Goal: Task Accomplishment & Management: Manage account settings

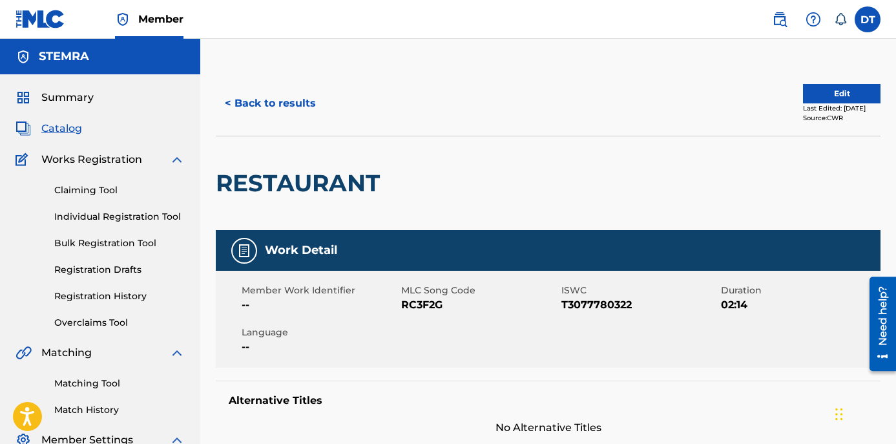
click at [807, 92] on button "Edit" at bounding box center [842, 93] width 78 height 19
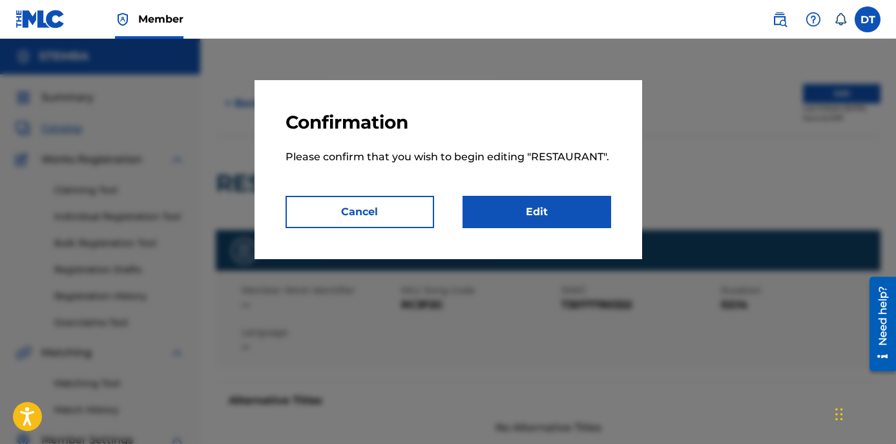
click at [542, 222] on link "Edit" at bounding box center [537, 212] width 149 height 32
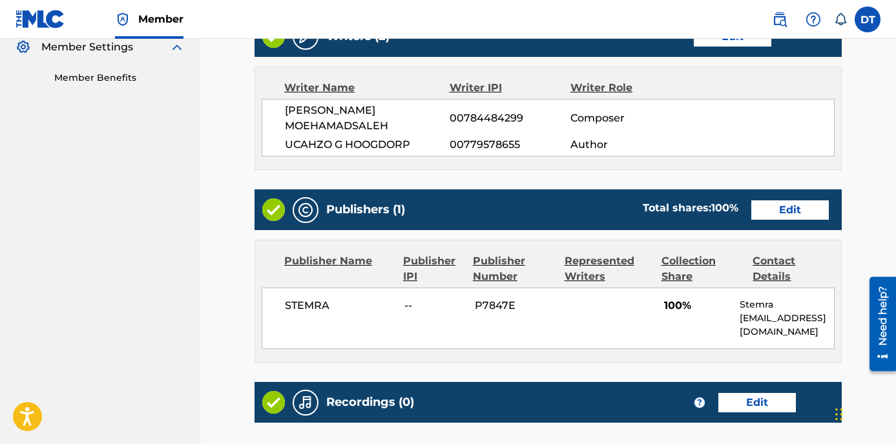
scroll to position [452, 0]
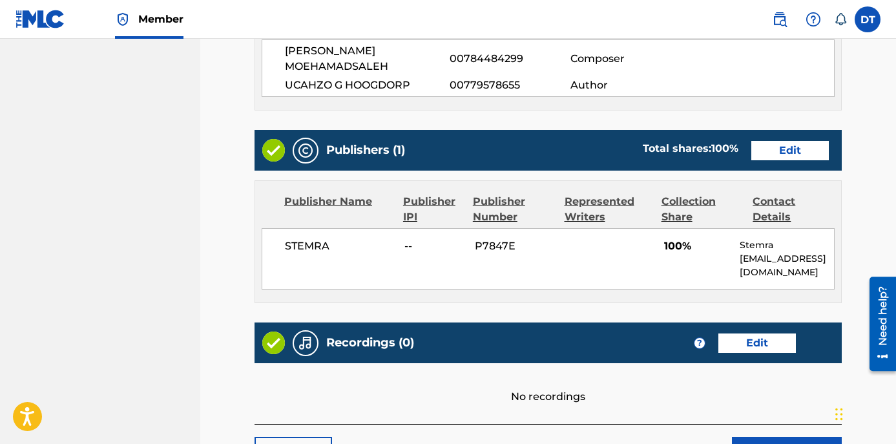
click at [771, 141] on link "Edit" at bounding box center [790, 150] width 78 height 19
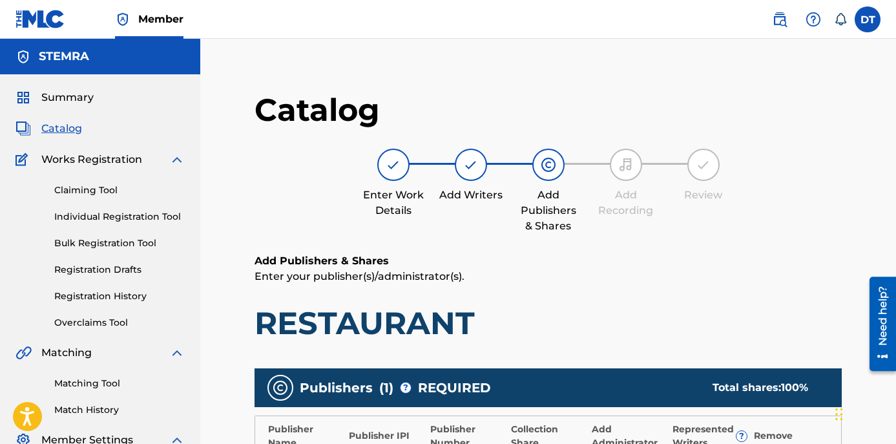
scroll to position [258, 0]
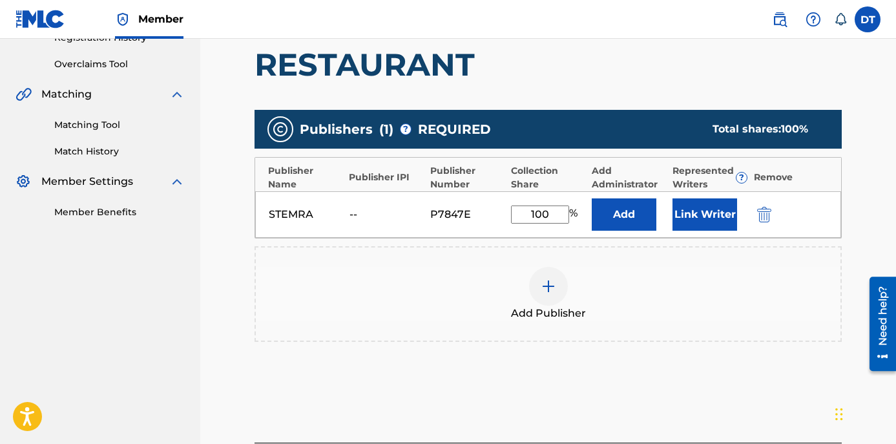
drag, startPoint x: 549, startPoint y: 215, endPoint x: 517, endPoint y: 214, distance: 31.7
click at [517, 214] on input "100" at bounding box center [540, 214] width 58 height 18
type input "50"
drag, startPoint x: 616, startPoint y: 220, endPoint x: 603, endPoint y: 279, distance: 60.2
click at [603, 279] on div "Publishers ( 1 ) ? REQUIRED Total shares: 50 % Publisher Name Publisher IPI Pub…" at bounding box center [548, 226] width 587 height 232
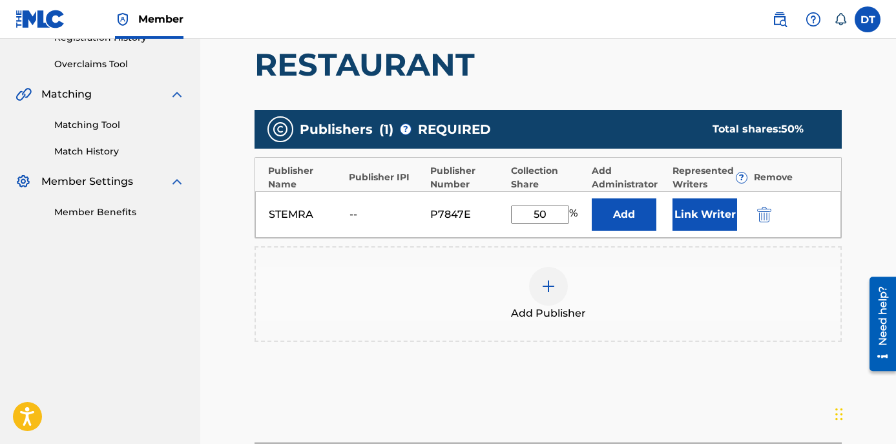
click at [762, 297] on div "Add Publisher" at bounding box center [548, 294] width 585 height 54
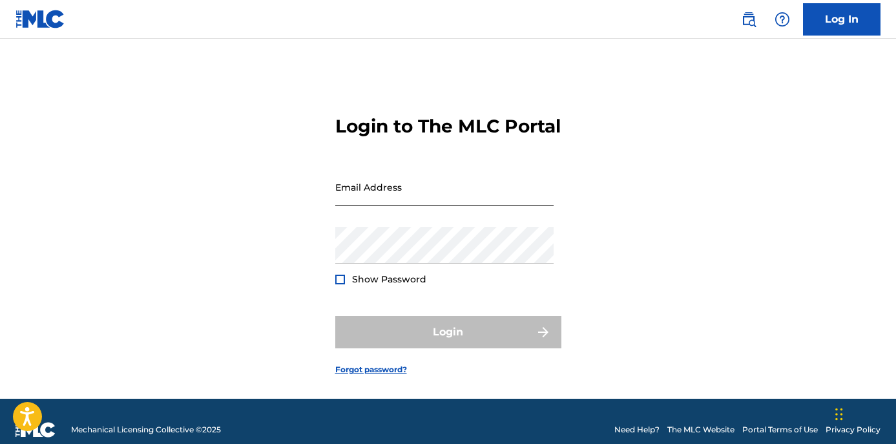
click at [364, 205] on input "Email Address" at bounding box center [444, 187] width 218 height 37
paste input "[EMAIL_ADDRESS][DOMAIN_NAME]"
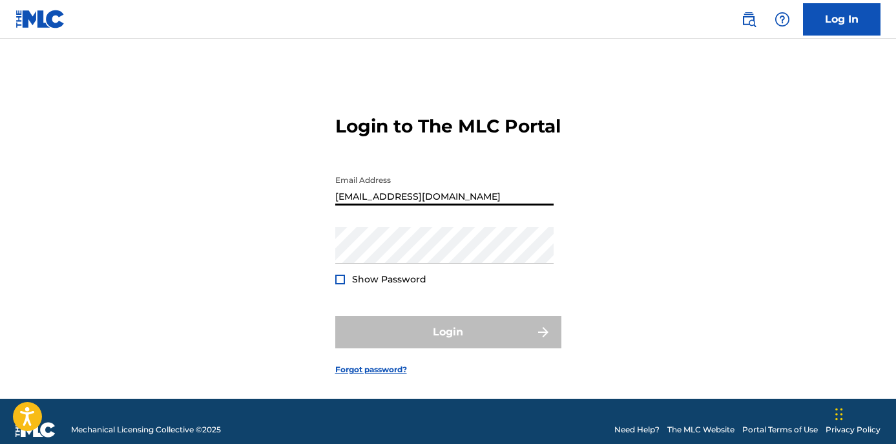
type input "[EMAIL_ADDRESS][DOMAIN_NAME]"
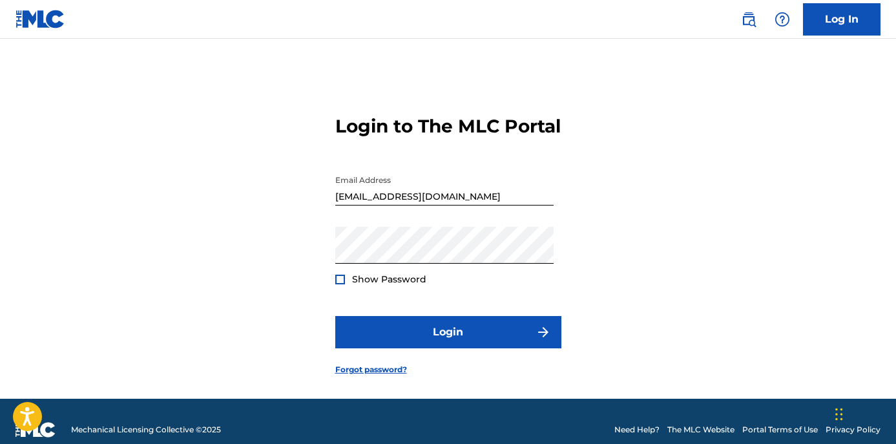
click at [335, 284] on div at bounding box center [340, 280] width 10 height 10
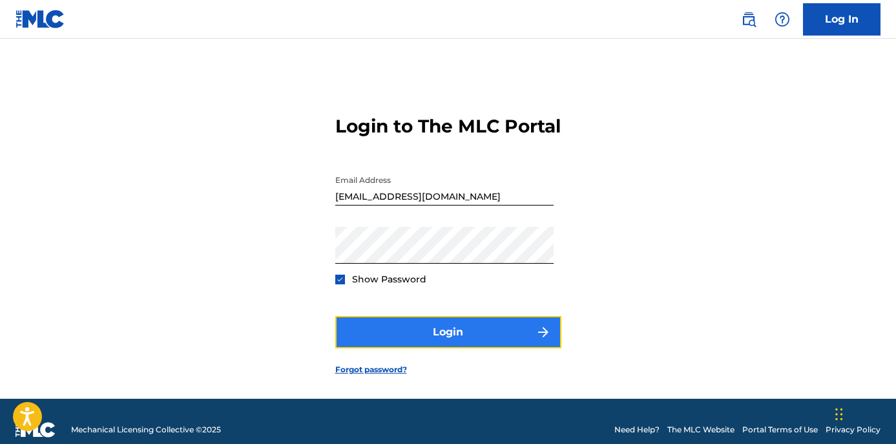
click at [417, 344] on button "Login" at bounding box center [448, 332] width 226 height 32
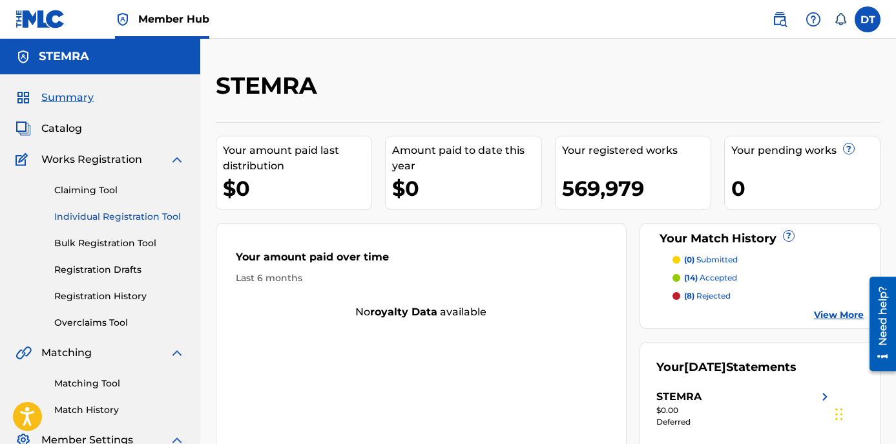
drag, startPoint x: 98, startPoint y: 213, endPoint x: 110, endPoint y: 212, distance: 12.3
click at [98, 213] on link "Individual Registration Tool" at bounding box center [119, 217] width 131 height 14
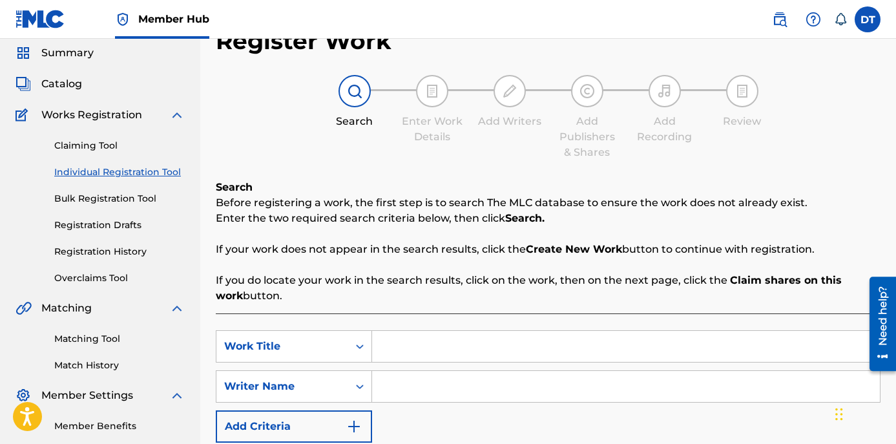
scroll to position [65, 0]
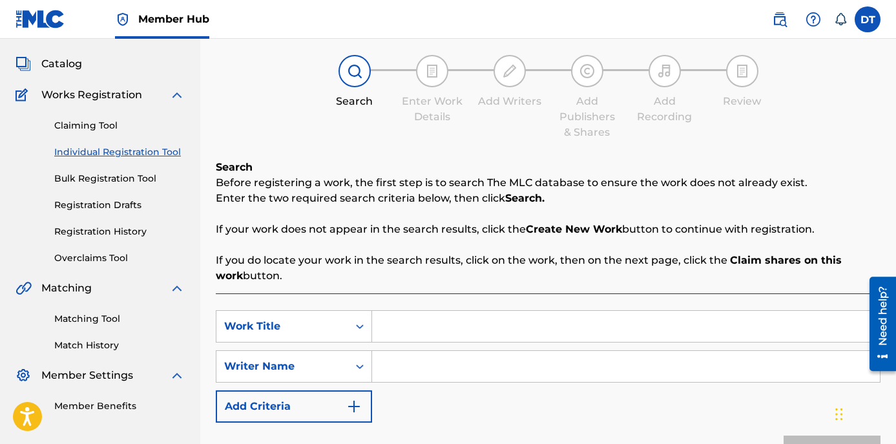
click at [416, 320] on input "Search Form" at bounding box center [626, 326] width 508 height 31
paste input "RC3F2G"
type input "RC3F2G"
click at [353, 322] on icon "Search Form" at bounding box center [359, 326] width 13 height 13
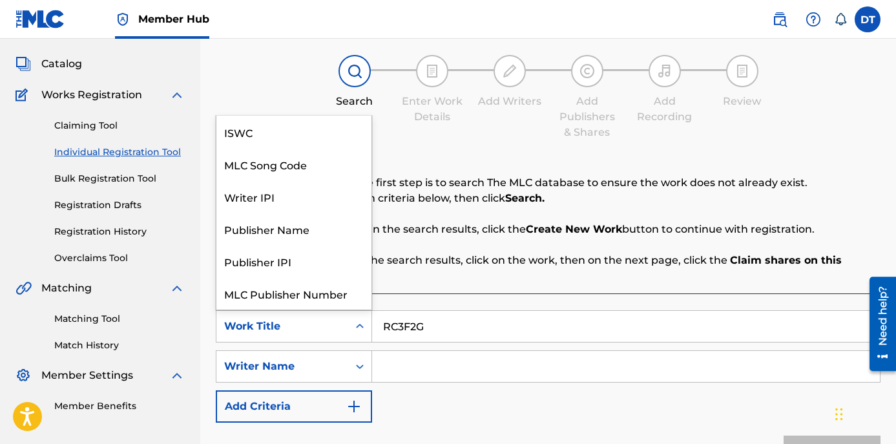
scroll to position [32, 0]
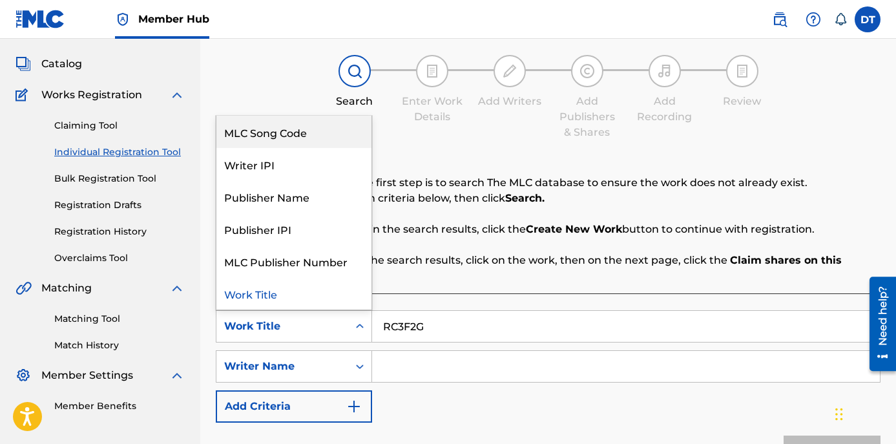
click at [295, 126] on div "MLC Song Code" at bounding box center [293, 132] width 155 height 32
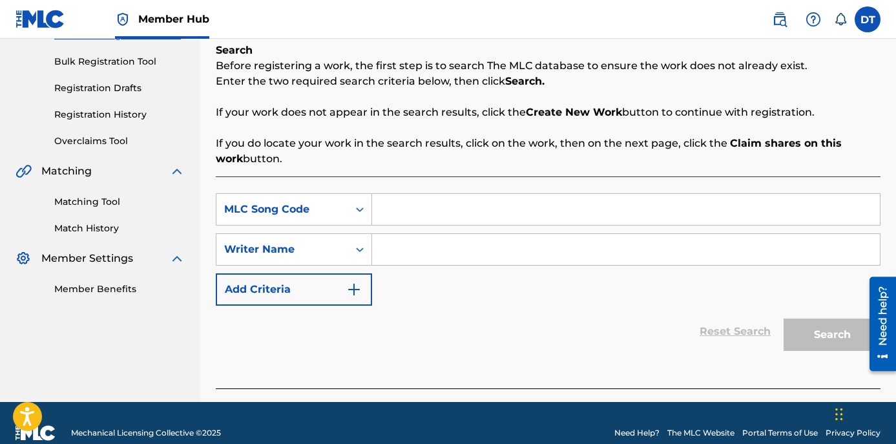
scroll to position [194, 0]
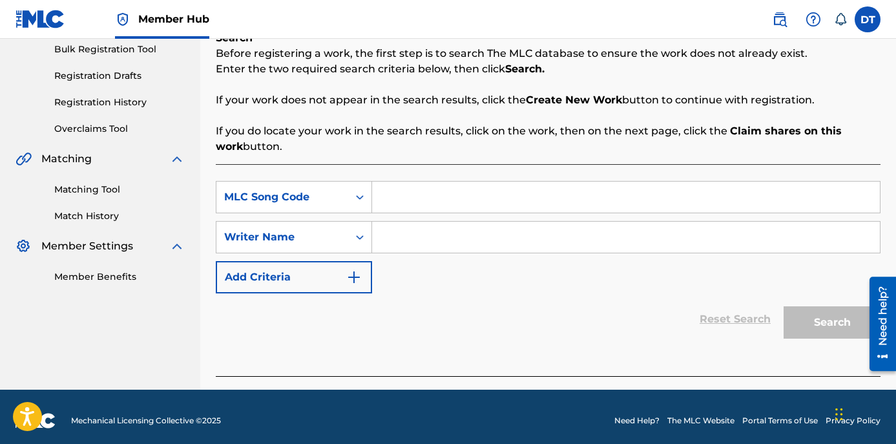
click at [813, 322] on div "Search" at bounding box center [828, 319] width 103 height 52
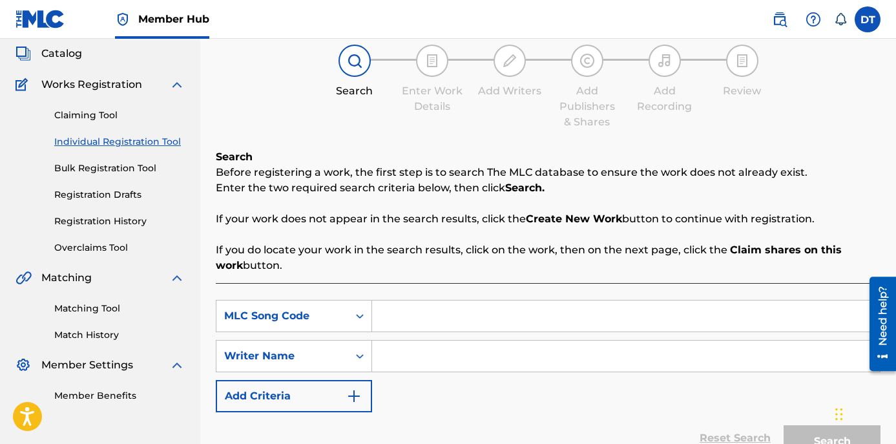
scroll to position [65, 0]
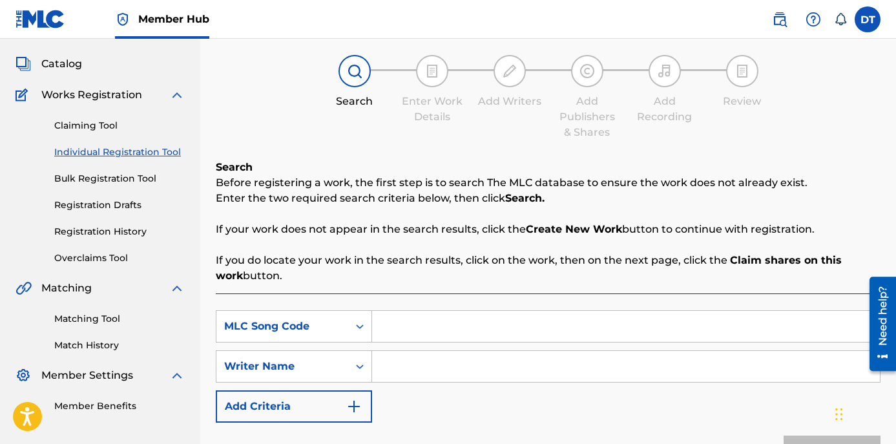
click at [397, 323] on input "Search Form" at bounding box center [626, 326] width 508 height 31
paste input "RC3F2G"
click at [384, 325] on input "RC3F2G" at bounding box center [626, 326] width 508 height 31
type input "RC3F2G"
click at [461, 394] on div "SearchWithCriteriafb842d49-0ac8-4abb-9f0a-0c3ac454010e MLC Song Code RC3F2G Sea…" at bounding box center [548, 366] width 665 height 112
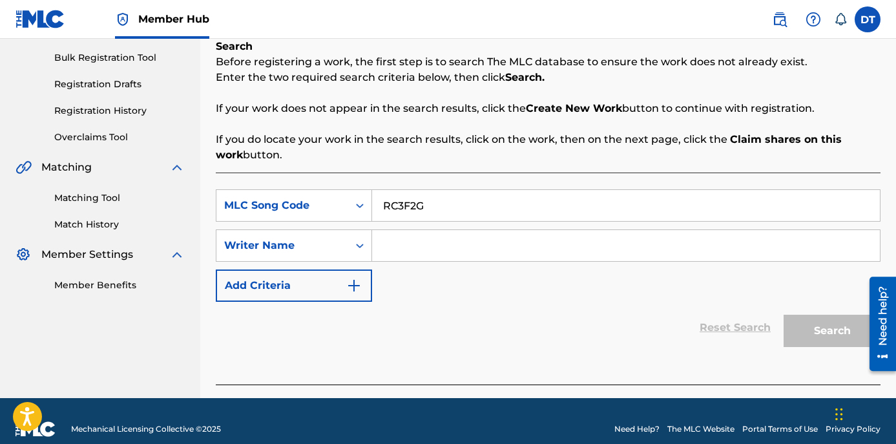
scroll to position [194, 0]
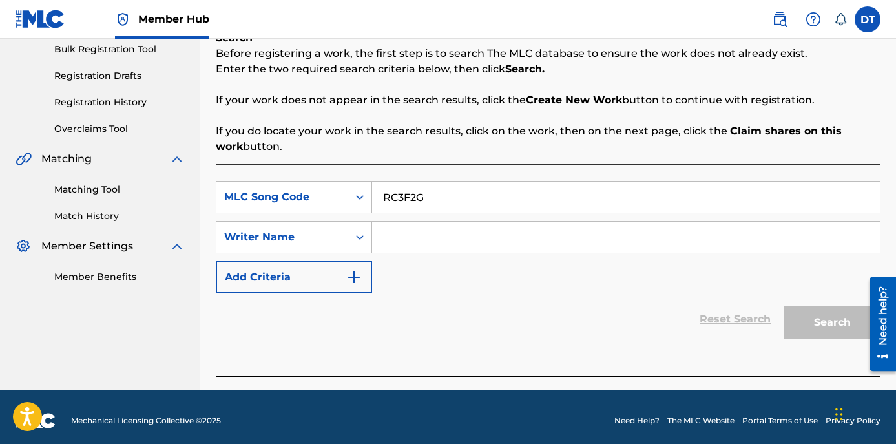
click at [823, 308] on div "Search" at bounding box center [828, 319] width 103 height 52
click at [413, 235] on input "Search Form" at bounding box center [626, 237] width 508 height 31
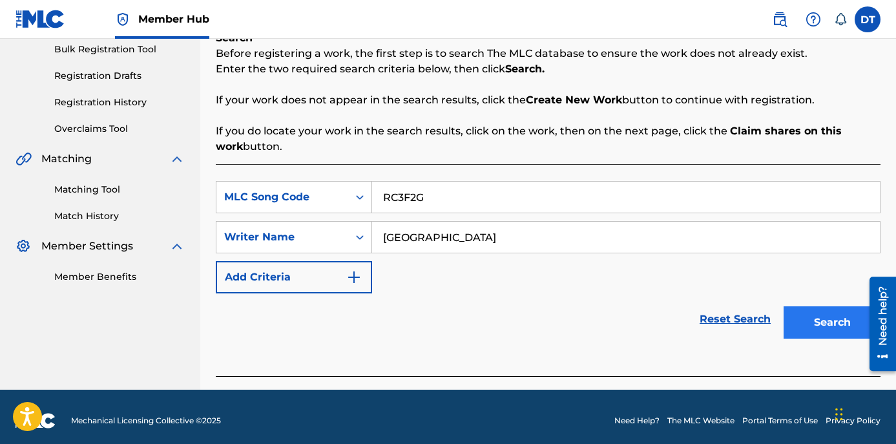
type input "[GEOGRAPHIC_DATA]"
click at [826, 324] on button "Search" at bounding box center [832, 322] width 97 height 32
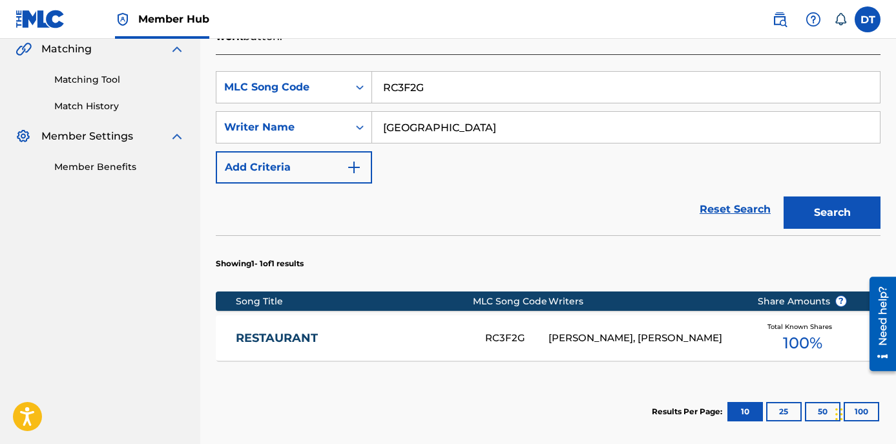
scroll to position [323, 0]
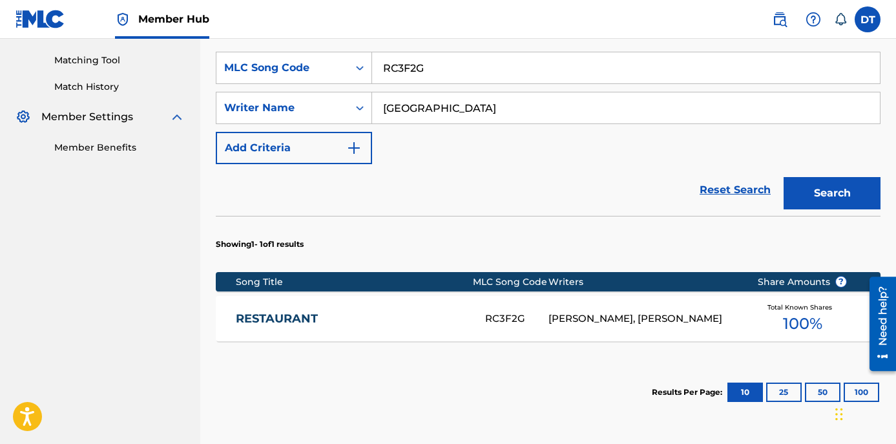
drag, startPoint x: 262, startPoint y: 311, endPoint x: 275, endPoint y: 310, distance: 12.9
click at [262, 311] on link "RESTAURANT" at bounding box center [352, 318] width 233 height 15
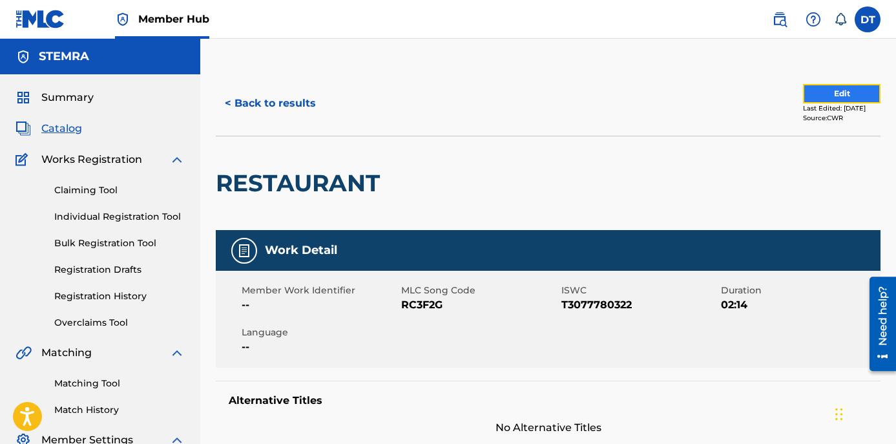
click at [816, 87] on button "Edit" at bounding box center [842, 93] width 78 height 19
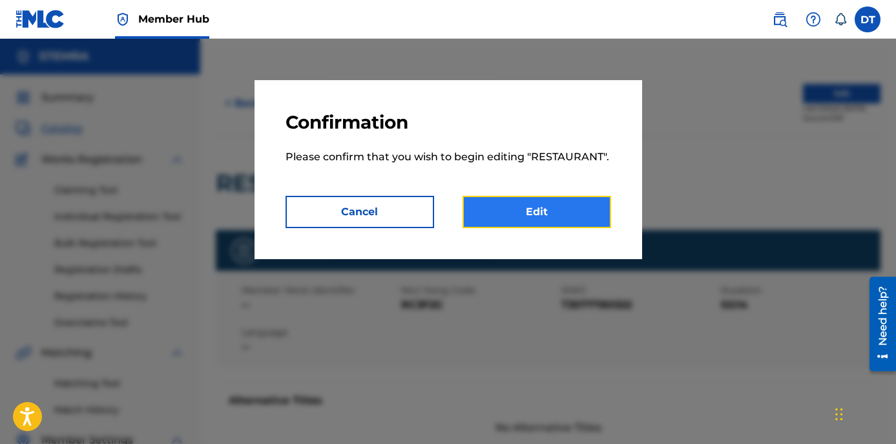
click at [512, 205] on link "Edit" at bounding box center [537, 212] width 149 height 32
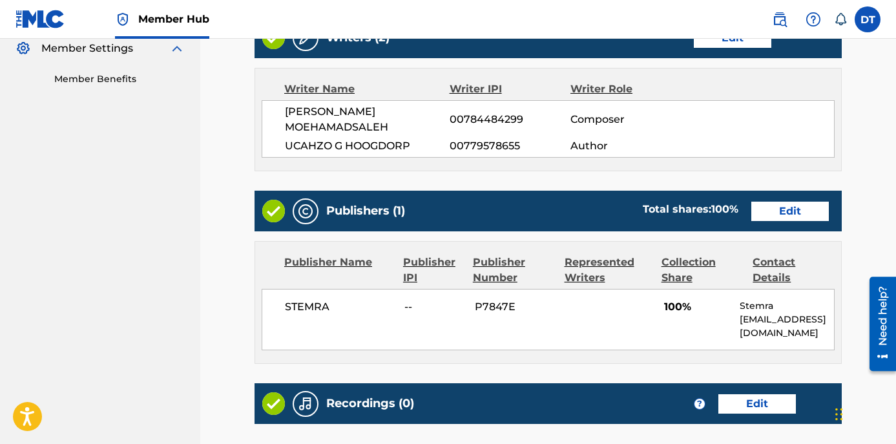
scroll to position [452, 0]
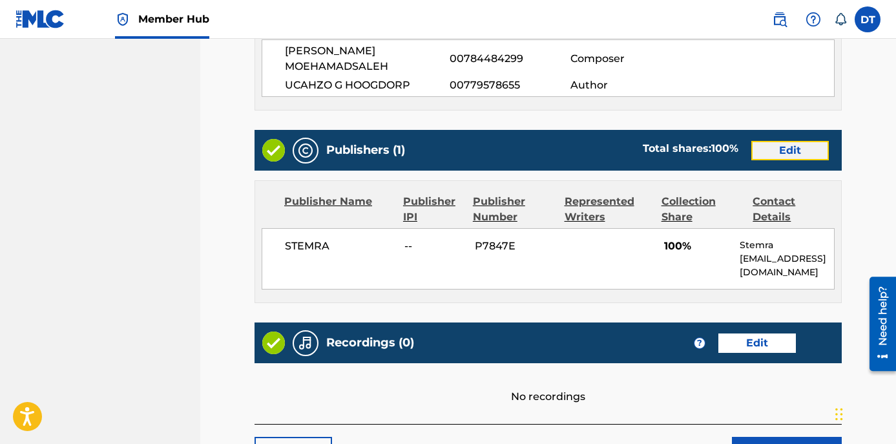
click at [796, 141] on link "Edit" at bounding box center [790, 150] width 78 height 19
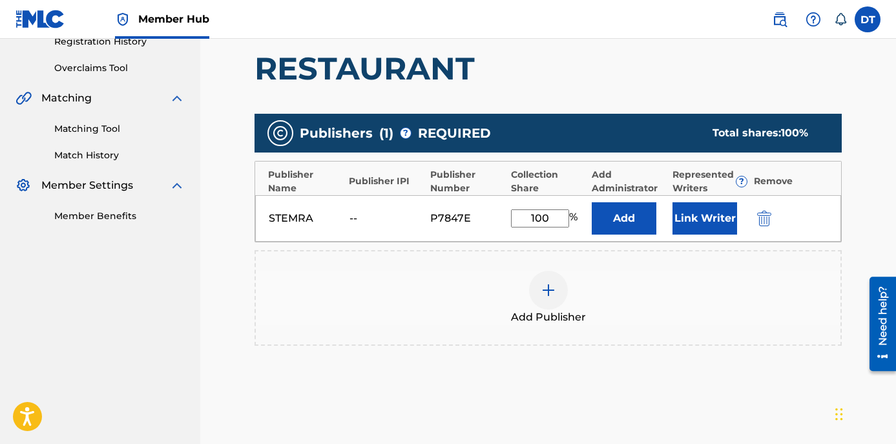
scroll to position [258, 0]
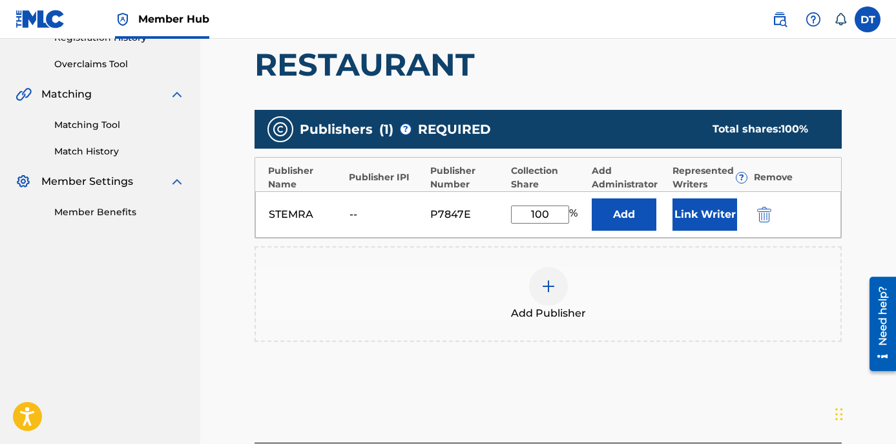
drag, startPoint x: 552, startPoint y: 216, endPoint x: 521, endPoint y: 210, distance: 31.0
click at [521, 210] on input "100" at bounding box center [540, 214] width 58 height 18
type input "50.00"
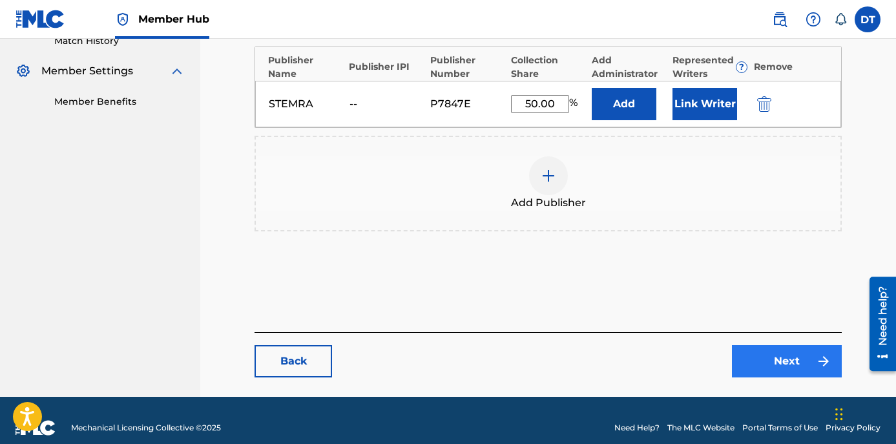
scroll to position [384, 0]
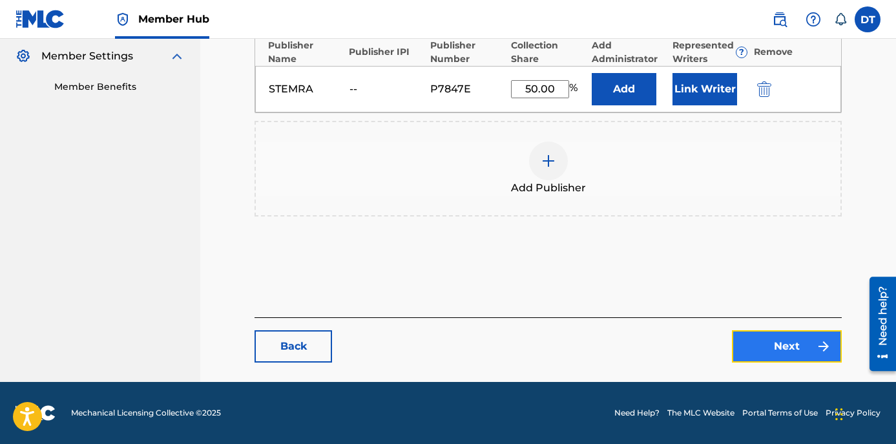
click at [760, 339] on link "Next" at bounding box center [787, 346] width 110 height 32
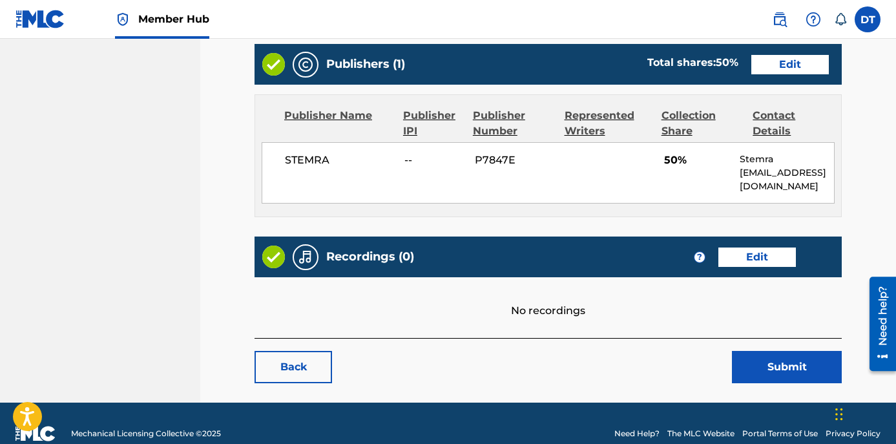
scroll to position [543, 0]
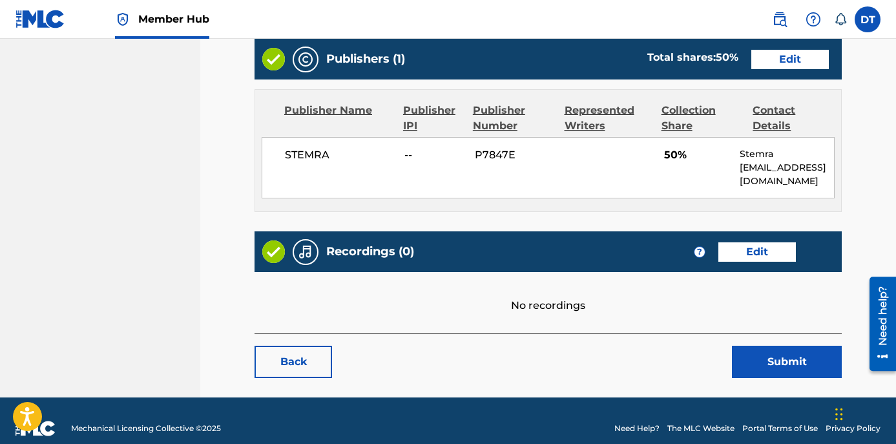
click at [768, 333] on div "Back Submit" at bounding box center [548, 355] width 587 height 45
click at [770, 346] on button "Submit" at bounding box center [787, 362] width 110 height 32
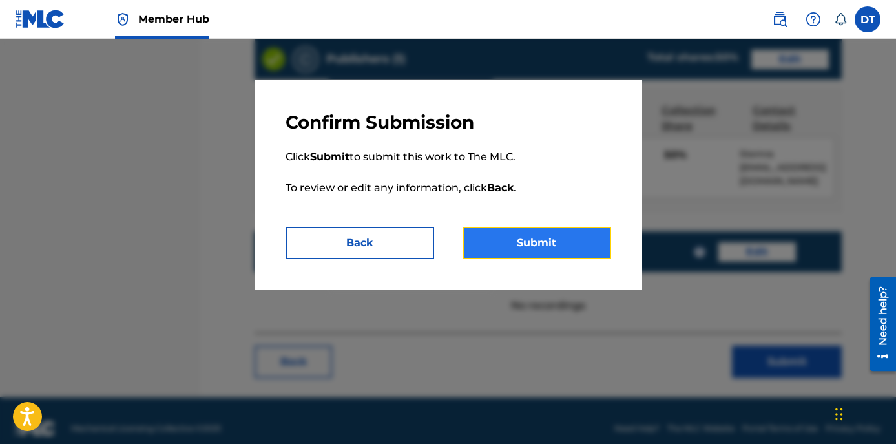
click at [521, 238] on button "Submit" at bounding box center [537, 243] width 149 height 32
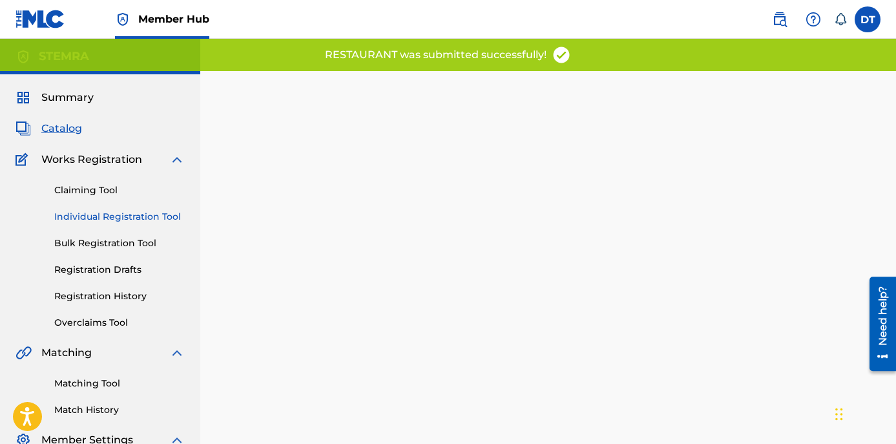
click at [111, 215] on link "Individual Registration Tool" at bounding box center [119, 217] width 131 height 14
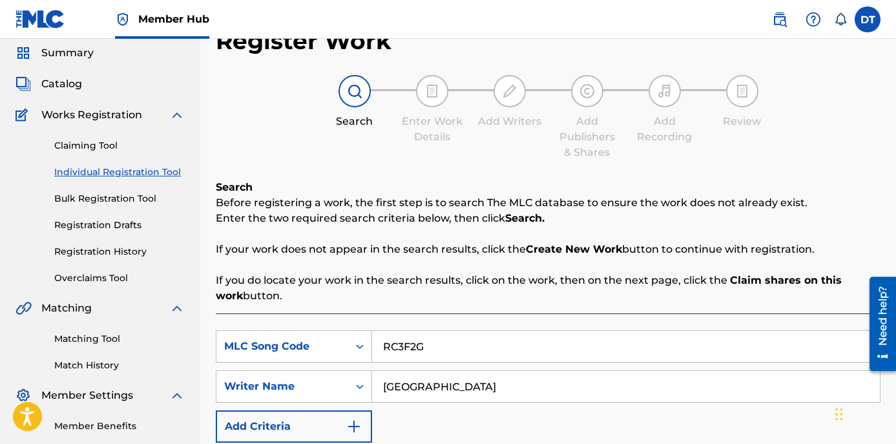
scroll to position [65, 0]
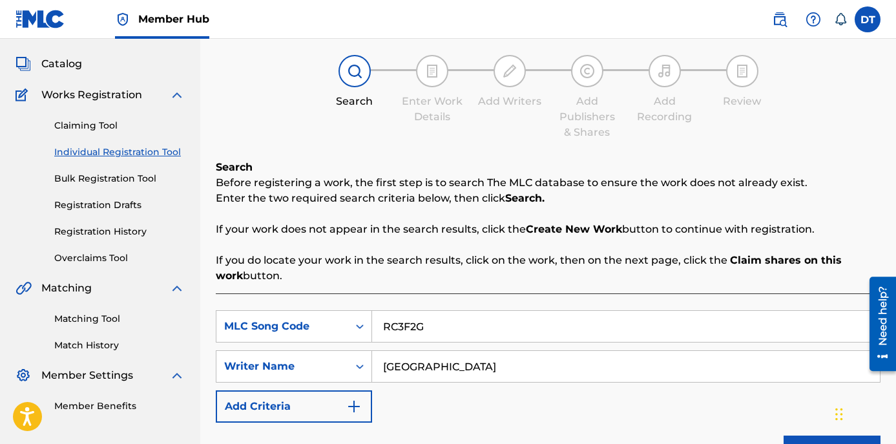
drag, startPoint x: 435, startPoint y: 331, endPoint x: 383, endPoint y: 319, distance: 53.6
click at [383, 319] on input "RC3F2G" at bounding box center [626, 326] width 508 height 31
paste input "GA1YPY"
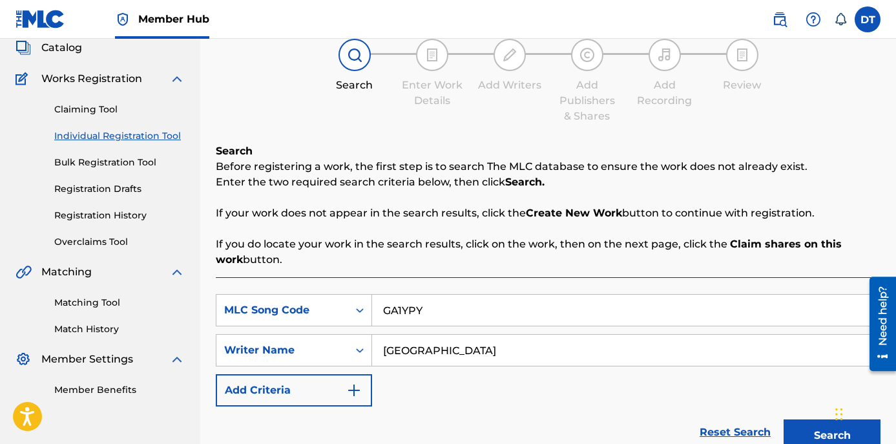
scroll to position [129, 0]
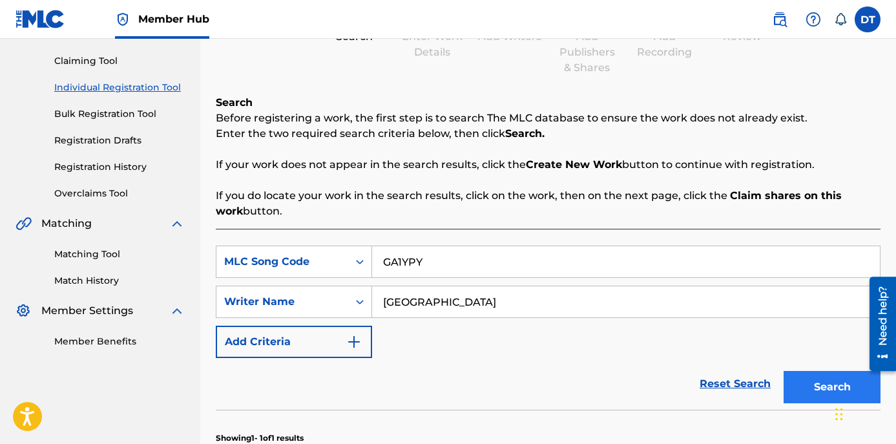
type input "GA1YPY"
click at [800, 377] on button "Search" at bounding box center [832, 387] width 97 height 32
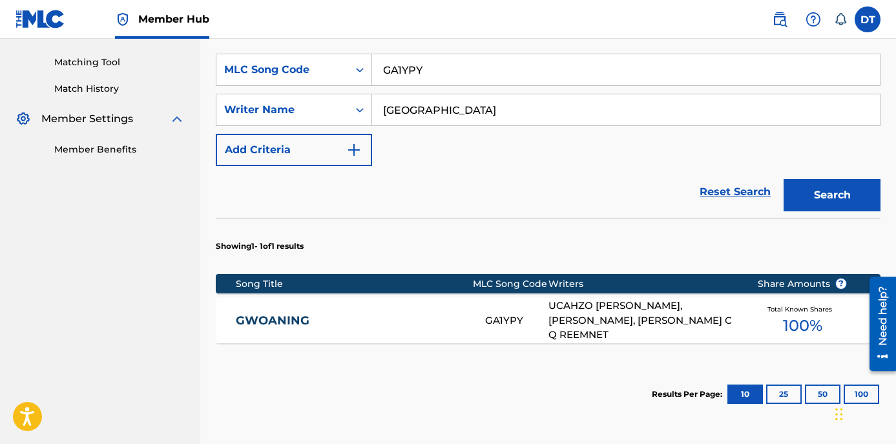
scroll to position [323, 0]
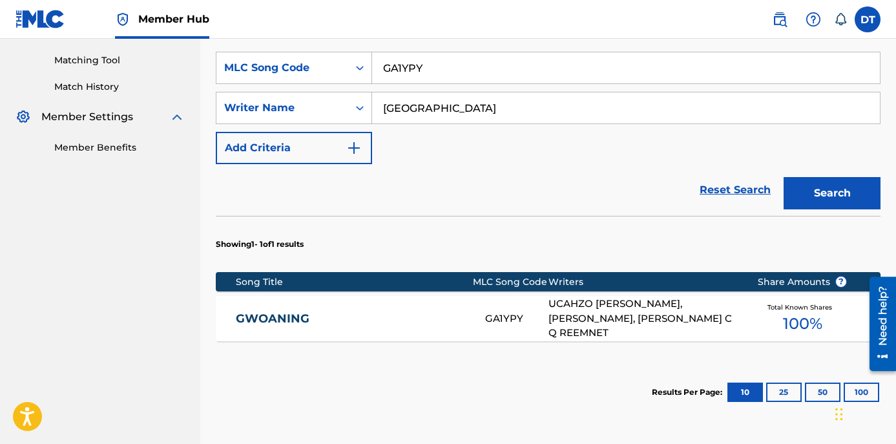
drag, startPoint x: 267, startPoint y: 317, endPoint x: 281, endPoint y: 323, distance: 15.0
click at [268, 317] on link "GWOANING" at bounding box center [352, 318] width 233 height 15
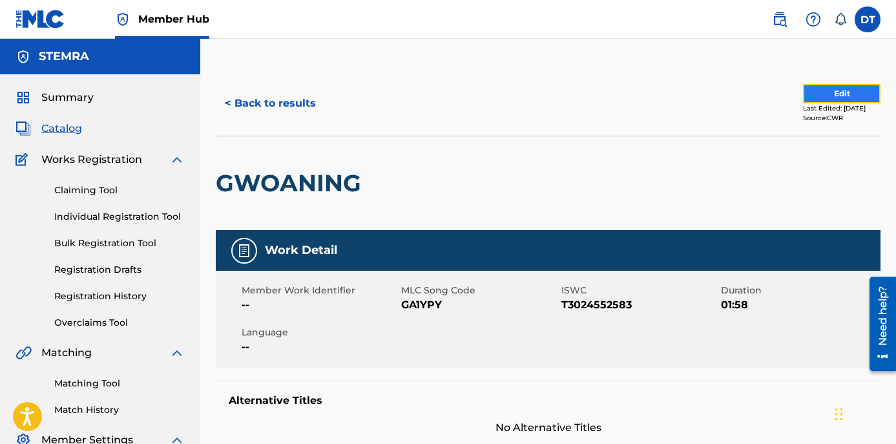
click at [803, 92] on button "Edit" at bounding box center [842, 93] width 78 height 19
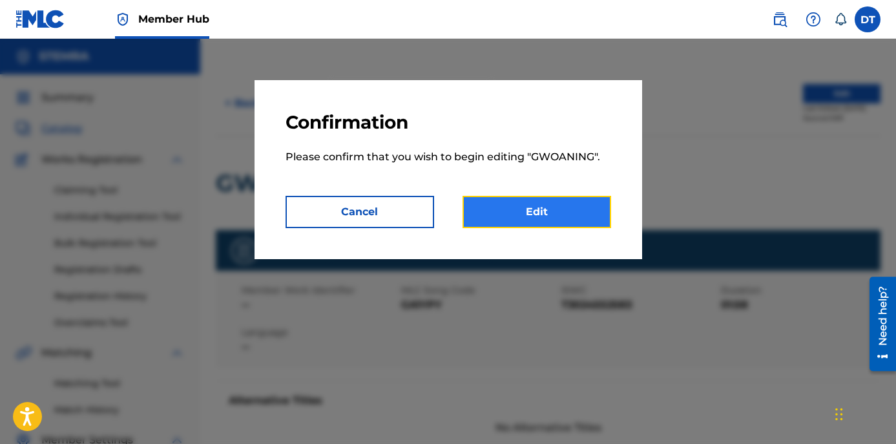
click at [506, 209] on link "Edit" at bounding box center [537, 212] width 149 height 32
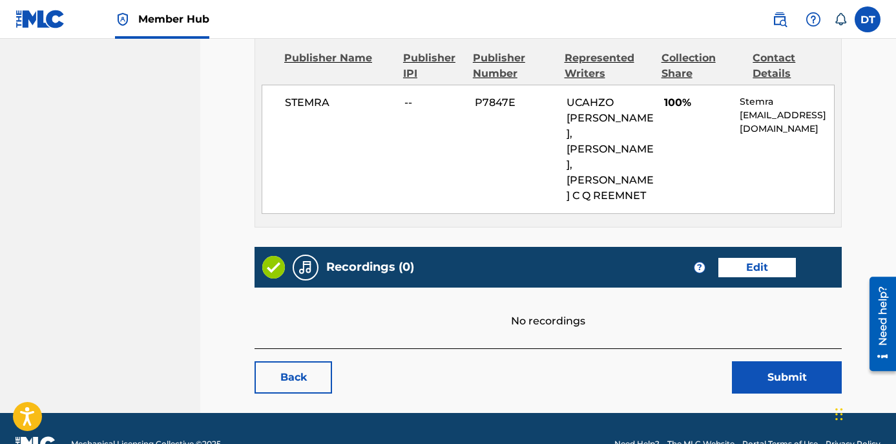
scroll to position [550, 0]
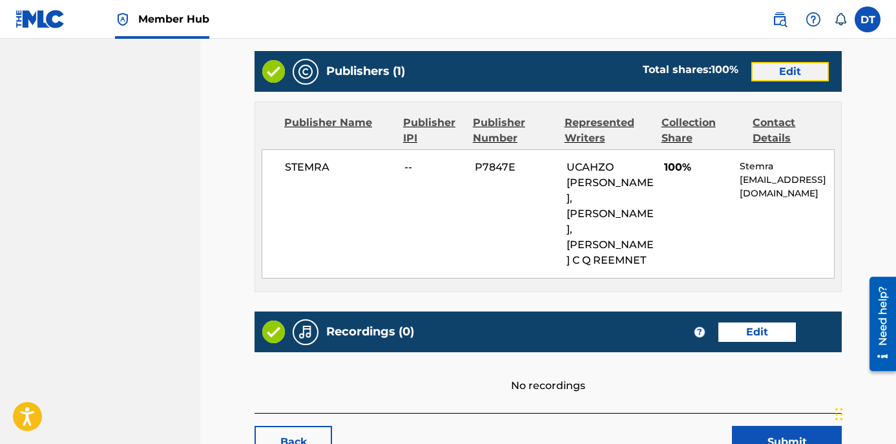
click at [784, 62] on link "Edit" at bounding box center [790, 71] width 78 height 19
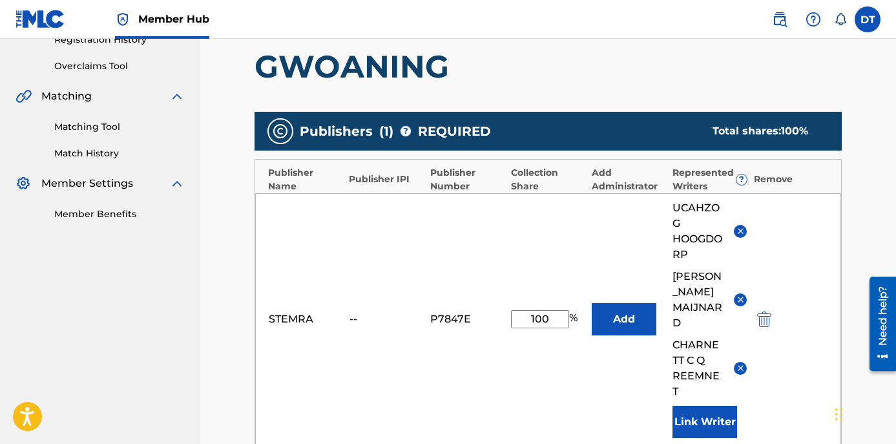
scroll to position [258, 0]
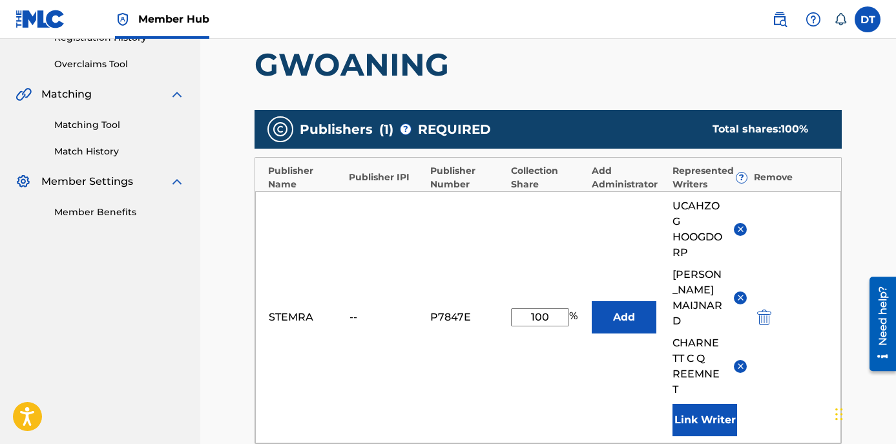
drag, startPoint x: 553, startPoint y: 317, endPoint x: 527, endPoint y: 315, distance: 25.9
click at [527, 315] on input "100" at bounding box center [540, 317] width 58 height 18
type input "50.00"
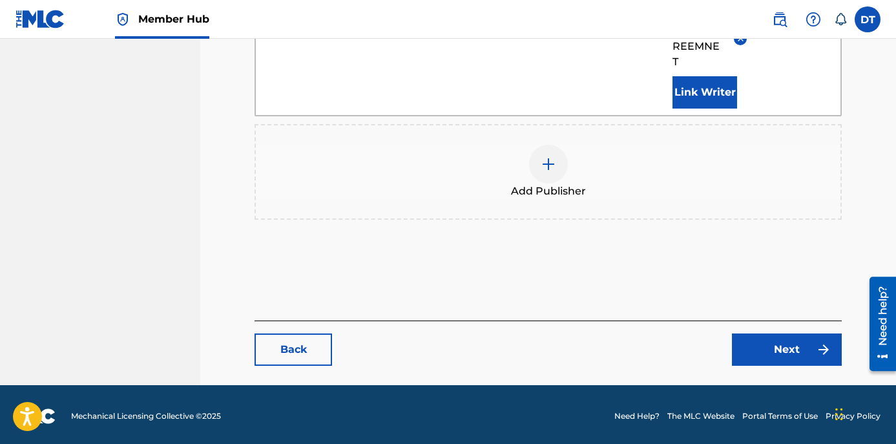
scroll to position [589, 0]
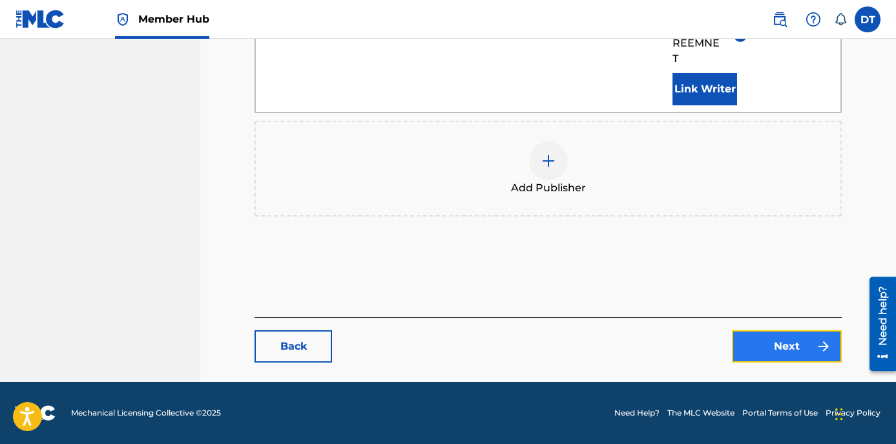
click at [753, 339] on link "Next" at bounding box center [787, 346] width 110 height 32
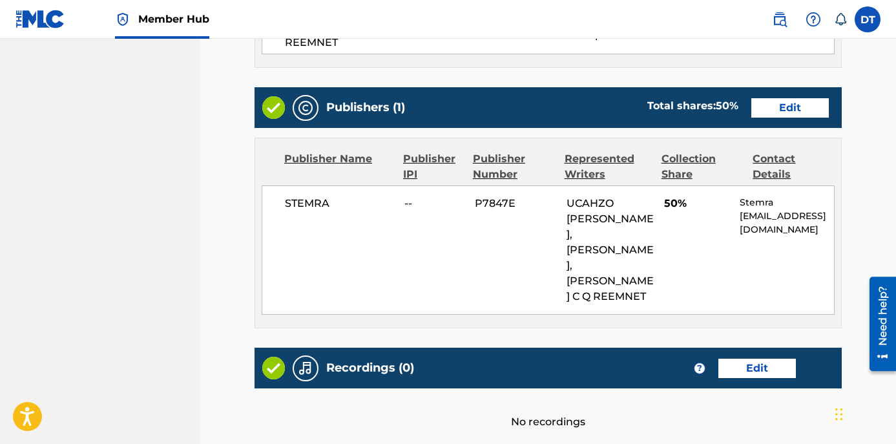
scroll to position [614, 0]
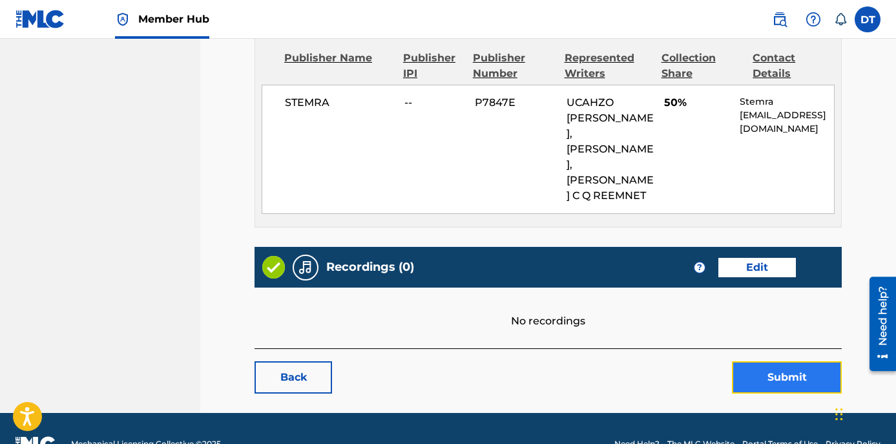
click at [784, 361] on button "Submit" at bounding box center [787, 377] width 110 height 32
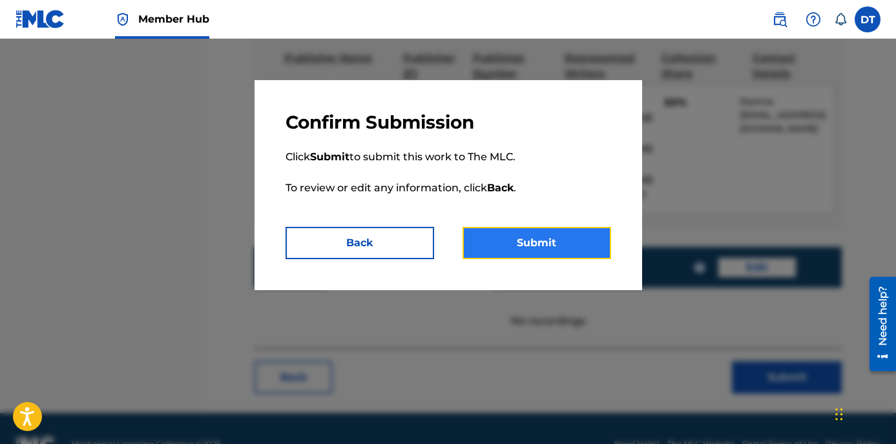
click at [549, 235] on button "Submit" at bounding box center [537, 243] width 149 height 32
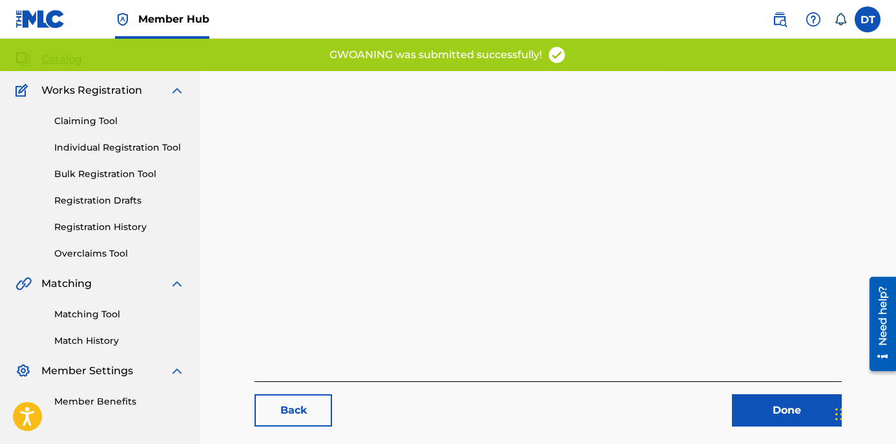
scroll to position [133, 0]
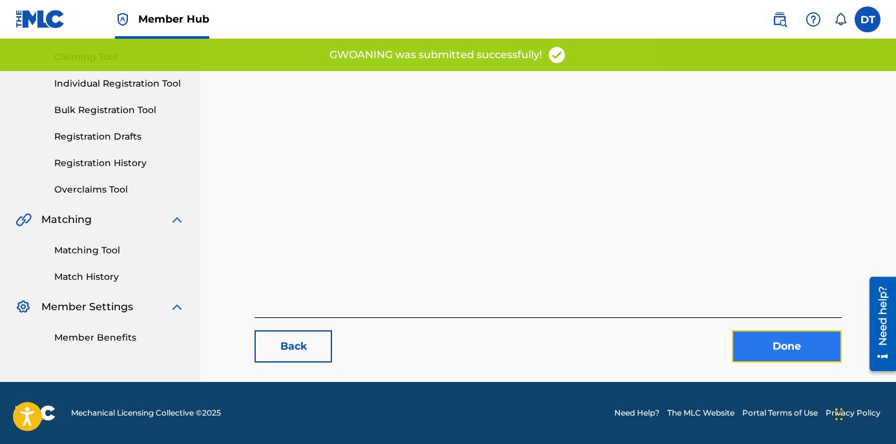
click at [802, 337] on link "Done" at bounding box center [787, 346] width 110 height 32
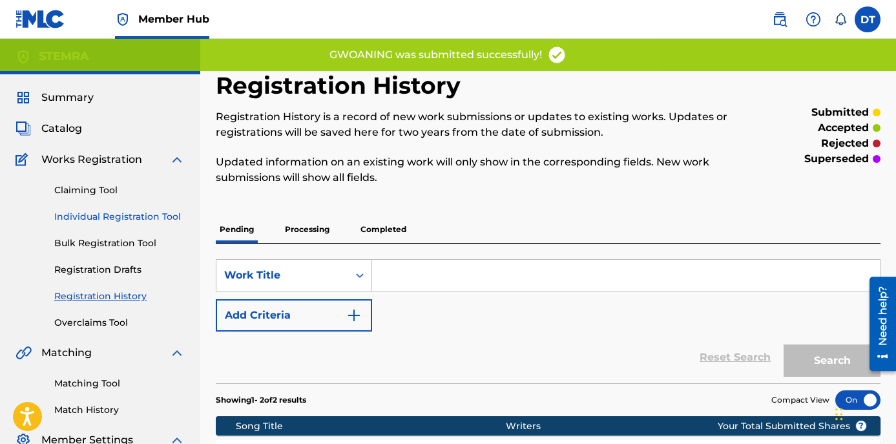
click at [125, 221] on link "Individual Registration Tool" at bounding box center [119, 217] width 131 height 14
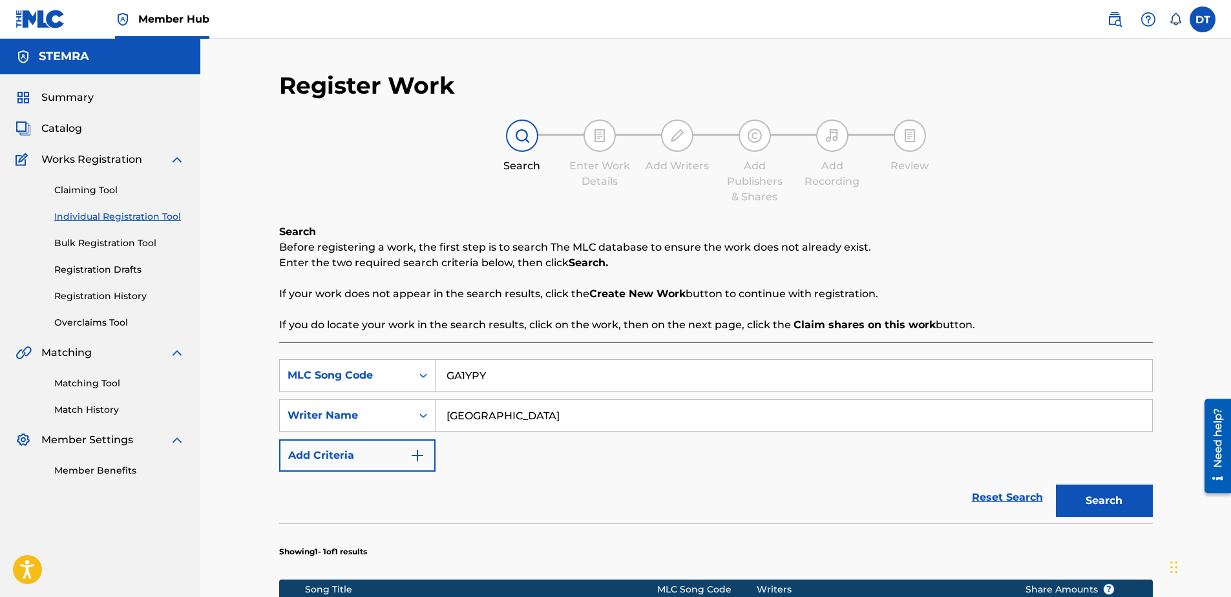
click at [556, 386] on input "GA1YPY" at bounding box center [793, 375] width 717 height 31
drag, startPoint x: 518, startPoint y: 379, endPoint x: 422, endPoint y: 370, distance: 96.6
click at [422, 370] on div "SearchWithCriteriafb842d49-0ac8-4abb-9f0a-0c3ac454010e MLC Song Code GA1YPY" at bounding box center [716, 375] width 874 height 32
paste input "DC0XVR"
type input "DC0XVR"
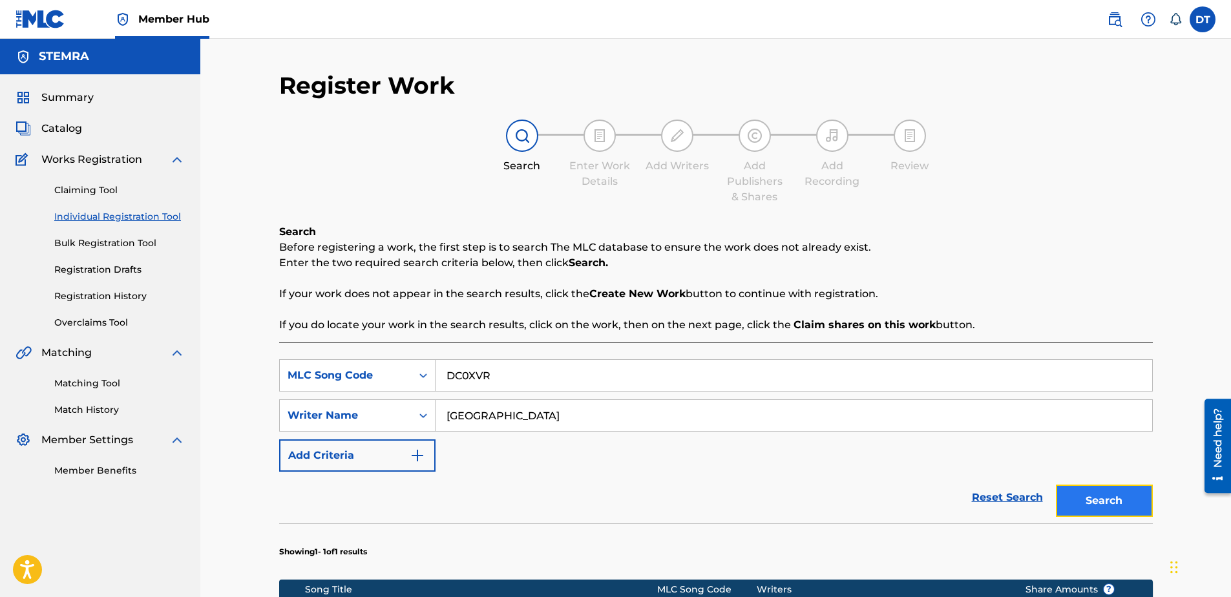
click at [895, 443] on button "Search" at bounding box center [1104, 501] width 97 height 32
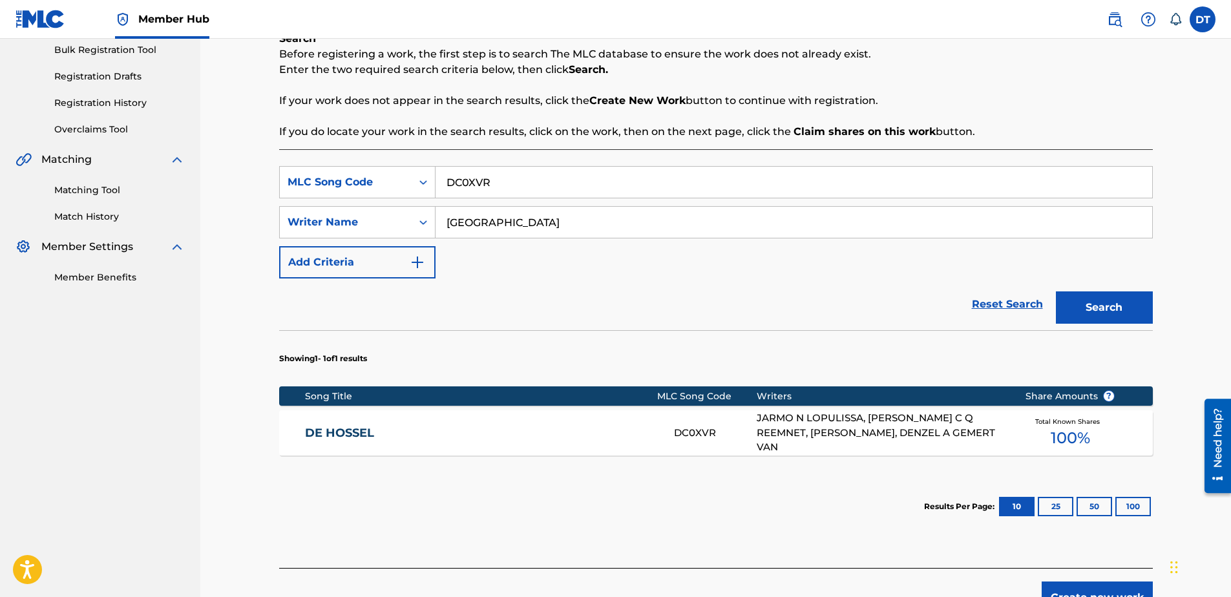
scroll to position [194, 0]
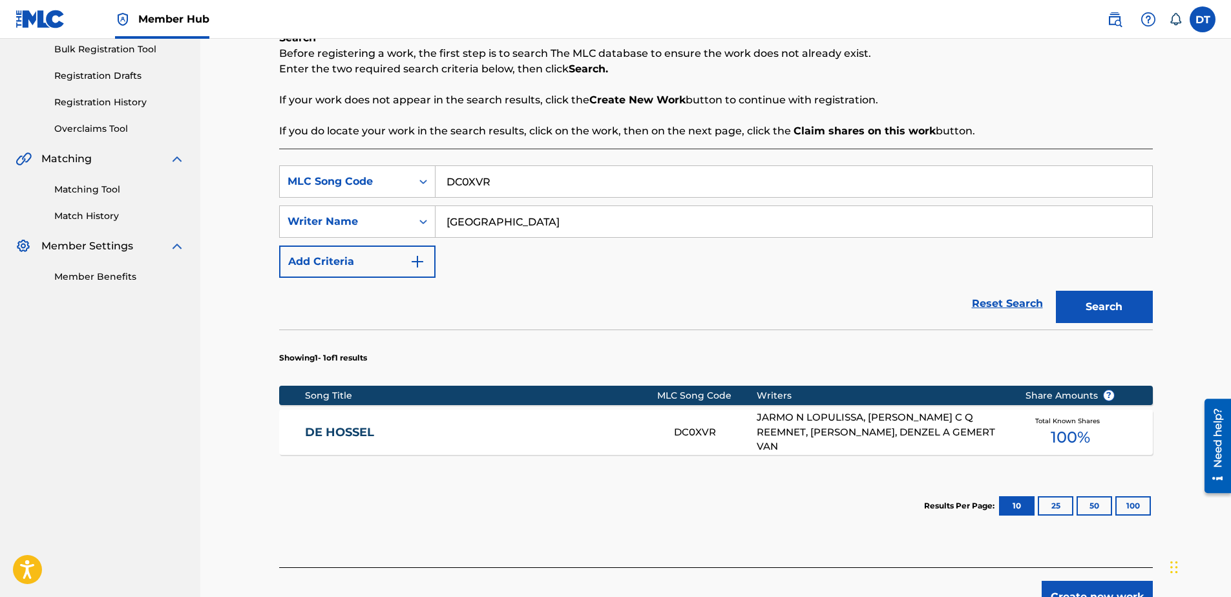
click at [366, 425] on link "DE HOSSEL" at bounding box center [480, 432] width 351 height 15
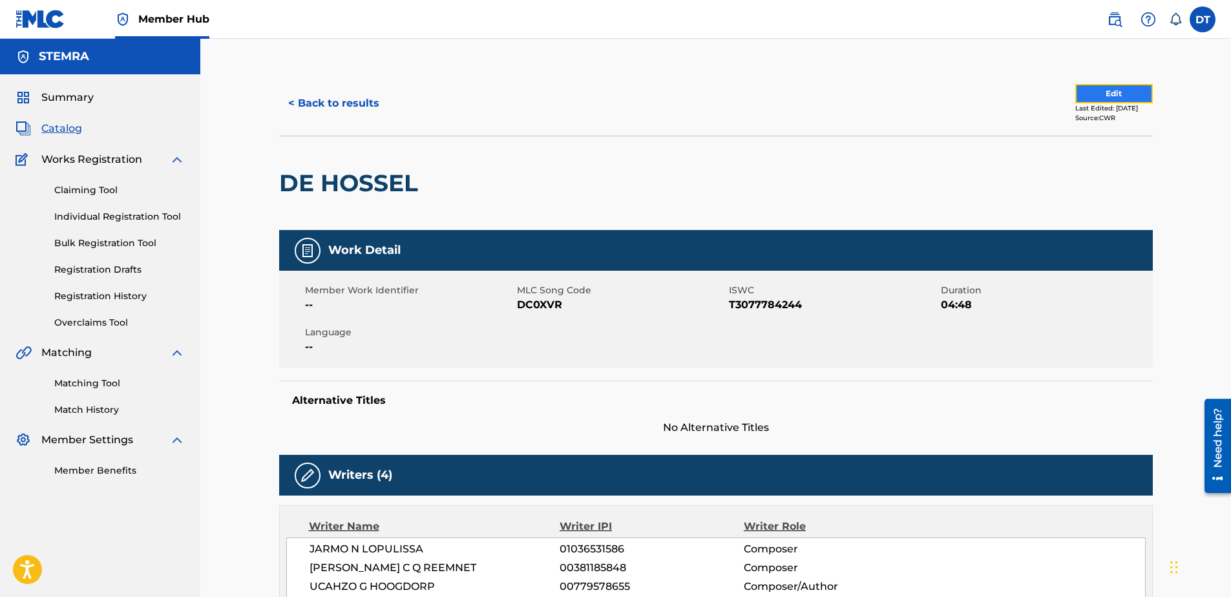
click at [895, 94] on button "Edit" at bounding box center [1114, 93] width 78 height 19
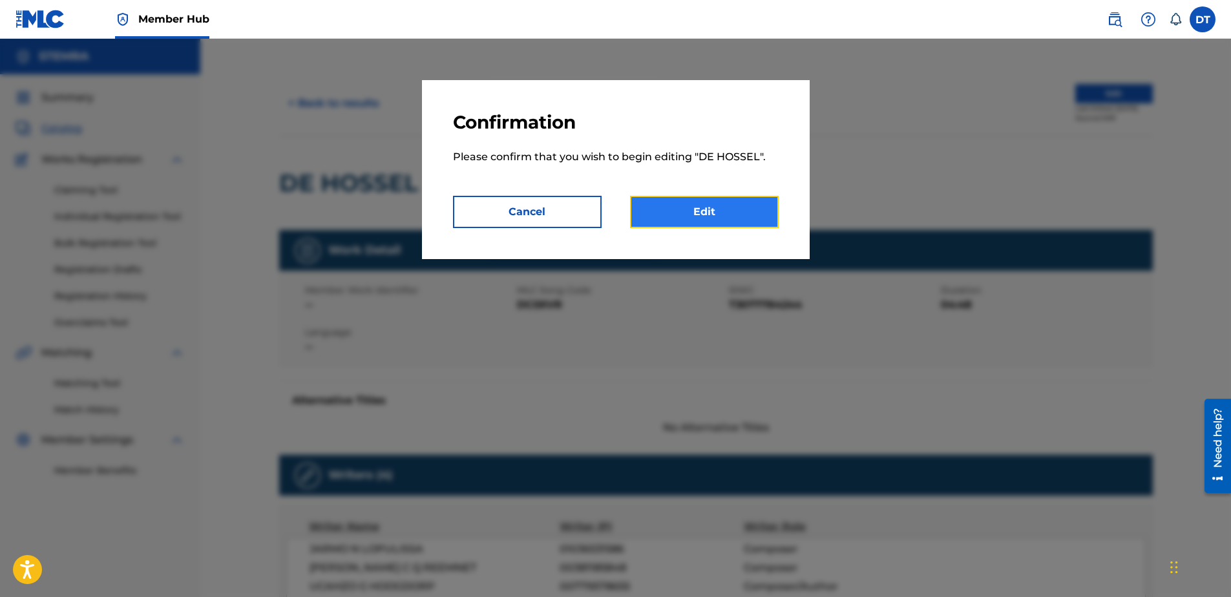
click at [721, 206] on link "Edit" at bounding box center [704, 212] width 149 height 32
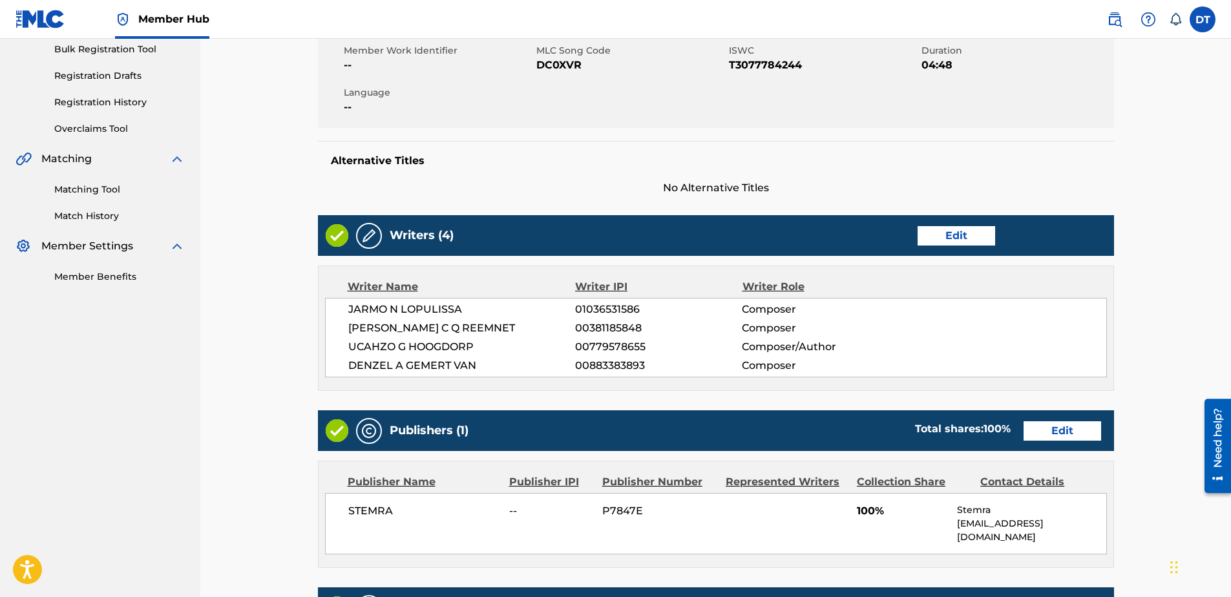
scroll to position [258, 0]
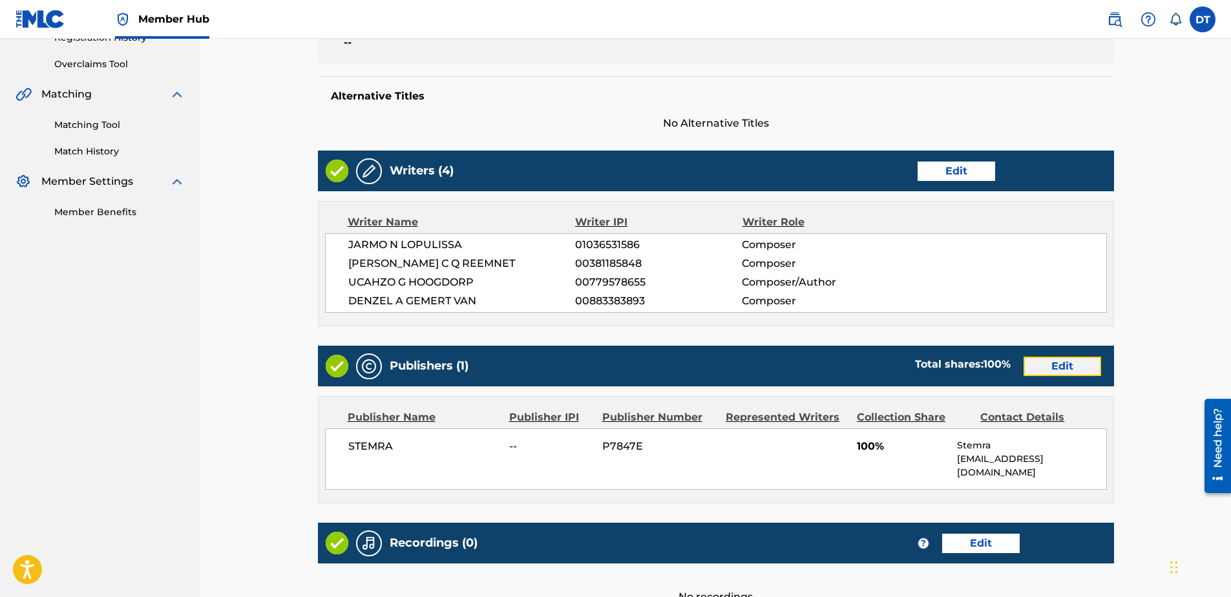
click at [895, 362] on link "Edit" at bounding box center [1062, 366] width 78 height 19
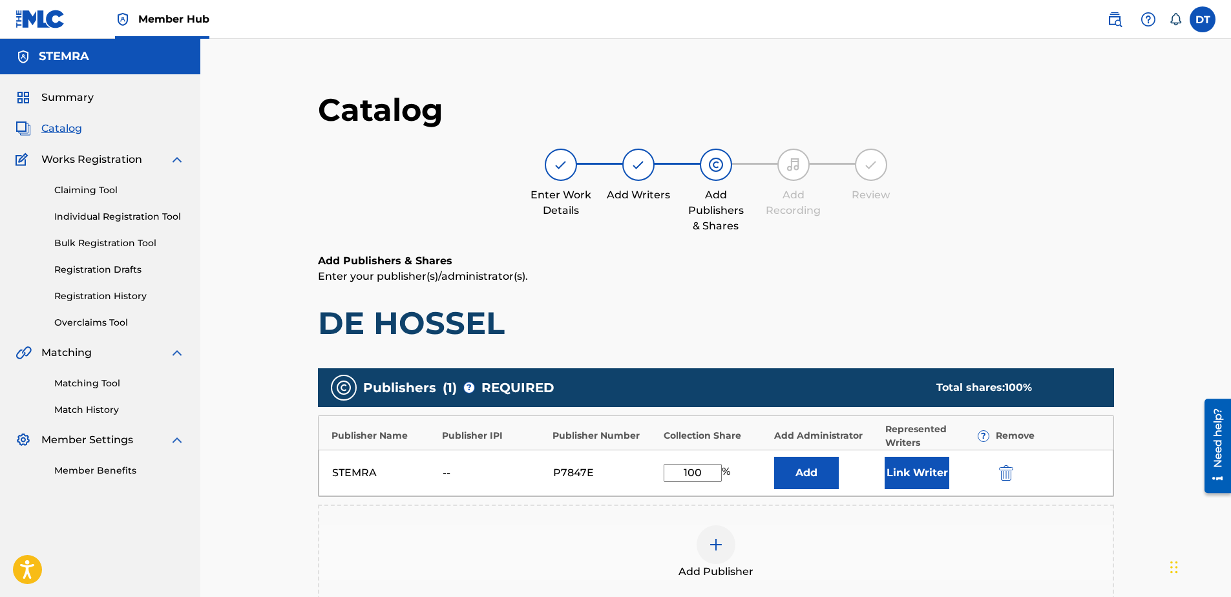
drag, startPoint x: 715, startPoint y: 473, endPoint x: 678, endPoint y: 466, distance: 37.4
click at [678, 443] on input "100" at bounding box center [693, 473] width 58 height 18
type input "25"
click at [871, 289] on div "Add Publishers & Shares Enter your publisher(s)/administrator(s). DE [GEOGRAPHI…" at bounding box center [716, 297] width 796 height 89
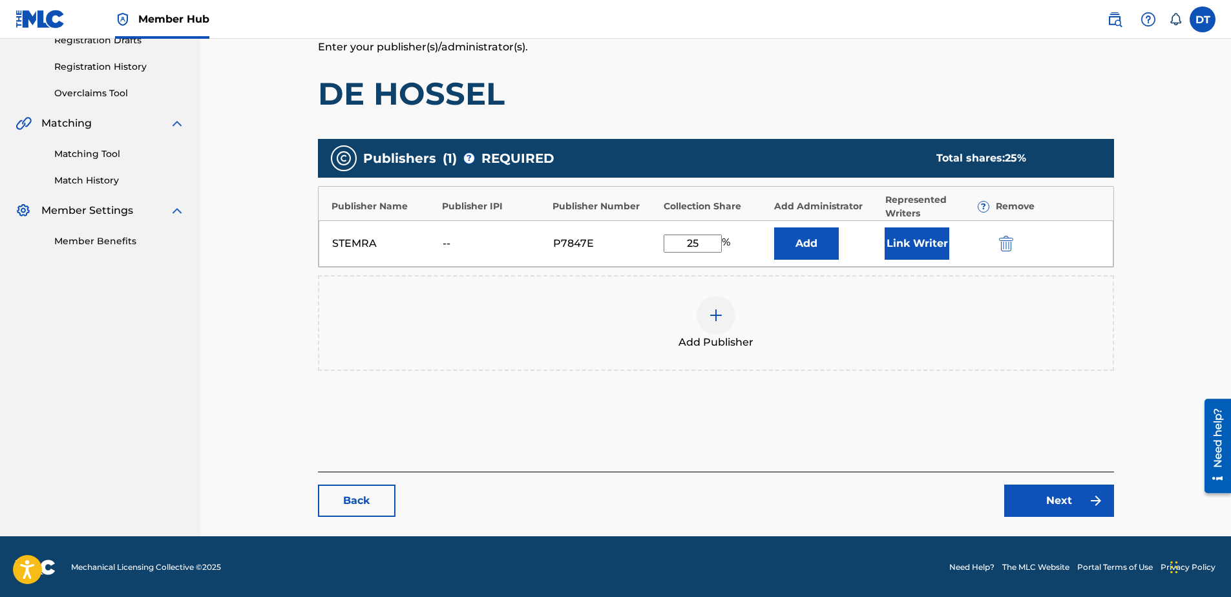
scroll to position [231, 0]
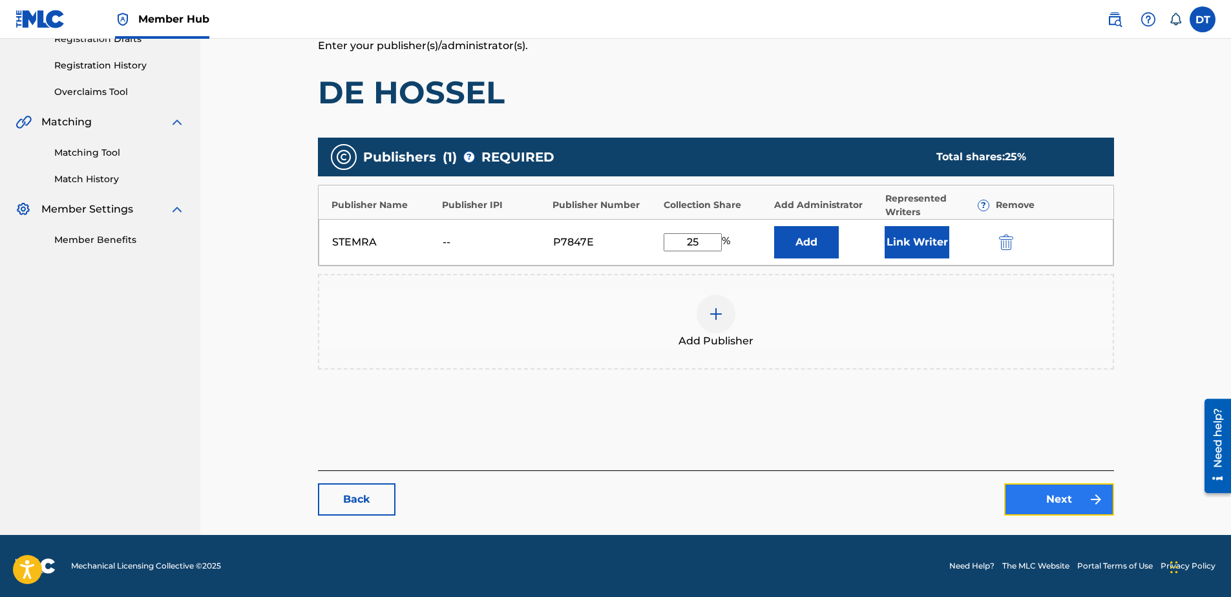
click at [895, 443] on link "Next" at bounding box center [1059, 499] width 110 height 32
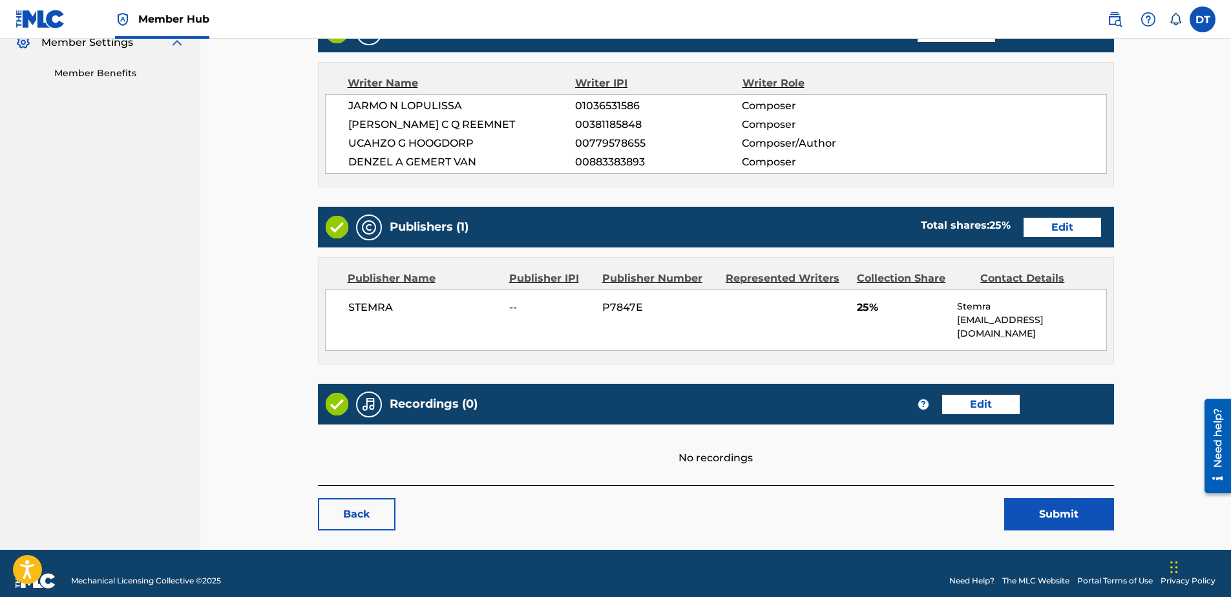
scroll to position [399, 0]
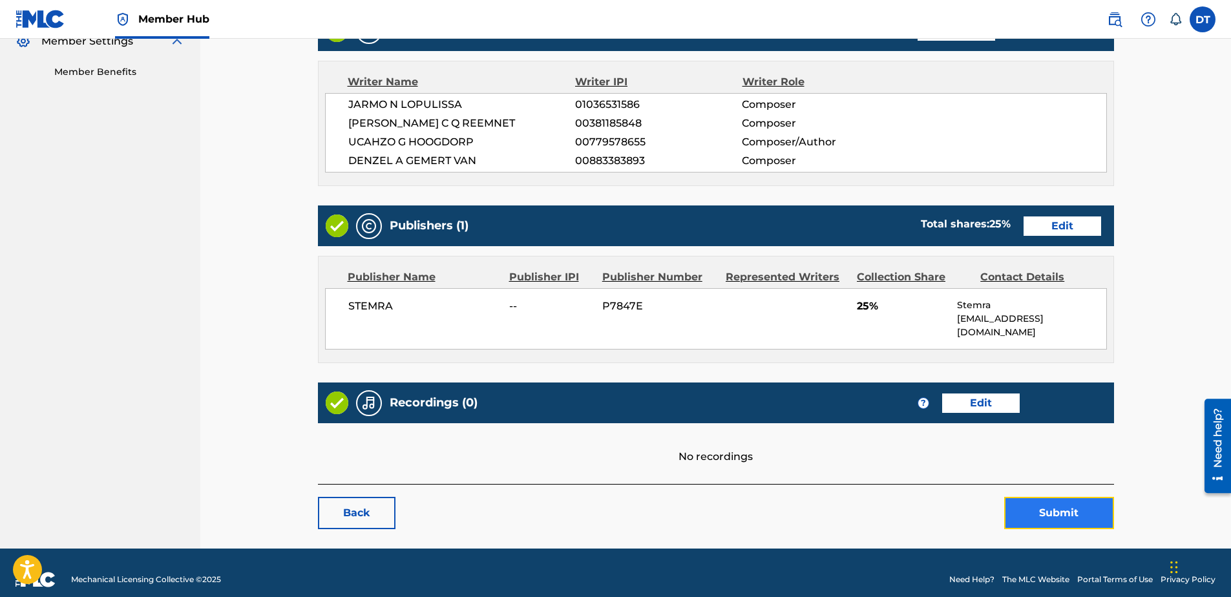
click at [895, 443] on button "Submit" at bounding box center [1059, 513] width 110 height 32
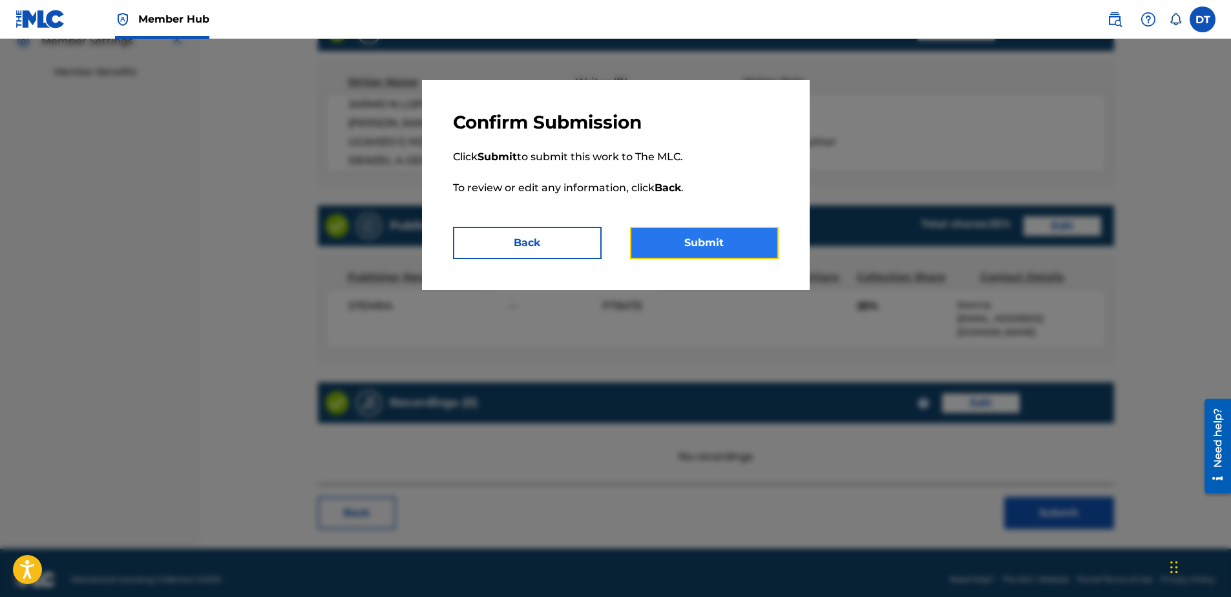
click at [689, 233] on button "Submit" at bounding box center [704, 243] width 149 height 32
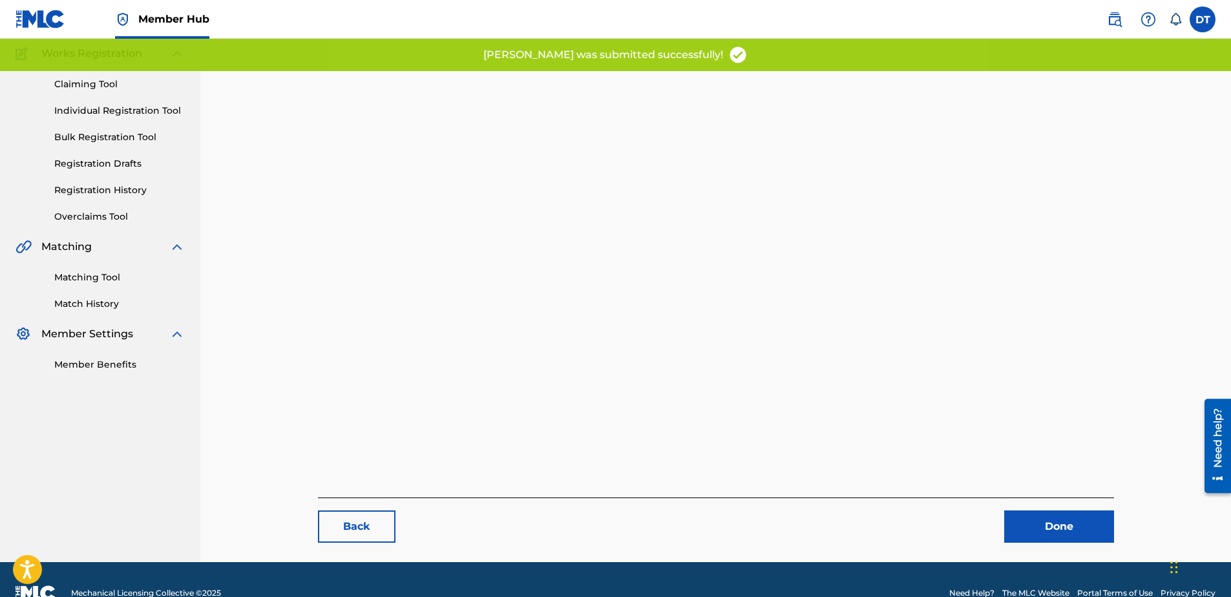
scroll to position [129, 0]
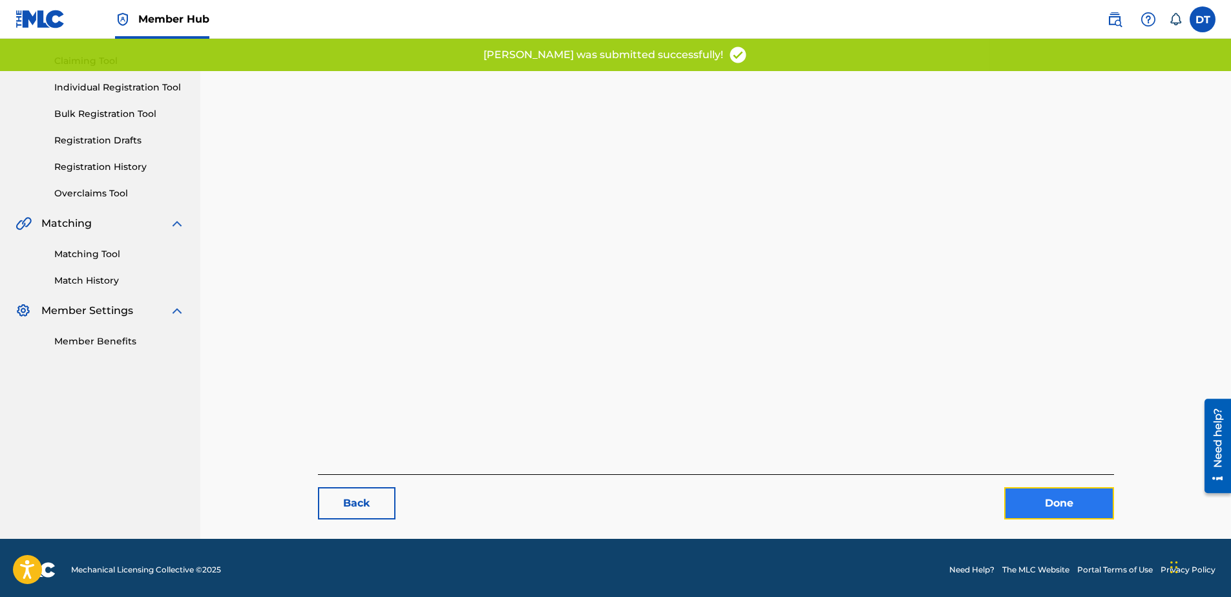
click at [895, 443] on link "Done" at bounding box center [1059, 503] width 110 height 32
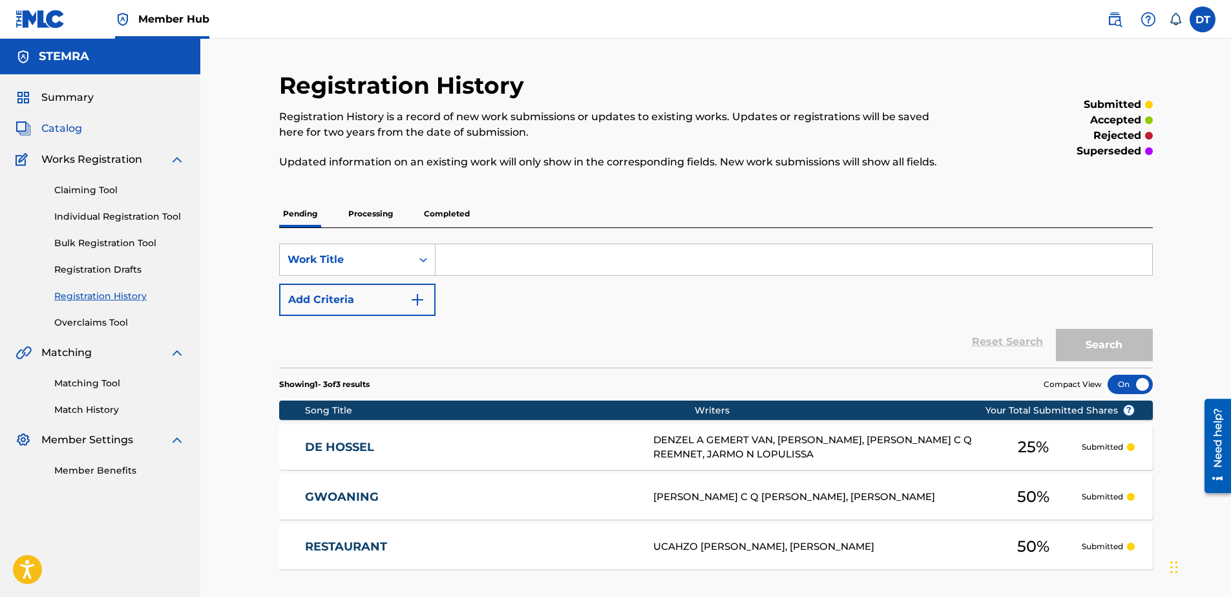
click at [65, 126] on span "Catalog" at bounding box center [61, 129] width 41 height 16
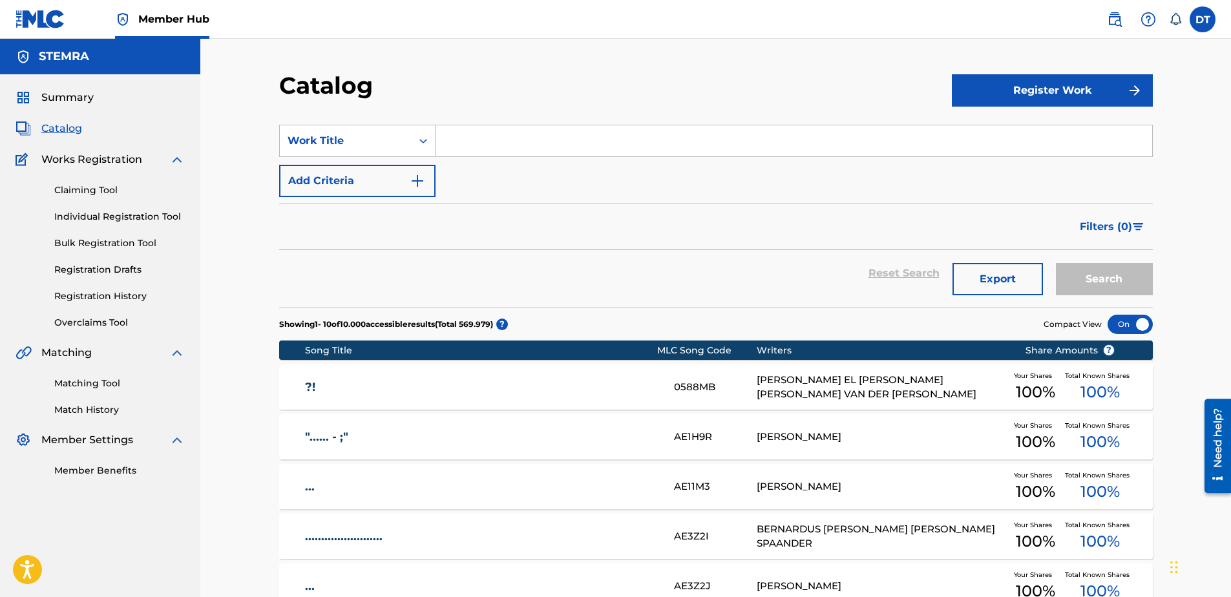
drag, startPoint x: 490, startPoint y: 129, endPoint x: 484, endPoint y: 140, distance: 12.4
click at [488, 130] on input "Search Form" at bounding box center [793, 140] width 717 height 31
paste input "GE3M8R"
type input "GE3M8R"
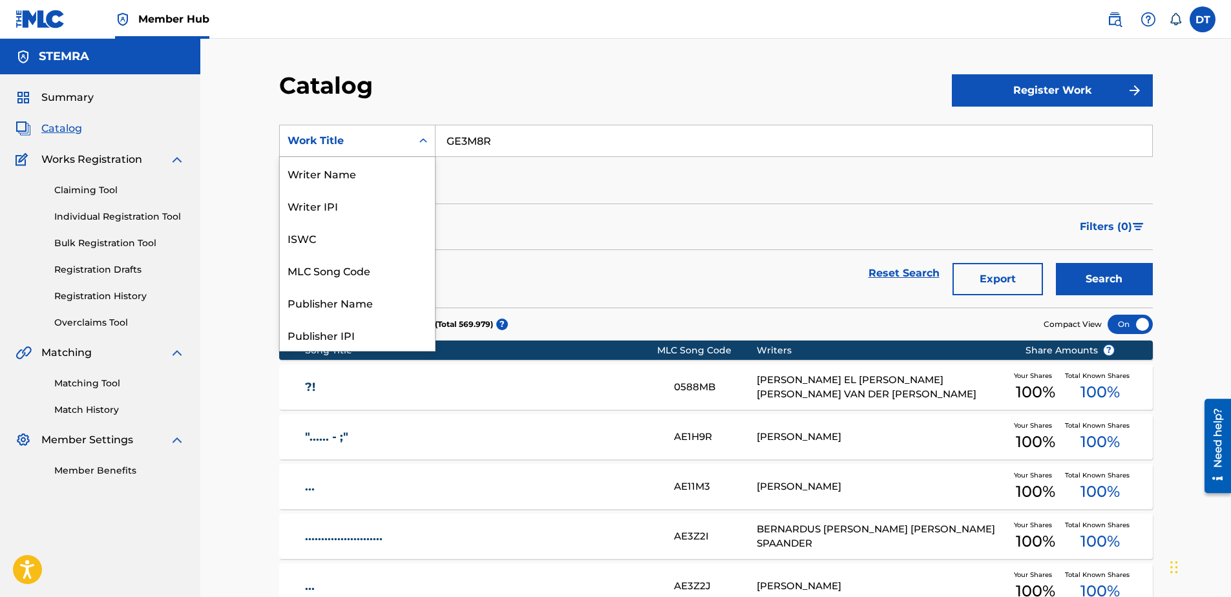
click at [432, 134] on div "Search Form" at bounding box center [423, 140] width 23 height 23
click at [362, 273] on div "MLC Song Code" at bounding box center [357, 270] width 155 height 32
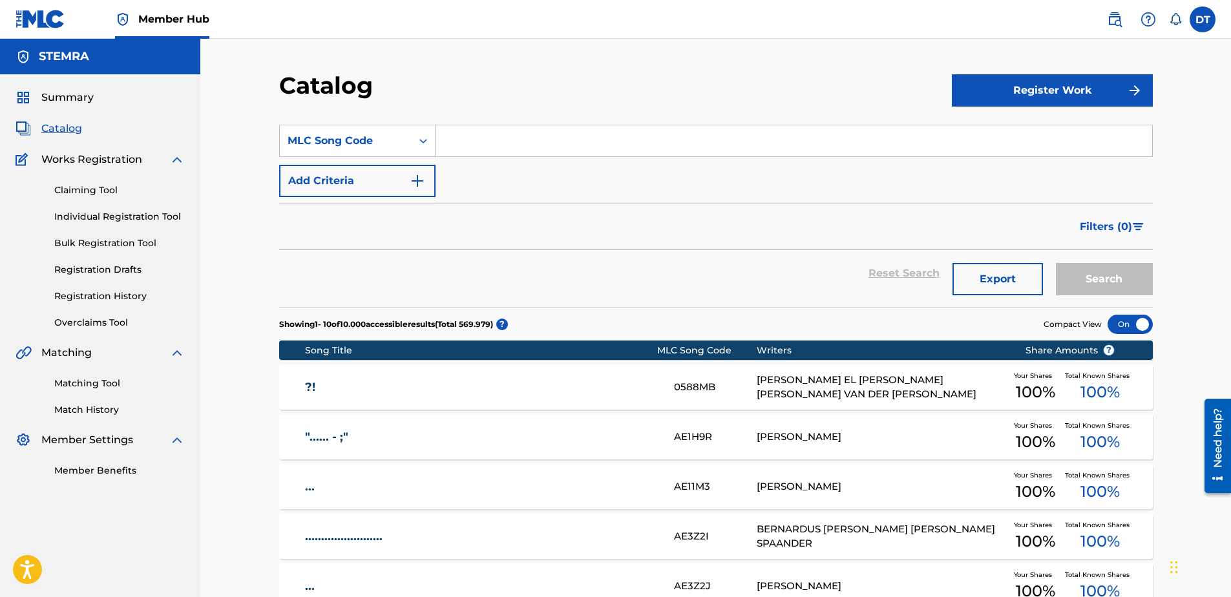
drag, startPoint x: 473, startPoint y: 131, endPoint x: 470, endPoint y: 139, distance: 8.4
click at [473, 131] on input "Search Form" at bounding box center [793, 140] width 717 height 31
paste input "GE3M8R"
type input "GE3M8R"
click at [895, 268] on button "Search" at bounding box center [1104, 279] width 97 height 32
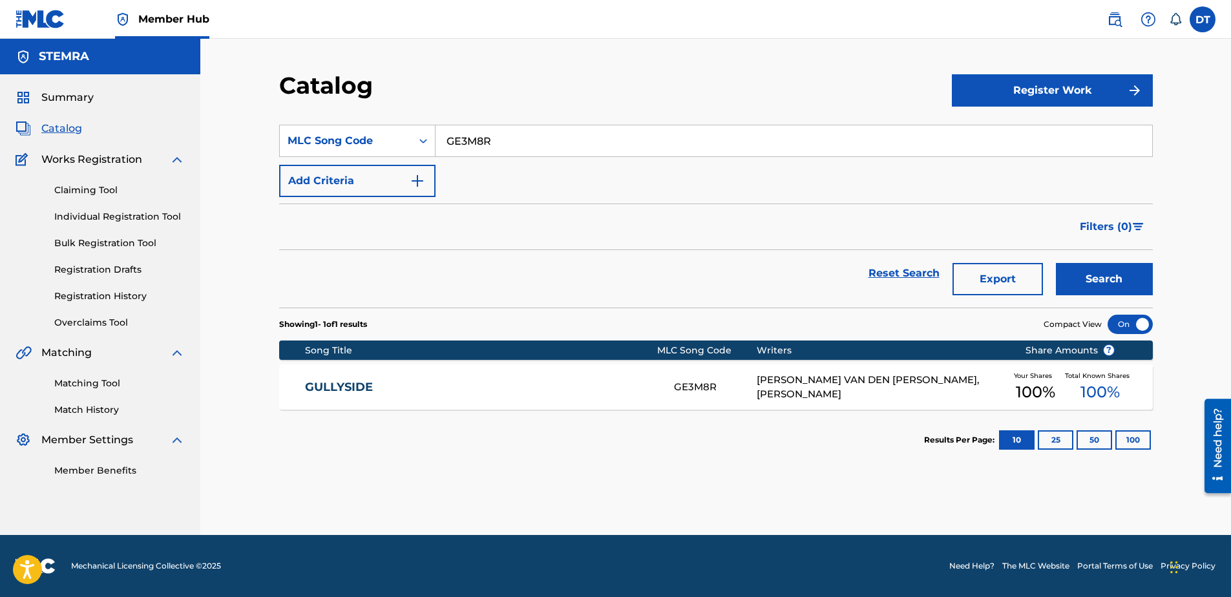
click at [342, 391] on link "GULLYSIDE" at bounding box center [480, 387] width 351 height 15
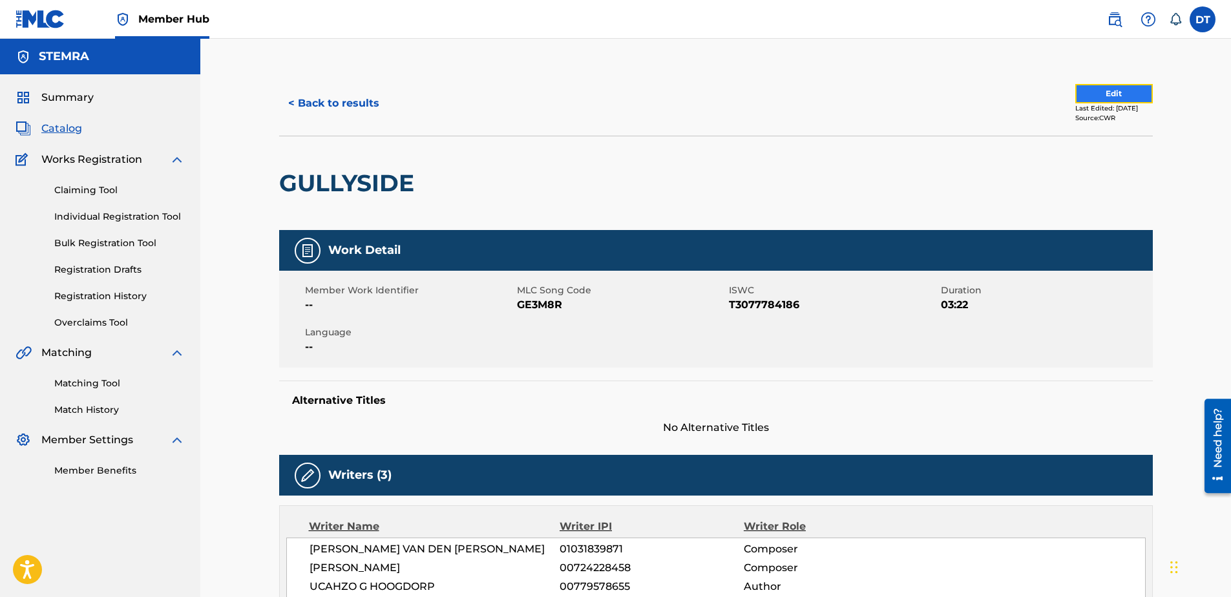
click at [895, 94] on button "Edit" at bounding box center [1114, 93] width 78 height 19
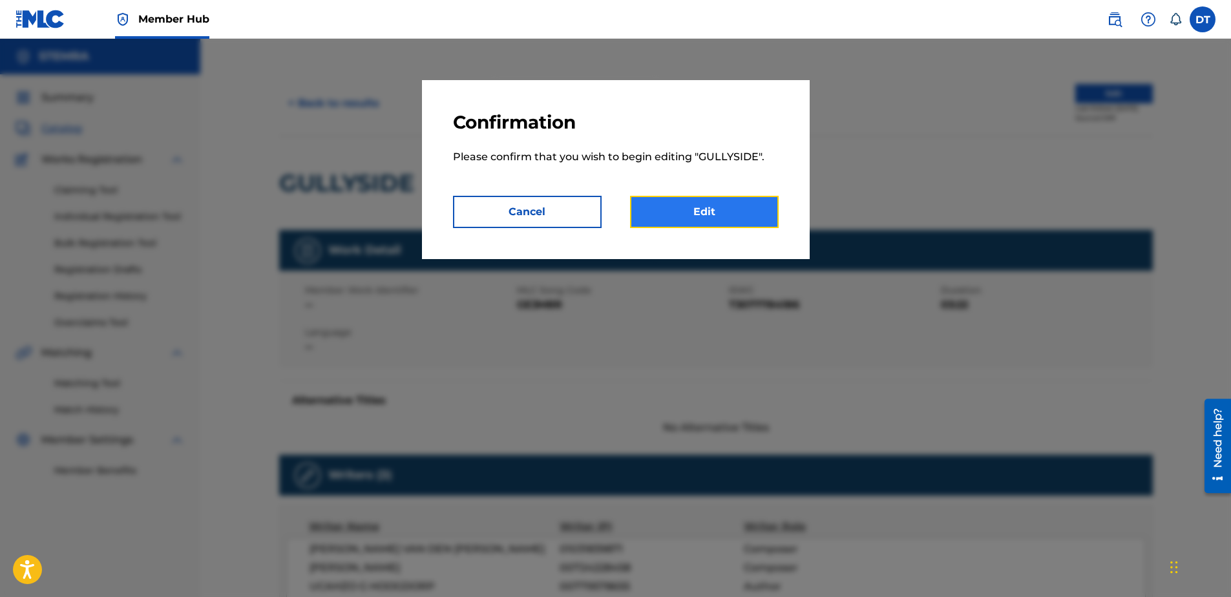
click at [732, 212] on link "Edit" at bounding box center [704, 212] width 149 height 32
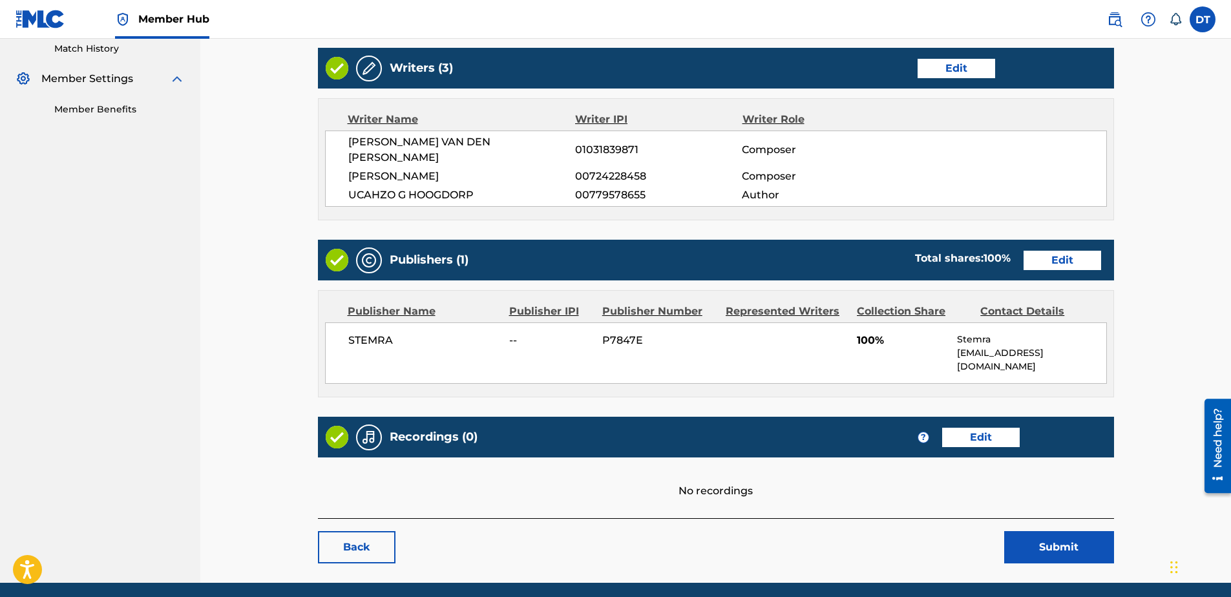
scroll to position [380, 0]
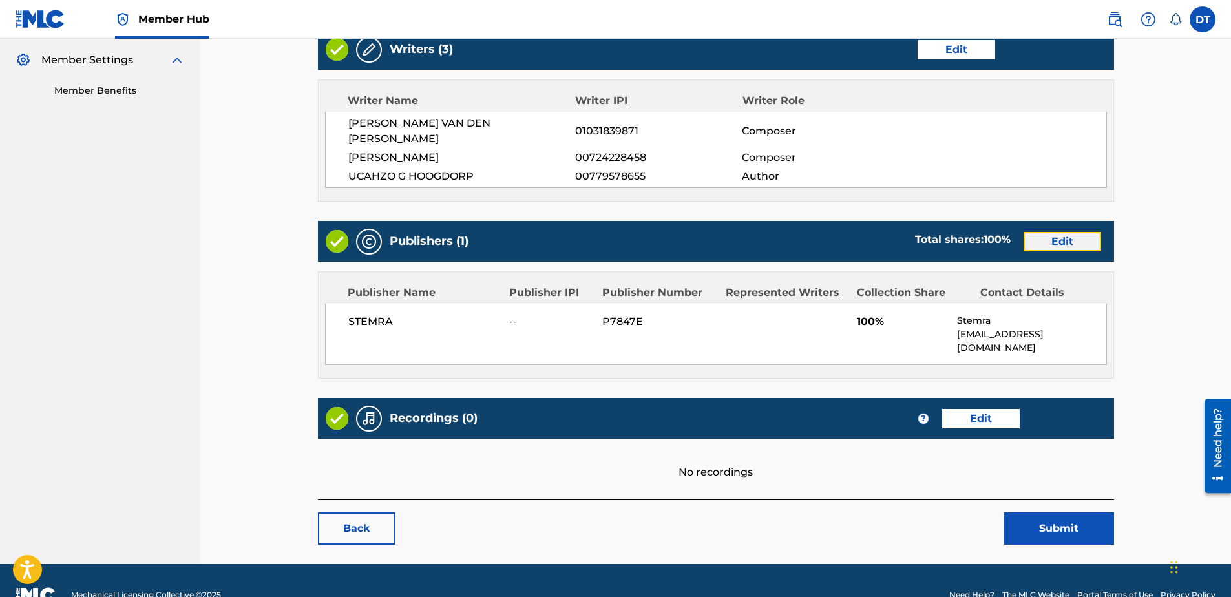
click at [895, 232] on link "Edit" at bounding box center [1062, 241] width 78 height 19
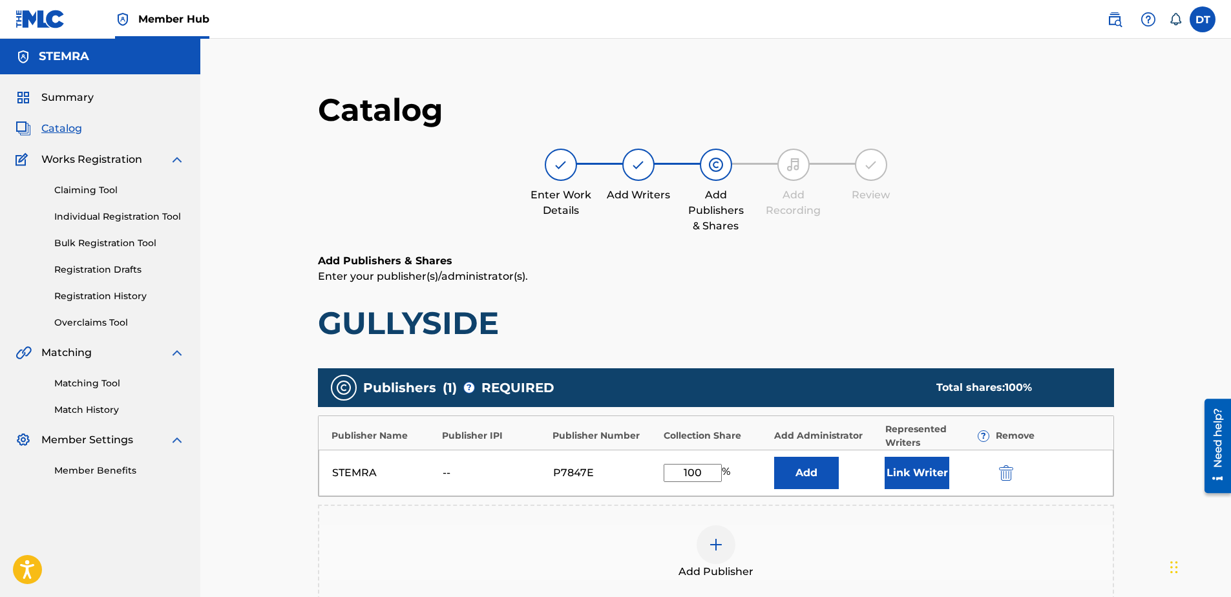
drag, startPoint x: 704, startPoint y: 472, endPoint x: 681, endPoint y: 469, distance: 22.8
click at [681, 443] on input "100" at bounding box center [693, 473] width 58 height 18
type input "50.00"
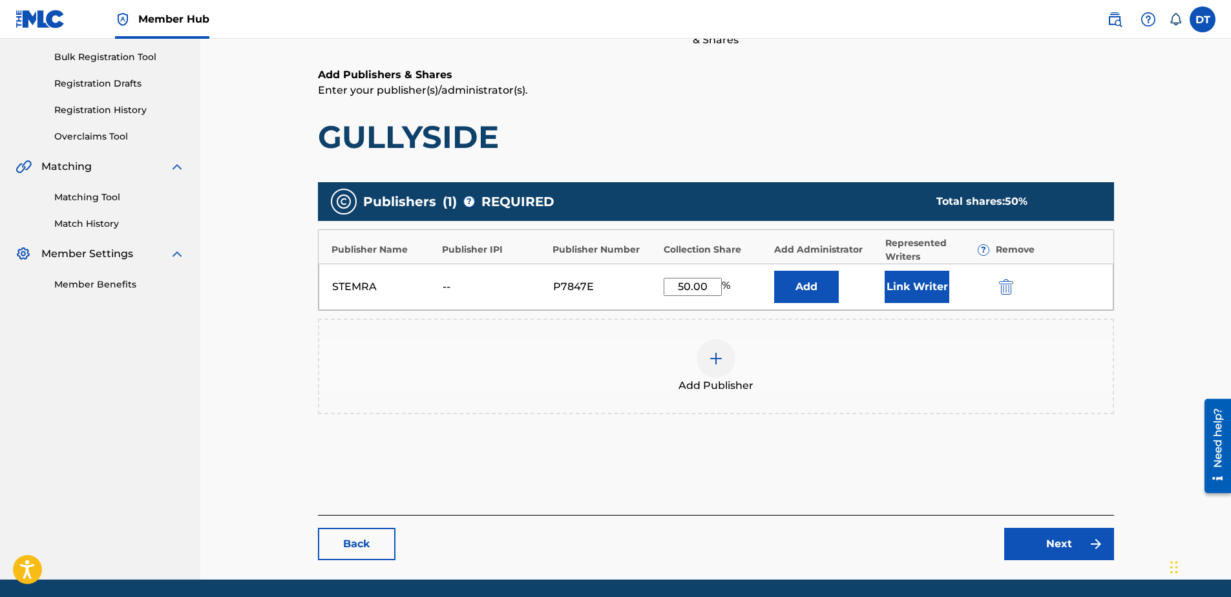
scroll to position [194, 0]
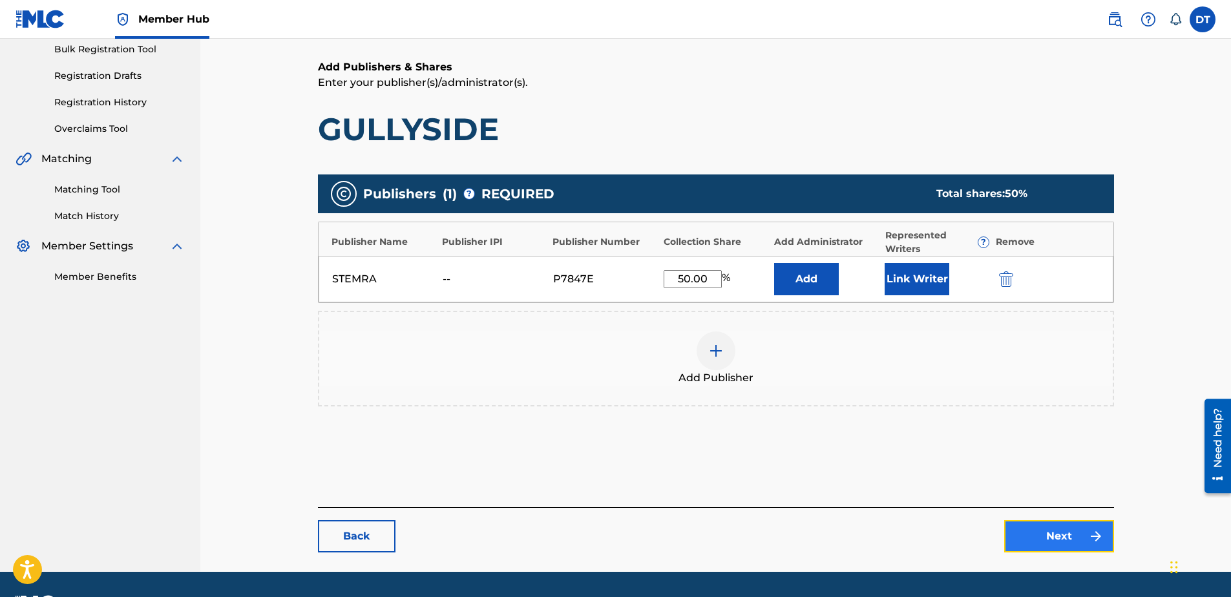
click at [895, 443] on link "Next" at bounding box center [1059, 536] width 110 height 32
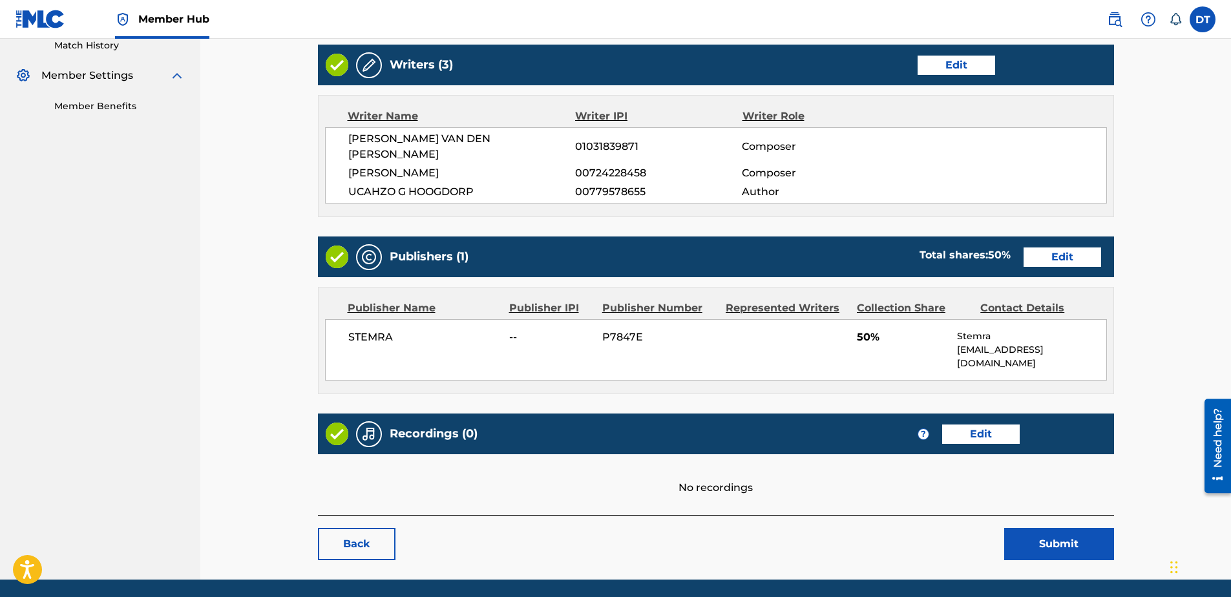
scroll to position [380, 0]
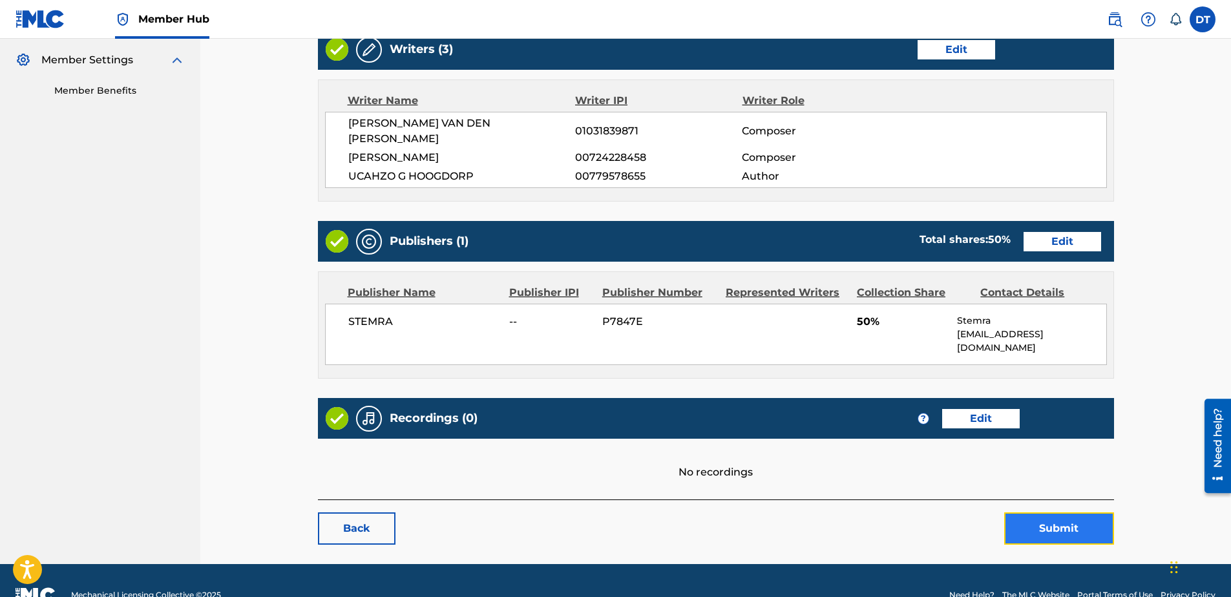
click at [895, 443] on button "Submit" at bounding box center [1059, 528] width 110 height 32
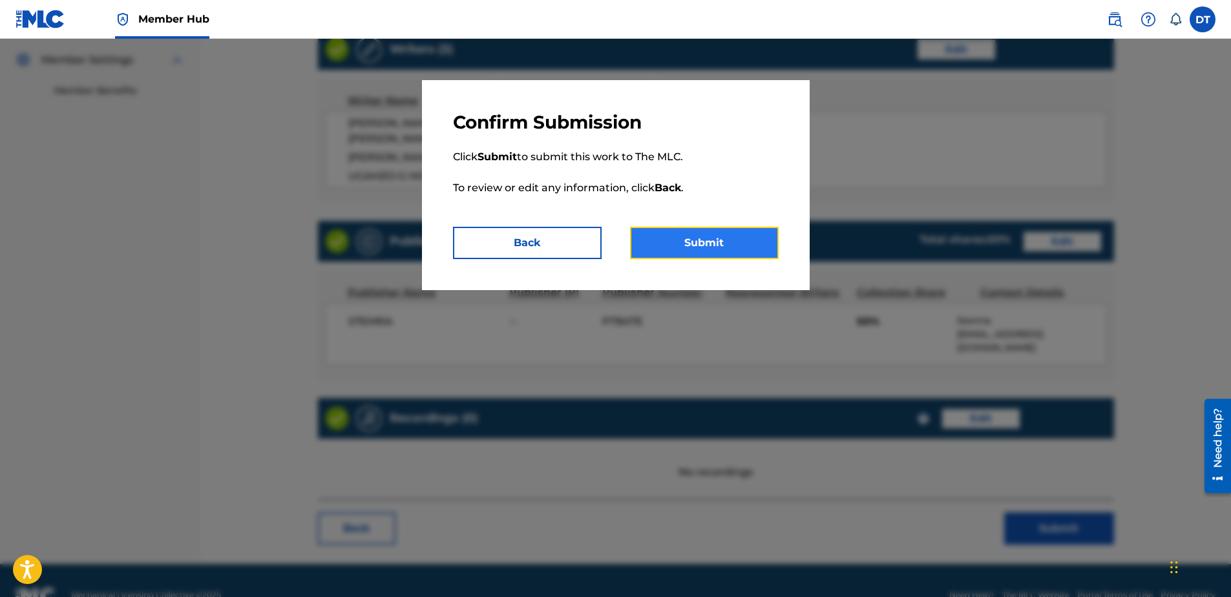
click at [696, 235] on button "Submit" at bounding box center [704, 243] width 149 height 32
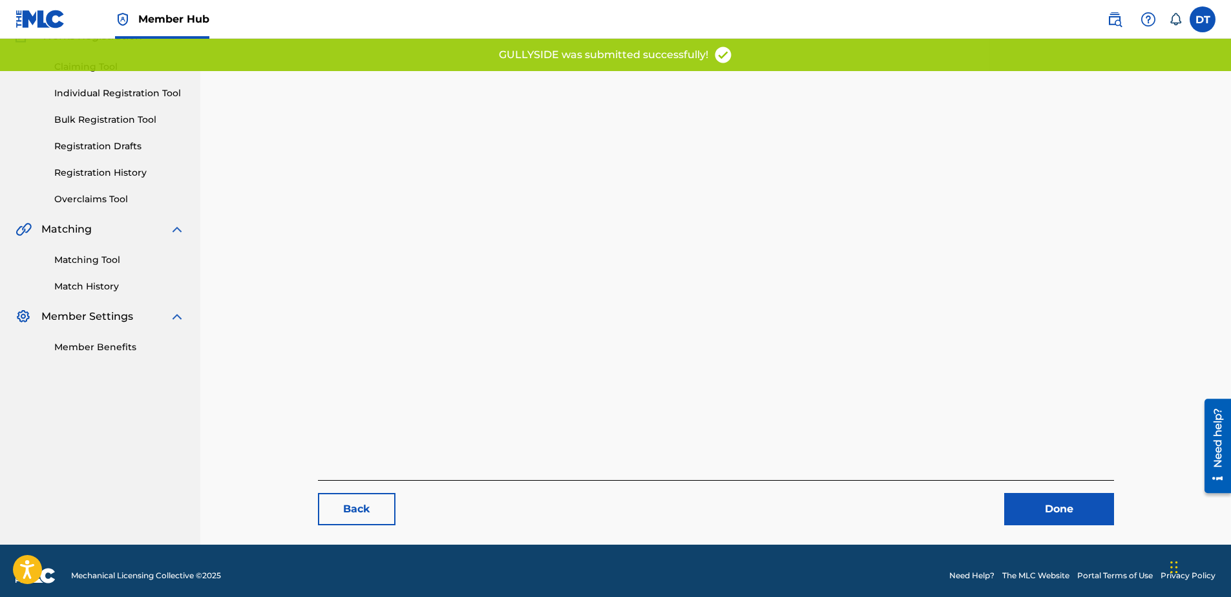
scroll to position [133, 0]
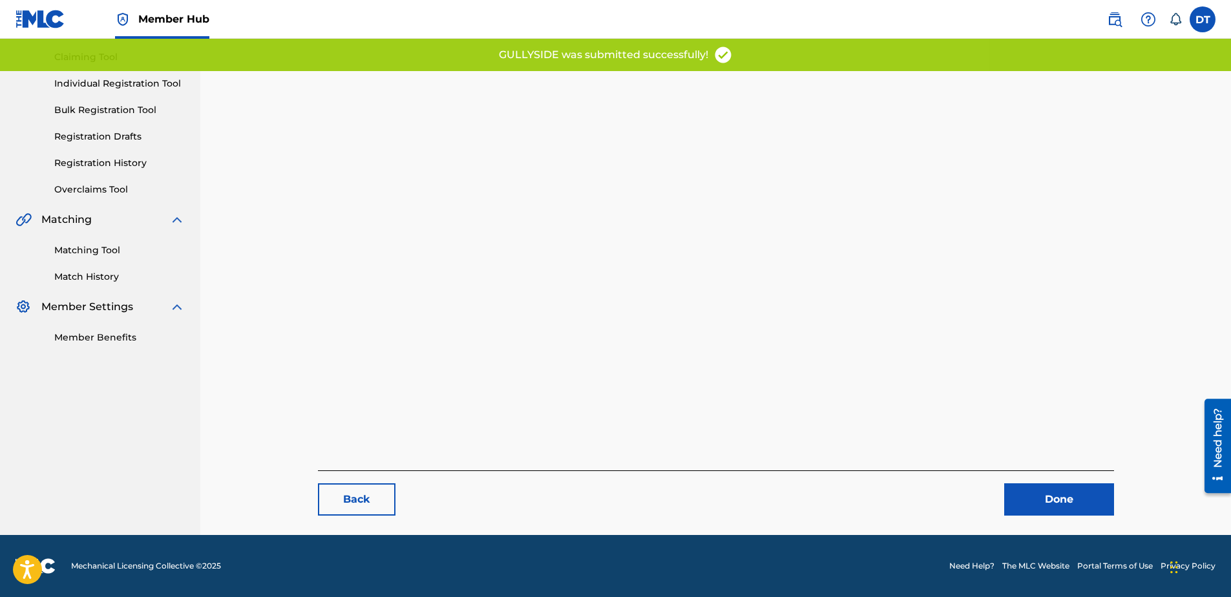
click at [895, 443] on div "Back Done" at bounding box center [716, 492] width 796 height 45
click at [895, 443] on link "Done" at bounding box center [1059, 499] width 110 height 32
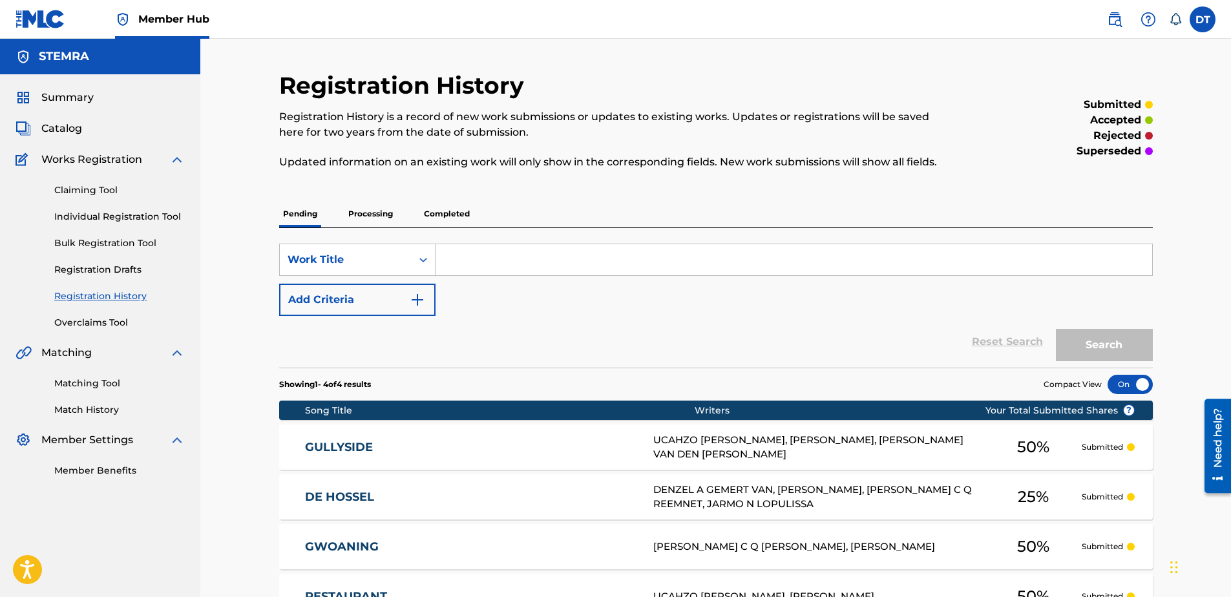
drag, startPoint x: 1178, startPoint y: 77, endPoint x: 910, endPoint y: 92, distance: 268.6
click at [895, 77] on div "Registration History Registration History is a record of new work submissions o…" at bounding box center [715, 370] width 1031 height 662
drag, startPoint x: 466, startPoint y: 249, endPoint x: 466, endPoint y: 265, distance: 15.5
click at [466, 249] on input "Search Form" at bounding box center [793, 259] width 717 height 31
drag, startPoint x: 465, startPoint y: 258, endPoint x: 415, endPoint y: 255, distance: 49.9
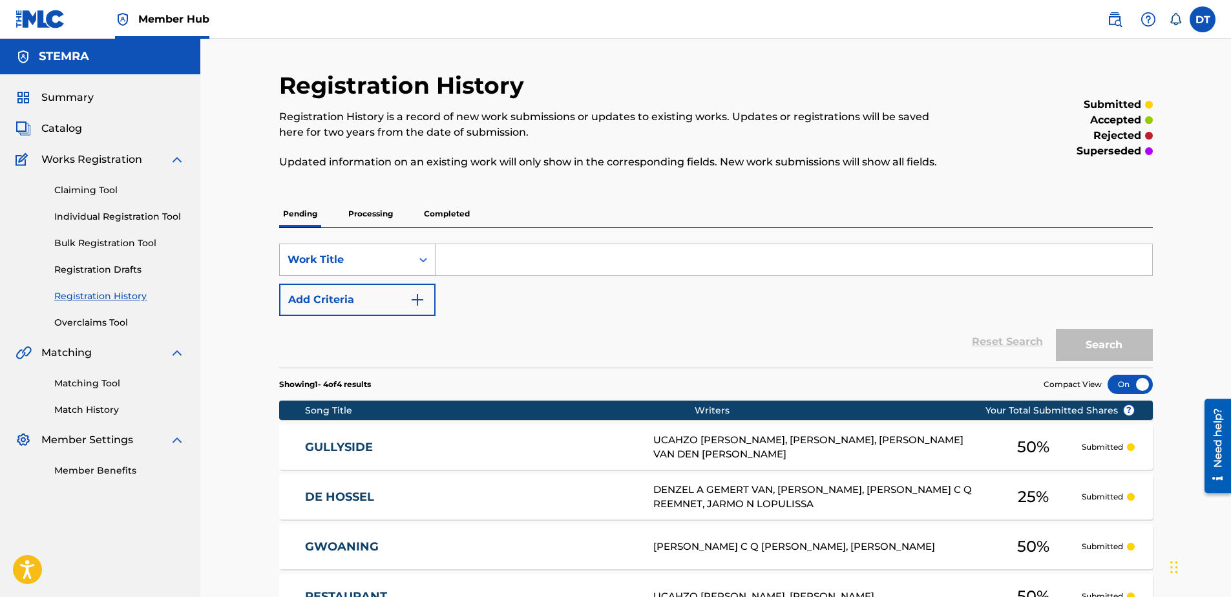
click at [415, 255] on div "Search Form" at bounding box center [423, 259] width 23 height 23
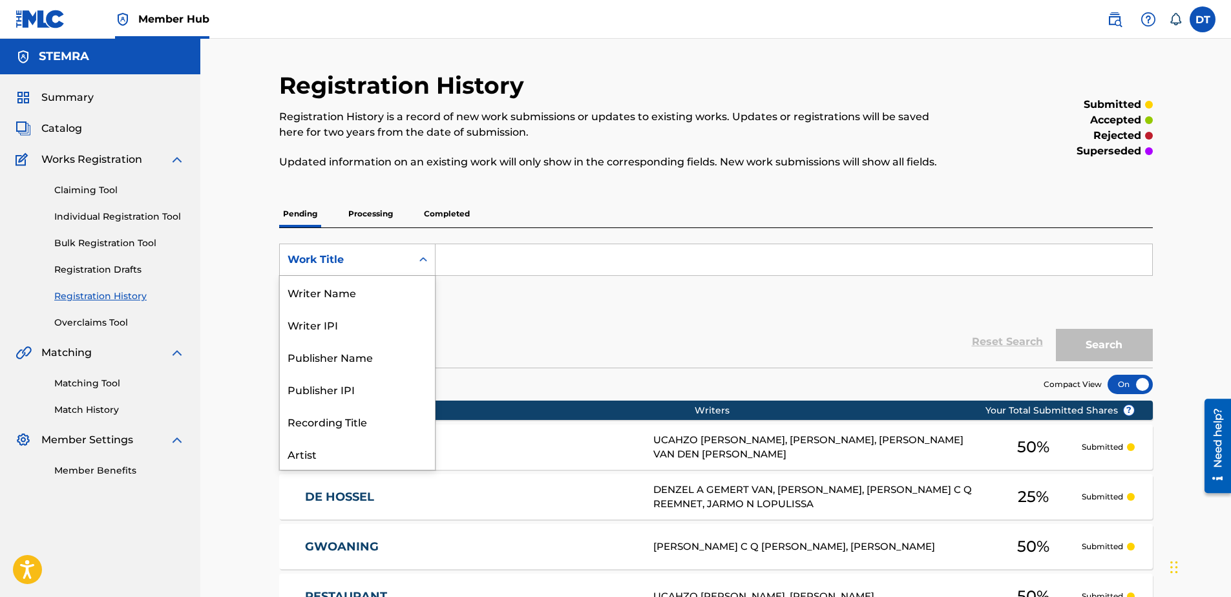
scroll to position [65, 0]
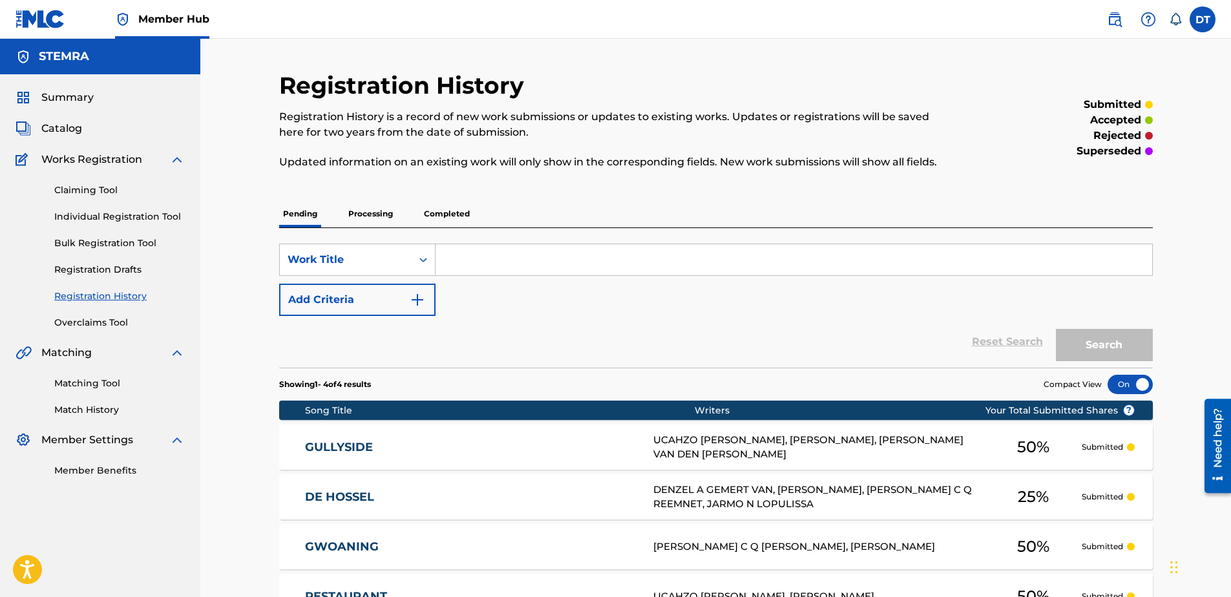
click at [415, 255] on div "Search Form" at bounding box center [423, 259] width 23 height 23
click at [68, 129] on span "Catalog" at bounding box center [61, 129] width 41 height 16
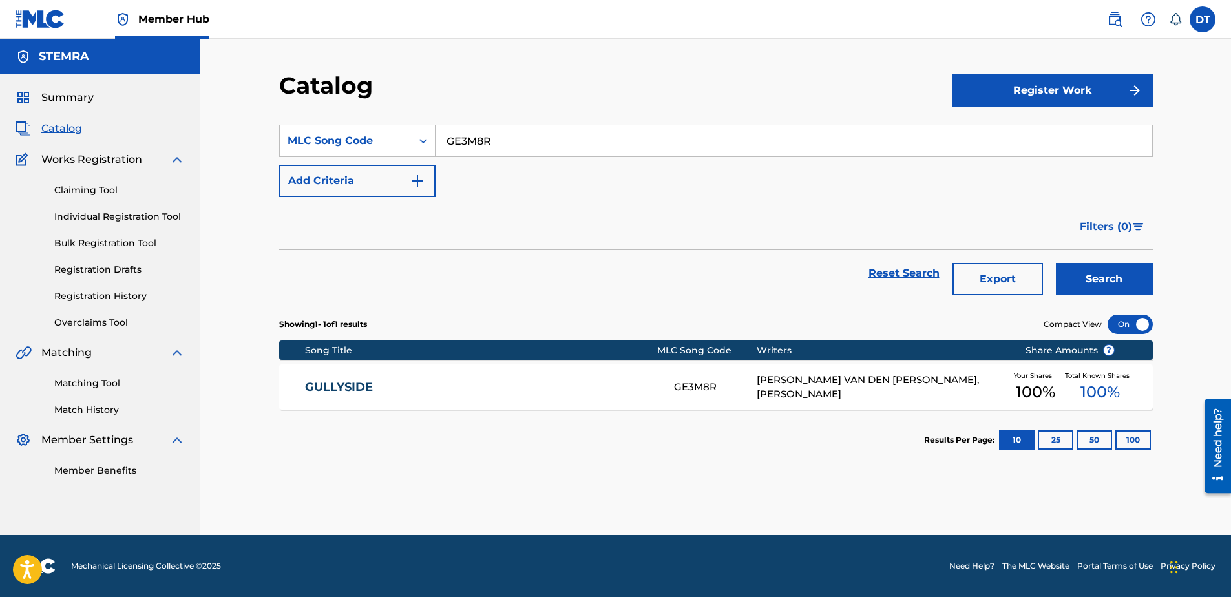
click at [503, 137] on input "GE3M8R" at bounding box center [793, 140] width 717 height 31
drag, startPoint x: 518, startPoint y: 142, endPoint x: 447, endPoint y: 123, distance: 73.5
click at [447, 123] on section "SearchWithCriteria352a97f6-9839-4944-93da-93c282c019a1 MLC Song Code GE3M8R Add…" at bounding box center [716, 208] width 874 height 198
paste input "LE1LEX"
type input "LE1LEX"
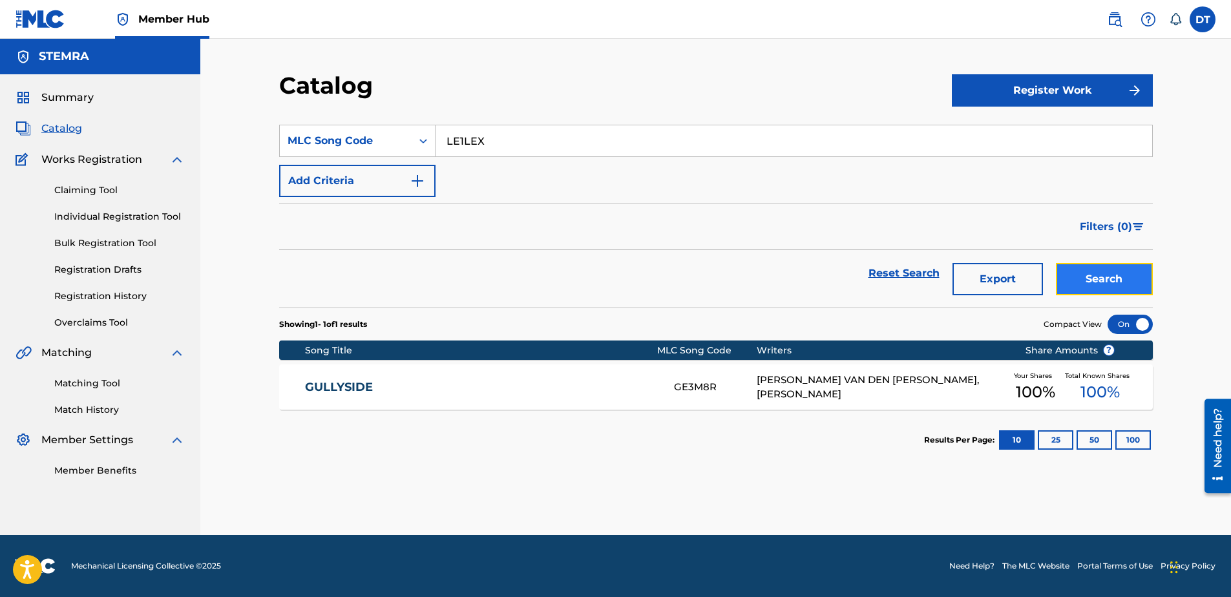
click at [895, 274] on button "Search" at bounding box center [1104, 279] width 97 height 32
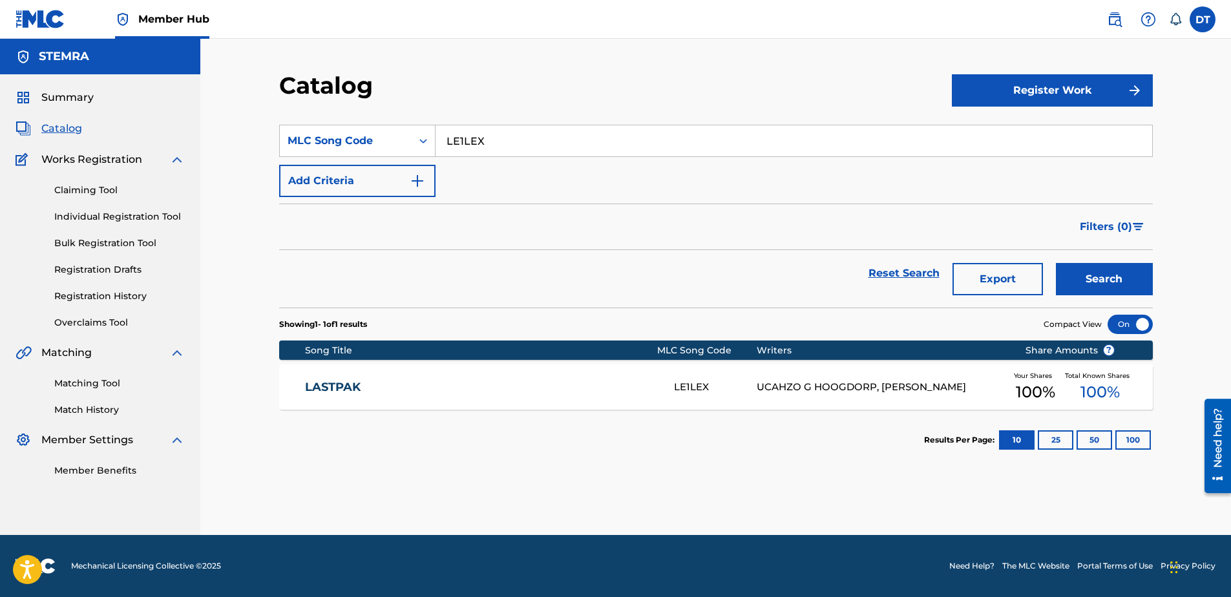
click at [347, 383] on link "LASTPAK" at bounding box center [480, 387] width 351 height 15
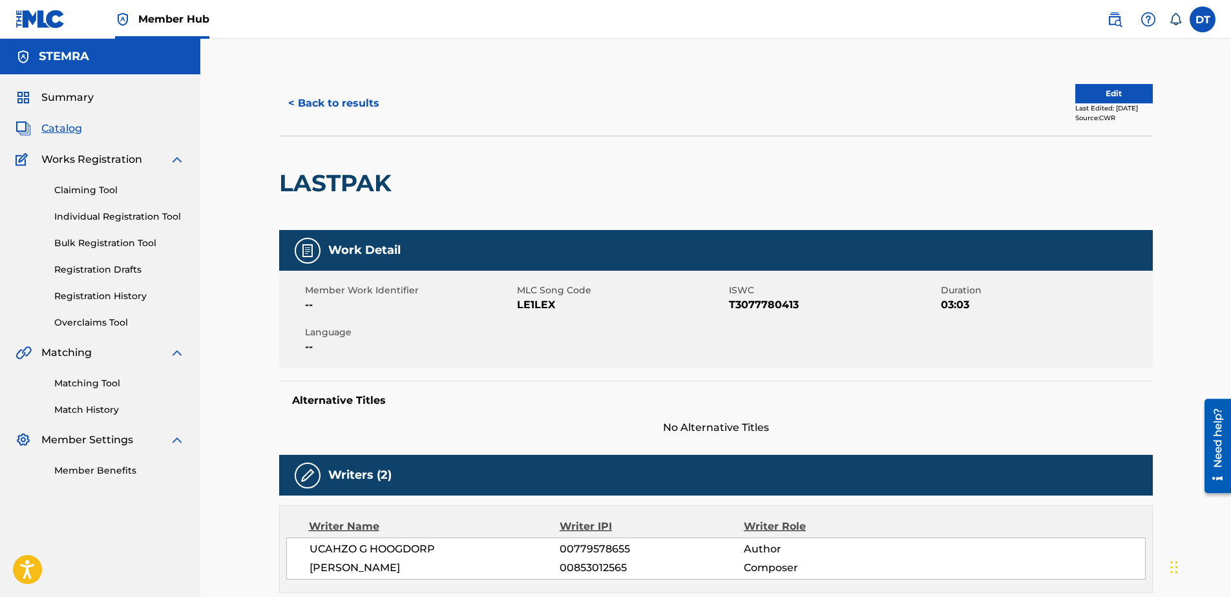
drag, startPoint x: 1204, startPoint y: 169, endPoint x: 678, endPoint y: 204, distance: 527.1
click at [895, 169] on div "< Back to results Edit Last Edited: [DATE] Source: CWR LASTPAK Work Detail Memb…" at bounding box center [715, 474] width 1031 height 871
click at [895, 92] on button "Edit" at bounding box center [1114, 93] width 78 height 19
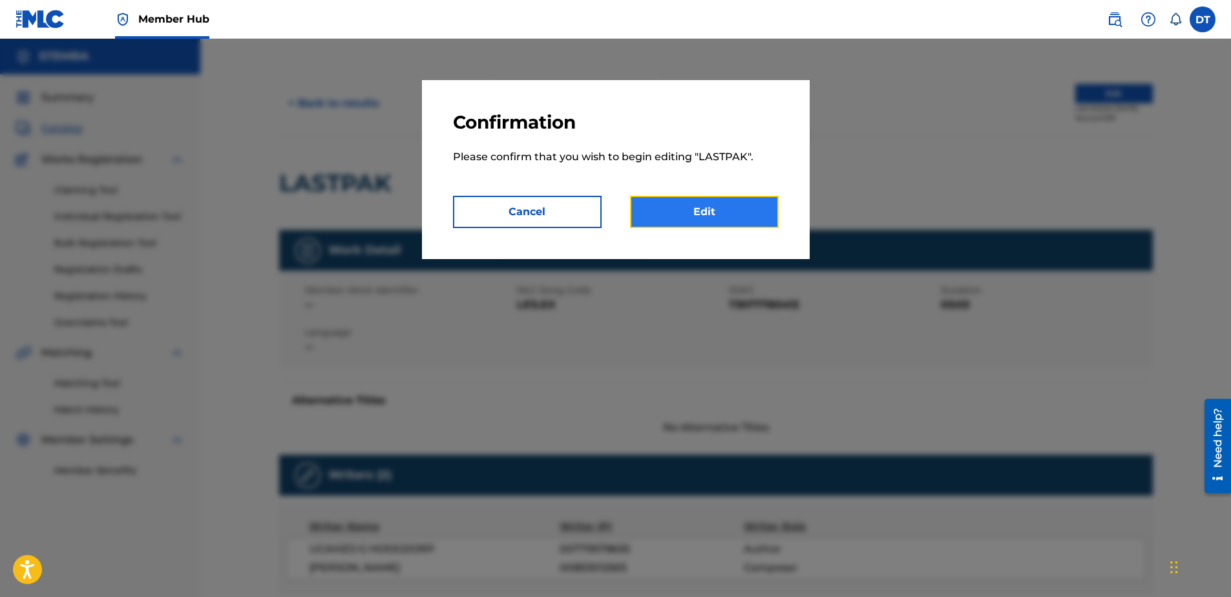
click at [724, 216] on link "Edit" at bounding box center [704, 212] width 149 height 32
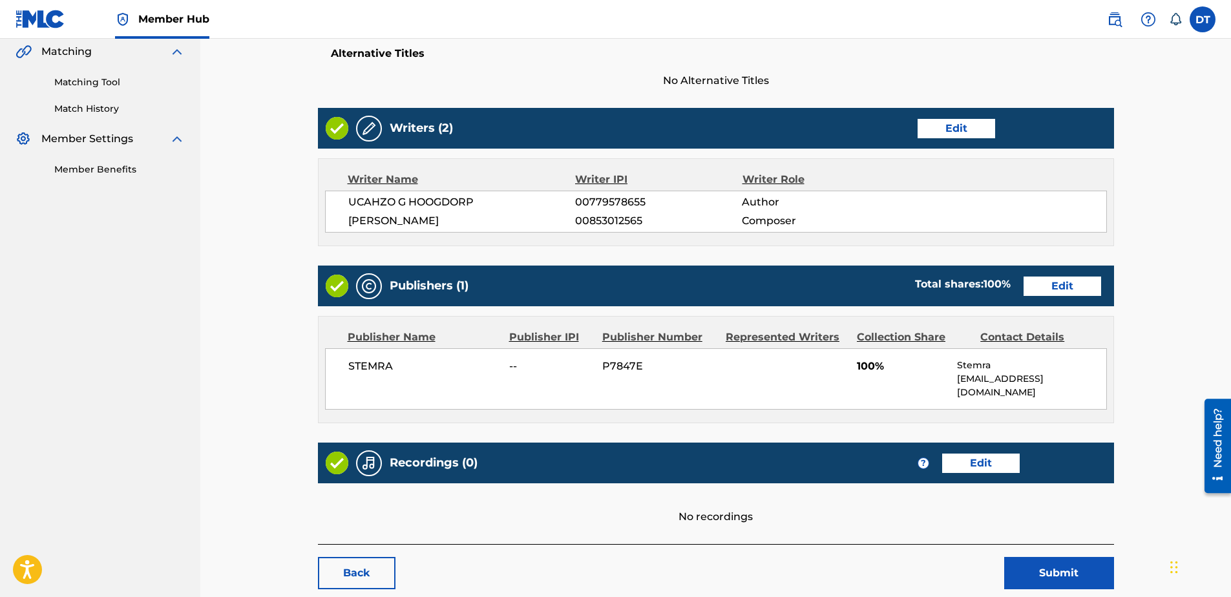
scroll to position [323, 0]
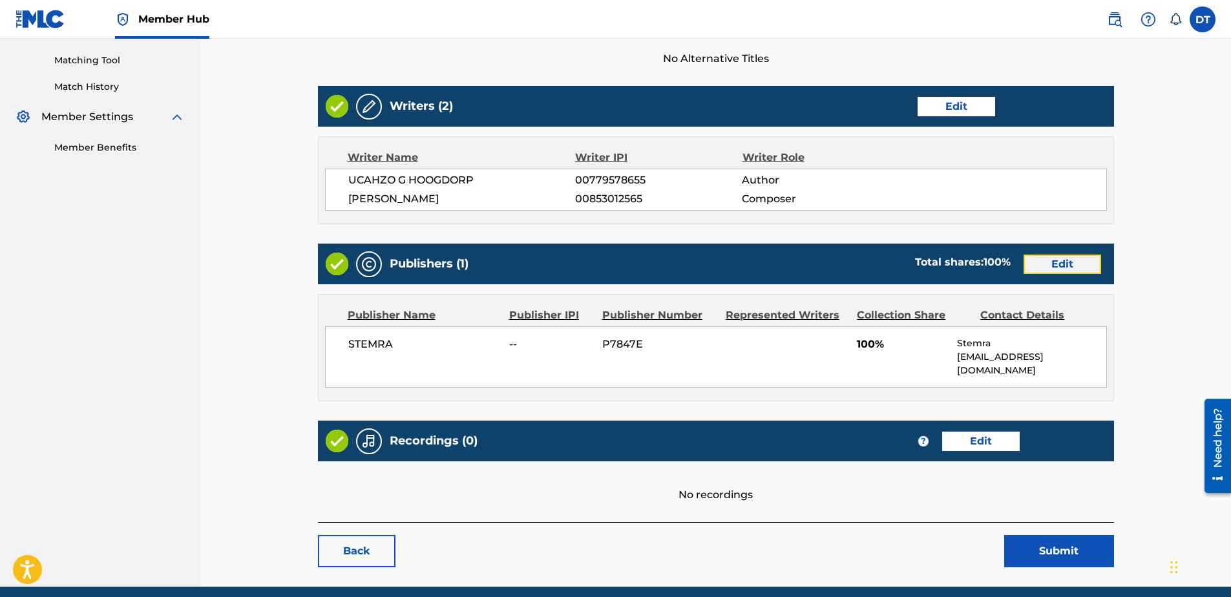
click at [895, 258] on link "Edit" at bounding box center [1062, 264] width 78 height 19
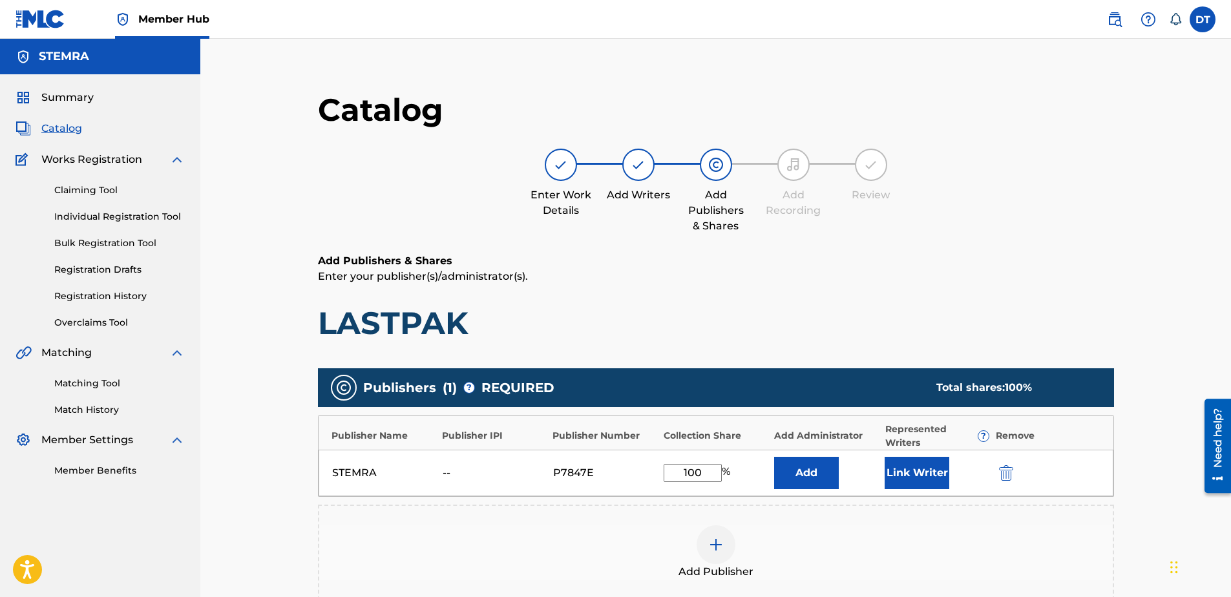
scroll to position [65, 0]
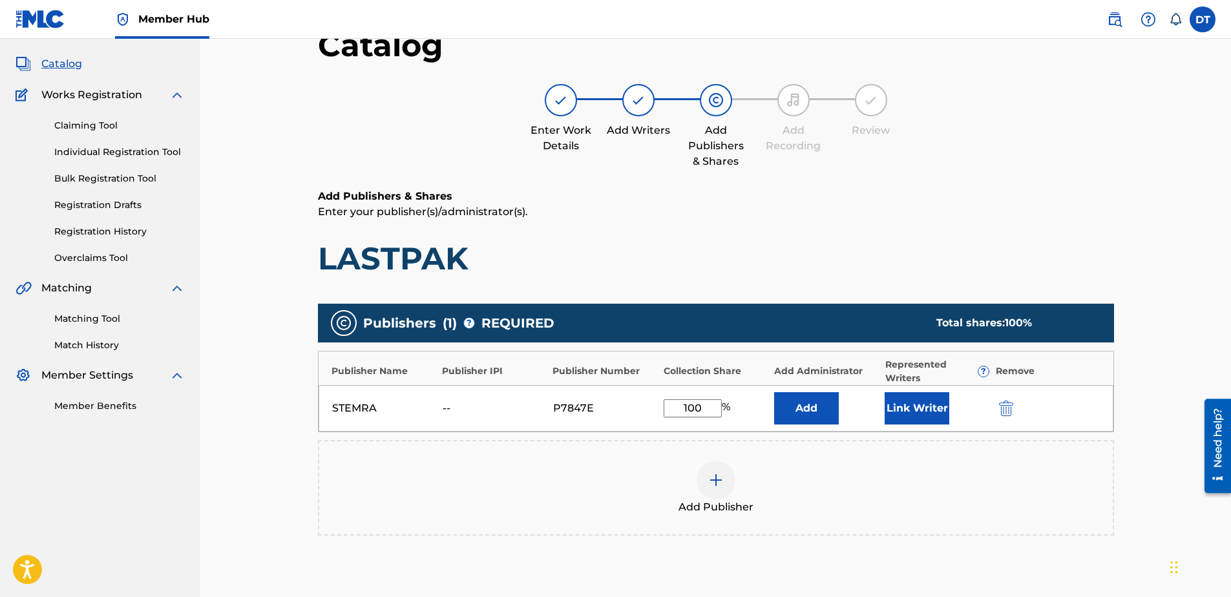
drag, startPoint x: 706, startPoint y: 405, endPoint x: 677, endPoint y: 402, distance: 29.3
click at [677, 402] on input "100" at bounding box center [693, 408] width 58 height 18
type input "50.00"
click at [623, 443] on div "Add Publisher" at bounding box center [715, 488] width 793 height 54
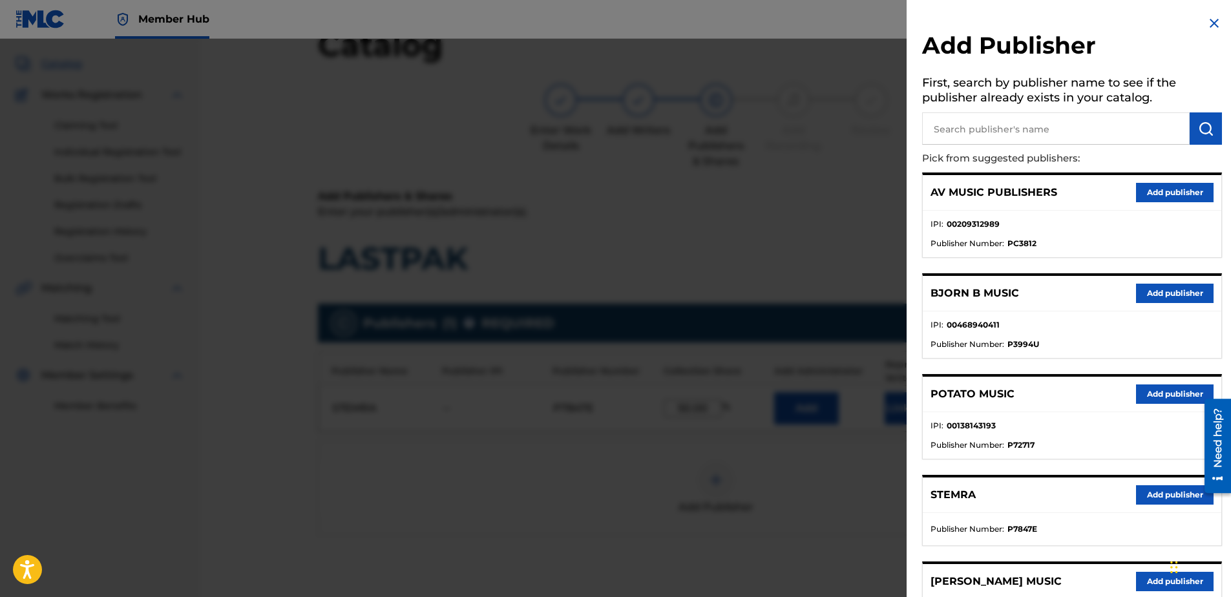
click at [895, 21] on img at bounding box center [1214, 24] width 16 height 16
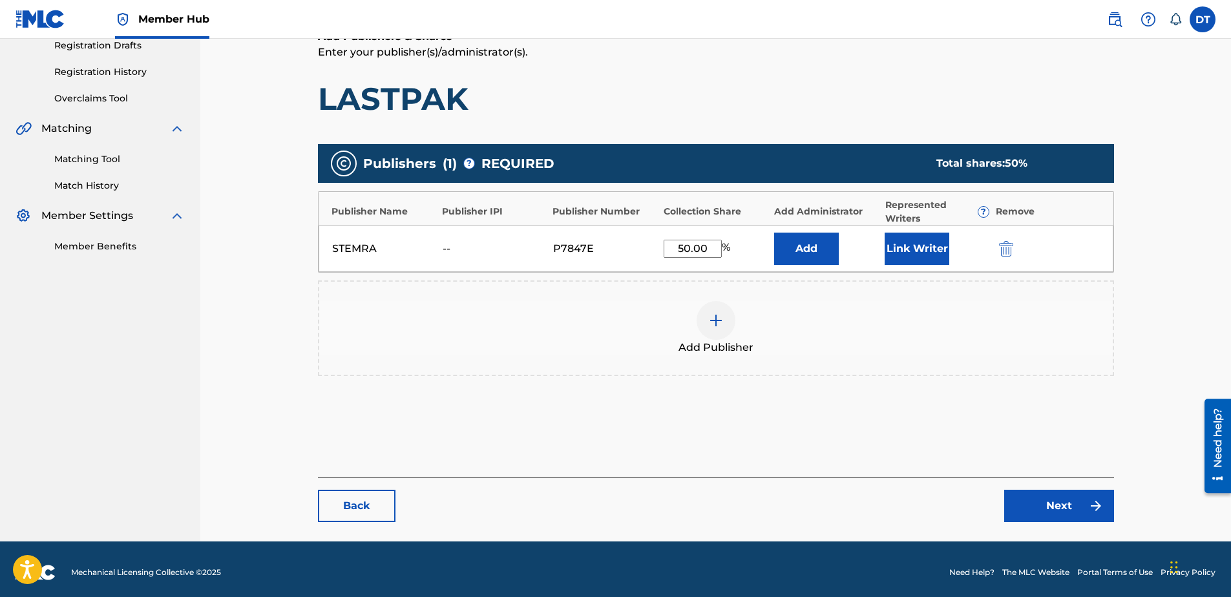
scroll to position [231, 0]
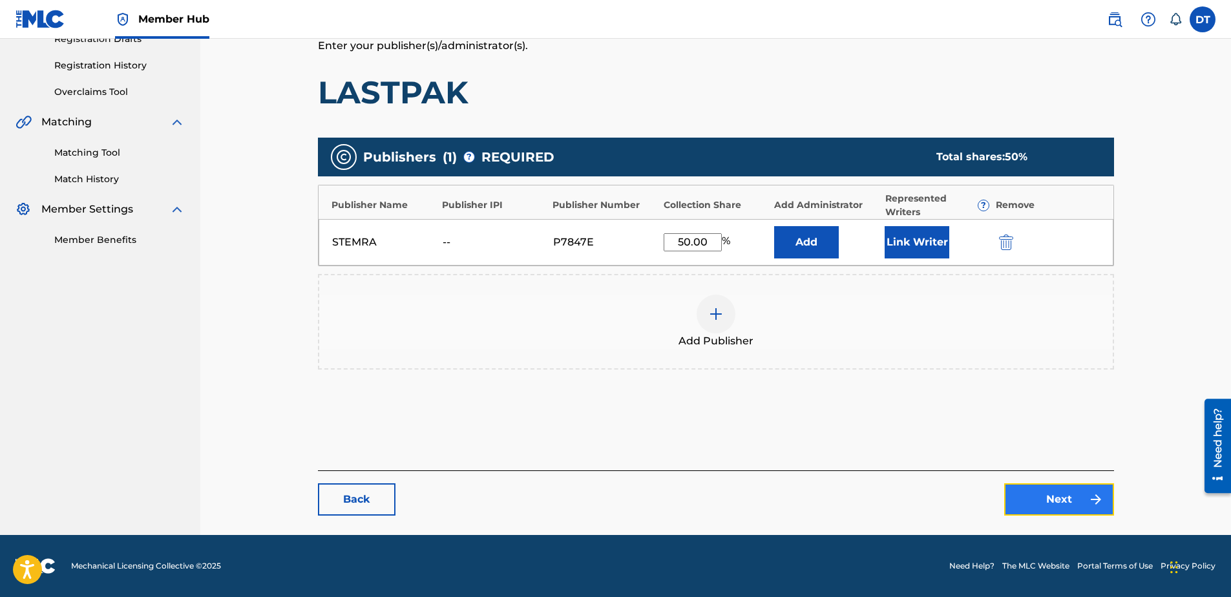
click at [895, 443] on link "Next" at bounding box center [1059, 499] width 110 height 32
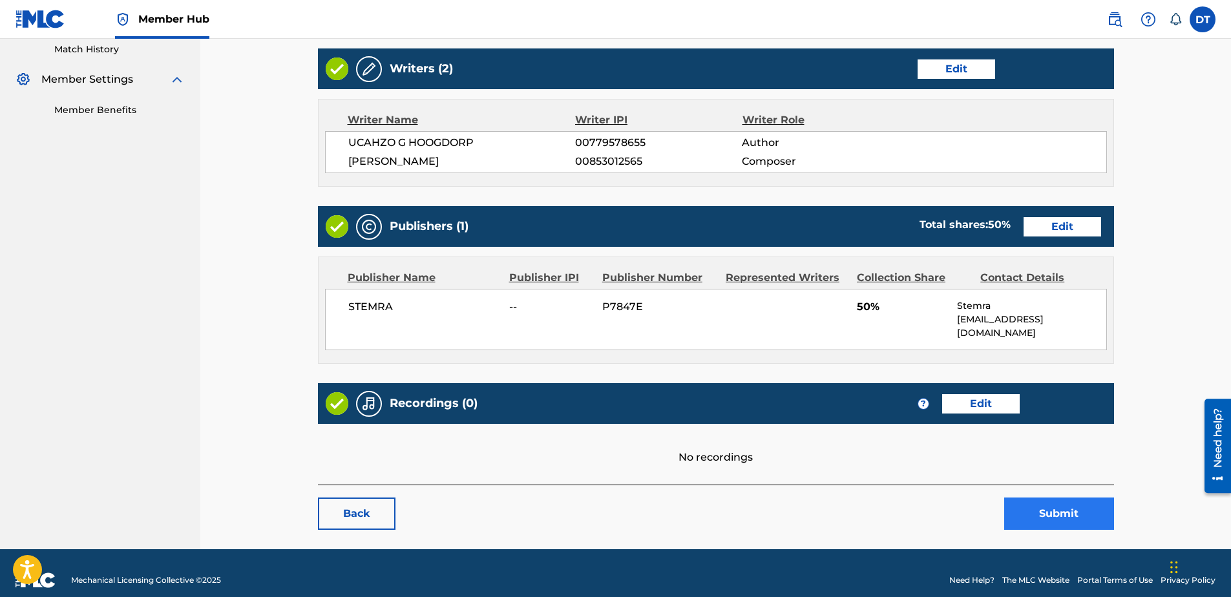
scroll to position [361, 0]
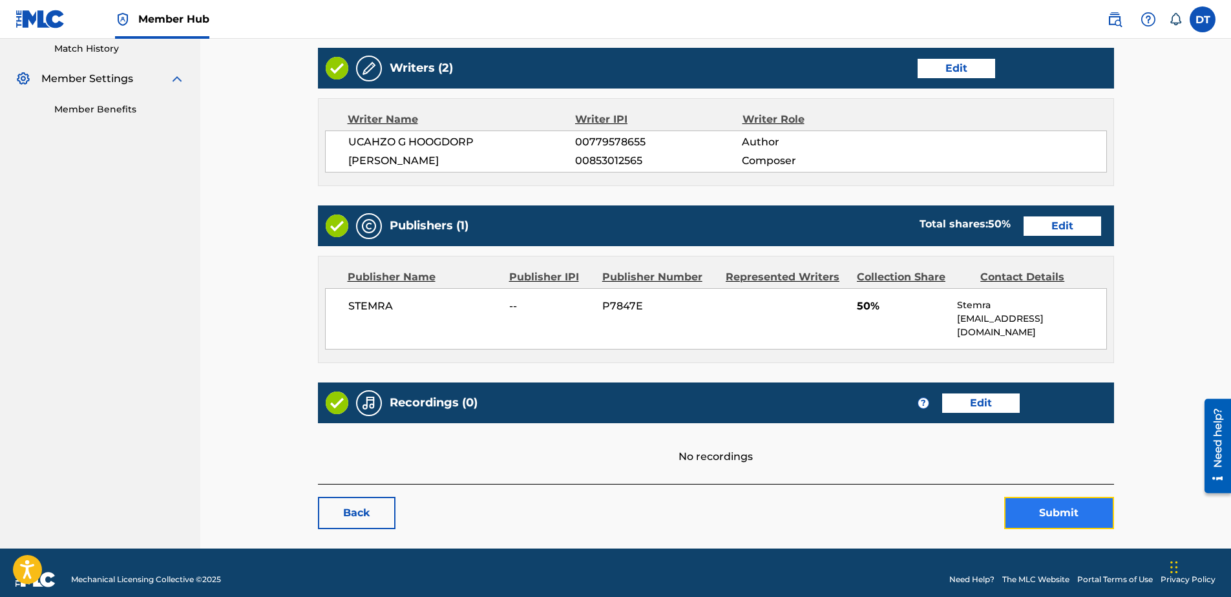
click at [895, 443] on button "Submit" at bounding box center [1059, 513] width 110 height 32
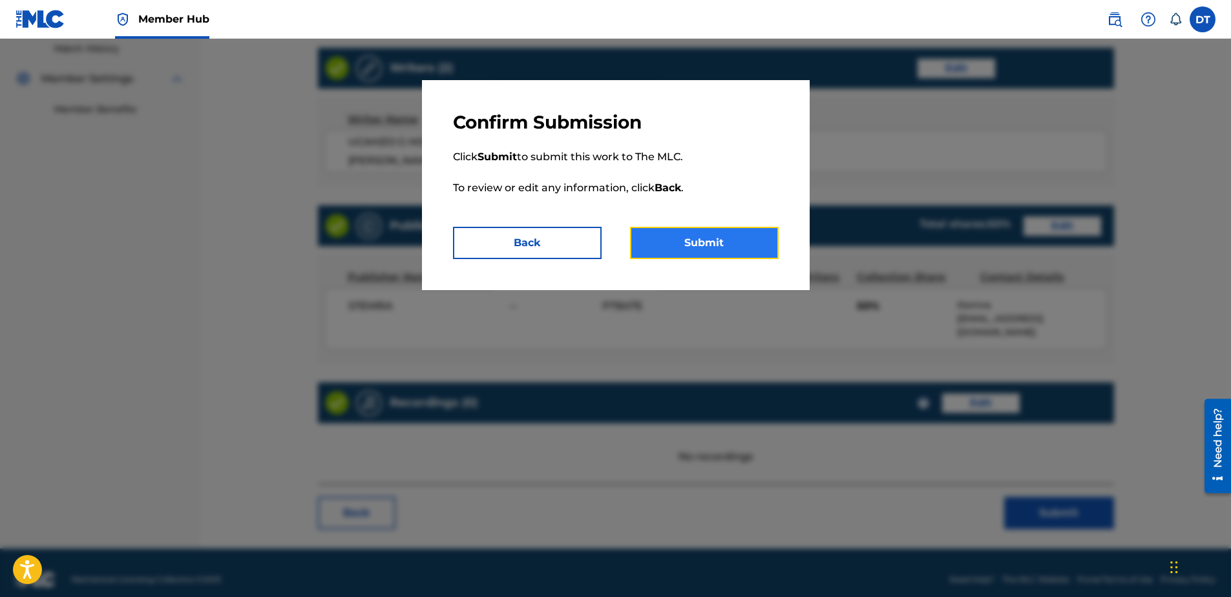
click at [697, 238] on button "Submit" at bounding box center [704, 243] width 149 height 32
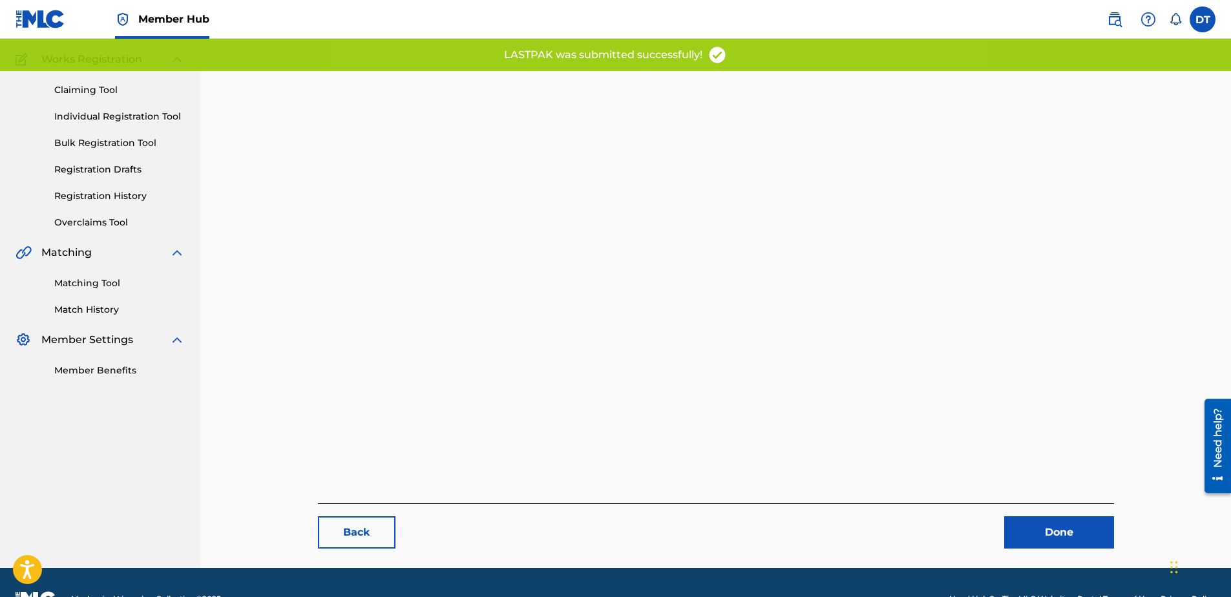
scroll to position [133, 0]
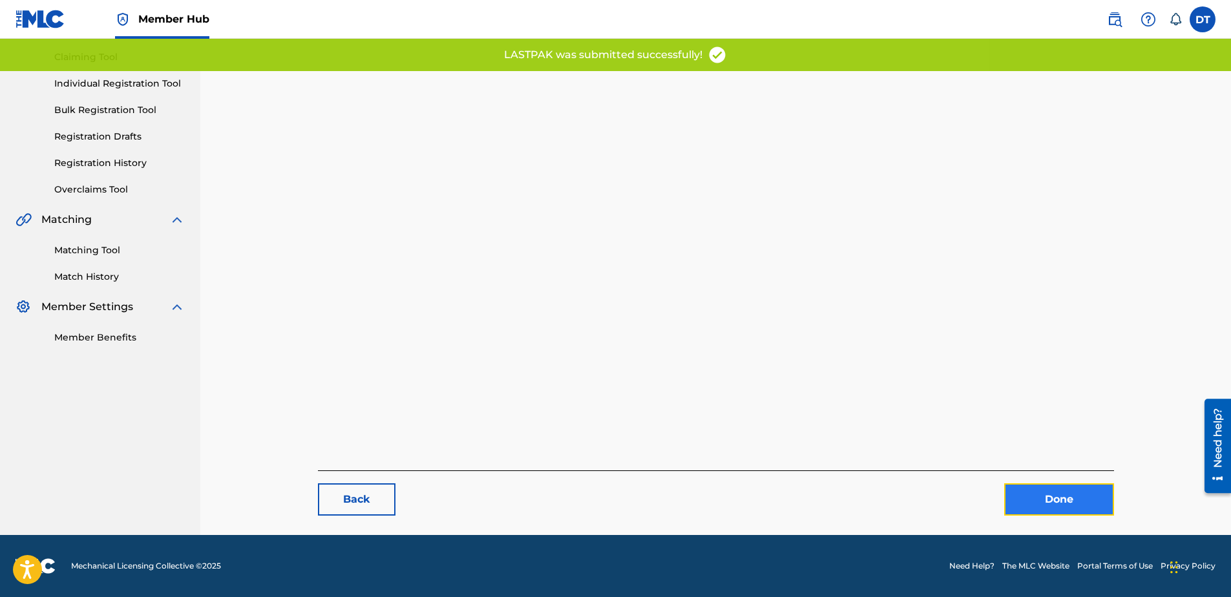
click at [895, 443] on link "Done" at bounding box center [1059, 499] width 110 height 32
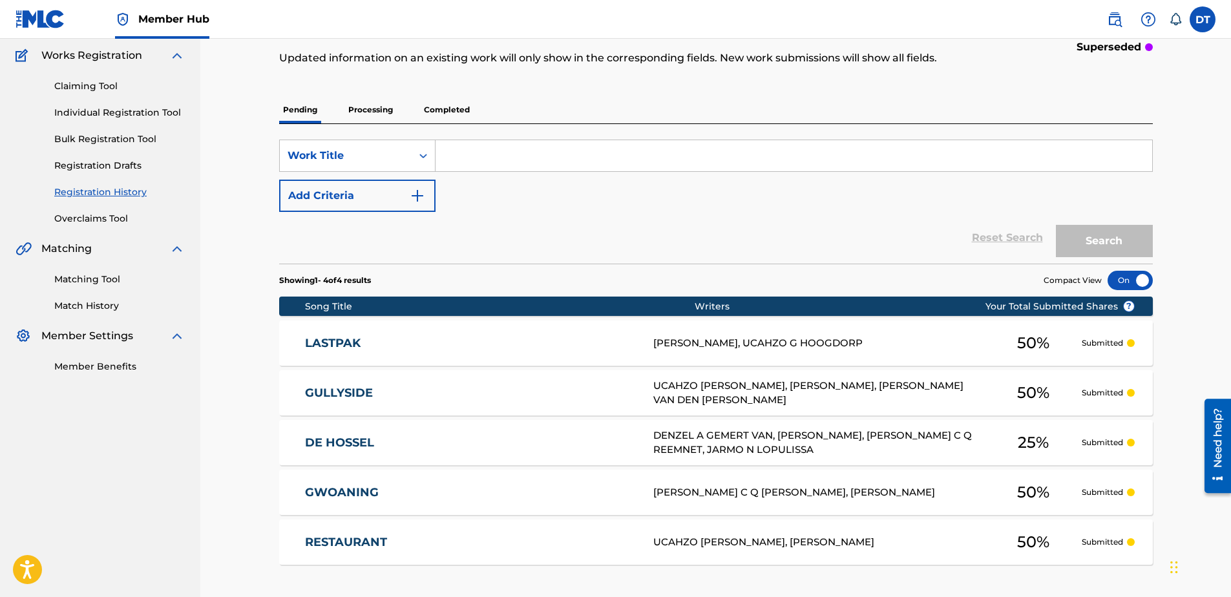
scroll to position [65, 0]
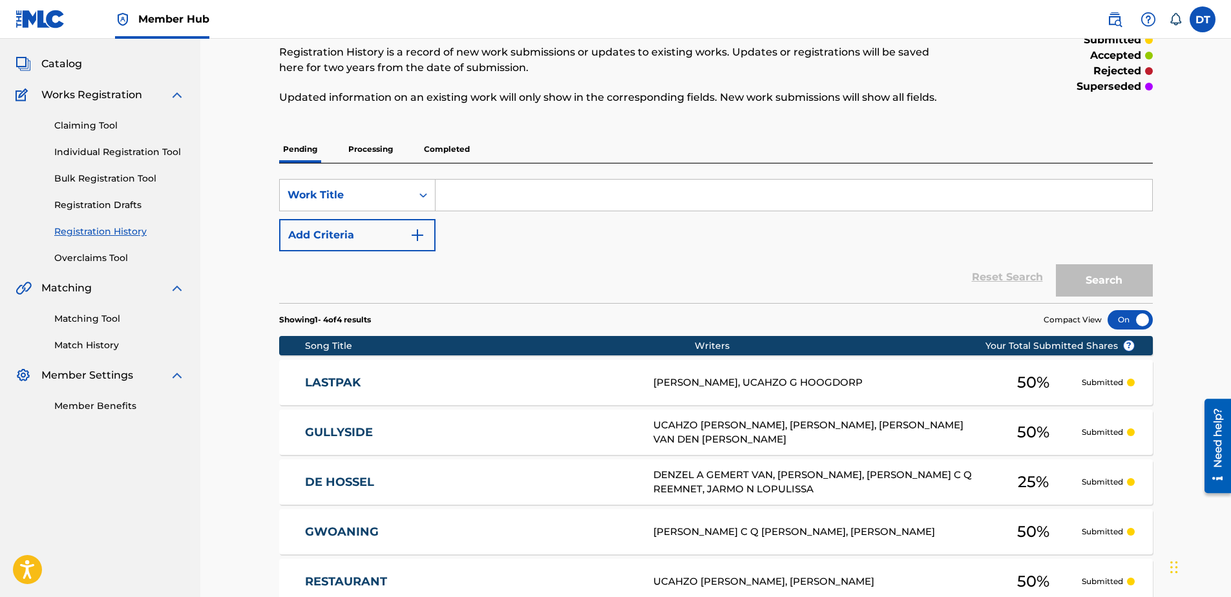
drag, startPoint x: 1194, startPoint y: 346, endPoint x: 1063, endPoint y: 200, distance: 195.8
click at [895, 346] on div "Registration History Registration History is a record of new work submissions o…" at bounding box center [715, 329] width 1031 height 711
drag, startPoint x: 479, startPoint y: 209, endPoint x: 475, endPoint y: 191, distance: 19.3
click at [479, 207] on input "Search Form" at bounding box center [793, 195] width 717 height 31
paste input "DC16LD"
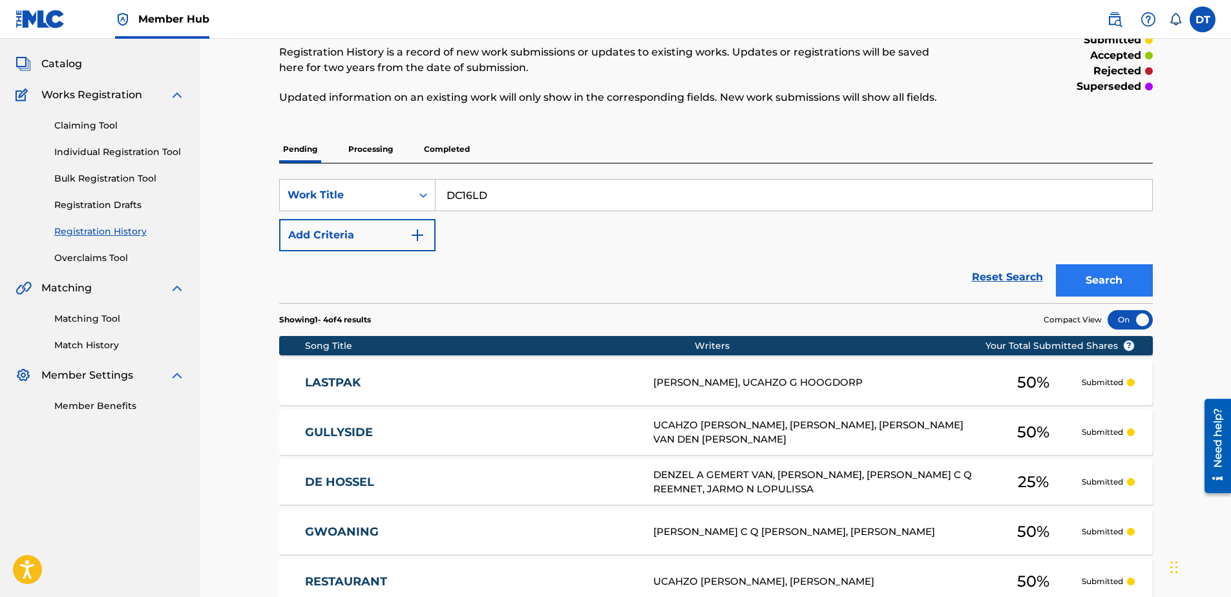
type input "DC16LD"
click at [895, 273] on button "Search" at bounding box center [1104, 280] width 97 height 32
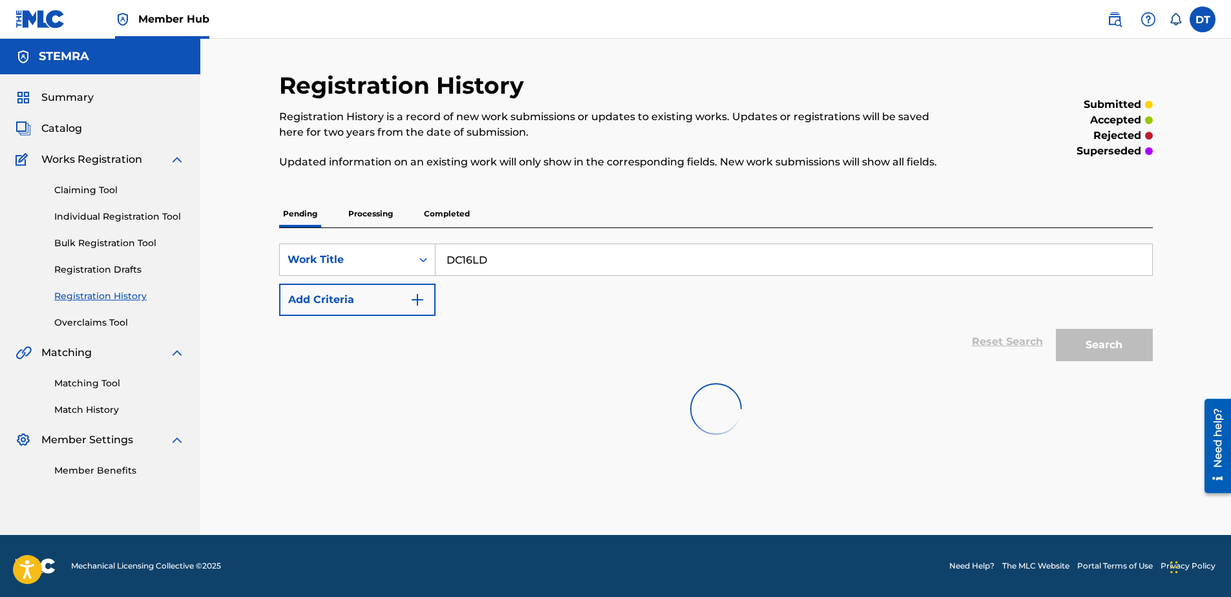
scroll to position [0, 0]
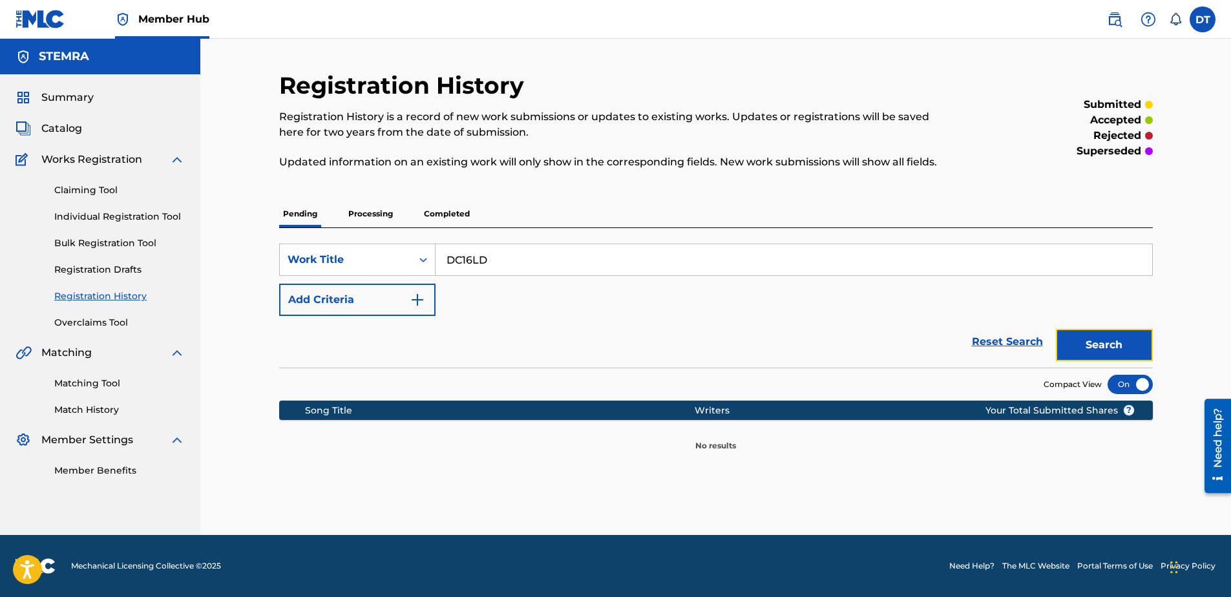
drag, startPoint x: 1082, startPoint y: 345, endPoint x: 738, endPoint y: 277, distance: 351.0
click at [738, 277] on form "SearchWithCriteria148f70d6-dab2-4046-bc3c-447bbdfc68ff Work Title DC16LD Add Cr…" at bounding box center [716, 306] width 874 height 124
click at [64, 131] on span "Catalog" at bounding box center [61, 129] width 41 height 16
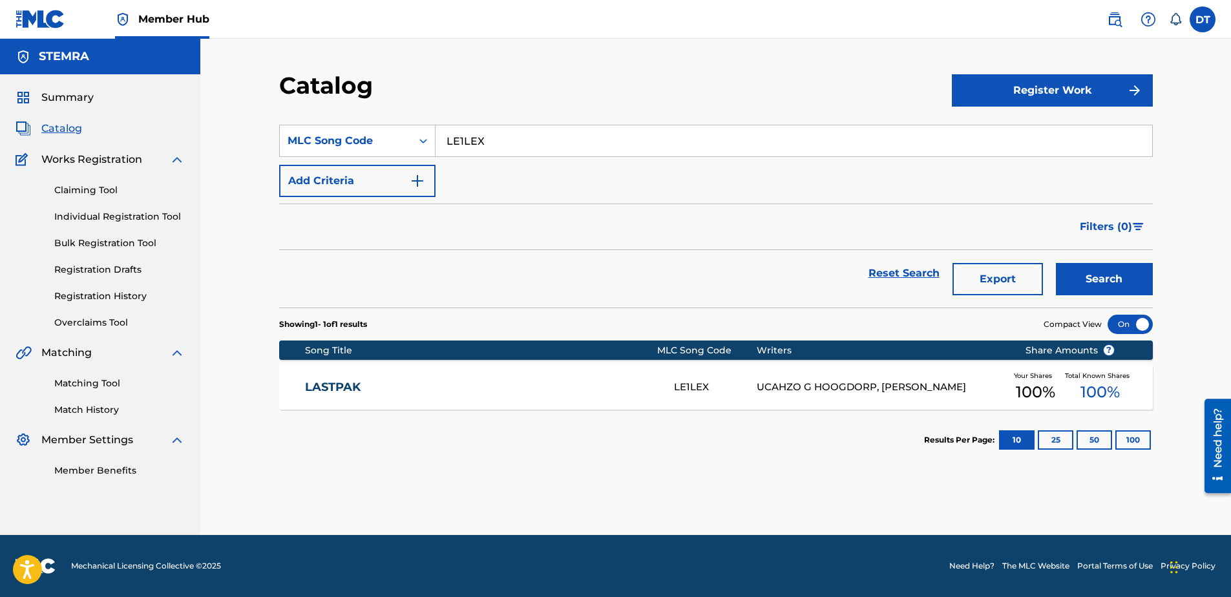
drag, startPoint x: 488, startPoint y: 136, endPoint x: 437, endPoint y: 131, distance: 50.6
click at [437, 131] on input "LE1LEX" at bounding box center [793, 140] width 717 height 31
paste input "DC16LD"
type input "DC16LD"
click at [895, 273] on button "Search" at bounding box center [1104, 279] width 97 height 32
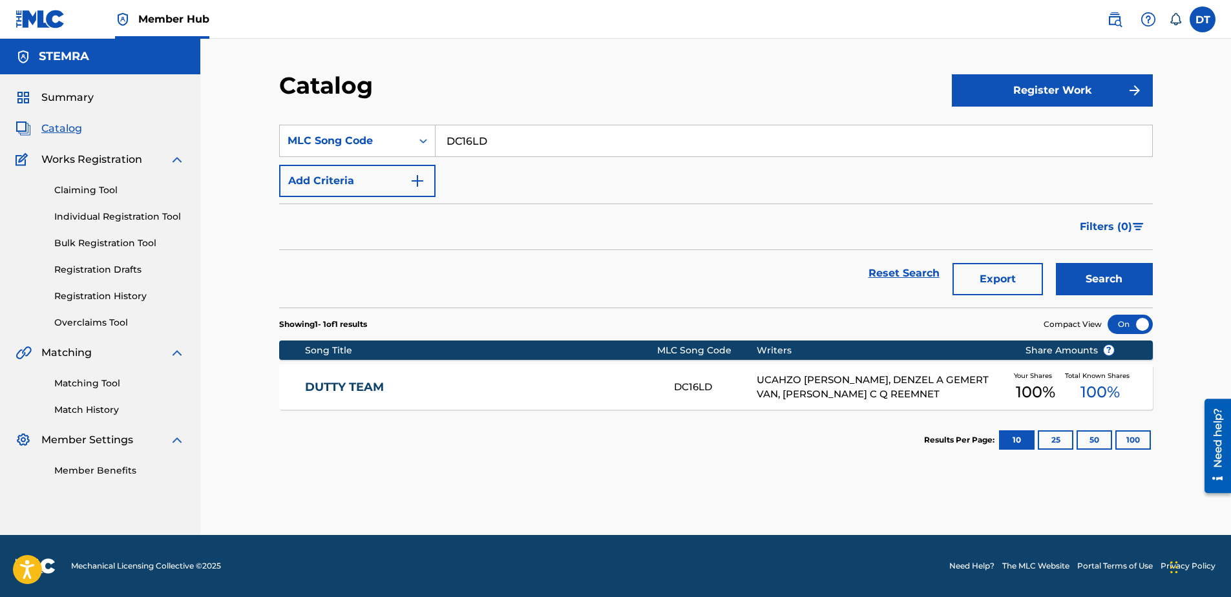
click at [368, 381] on link "DUTTY TEAM" at bounding box center [480, 387] width 351 height 15
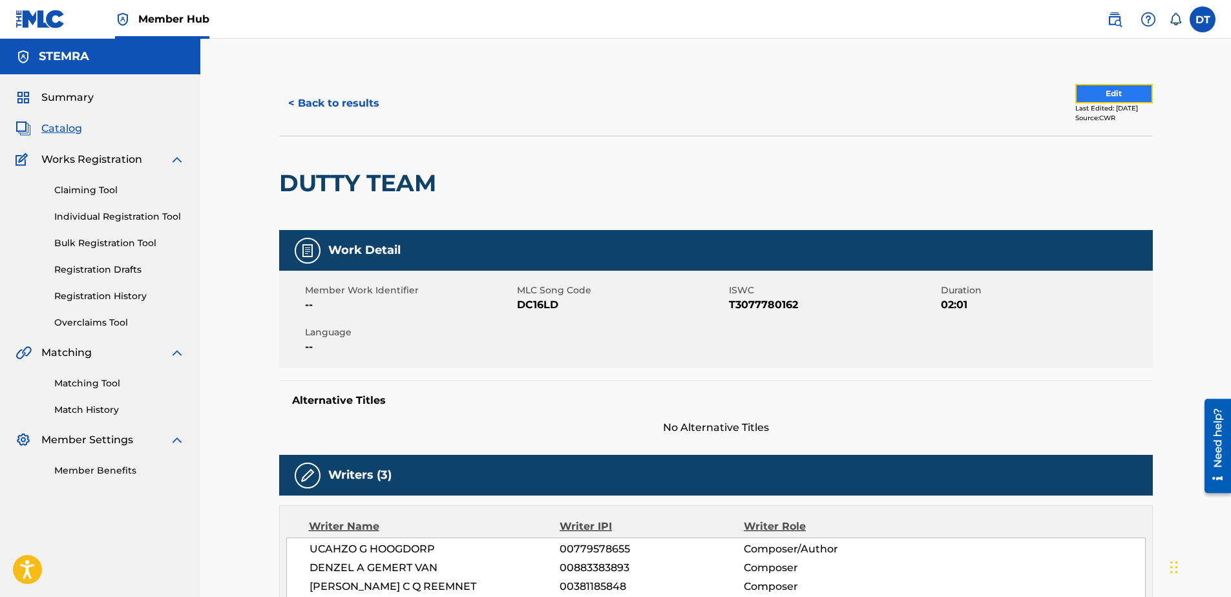
click at [895, 92] on button "Edit" at bounding box center [1114, 93] width 78 height 19
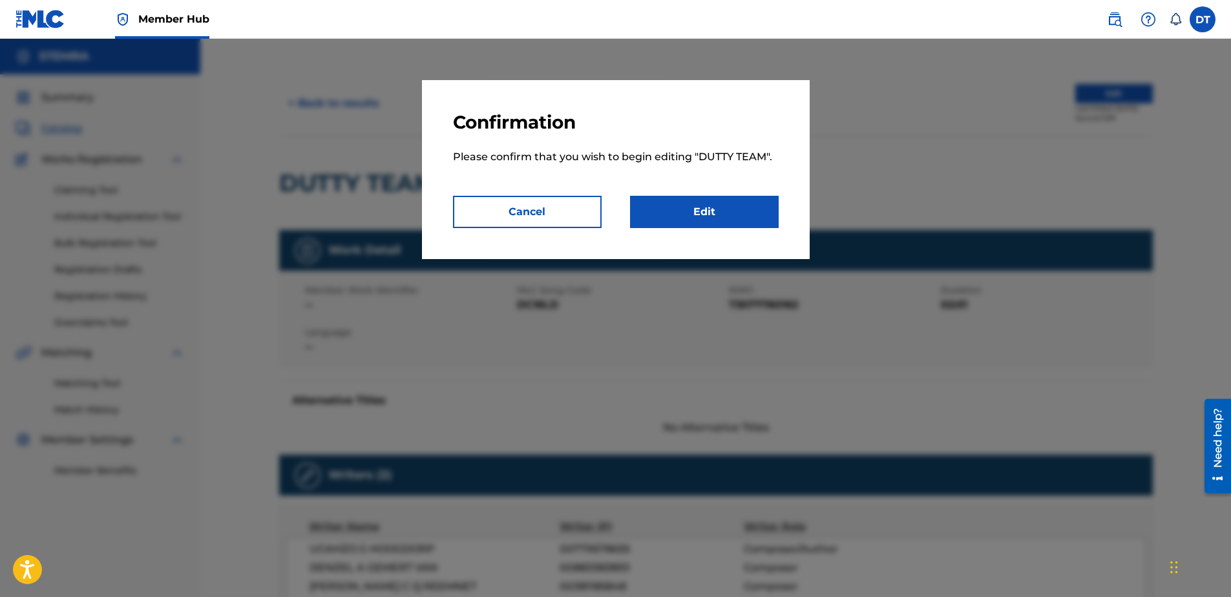
click at [711, 191] on p "Please confirm that you wish to begin editing " DUTTY TEAM "." at bounding box center [616, 165] width 326 height 62
click at [714, 204] on link "Edit" at bounding box center [704, 212] width 149 height 32
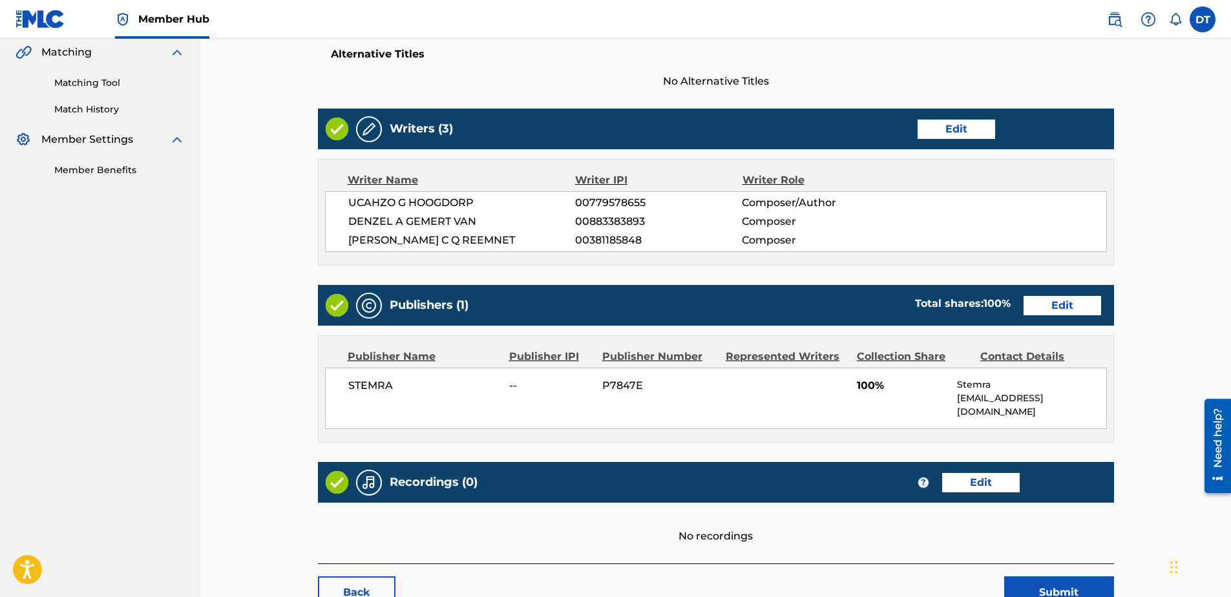
scroll to position [323, 0]
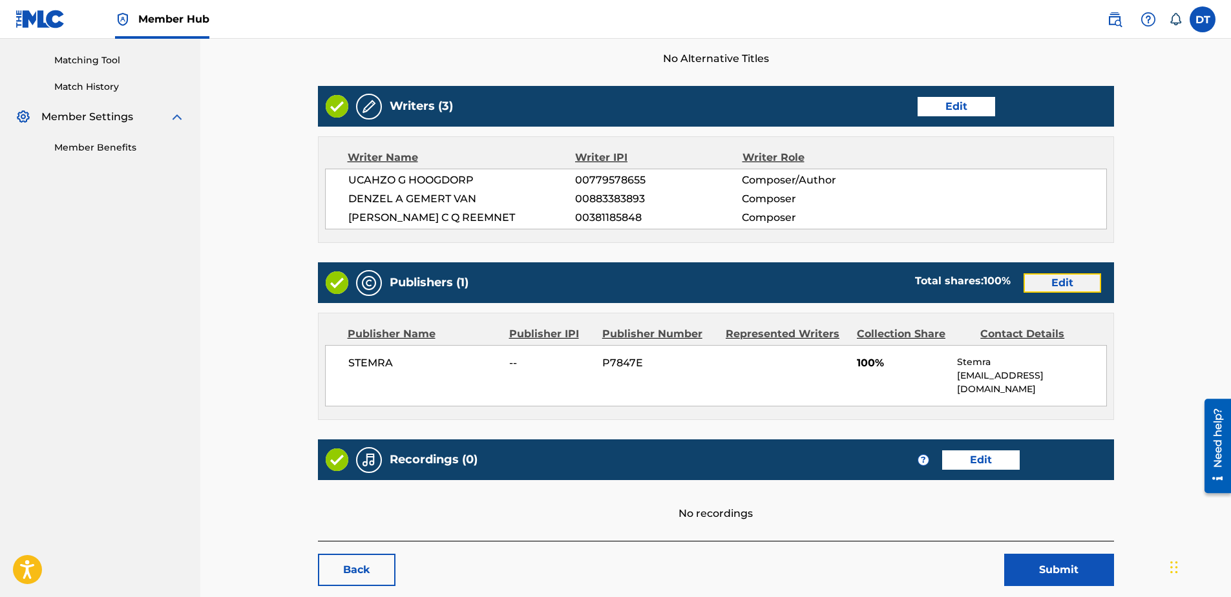
click at [895, 277] on link "Edit" at bounding box center [1062, 282] width 78 height 19
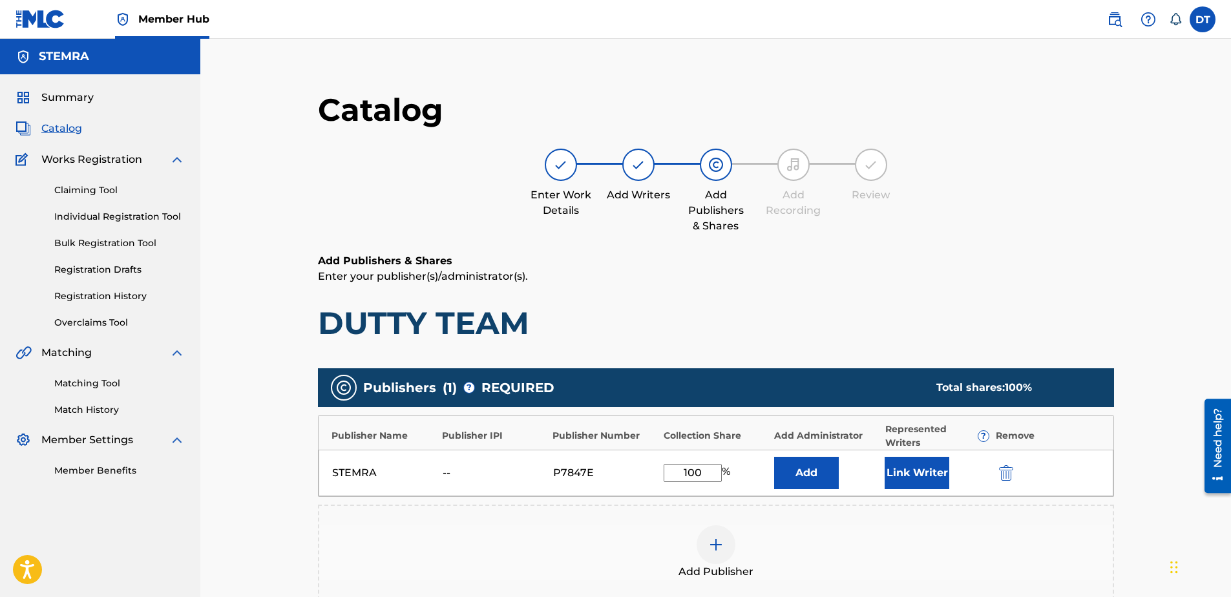
drag, startPoint x: 704, startPoint y: 476, endPoint x: 675, endPoint y: 462, distance: 32.4
click at [675, 443] on div "STEMRA -- P7847E 100 % Add Link Writer" at bounding box center [716, 473] width 795 height 47
click at [694, 443] on input "16,66" at bounding box center [693, 473] width 58 height 18
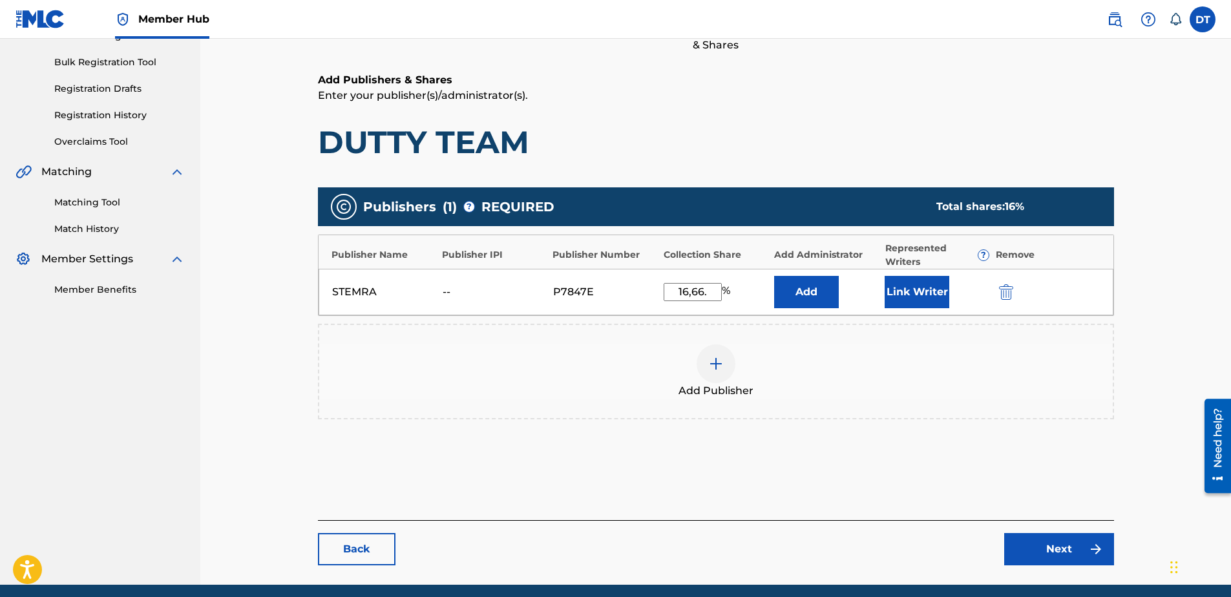
scroll to position [194, 0]
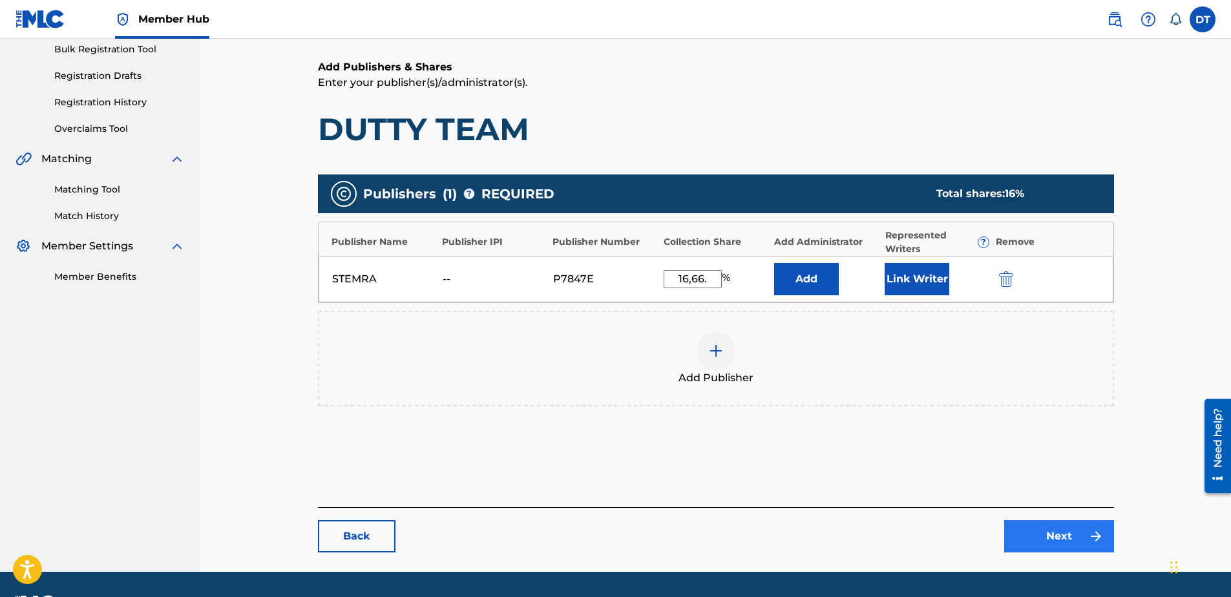
type input "16,66."
click at [895, 443] on link "Next" at bounding box center [1059, 536] width 110 height 32
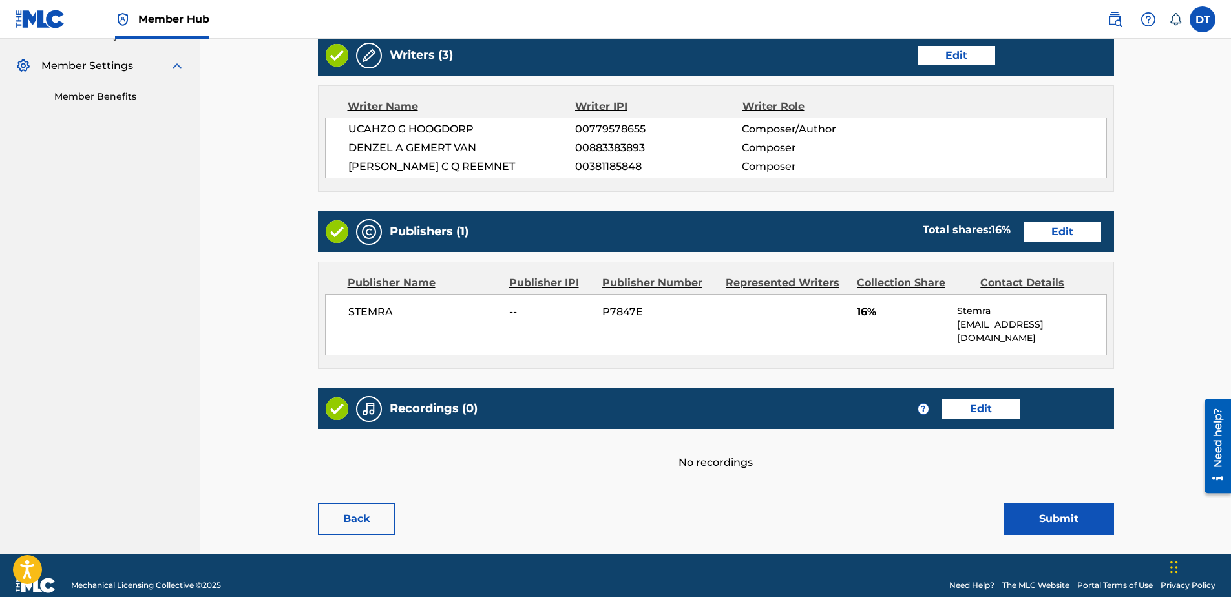
scroll to position [380, 0]
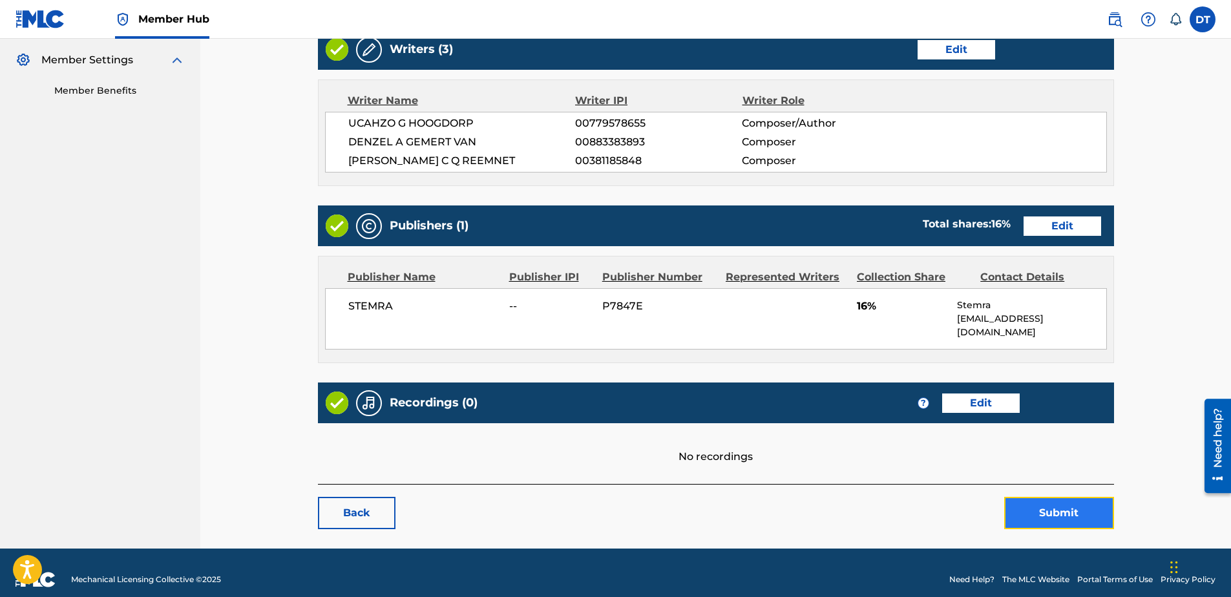
click at [895, 443] on button "Submit" at bounding box center [1059, 513] width 110 height 32
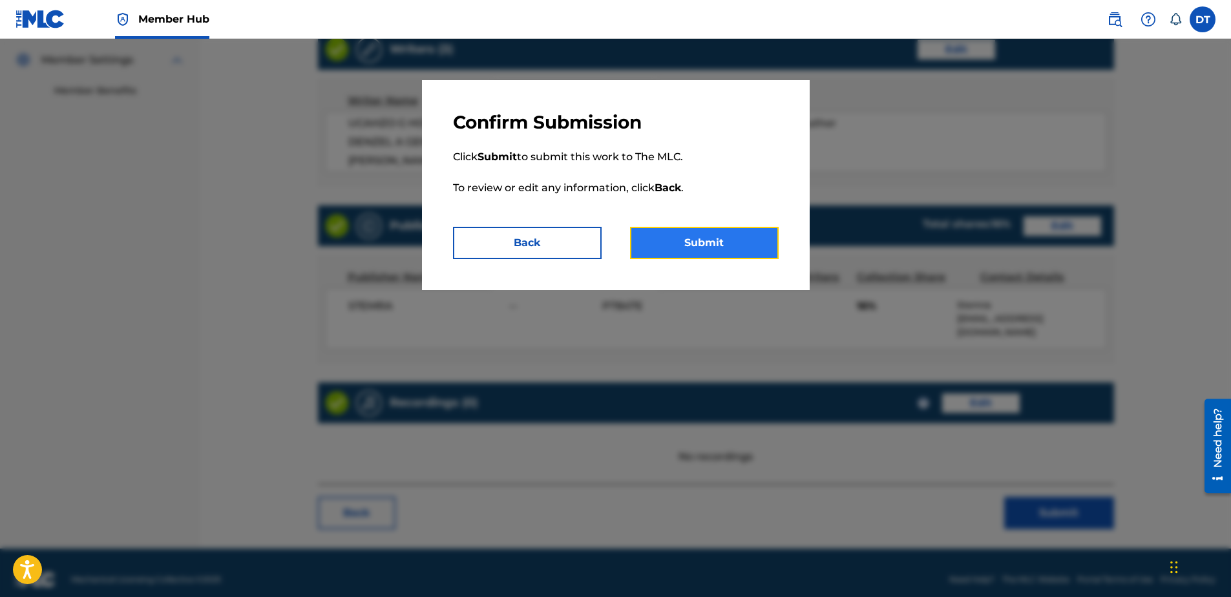
click at [711, 249] on button "Submit" at bounding box center [704, 243] width 149 height 32
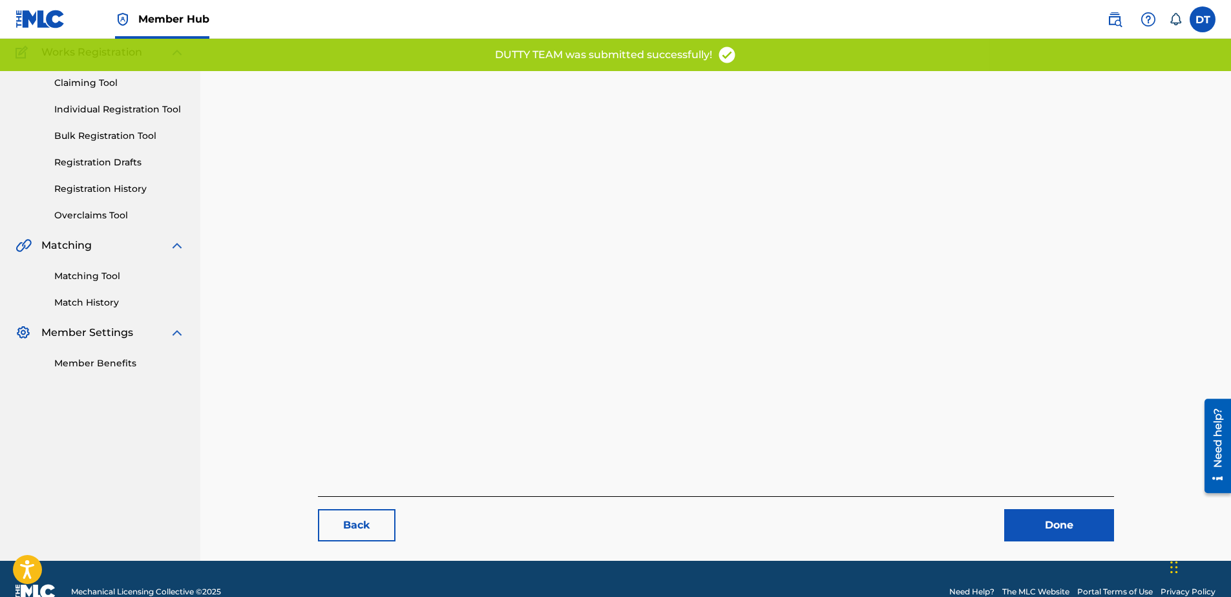
scroll to position [129, 0]
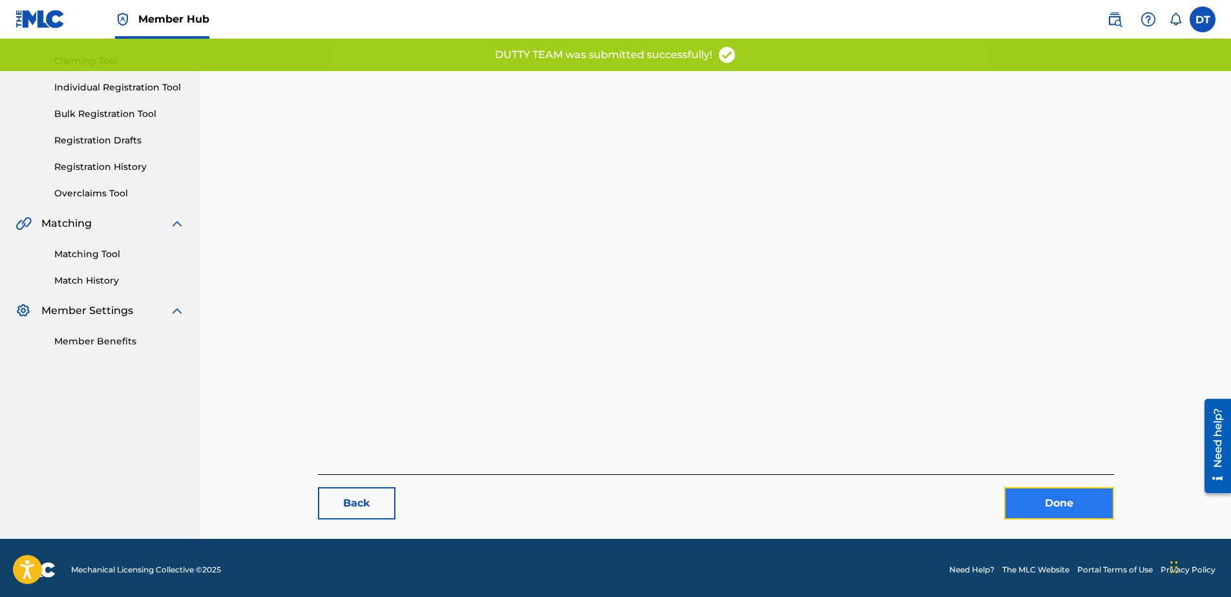
click at [895, 443] on link "Done" at bounding box center [1059, 503] width 110 height 32
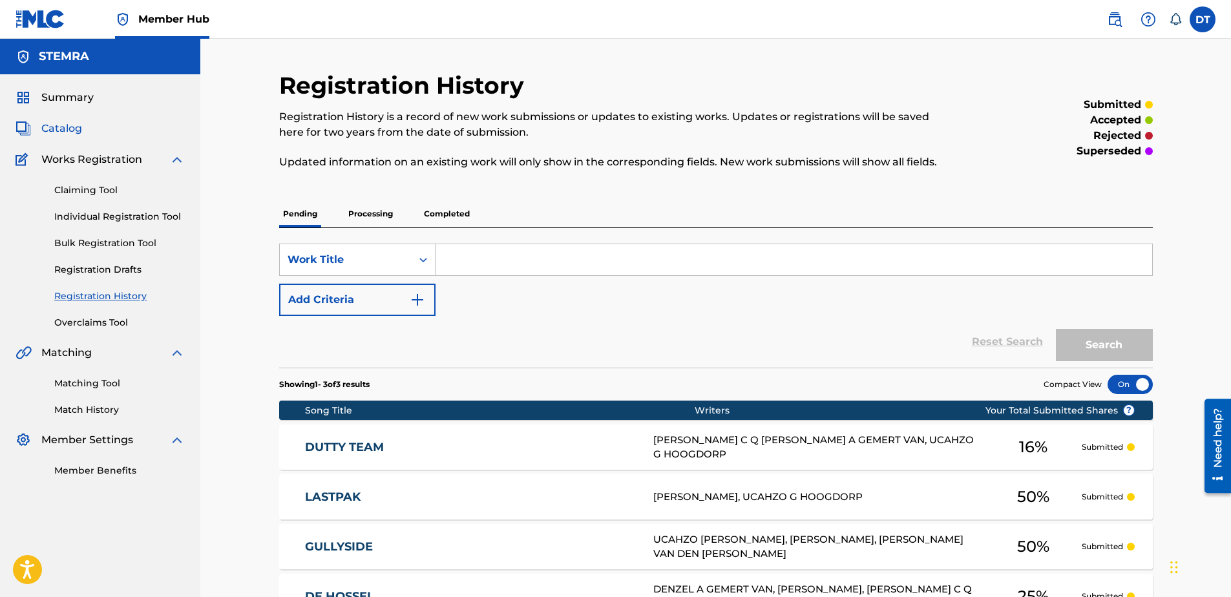
click at [61, 129] on span "Catalog" at bounding box center [61, 129] width 41 height 16
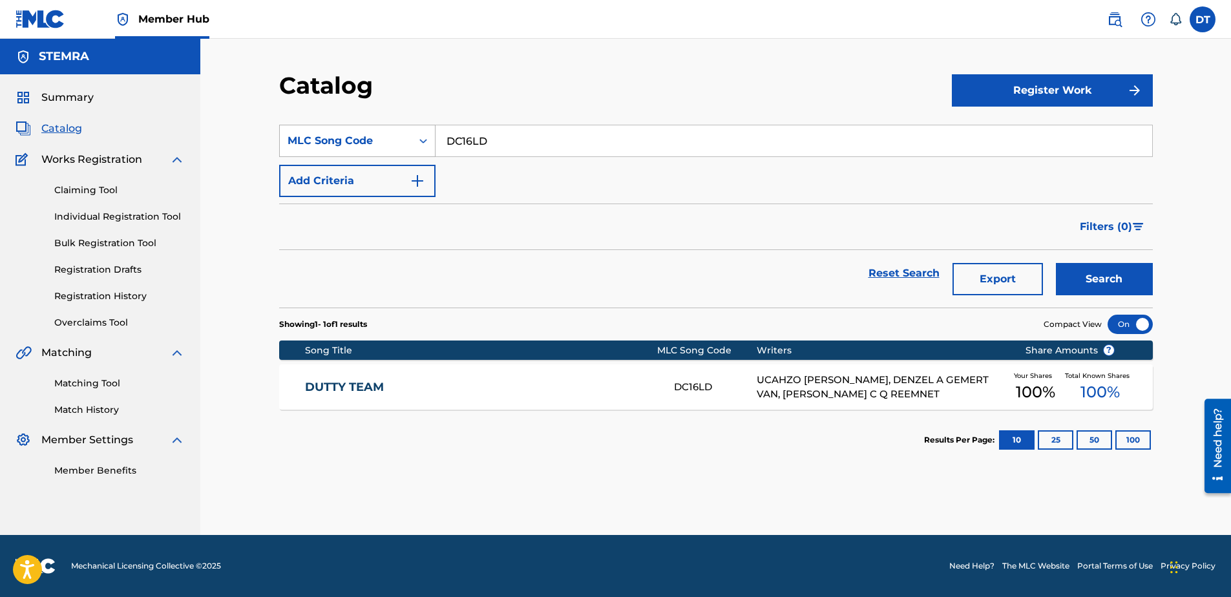
drag, startPoint x: 489, startPoint y: 143, endPoint x: 424, endPoint y: 127, distance: 67.2
click at [424, 127] on div "SearchWithCriteria352a97f6-9839-4944-93da-93c282c019a1 MLC Song Code DC16LD" at bounding box center [716, 141] width 874 height 32
drag, startPoint x: 1189, startPoint y: 317, endPoint x: 645, endPoint y: 154, distance: 567.9
click at [895, 317] on div "Catalog Register Work SearchWithCriteria352a97f6-9839-4944-93da-93c282c019a1 ML…" at bounding box center [715, 287] width 1031 height 496
click at [477, 137] on input "Search Form" at bounding box center [793, 140] width 717 height 31
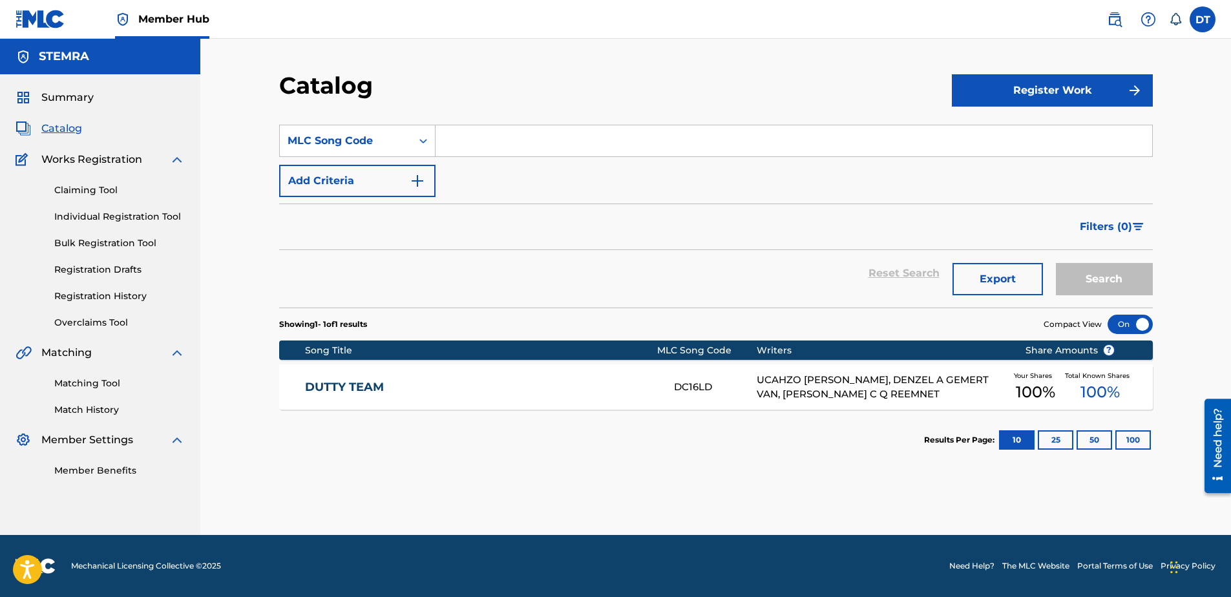
paste input "DC0I08"
type input "DC0I08"
click at [895, 281] on button "Search" at bounding box center [1104, 279] width 97 height 32
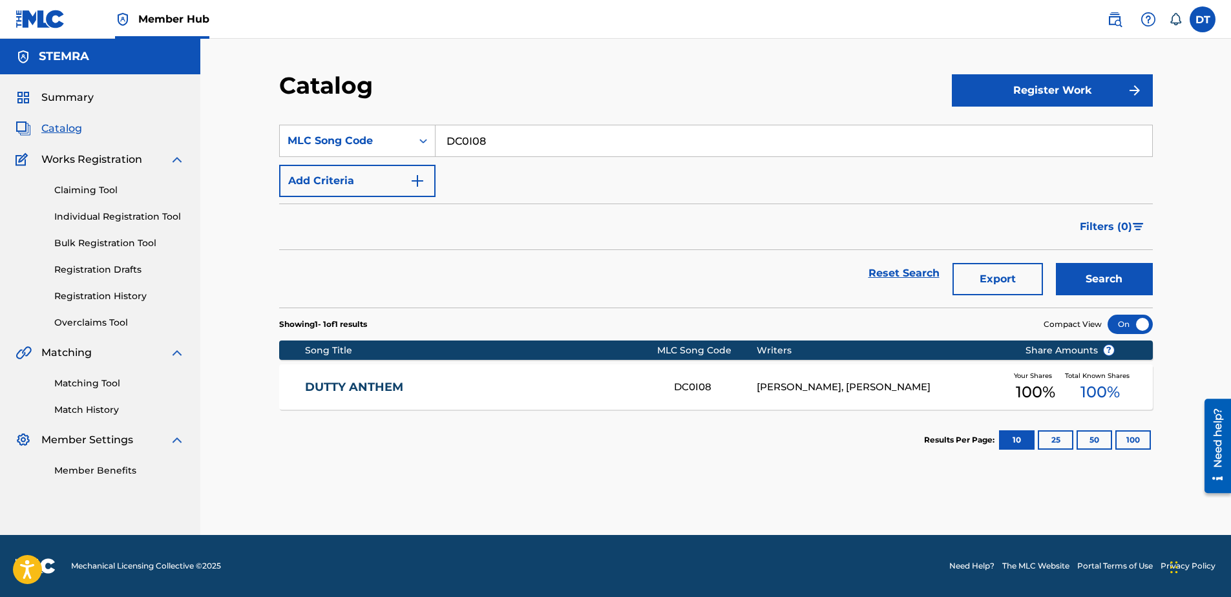
drag, startPoint x: 1204, startPoint y: 85, endPoint x: 1063, endPoint y: 18, distance: 155.8
click at [895, 85] on div "Catalog Register Work SearchWithCriteria352a97f6-9839-4944-93da-93c282c019a1 ML…" at bounding box center [715, 287] width 1031 height 496
click at [335, 388] on link "DUTTY ANTHEM" at bounding box center [480, 387] width 351 height 15
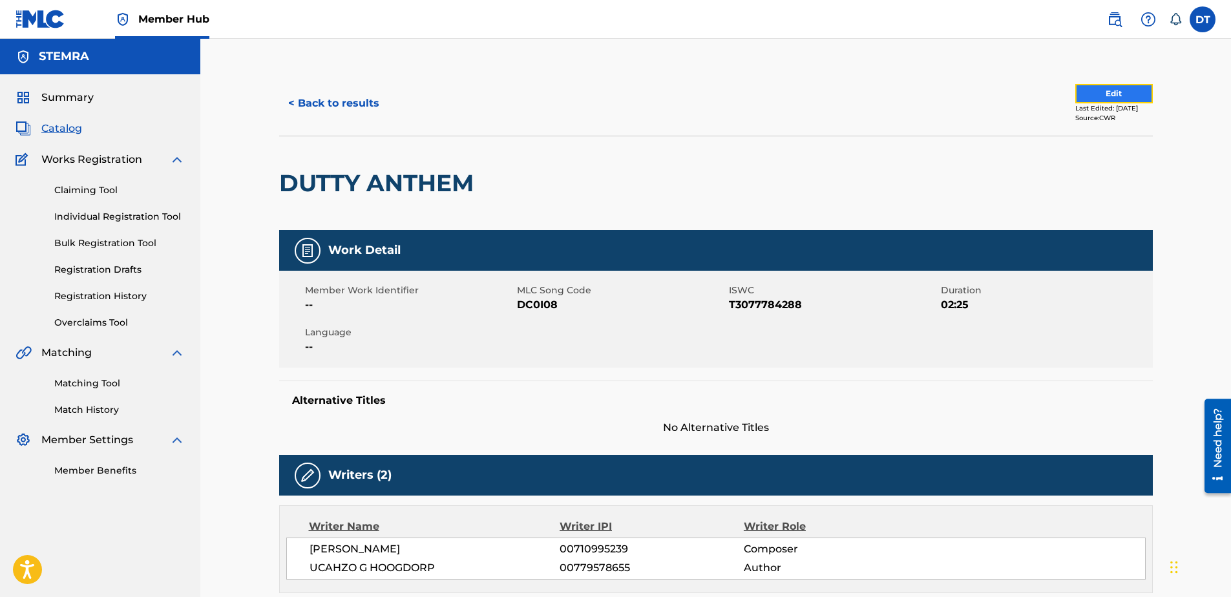
click at [895, 89] on button "Edit" at bounding box center [1114, 93] width 78 height 19
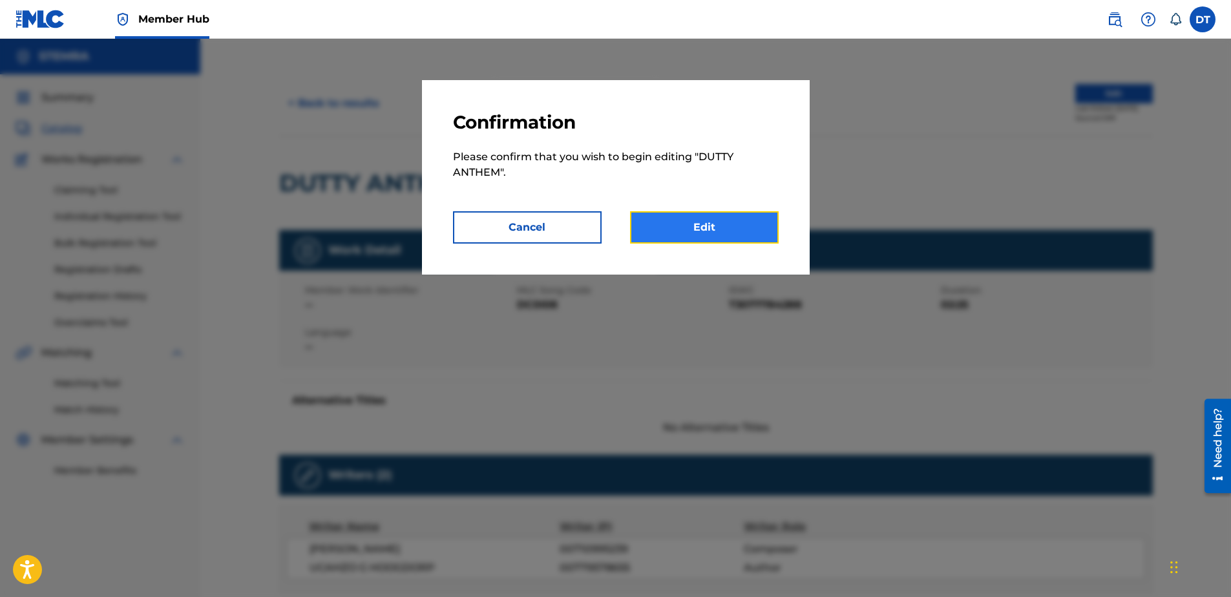
click at [691, 222] on link "Edit" at bounding box center [704, 227] width 149 height 32
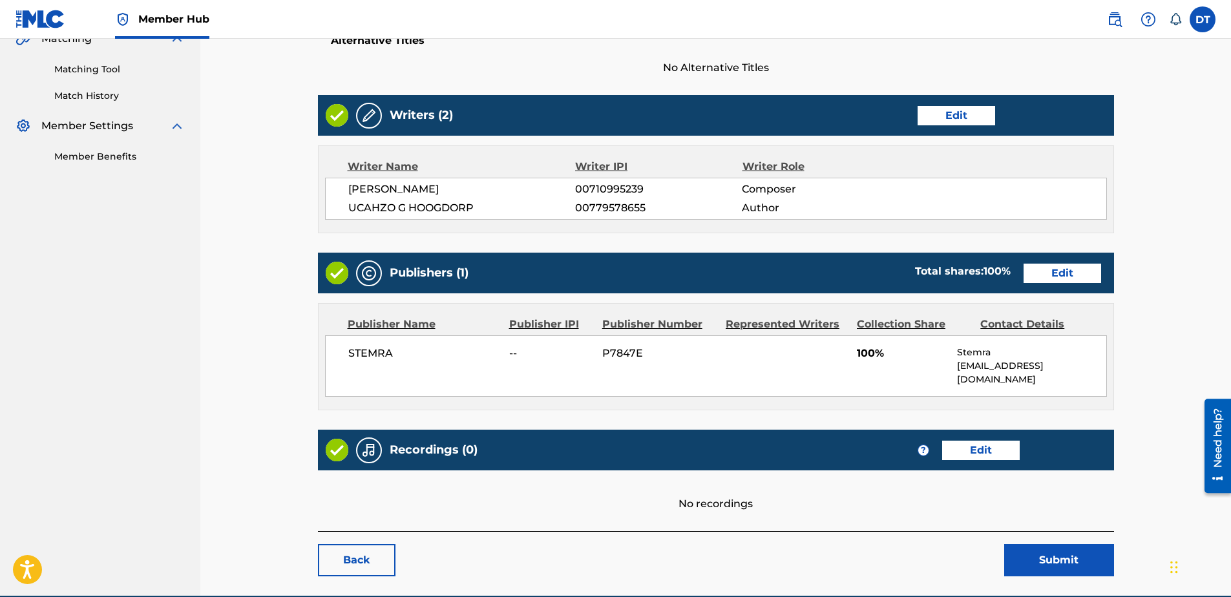
scroll to position [323, 0]
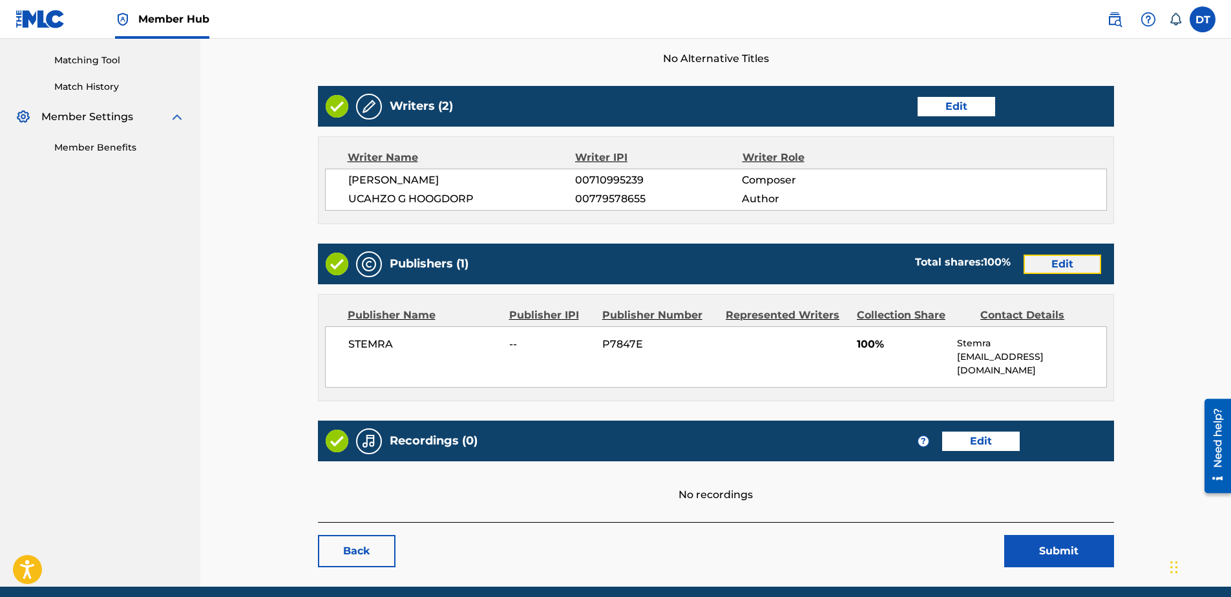
click at [895, 257] on link "Edit" at bounding box center [1062, 264] width 78 height 19
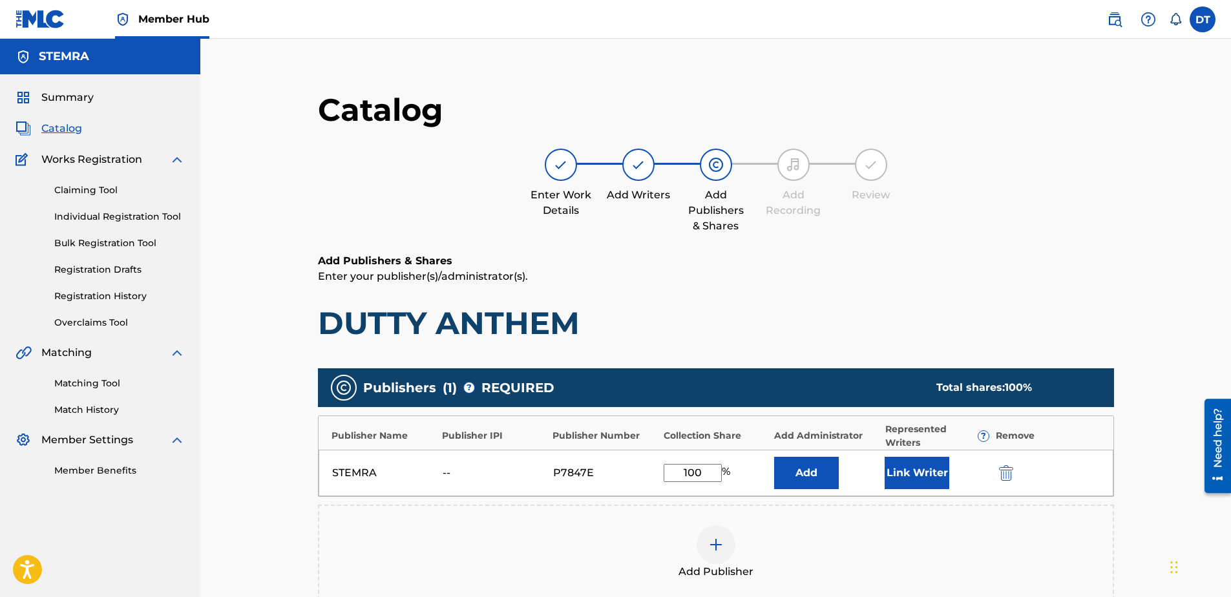
drag, startPoint x: 700, startPoint y: 476, endPoint x: 676, endPoint y: 459, distance: 29.2
click at [676, 443] on div "STEMRA -- P7847E 100 % Add Link Writer" at bounding box center [716, 473] width 795 height 47
type input "50.00"
click at [667, 443] on div "Add Publisher" at bounding box center [715, 552] width 793 height 54
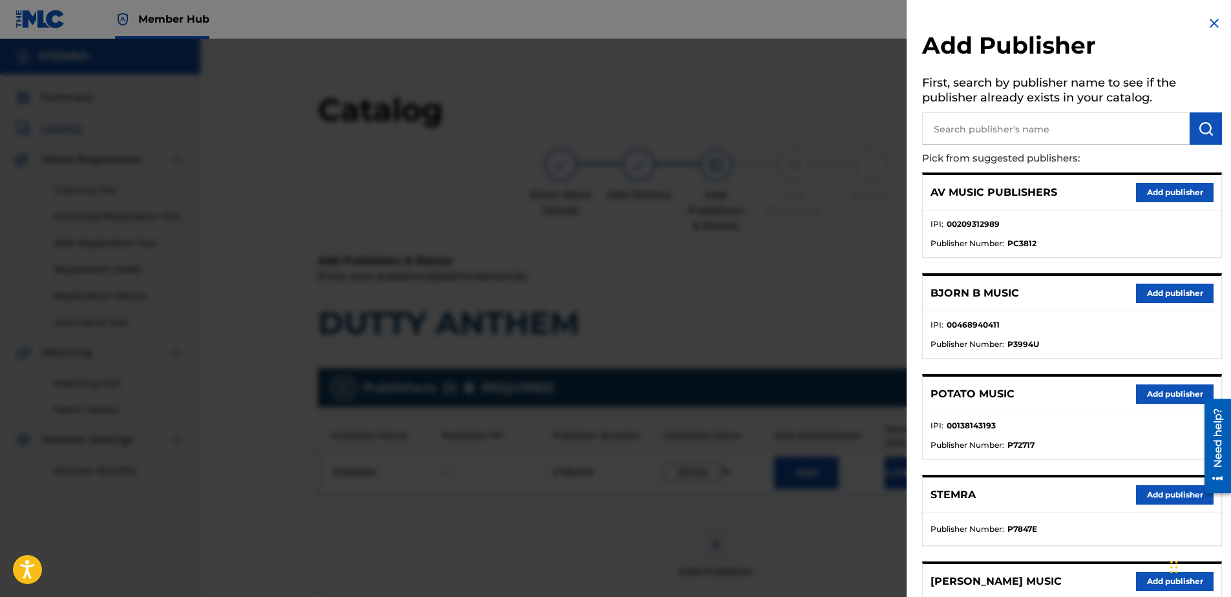
click at [895, 26] on img at bounding box center [1214, 24] width 16 height 16
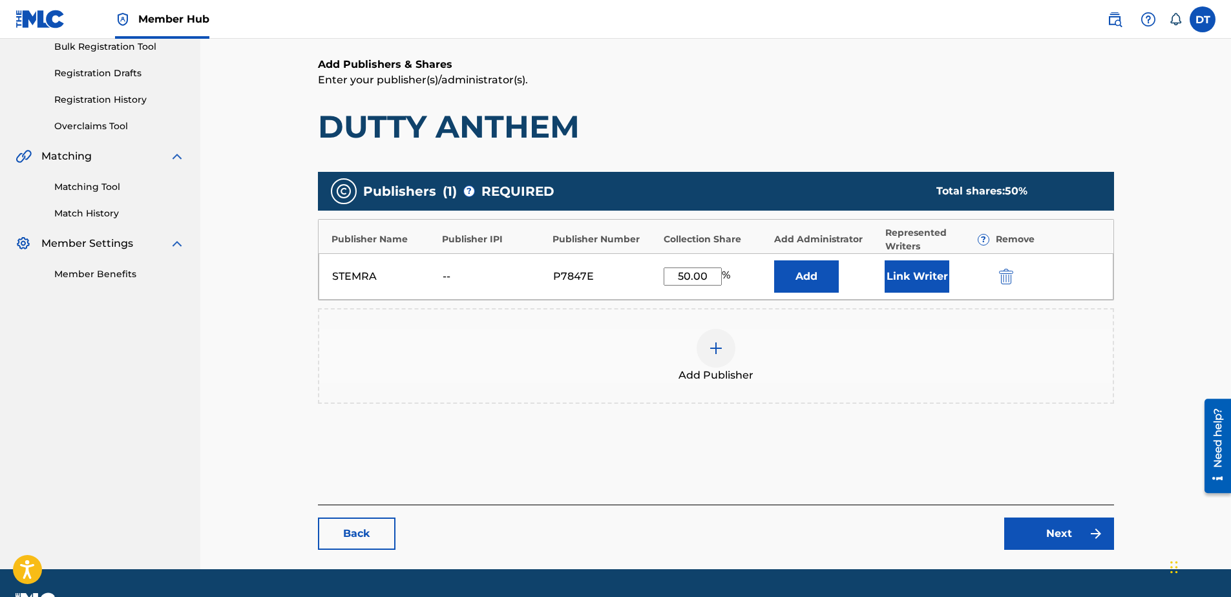
scroll to position [231, 0]
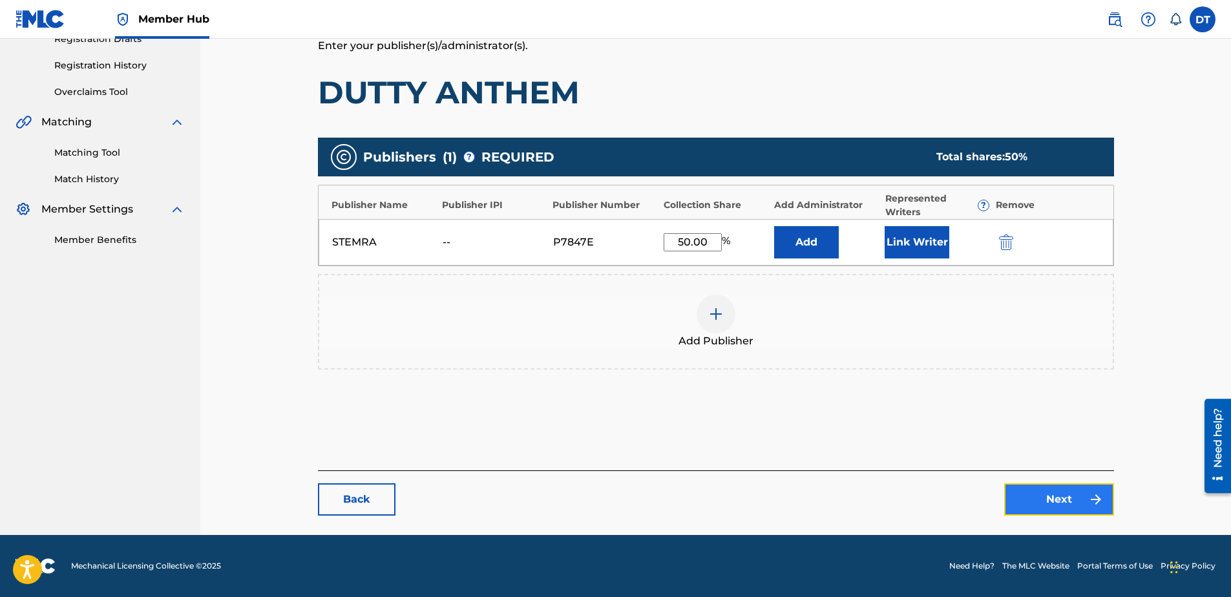
click at [895, 443] on link "Next" at bounding box center [1059, 499] width 110 height 32
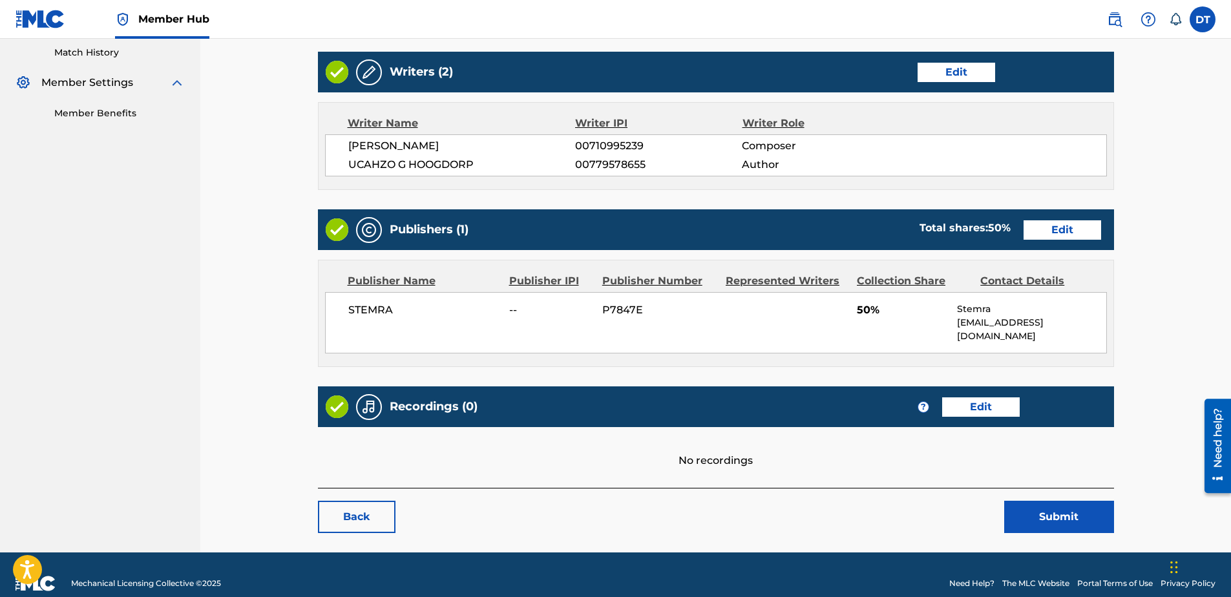
scroll to position [361, 0]
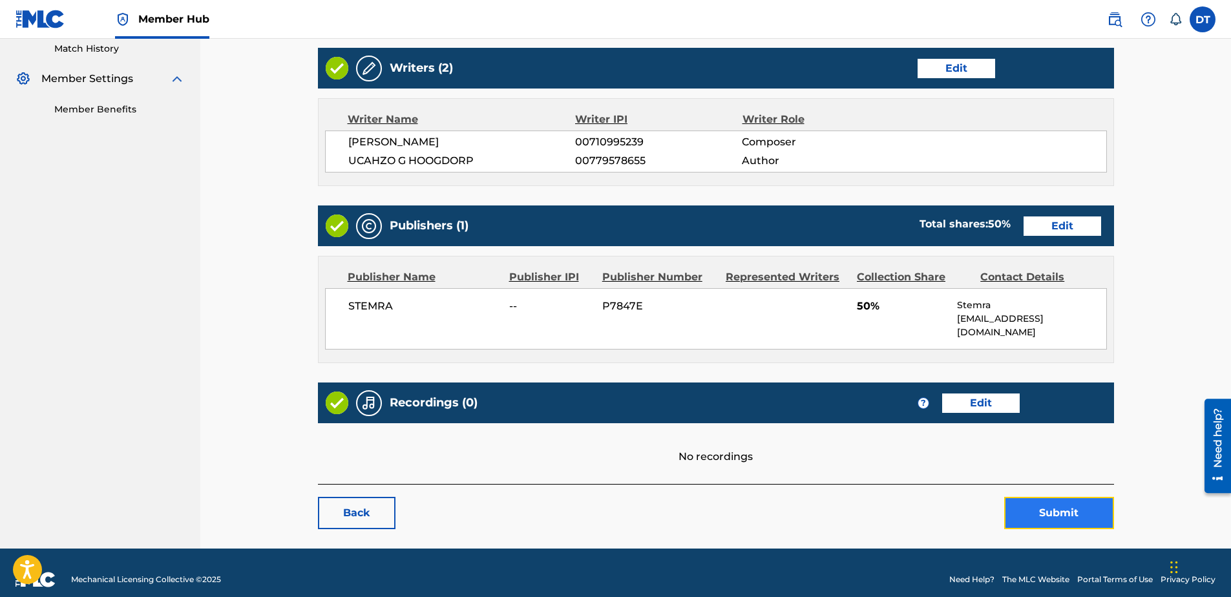
click at [895, 443] on button "Submit" at bounding box center [1059, 513] width 110 height 32
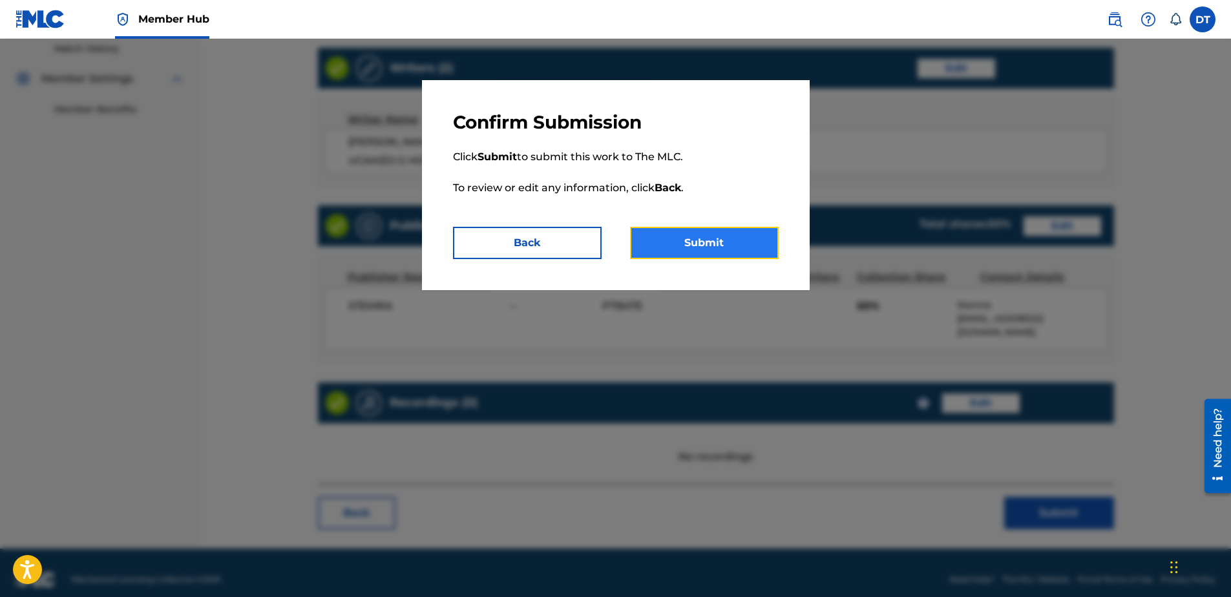
click at [735, 244] on button "Submit" at bounding box center [704, 243] width 149 height 32
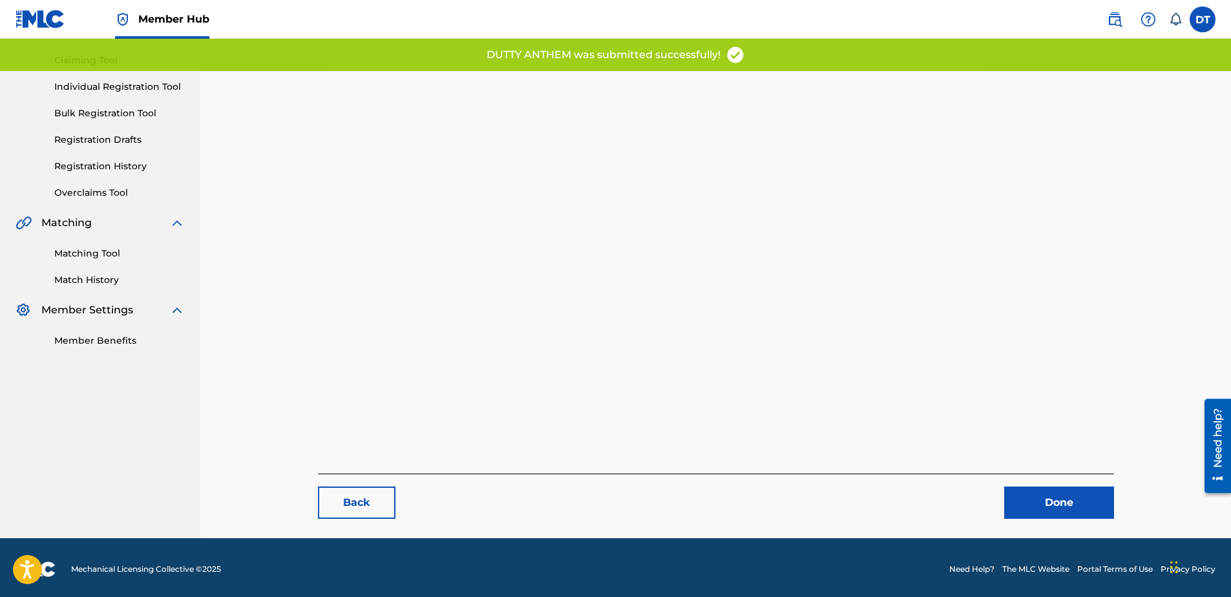
scroll to position [133, 0]
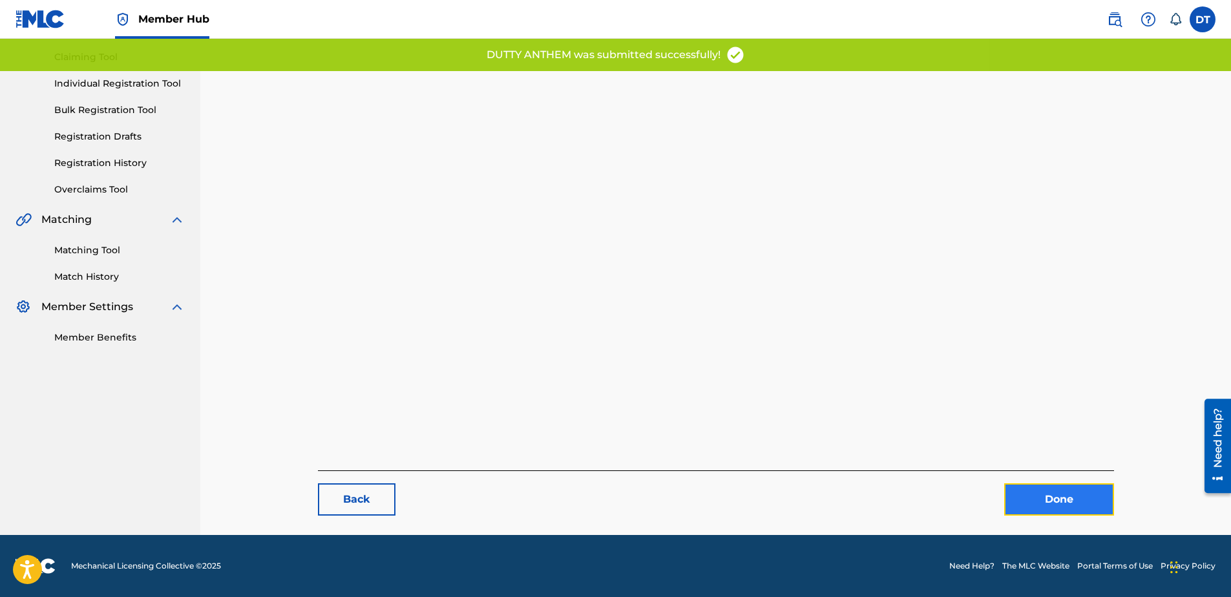
click at [895, 443] on link "Done" at bounding box center [1059, 499] width 110 height 32
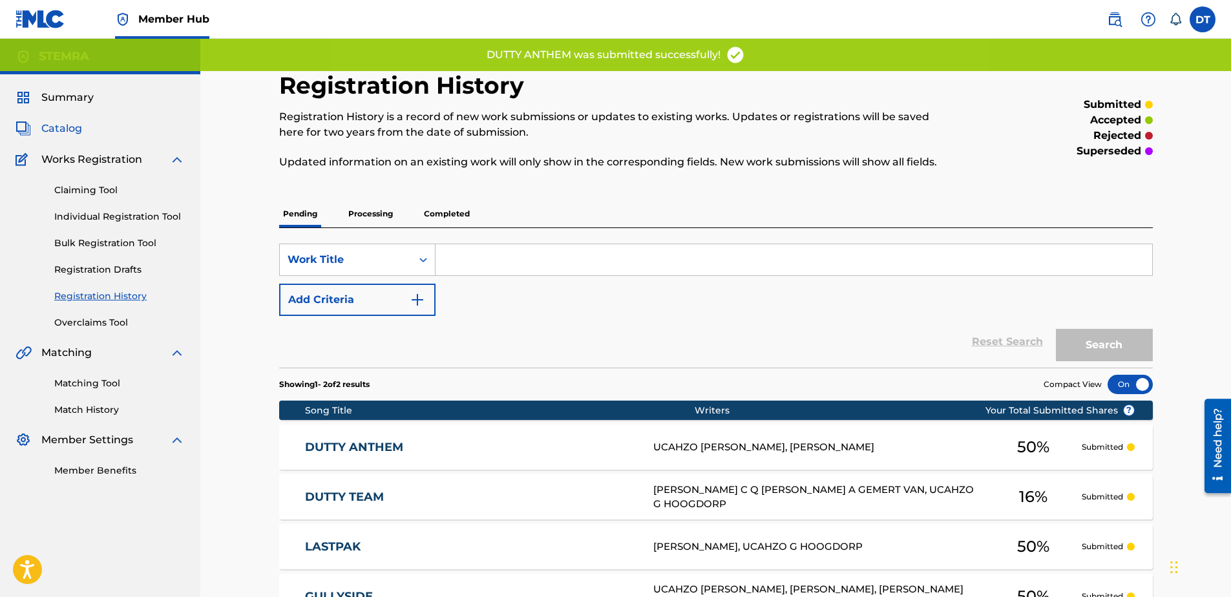
click at [45, 128] on span "Catalog" at bounding box center [61, 129] width 41 height 16
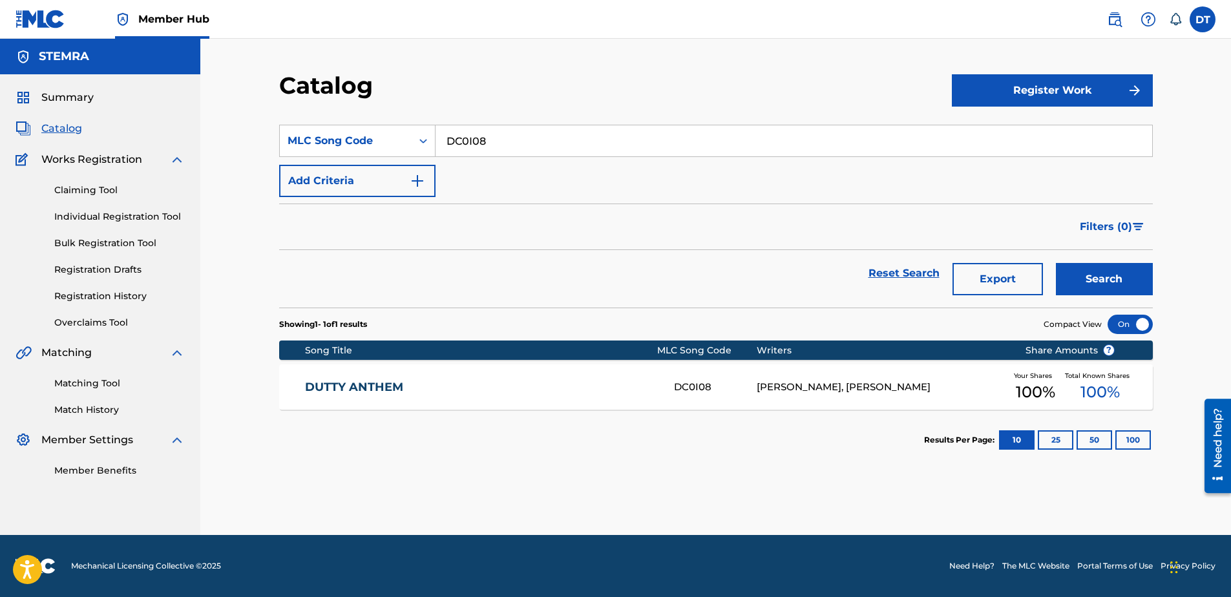
drag, startPoint x: 497, startPoint y: 146, endPoint x: 445, endPoint y: 132, distance: 54.2
click at [445, 132] on input "DC0I08" at bounding box center [793, 140] width 717 height 31
drag, startPoint x: 1185, startPoint y: 213, endPoint x: 960, endPoint y: 0, distance: 309.4
click at [895, 213] on div "Catalog Register Work SearchWithCriteria352a97f6-9839-4944-93da-93c282c019a1 ML…" at bounding box center [715, 287] width 1031 height 496
click at [474, 132] on input "Search Form" at bounding box center [793, 140] width 717 height 31
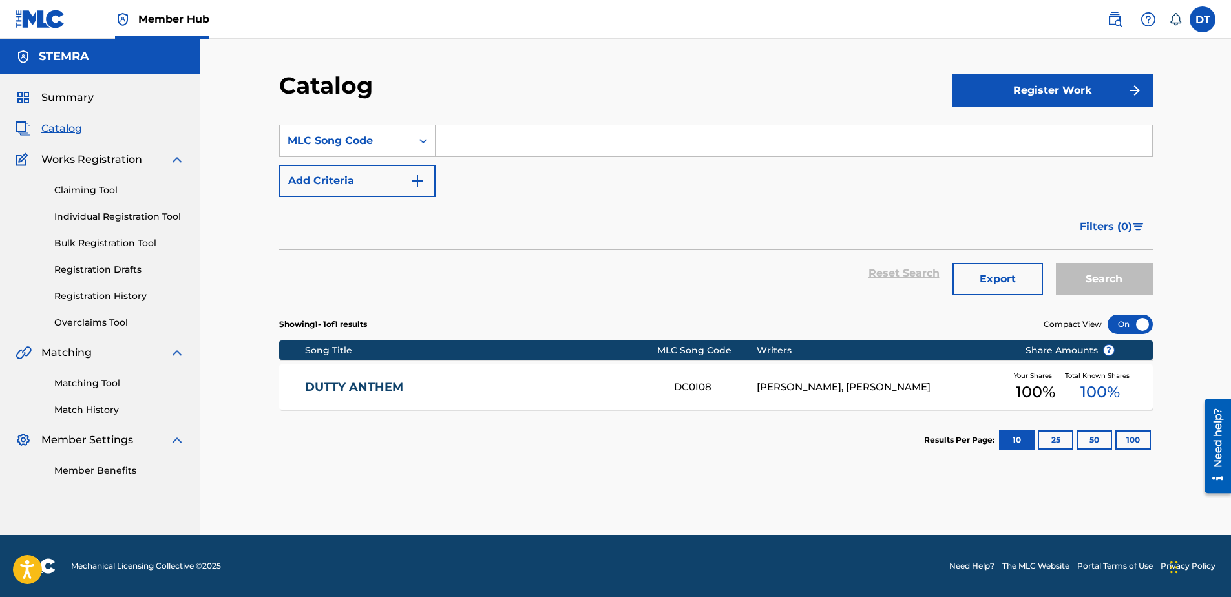
paste input "EC6FRO"
type input "EC6FRO"
click at [895, 270] on button "Search" at bounding box center [1104, 279] width 97 height 32
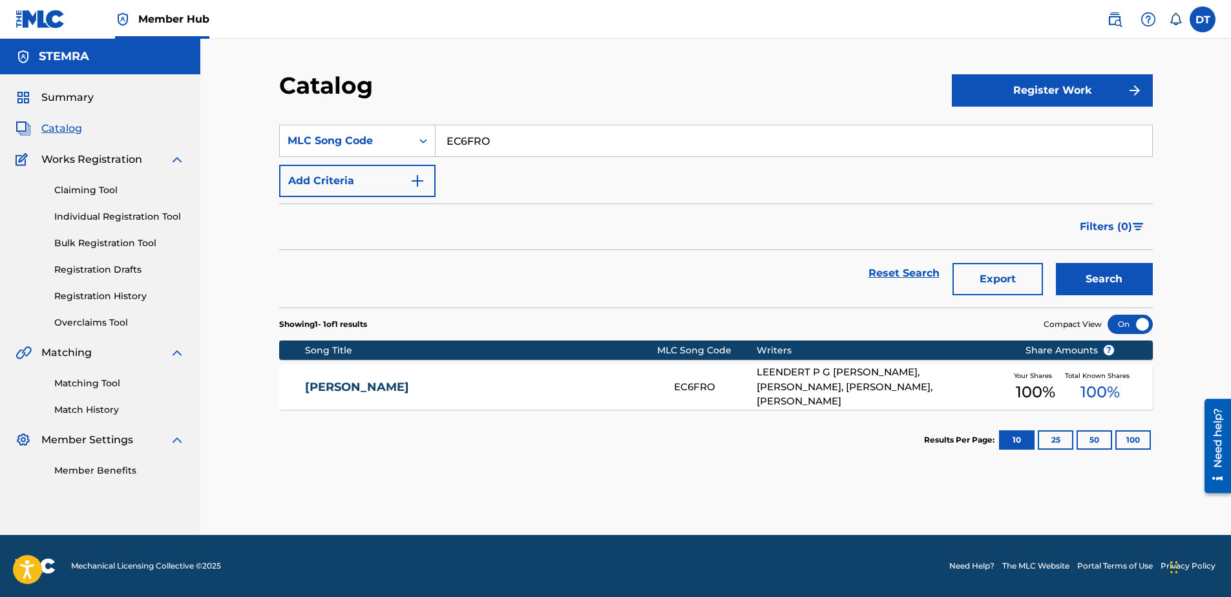
click at [326, 385] on link "[PERSON_NAME]" at bounding box center [480, 387] width 351 height 15
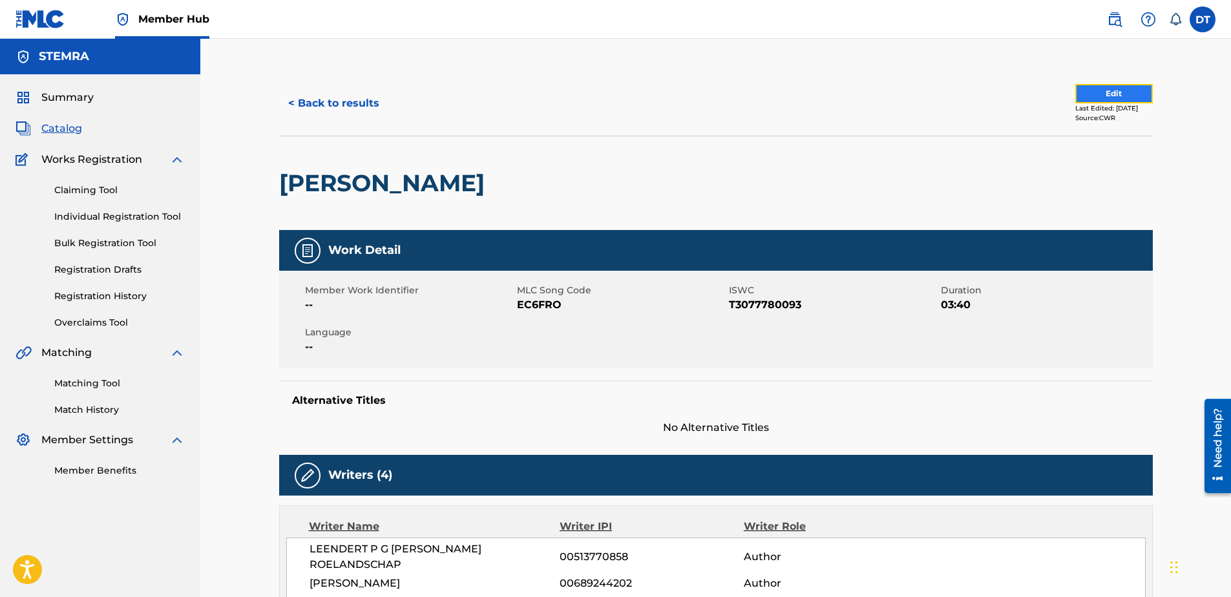
click at [895, 90] on button "Edit" at bounding box center [1114, 93] width 78 height 19
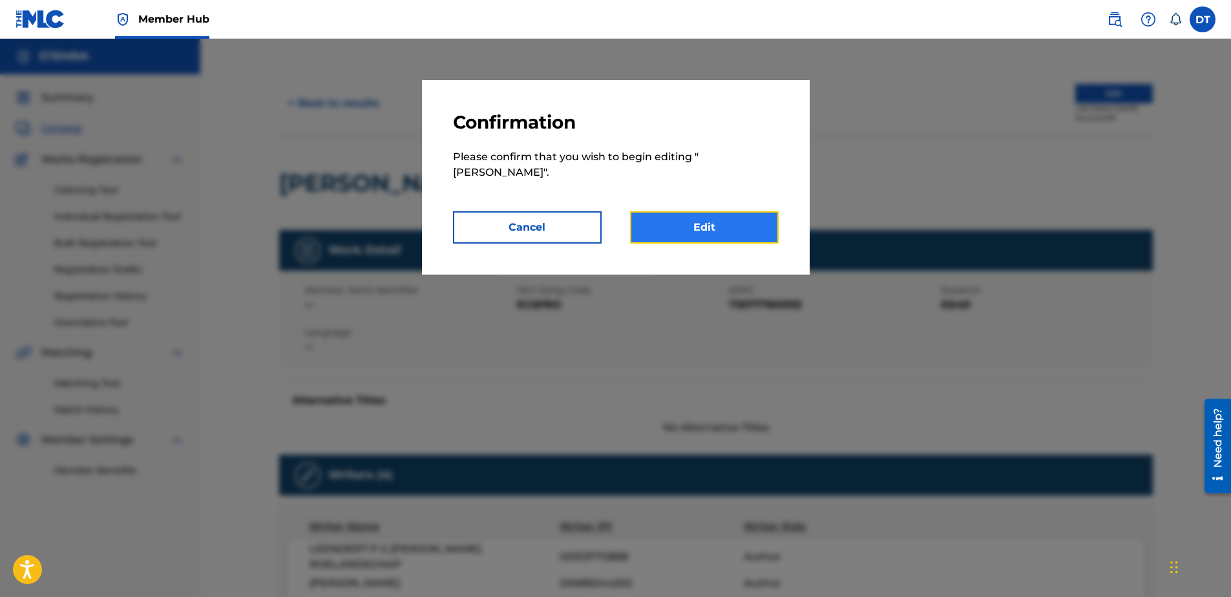
click at [718, 211] on link "Edit" at bounding box center [704, 227] width 149 height 32
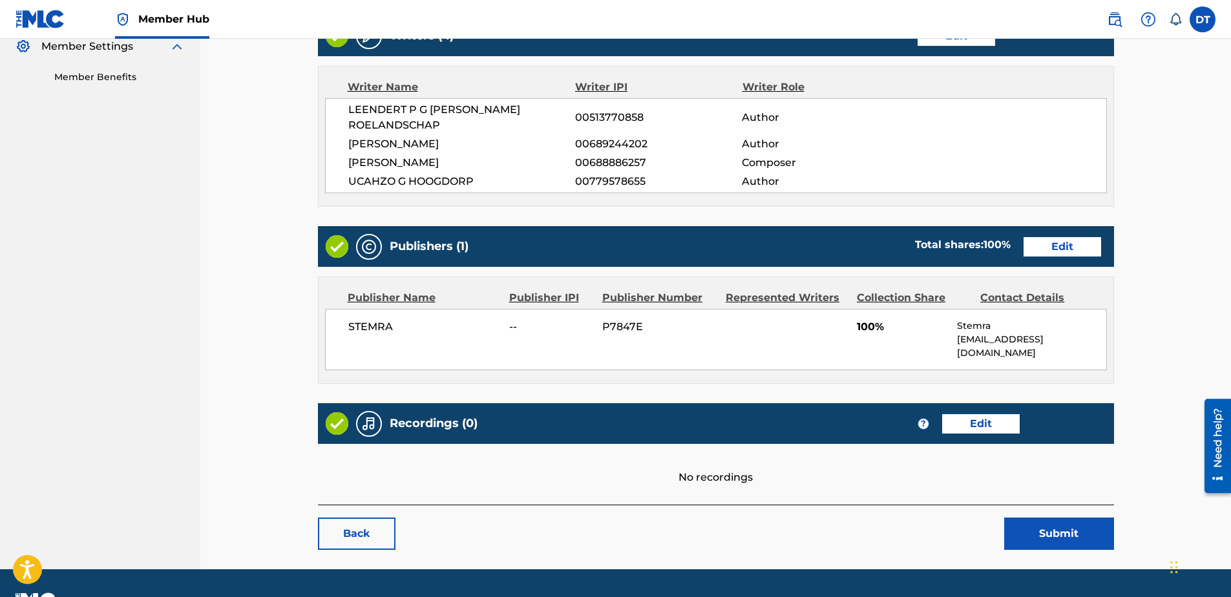
scroll to position [399, 0]
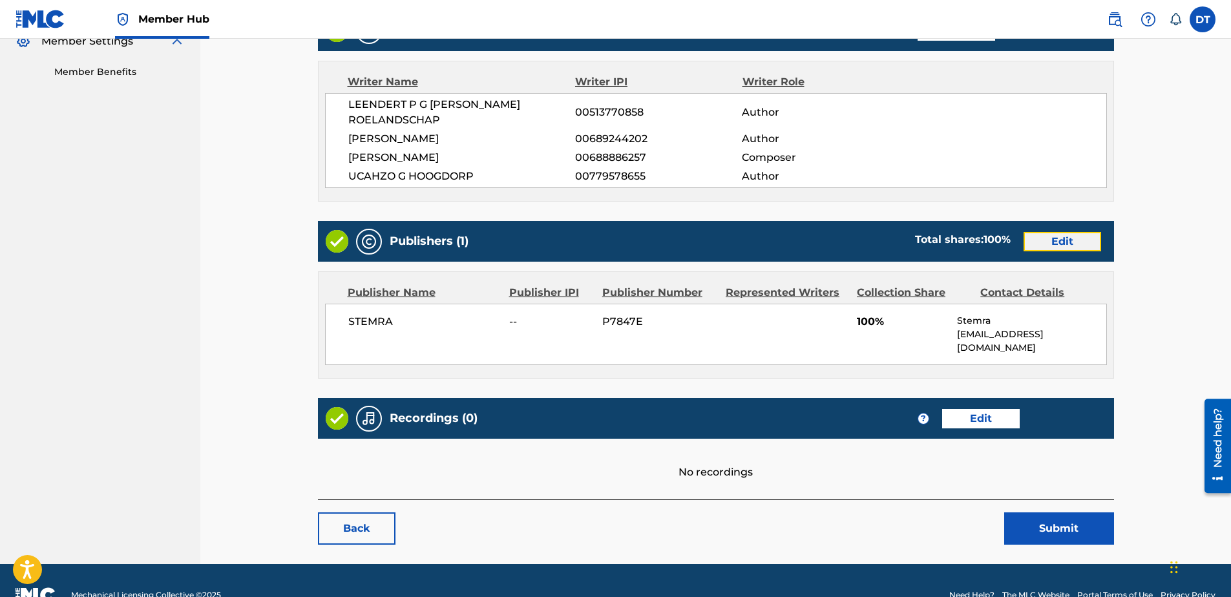
click at [895, 232] on link "Edit" at bounding box center [1062, 241] width 78 height 19
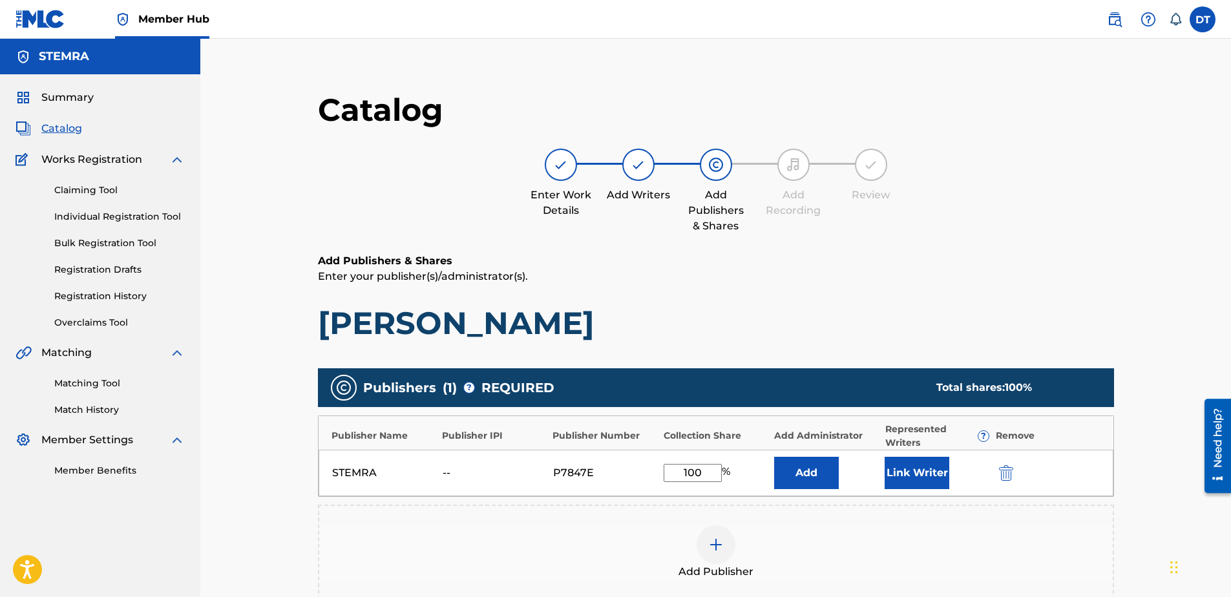
drag, startPoint x: 709, startPoint y: 474, endPoint x: 687, endPoint y: 472, distance: 22.7
click at [687, 443] on input "100" at bounding box center [693, 473] width 58 height 18
type input "1"
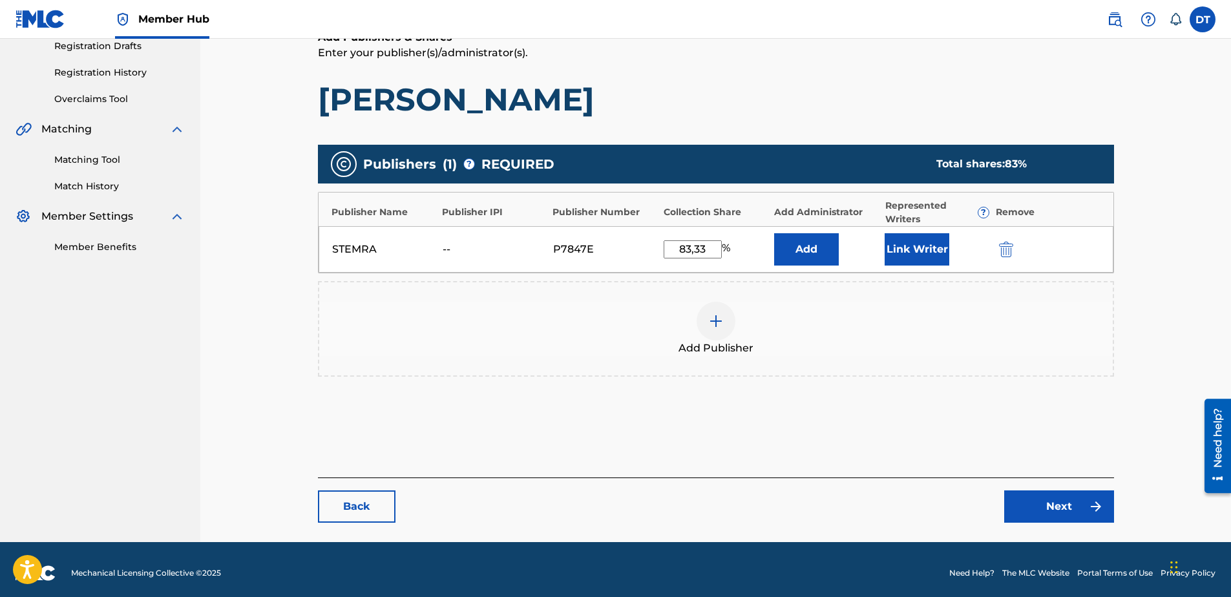
scroll to position [231, 0]
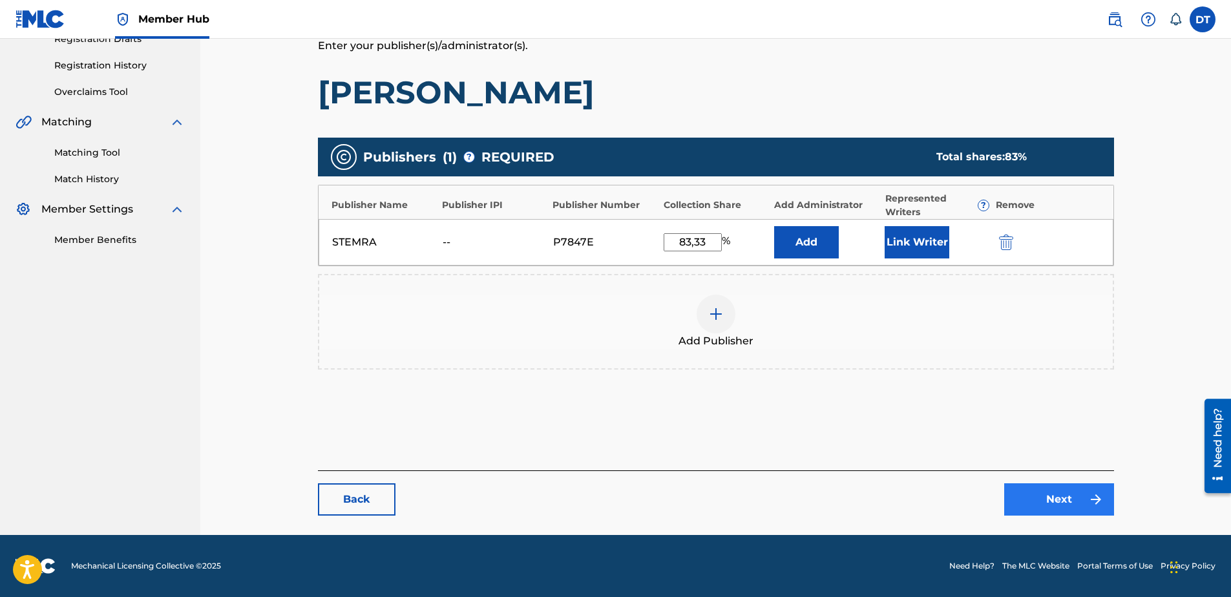
type input "83,33"
click at [895, 443] on link "Next" at bounding box center [1059, 499] width 110 height 32
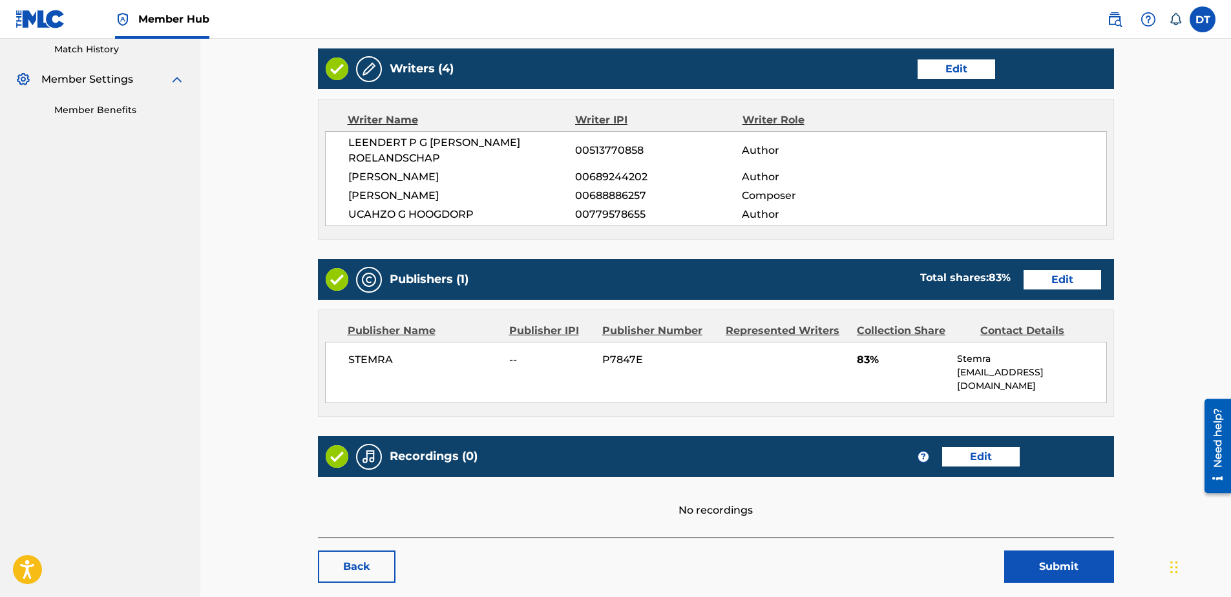
scroll to position [399, 0]
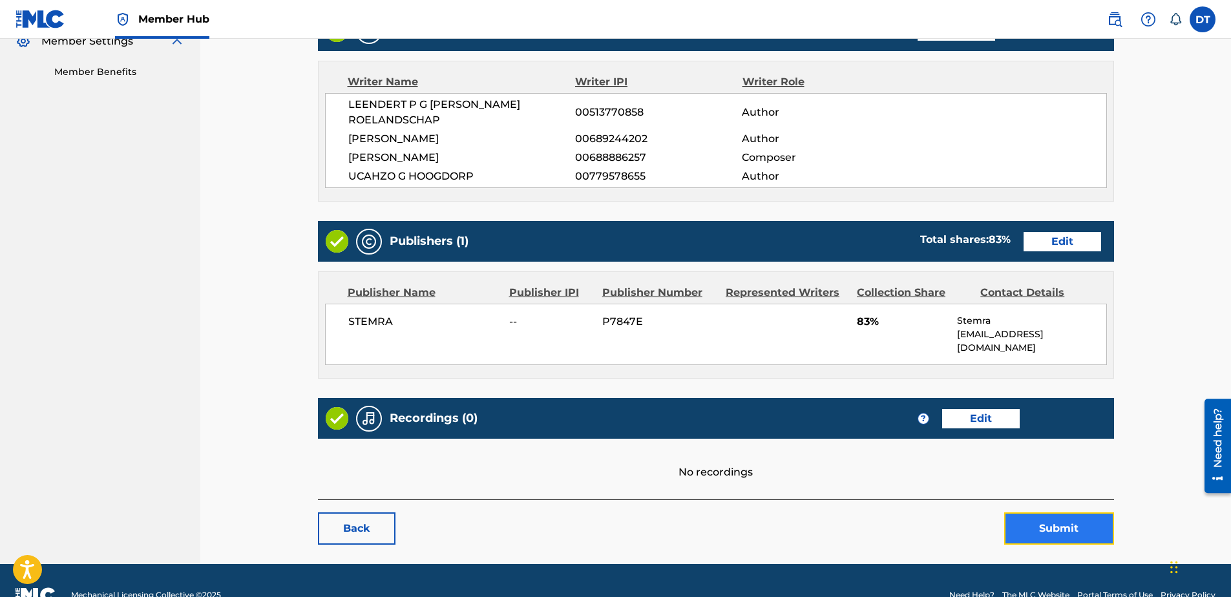
click at [895, 443] on button "Submit" at bounding box center [1059, 528] width 110 height 32
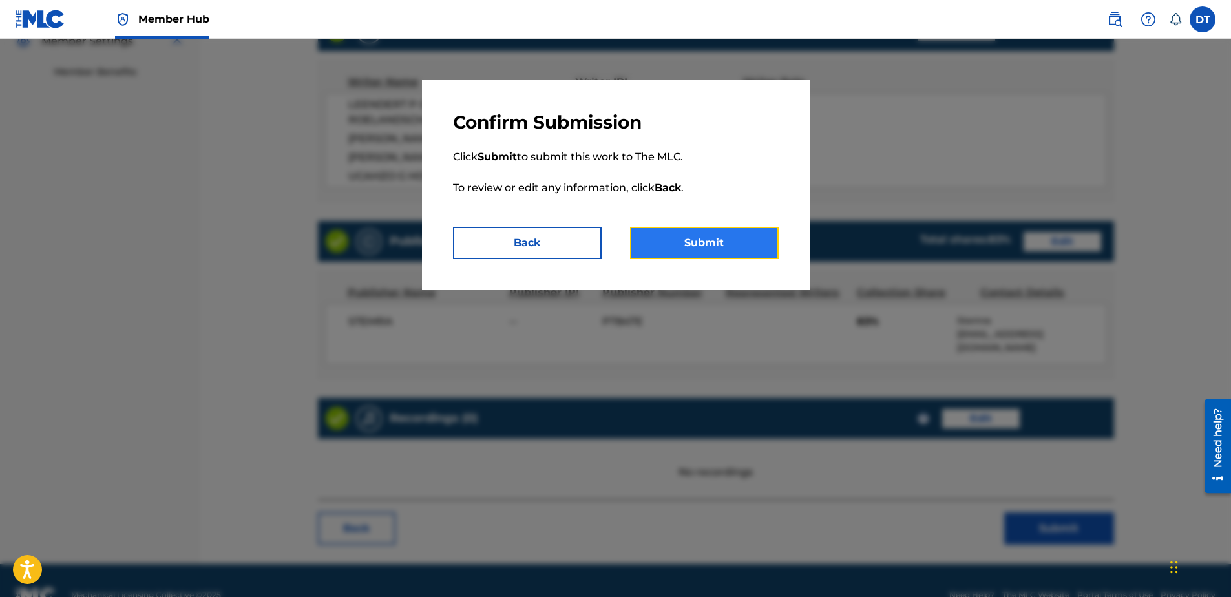
click at [696, 249] on button "Submit" at bounding box center [704, 243] width 149 height 32
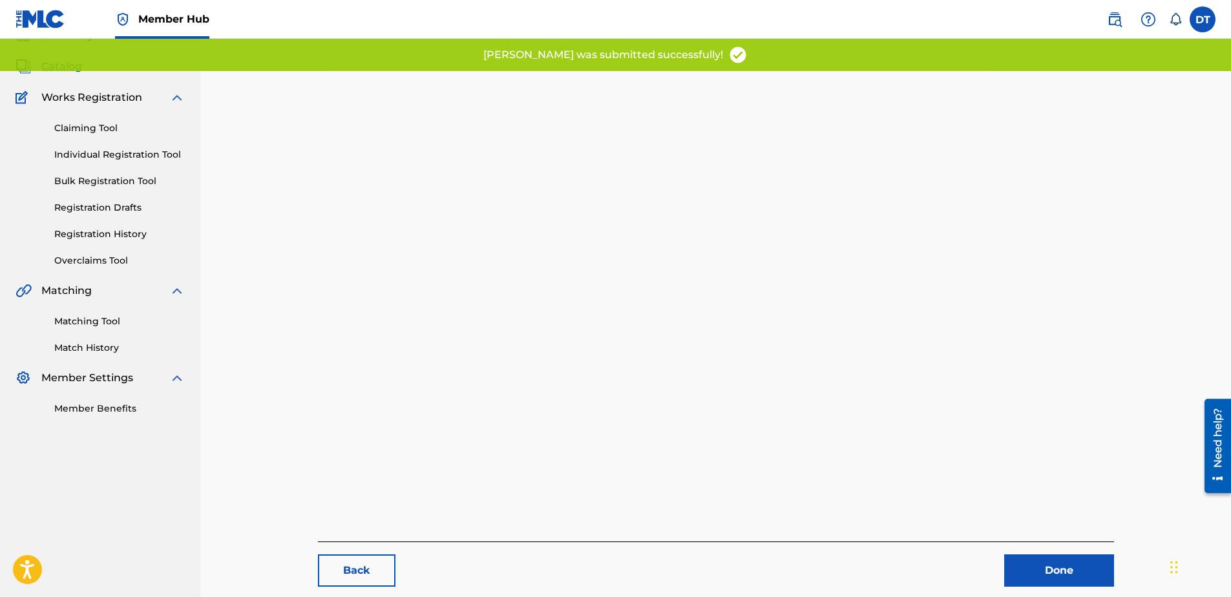
scroll to position [133, 0]
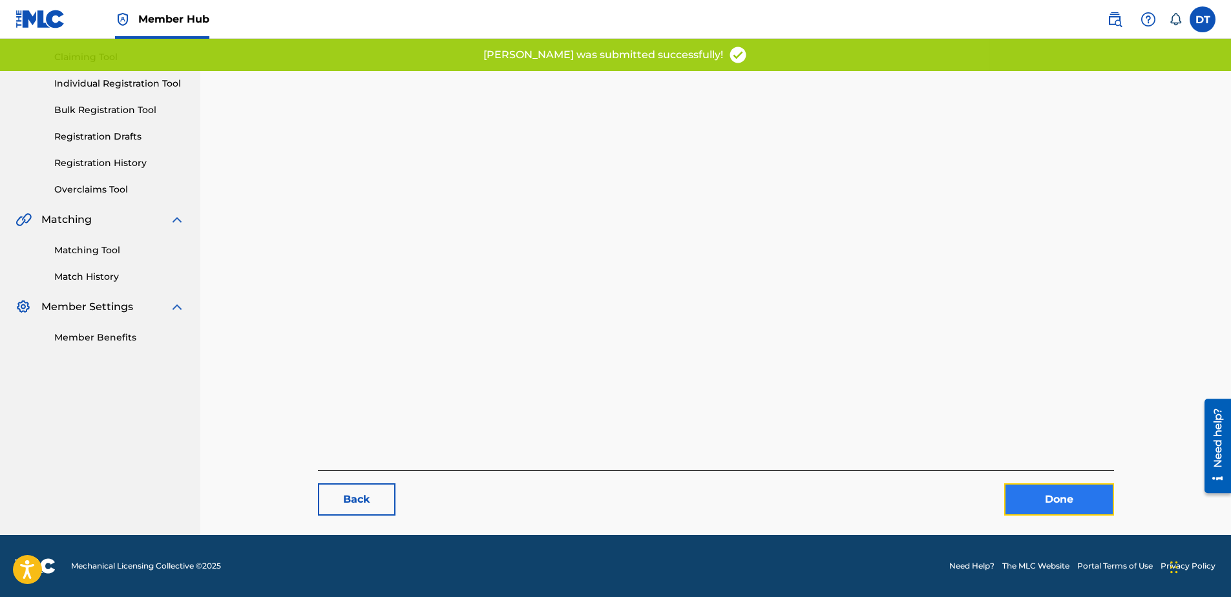
click at [895, 443] on link "Done" at bounding box center [1059, 499] width 110 height 32
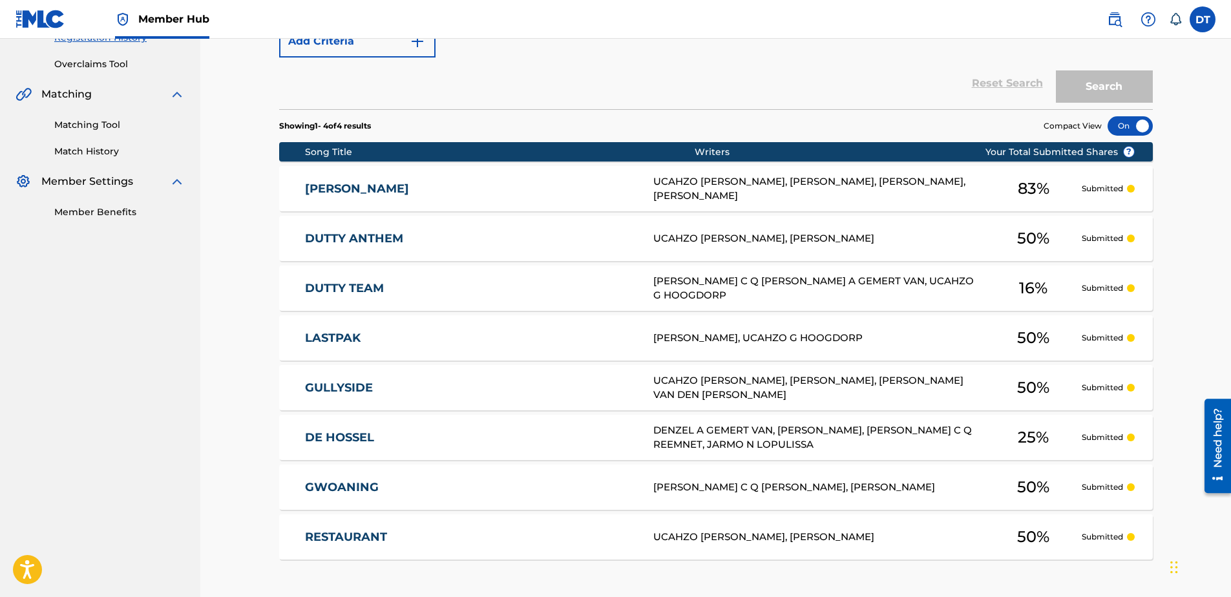
scroll to position [323, 0]
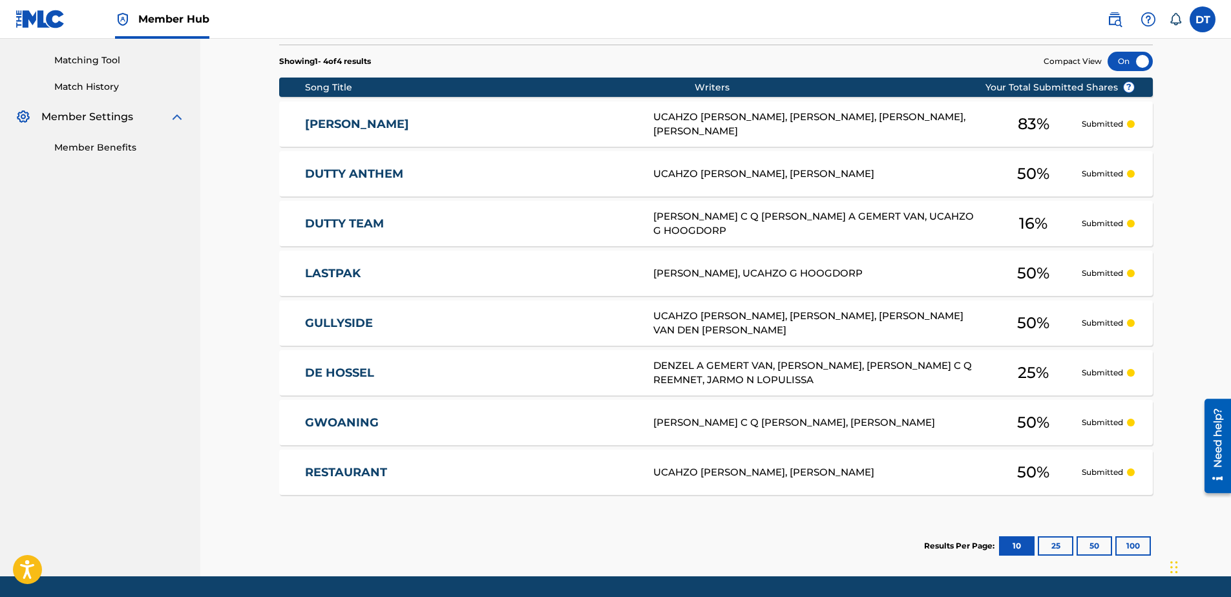
click at [326, 120] on link "[PERSON_NAME]" at bounding box center [470, 124] width 331 height 15
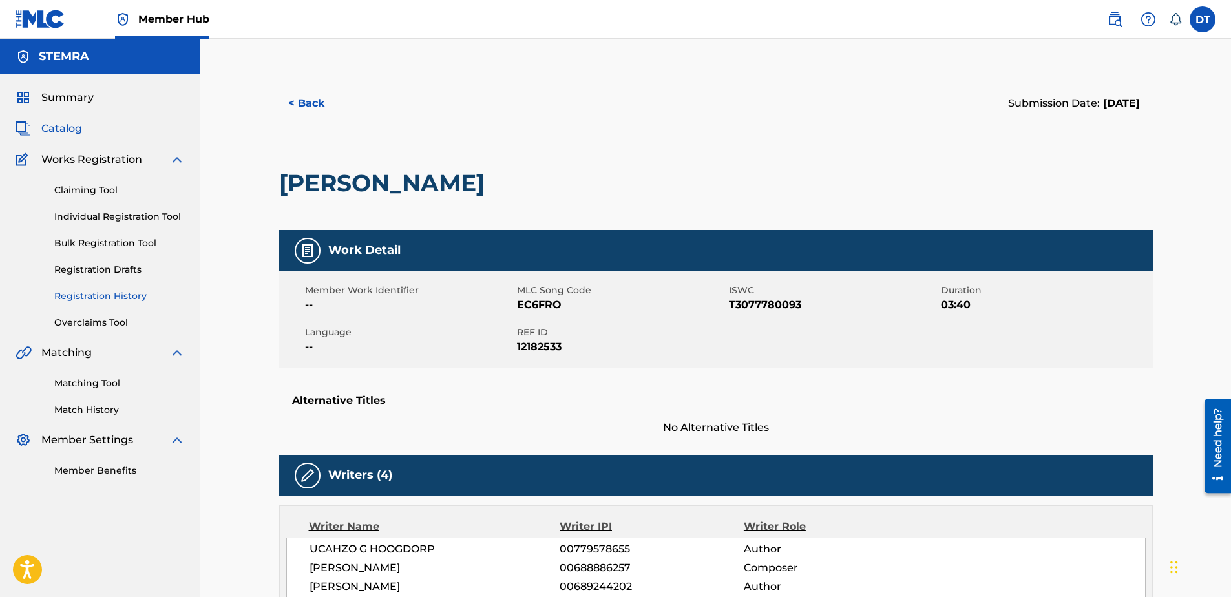
click at [70, 123] on span "Catalog" at bounding box center [61, 129] width 41 height 16
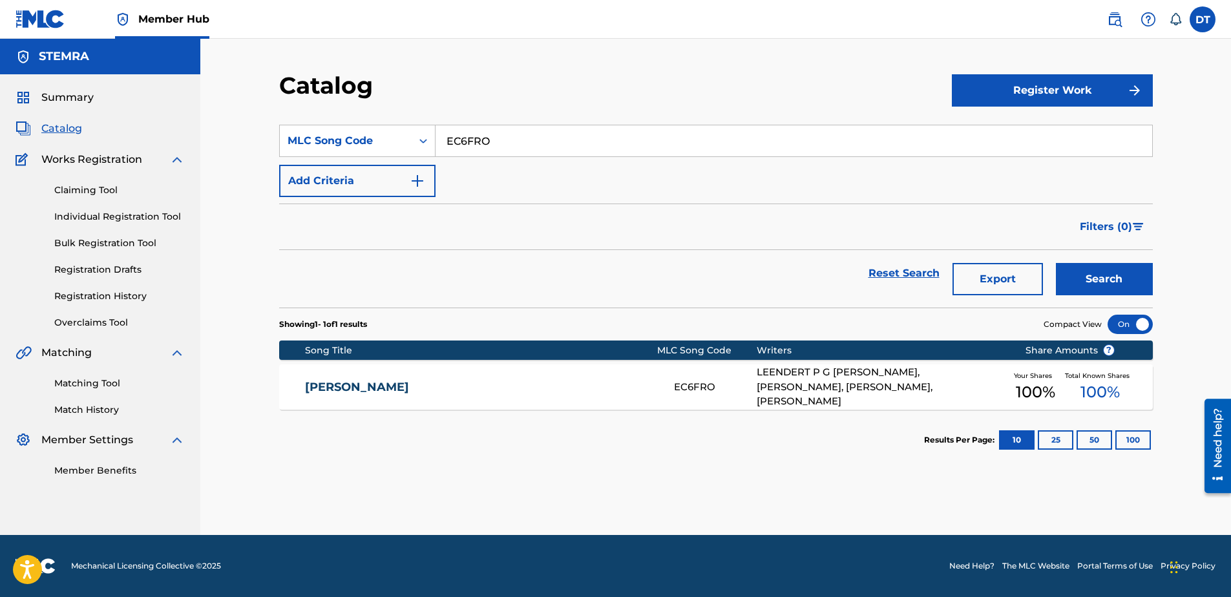
click at [322, 388] on link "[PERSON_NAME]" at bounding box center [480, 387] width 351 height 15
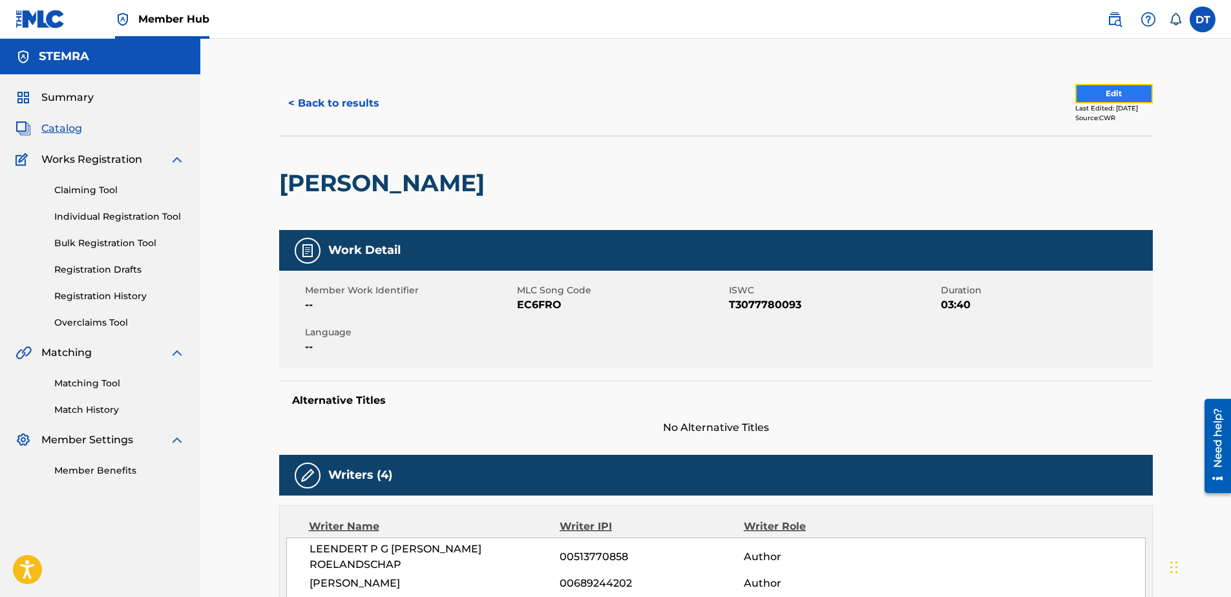
click at [895, 85] on button "Edit" at bounding box center [1114, 93] width 78 height 19
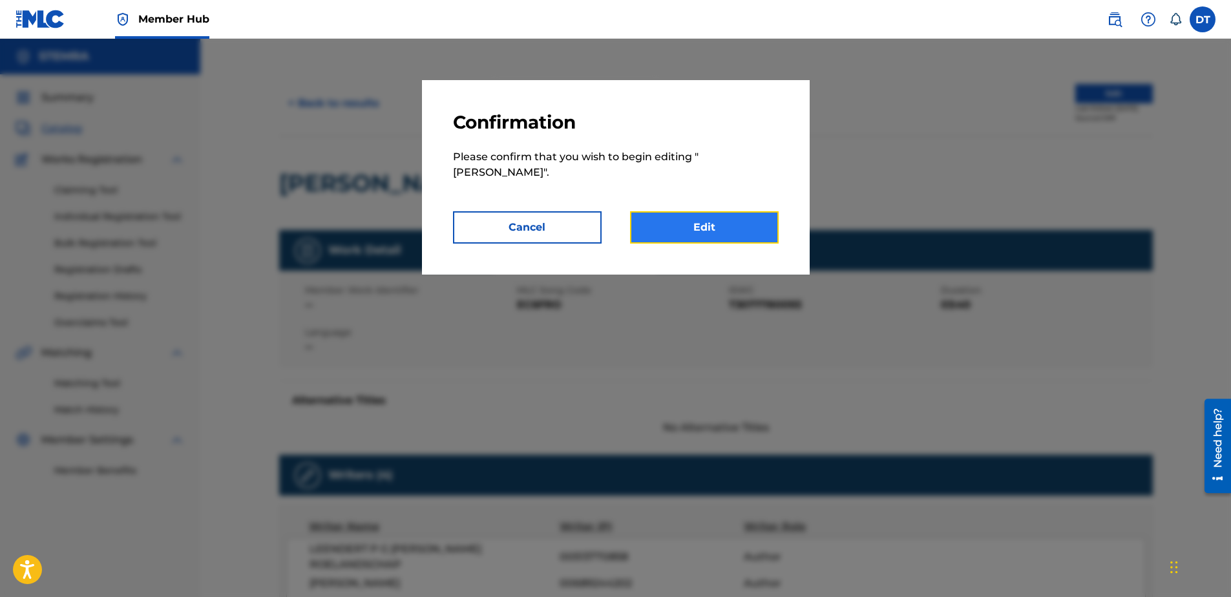
click at [709, 211] on link "Edit" at bounding box center [704, 227] width 149 height 32
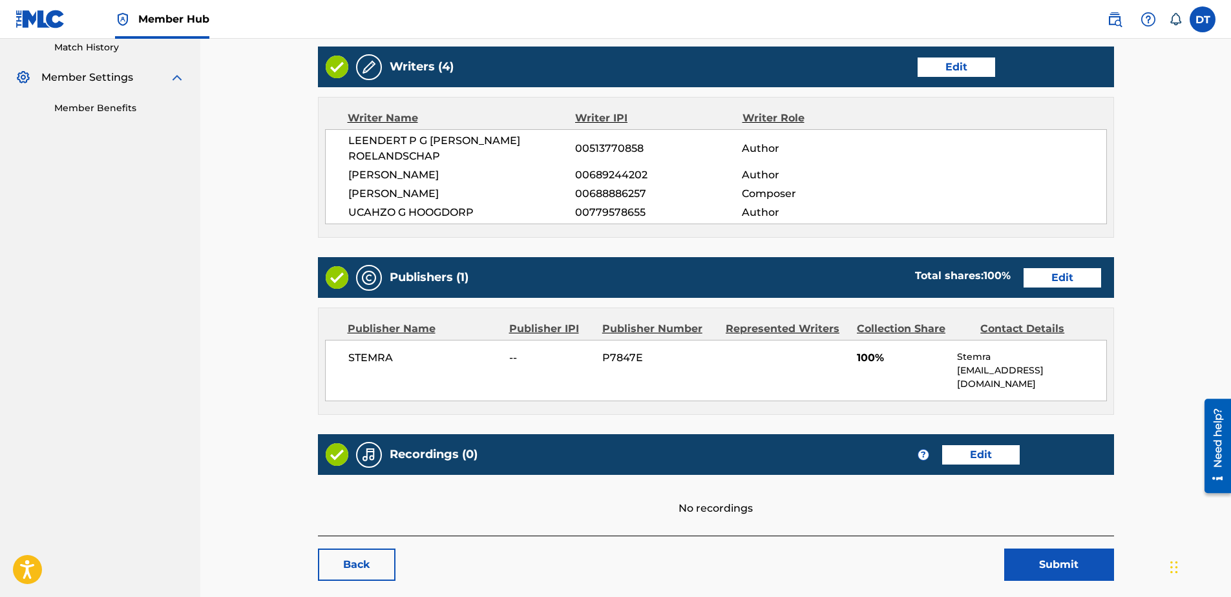
scroll to position [399, 0]
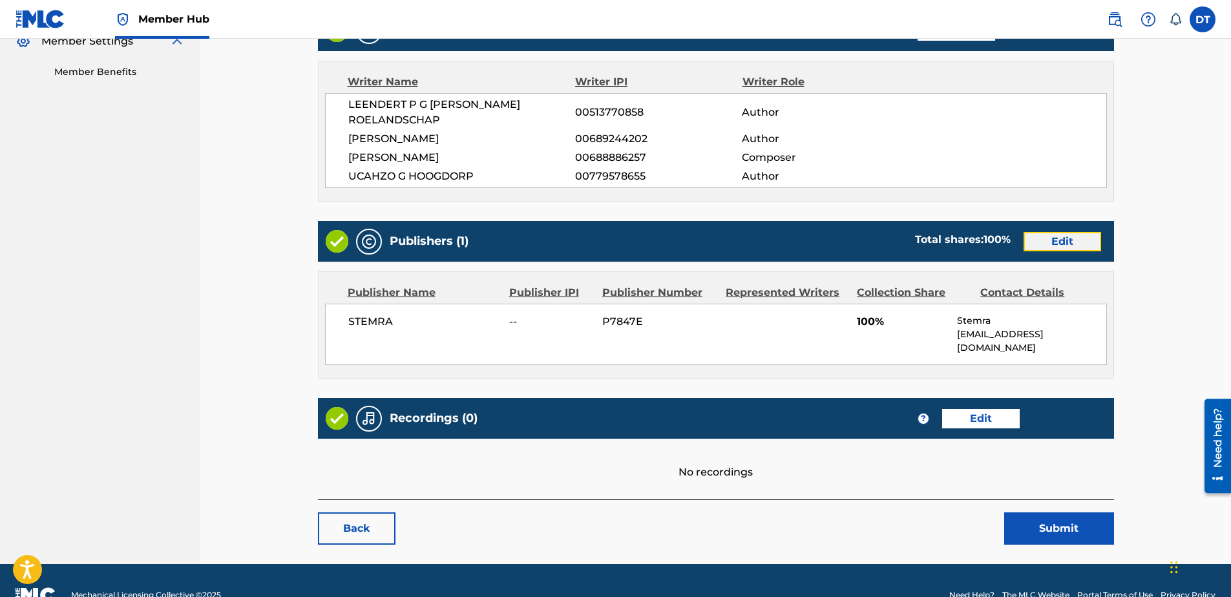
click at [895, 232] on link "Edit" at bounding box center [1062, 241] width 78 height 19
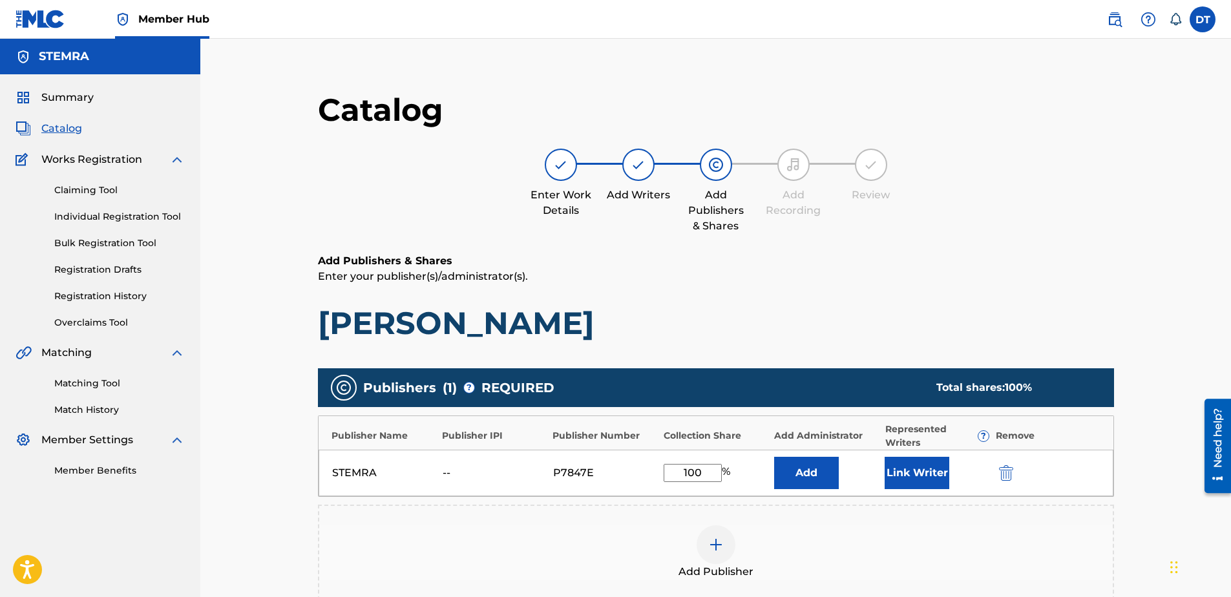
scroll to position [129, 0]
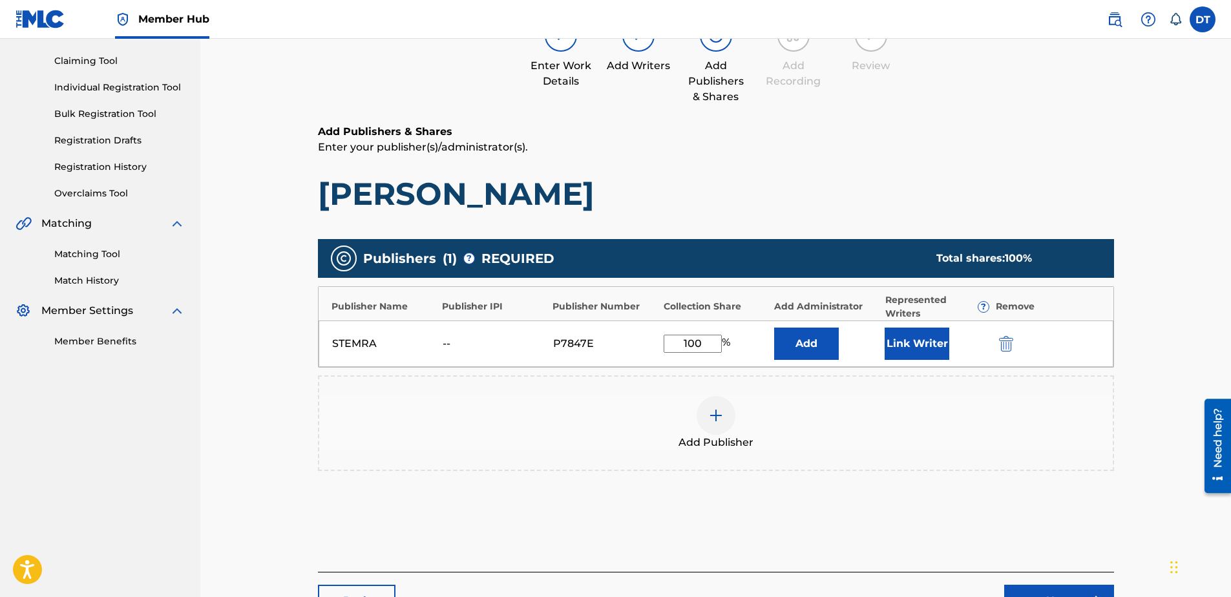
drag, startPoint x: 702, startPoint y: 339, endPoint x: 666, endPoint y: 338, distance: 35.6
click at [666, 338] on input "100" at bounding box center [693, 344] width 58 height 18
type input "83.33"
click at [868, 171] on div "Add Publishers & Shares Enter your publisher(s)/administrator(s). [PERSON_NAME]" at bounding box center [716, 168] width 796 height 89
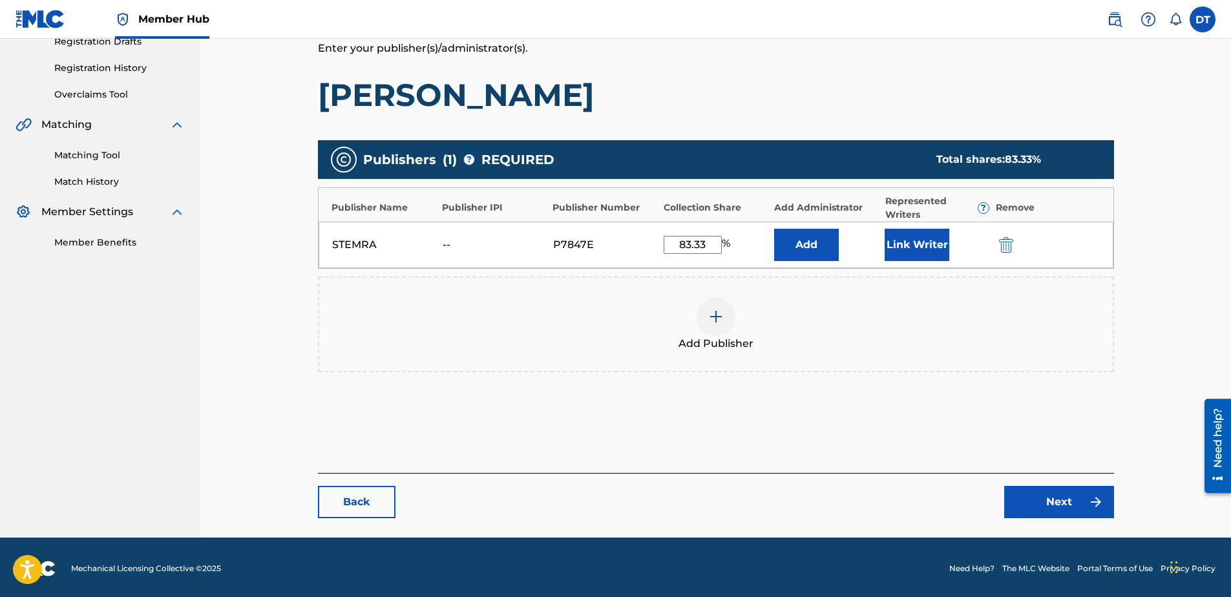
scroll to position [231, 0]
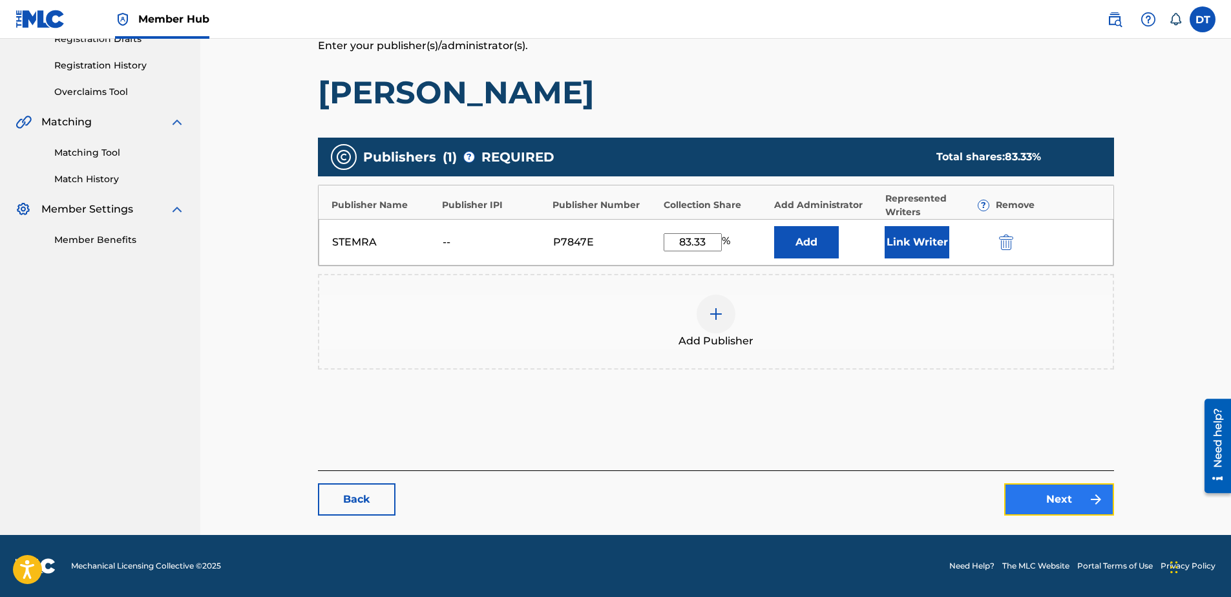
click at [895, 443] on link "Next" at bounding box center [1059, 499] width 110 height 32
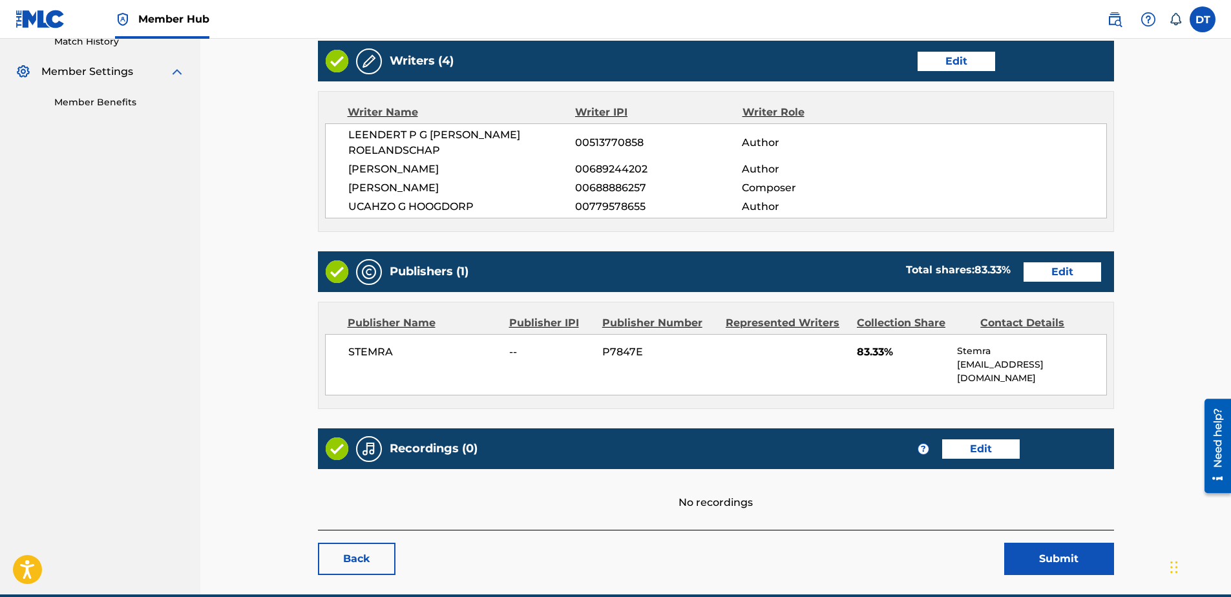
scroll to position [399, 0]
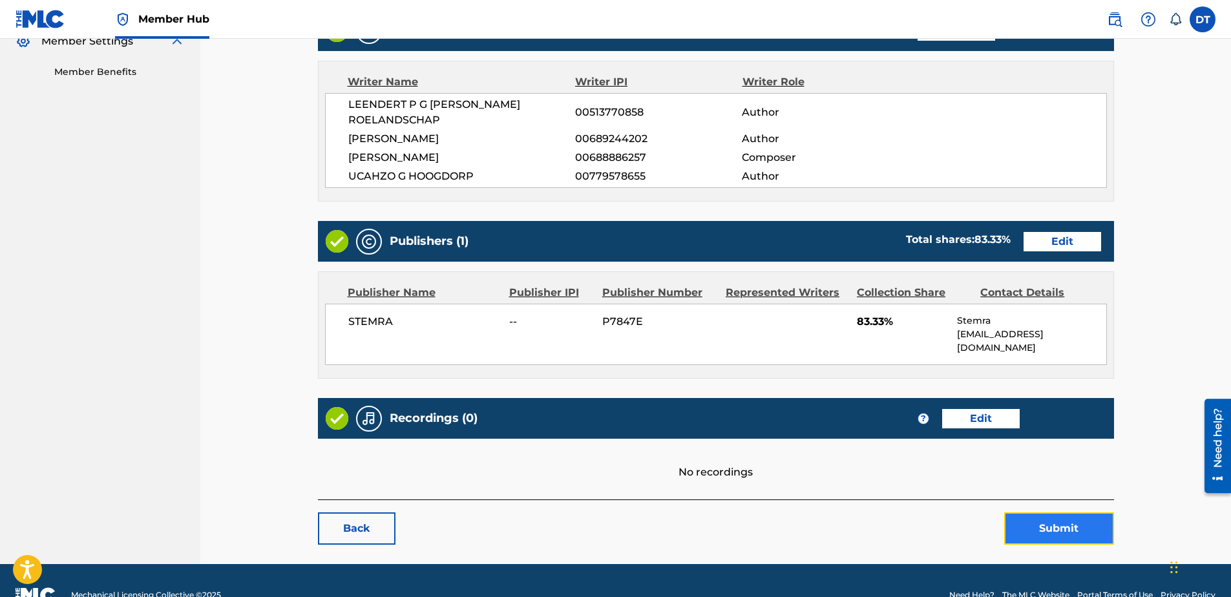
click at [895, 443] on button "Submit" at bounding box center [1059, 528] width 110 height 32
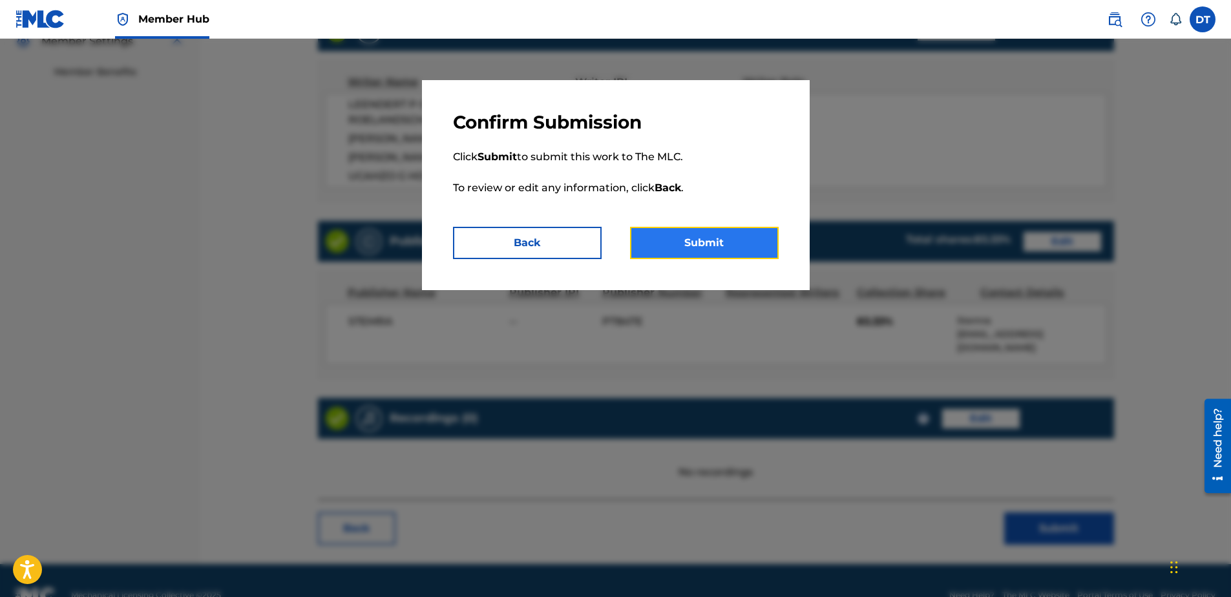
click at [695, 238] on button "Submit" at bounding box center [704, 243] width 149 height 32
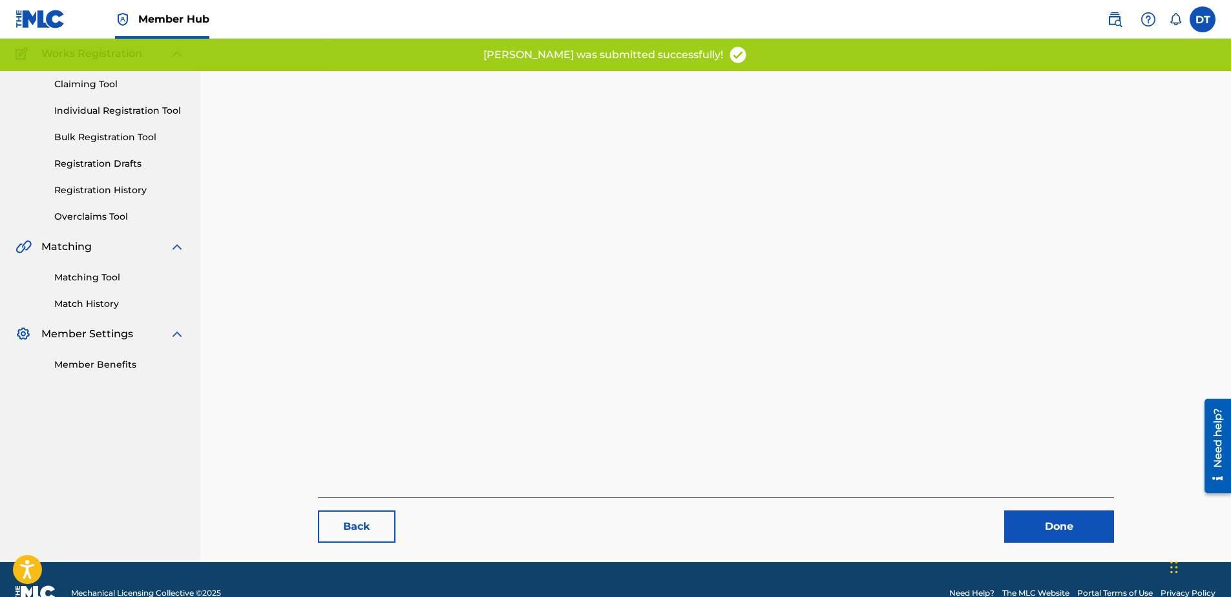
scroll to position [133, 0]
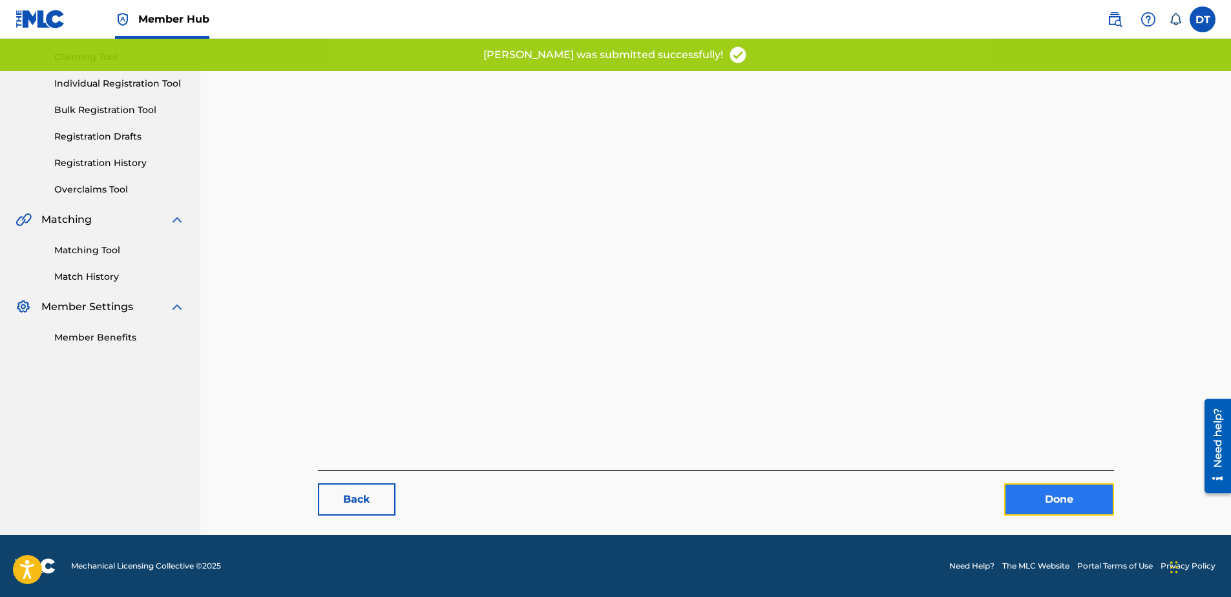
click at [895, 443] on link "Done" at bounding box center [1059, 499] width 110 height 32
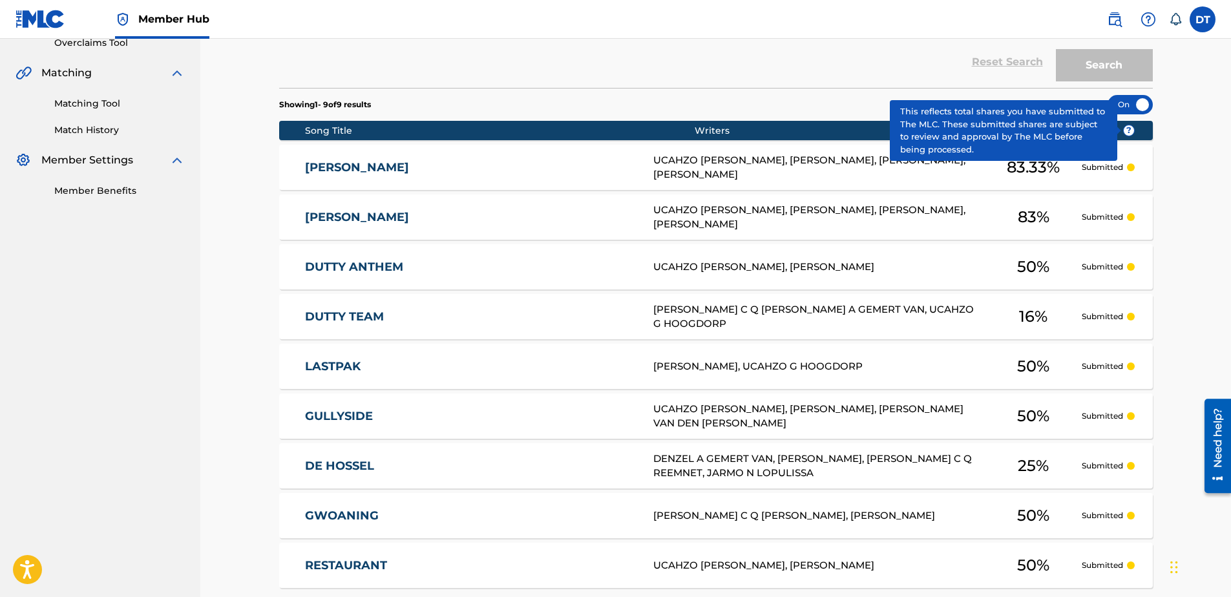
scroll to position [258, 0]
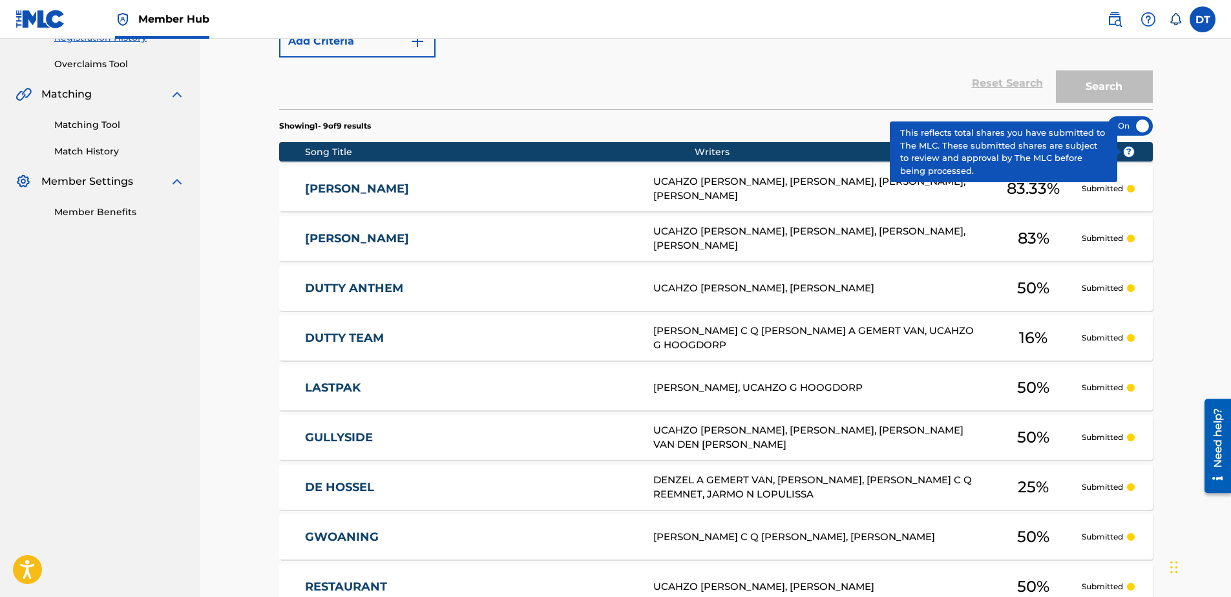
click at [351, 331] on link "DUTTY TEAM" at bounding box center [470, 338] width 331 height 15
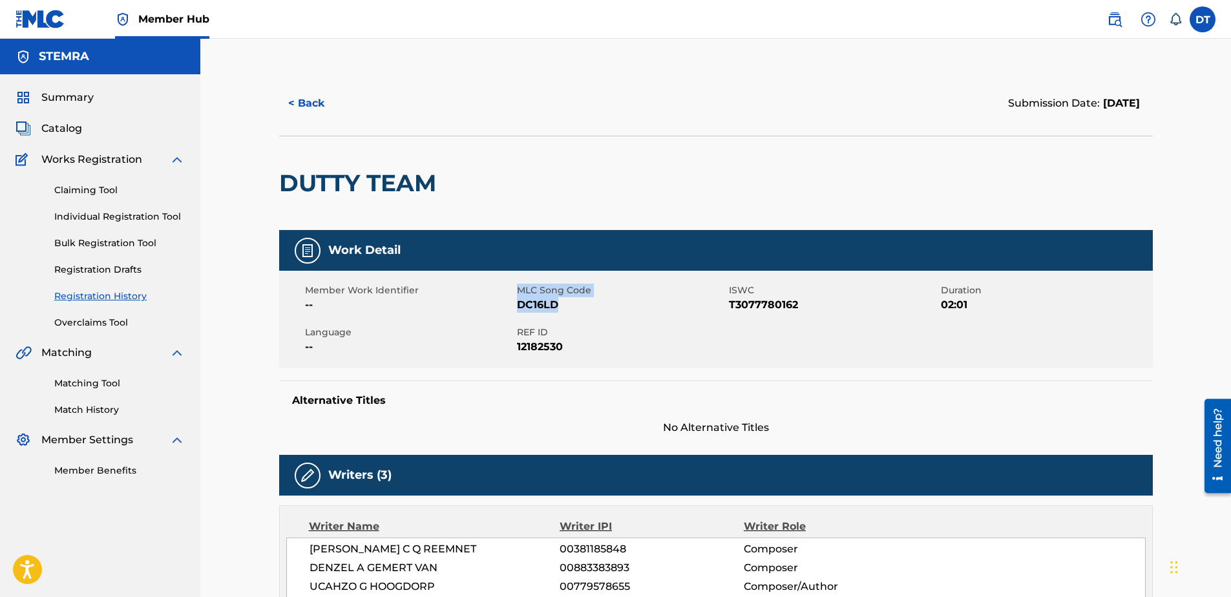
drag, startPoint x: 558, startPoint y: 305, endPoint x: 505, endPoint y: 298, distance: 54.1
click at [505, 298] on div "Member Work Identifier -- MLC Song Code DC16LD ISWC T3077780162 Duration 02:01 …" at bounding box center [716, 319] width 874 height 97
click at [586, 330] on span "REF ID" at bounding box center [621, 333] width 209 height 14
drag, startPoint x: 560, startPoint y: 302, endPoint x: 517, endPoint y: 301, distance: 43.3
click at [517, 301] on span "DC16LD" at bounding box center [621, 305] width 209 height 16
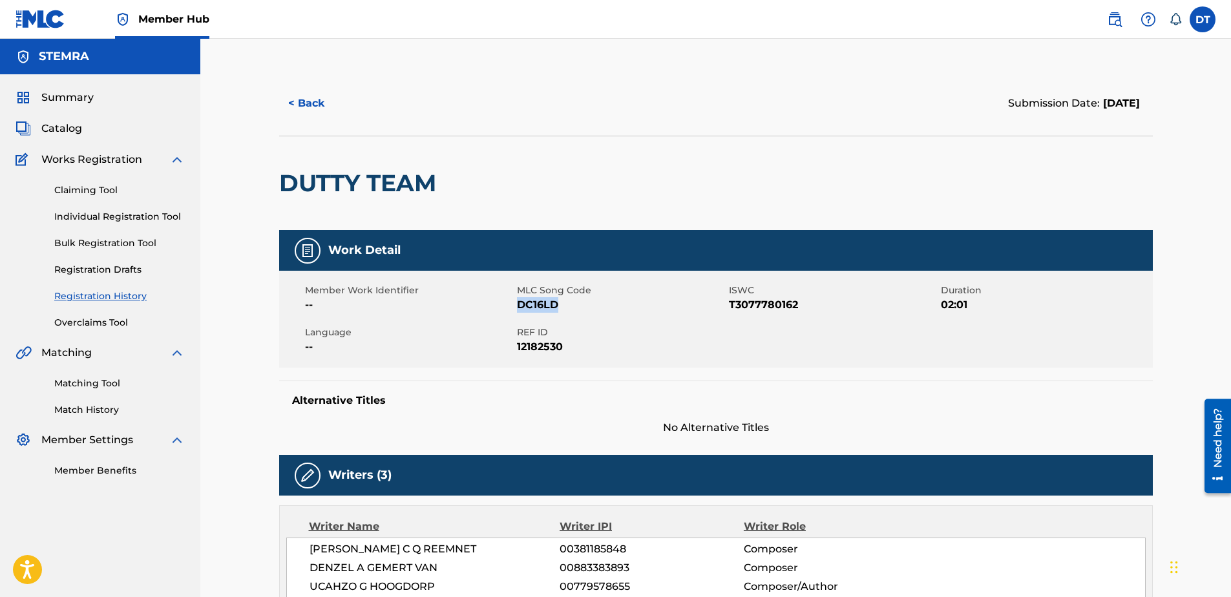
drag, startPoint x: 517, startPoint y: 301, endPoint x: 529, endPoint y: 302, distance: 12.3
copy span "DC16LD"
click at [78, 134] on span "Catalog" at bounding box center [61, 129] width 41 height 16
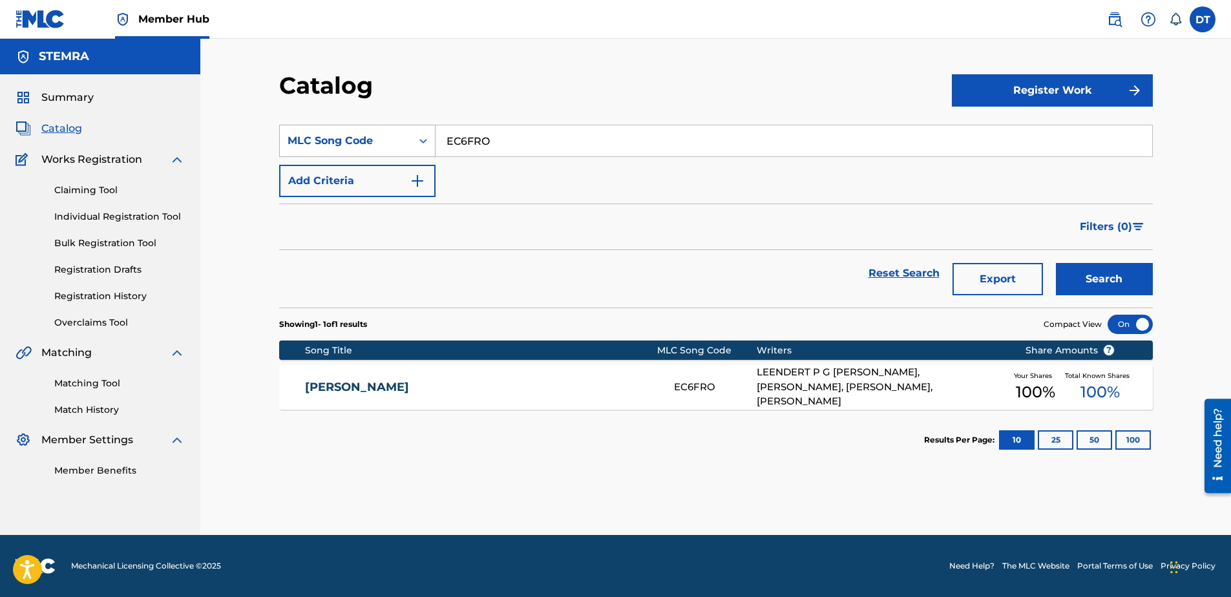
drag, startPoint x: 504, startPoint y: 143, endPoint x: 434, endPoint y: 141, distance: 69.8
click at [434, 141] on div "SearchWithCriteria352a97f6-9839-4944-93da-93c282c019a1 MLC Song Code EC6FRO" at bounding box center [716, 141] width 874 height 32
paste input "DC16LD"
type input "DC16LD"
click at [895, 271] on button "Search" at bounding box center [1104, 279] width 97 height 32
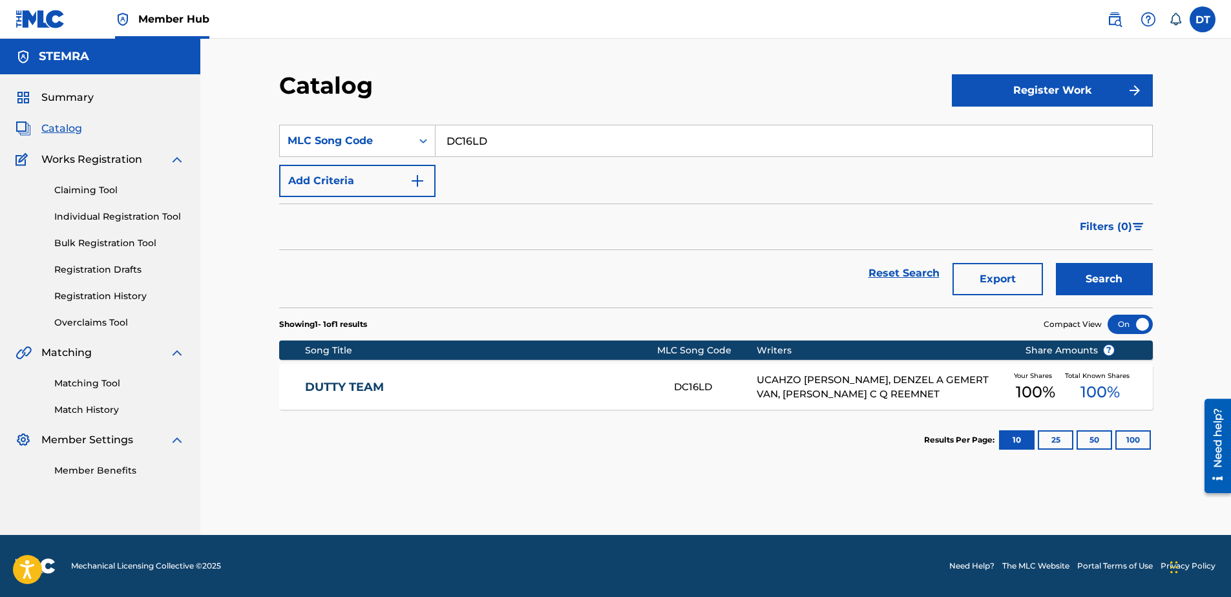
click at [372, 383] on link "DUTTY TEAM" at bounding box center [480, 387] width 351 height 15
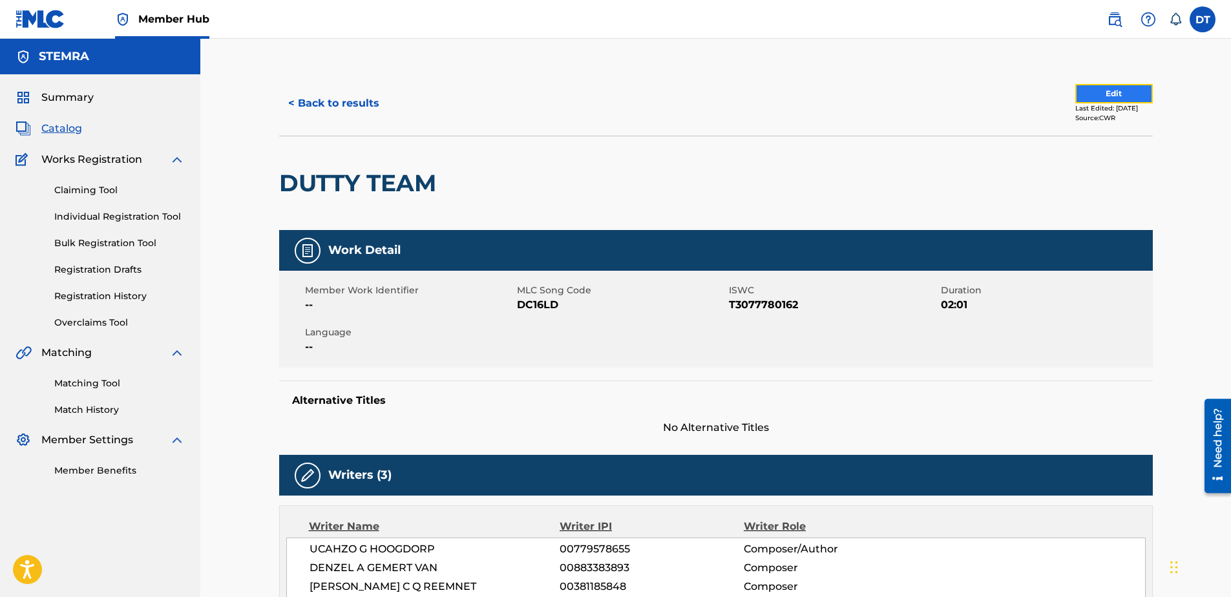
click at [895, 87] on button "Edit" at bounding box center [1114, 93] width 78 height 19
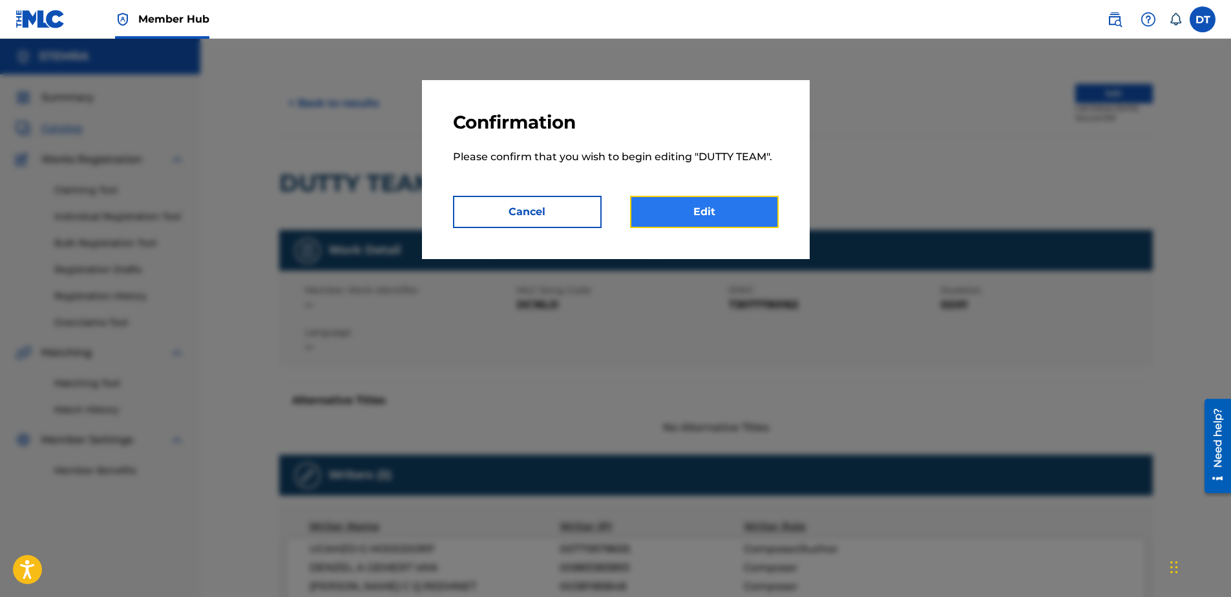
click at [717, 214] on link "Edit" at bounding box center [704, 212] width 149 height 32
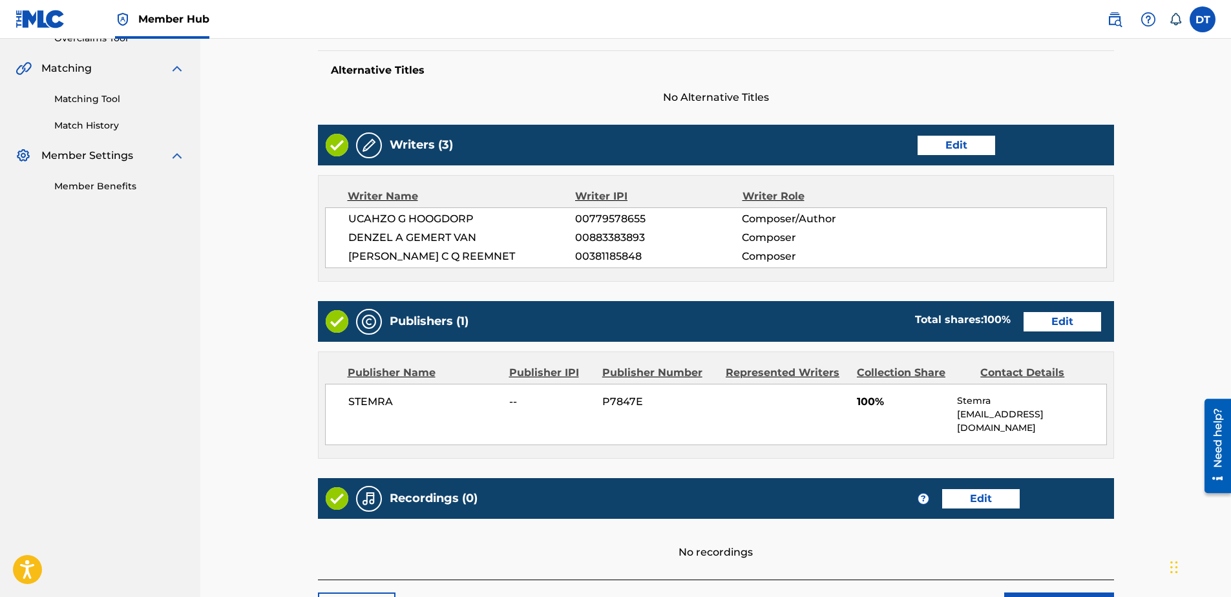
scroll to position [323, 0]
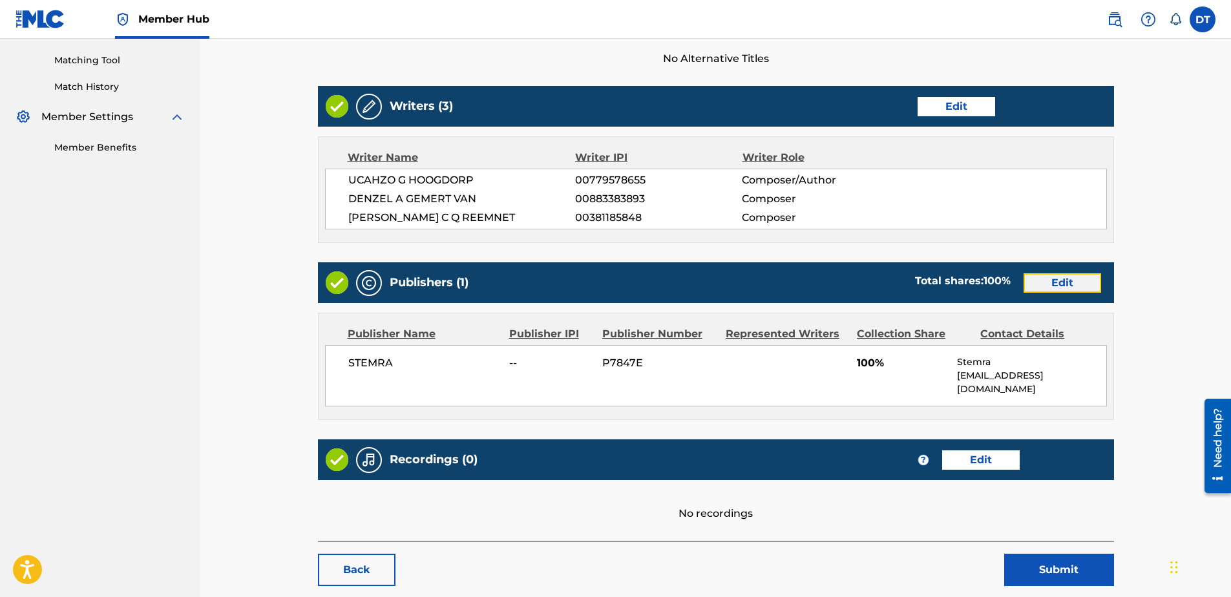
click at [895, 284] on link "Edit" at bounding box center [1062, 282] width 78 height 19
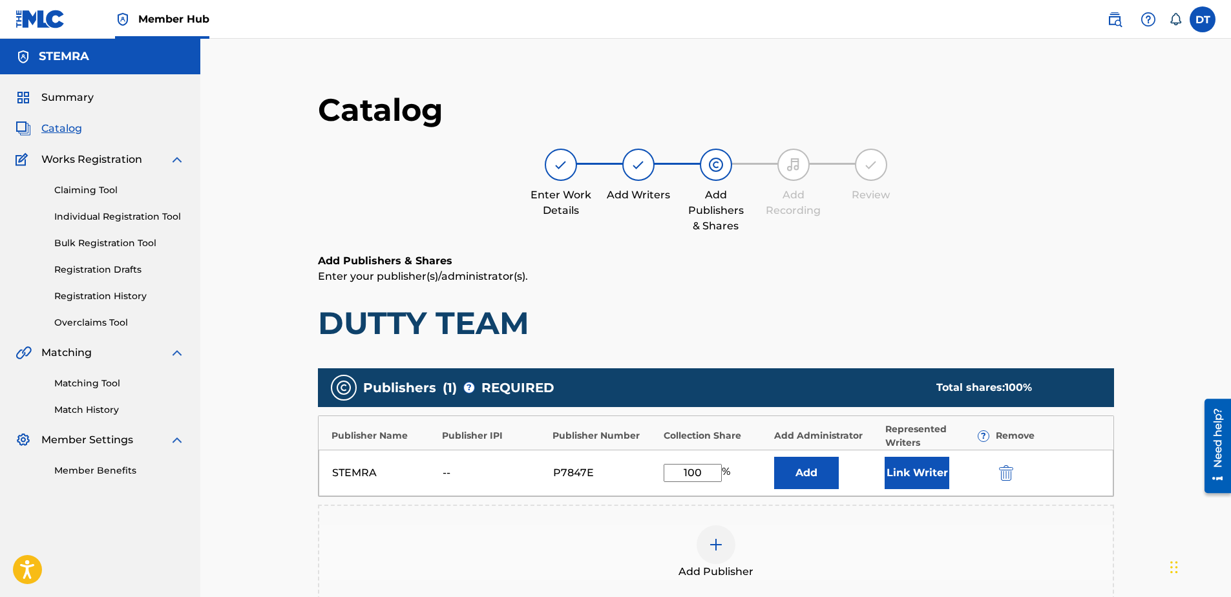
drag, startPoint x: 706, startPoint y: 470, endPoint x: 667, endPoint y: 465, distance: 38.5
click at [667, 443] on input "100" at bounding box center [693, 473] width 58 height 18
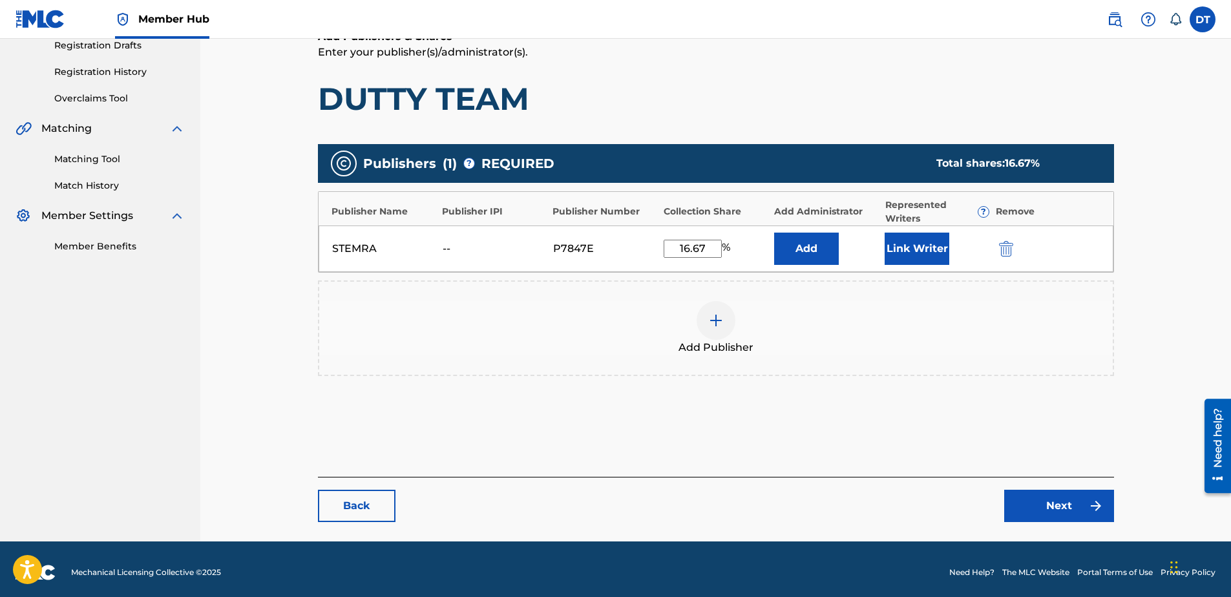
scroll to position [231, 0]
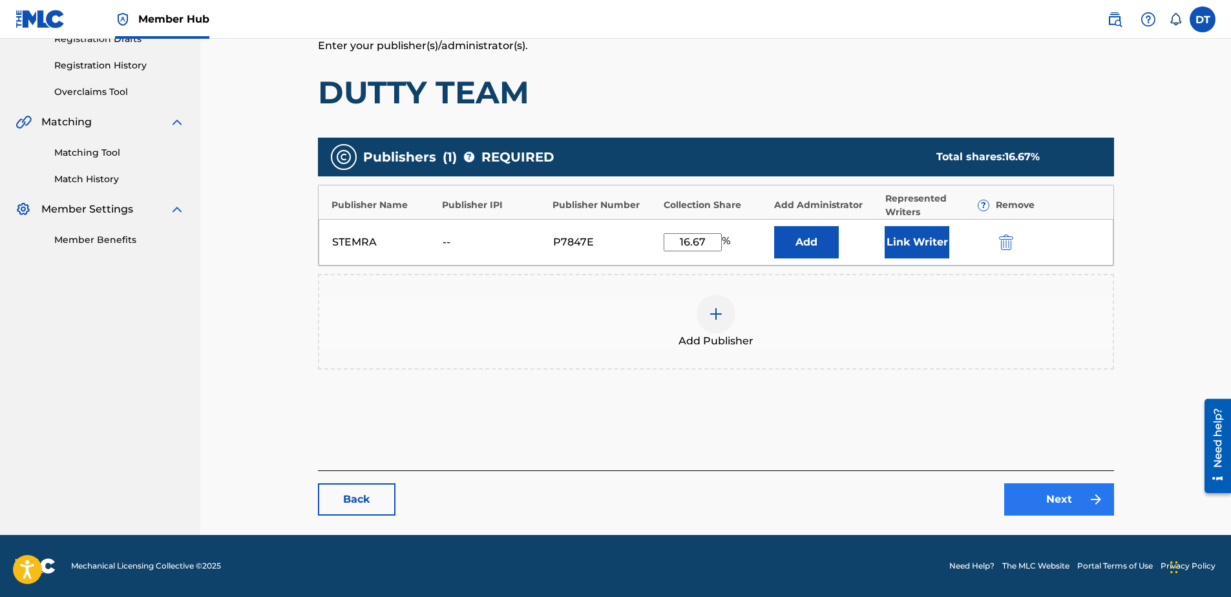
type input "16.67"
click at [895, 443] on link "Next" at bounding box center [1059, 499] width 110 height 32
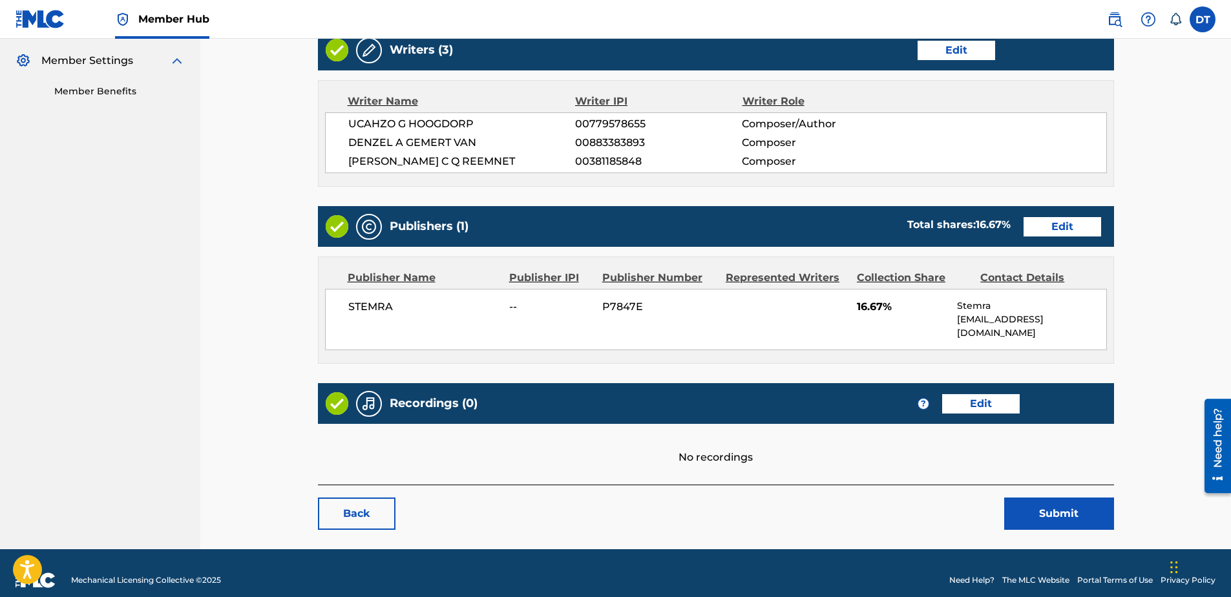
scroll to position [380, 0]
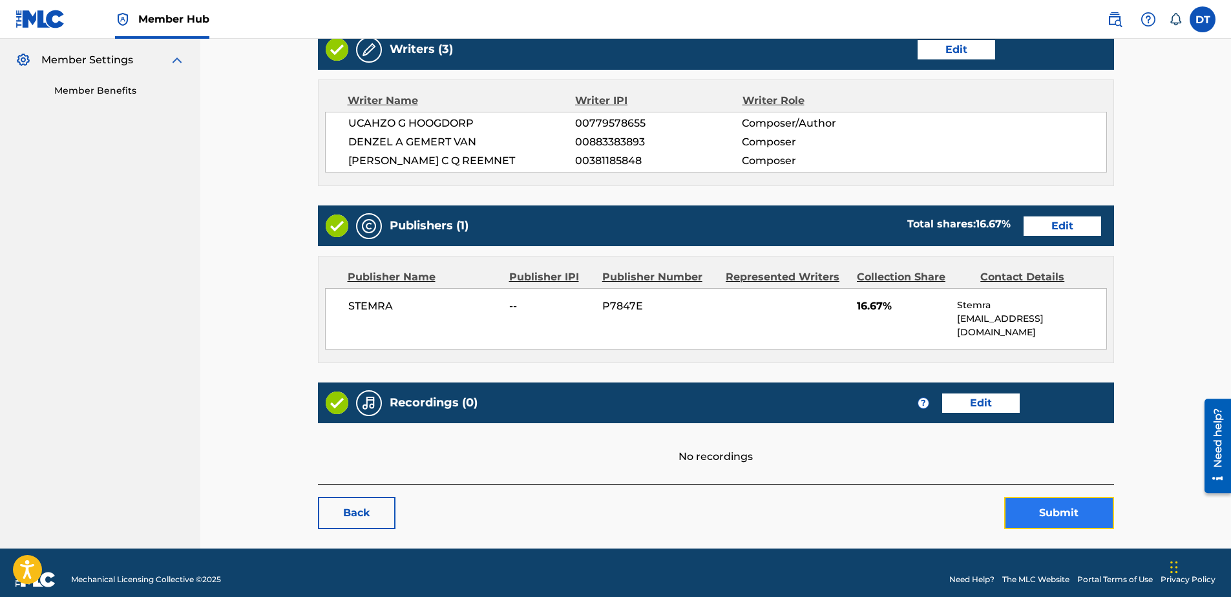
click at [895, 443] on button "Submit" at bounding box center [1059, 513] width 110 height 32
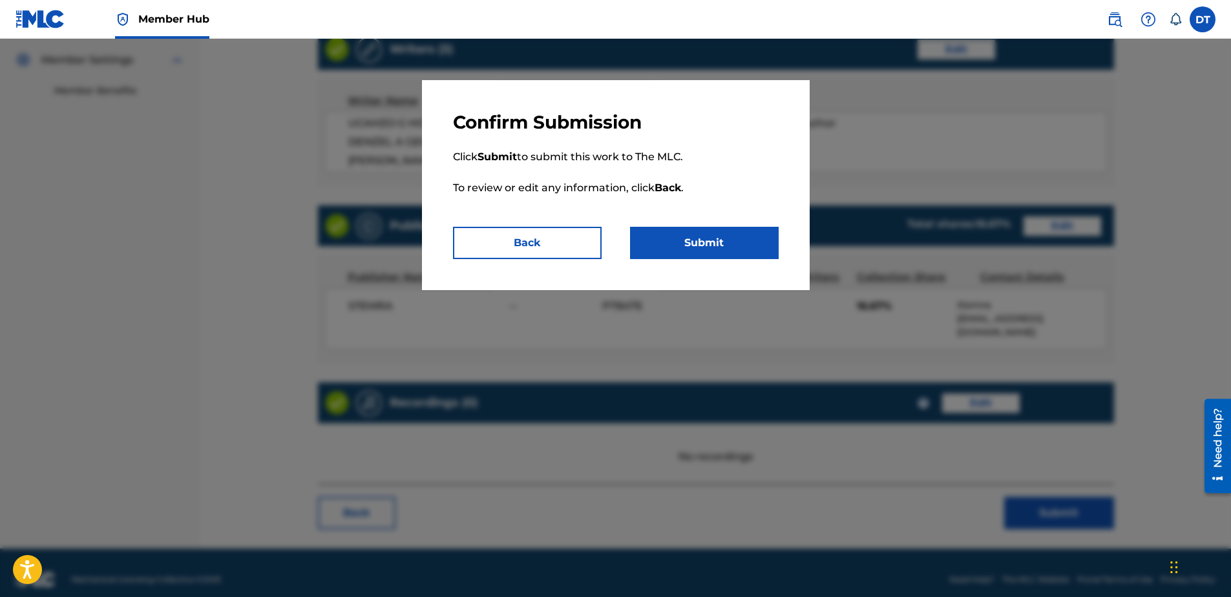
click at [710, 225] on p "Click Submit to submit this work to The MLC. To review or edit any information,…" at bounding box center [616, 180] width 326 height 93
click at [719, 245] on button "Submit" at bounding box center [704, 243] width 149 height 32
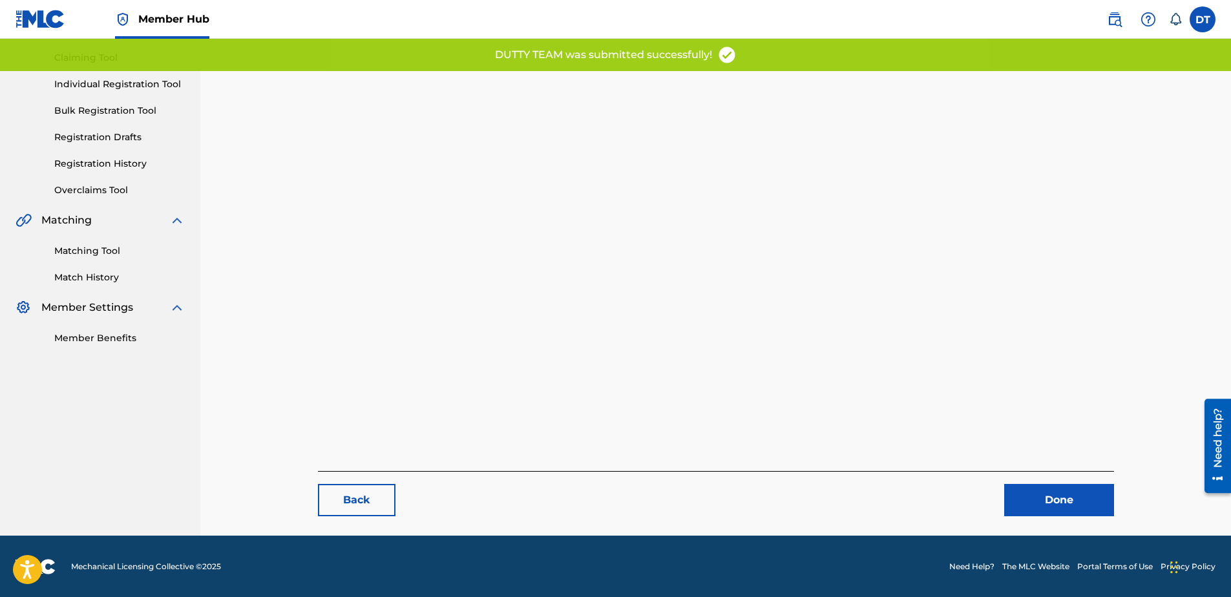
scroll to position [133, 0]
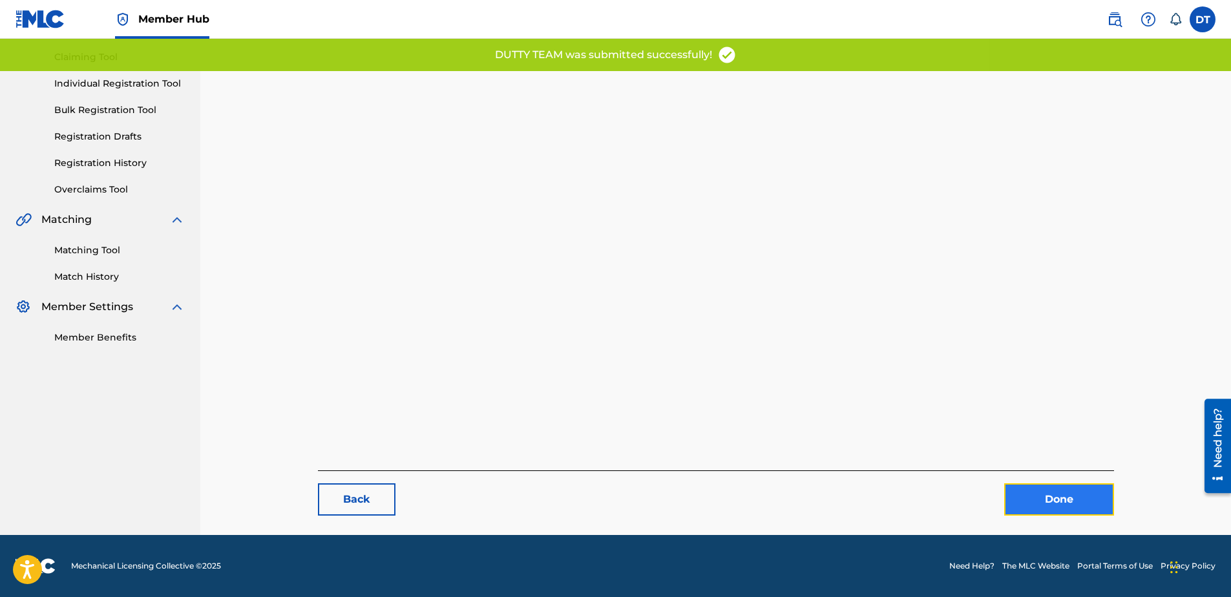
click at [895, 443] on link "Done" at bounding box center [1059, 499] width 110 height 32
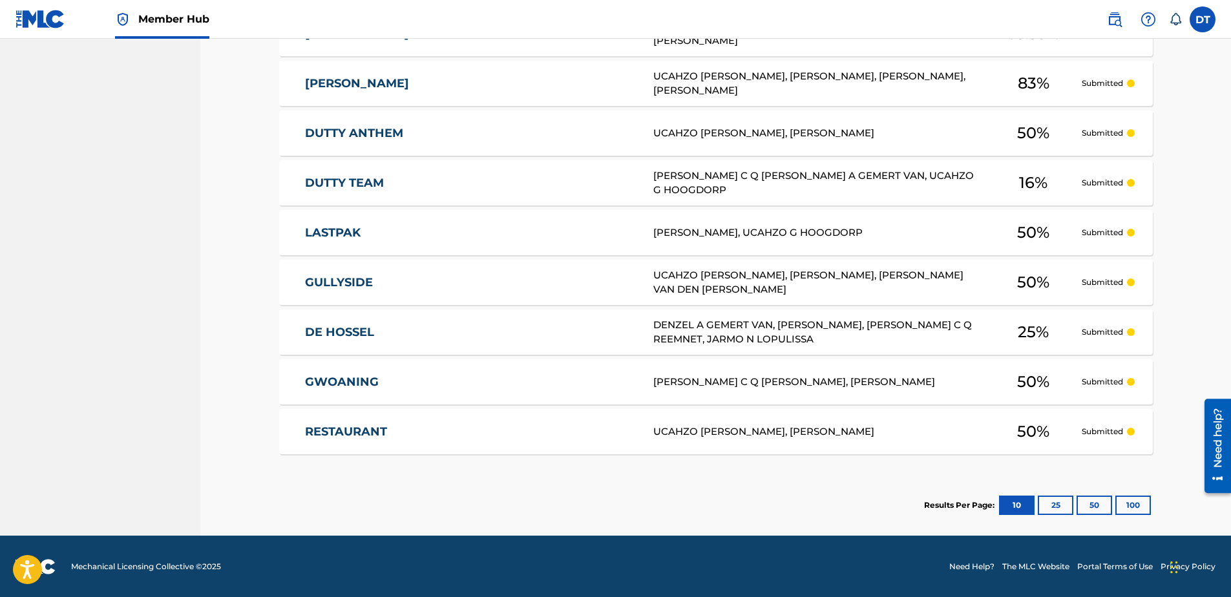
scroll to position [464, 0]
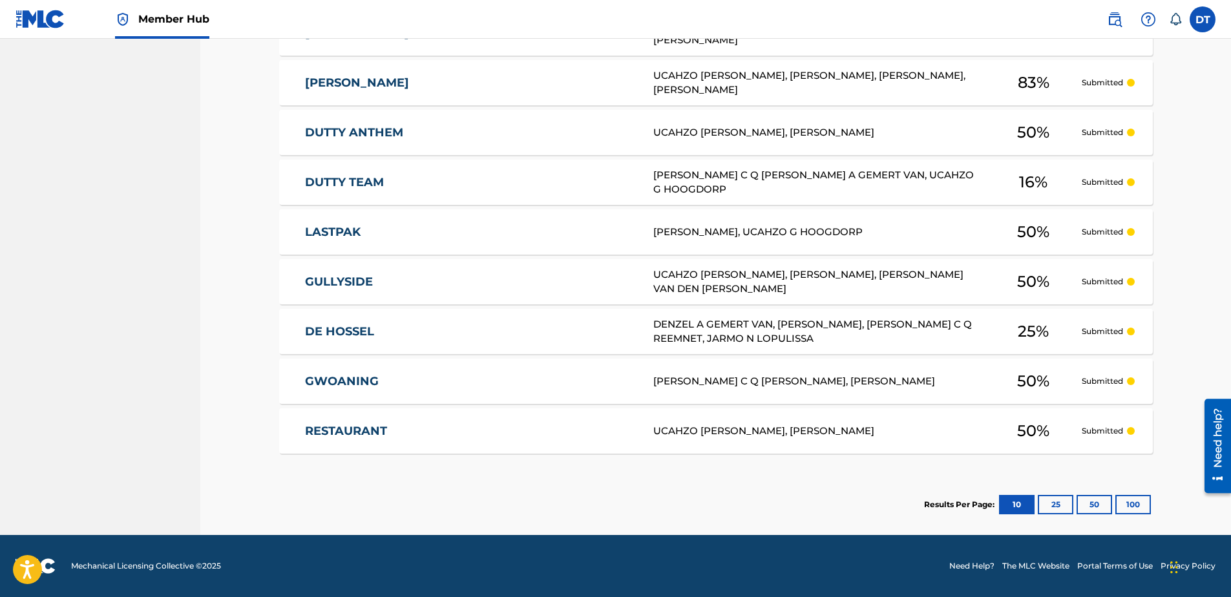
click at [357, 179] on link "DUTTY TEAM" at bounding box center [470, 182] width 331 height 15
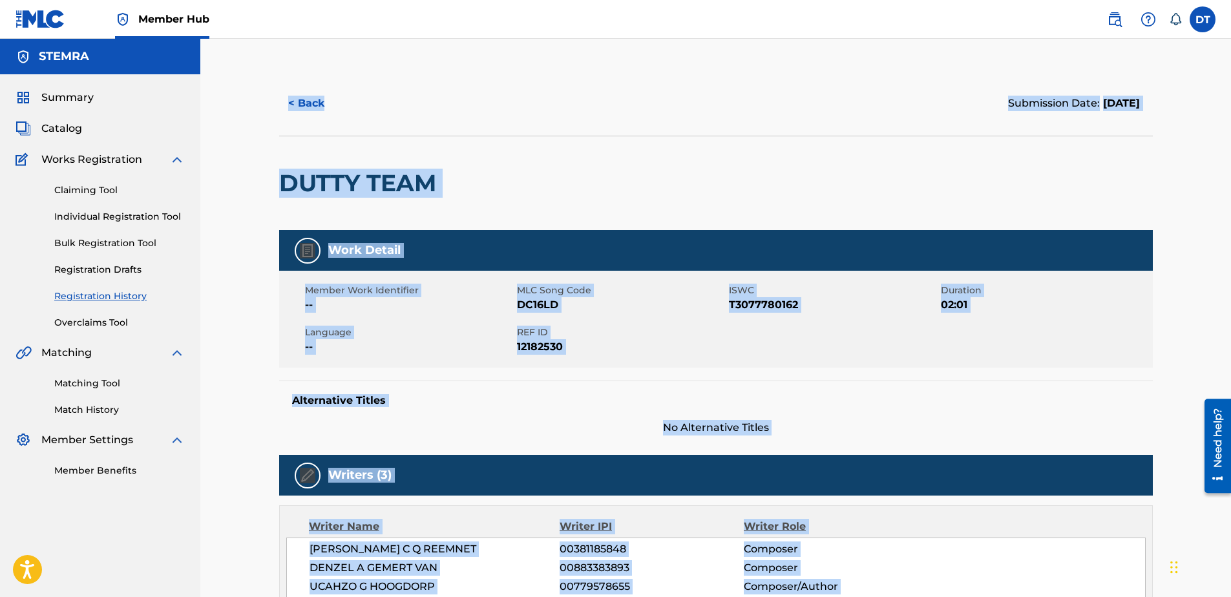
click at [357, 179] on div "< Back Submission Date: [DATE] DUTTY TEAM Work Detail Member Work Identifier --…" at bounding box center [716, 494] width 905 height 846
click at [655, 136] on div "DUTTY TEAM" at bounding box center [716, 183] width 874 height 94
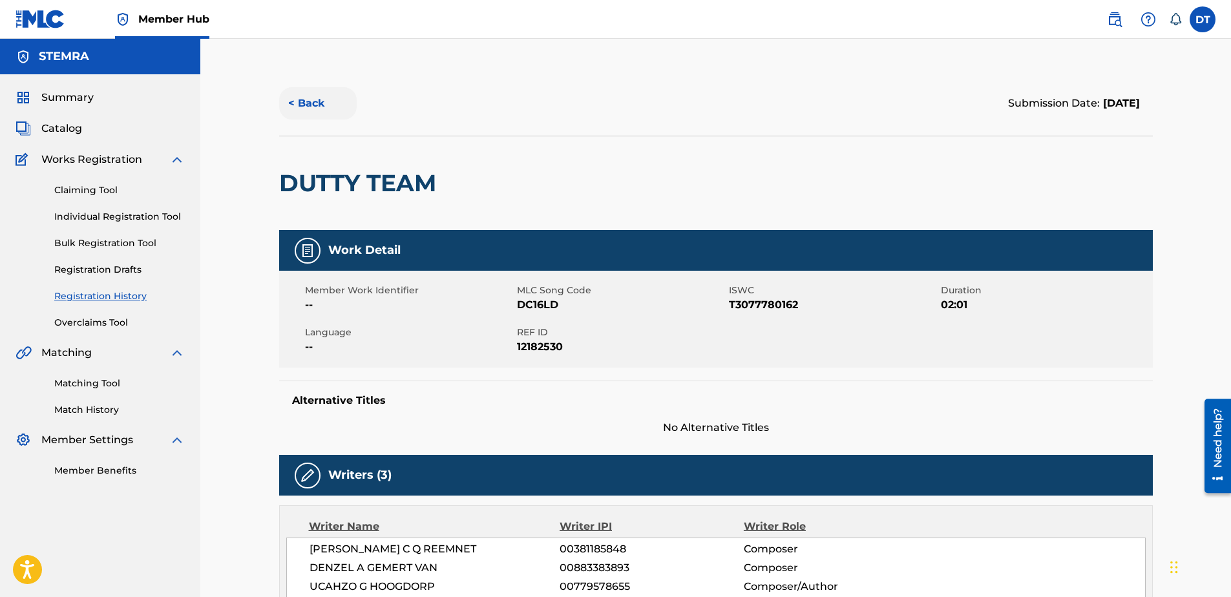
click at [317, 99] on button "< Back" at bounding box center [318, 103] width 78 height 32
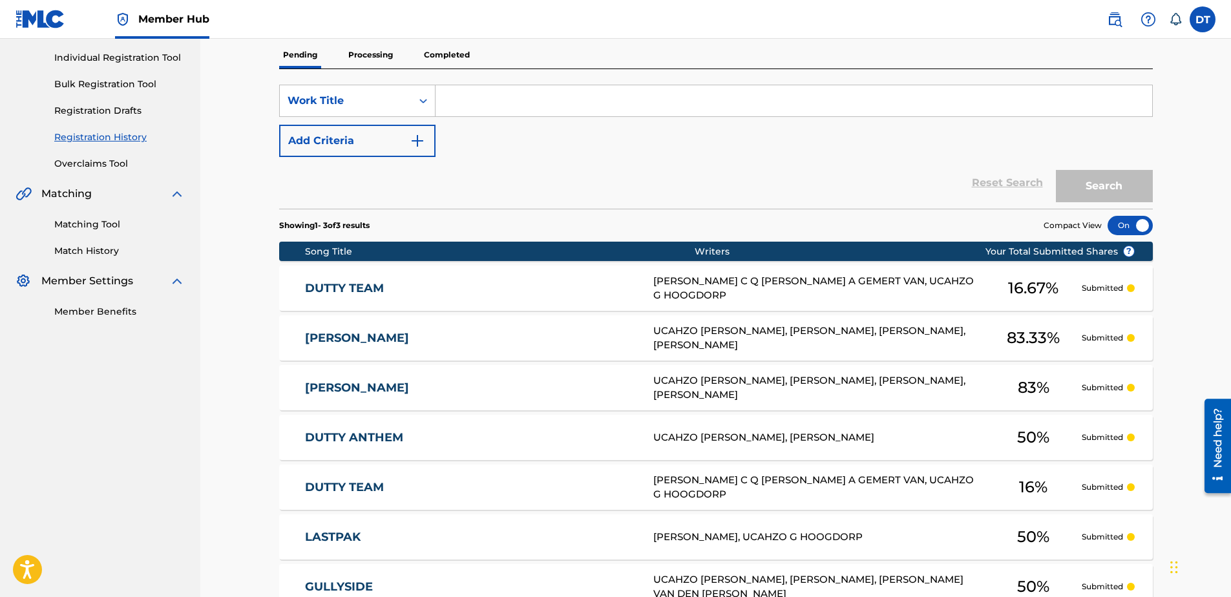
scroll to position [236, 0]
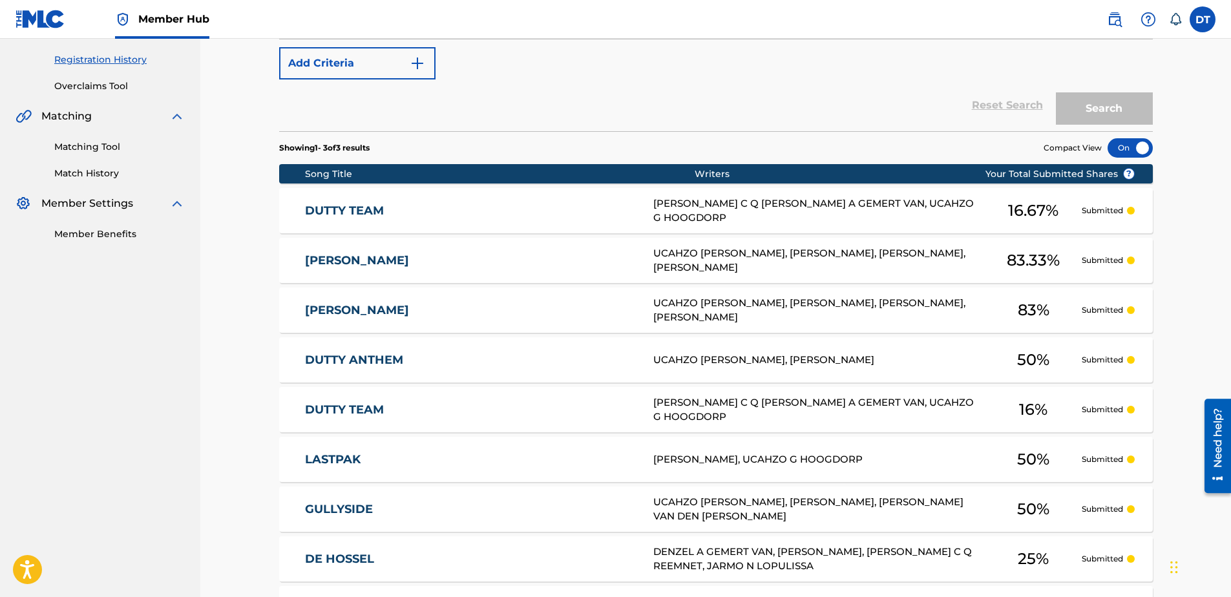
click at [552, 75] on div "SearchWithCriteria148f70d6-dab2-4046-bc3c-447bbdfc68ff Work Title Add Criteria" at bounding box center [716, 43] width 874 height 72
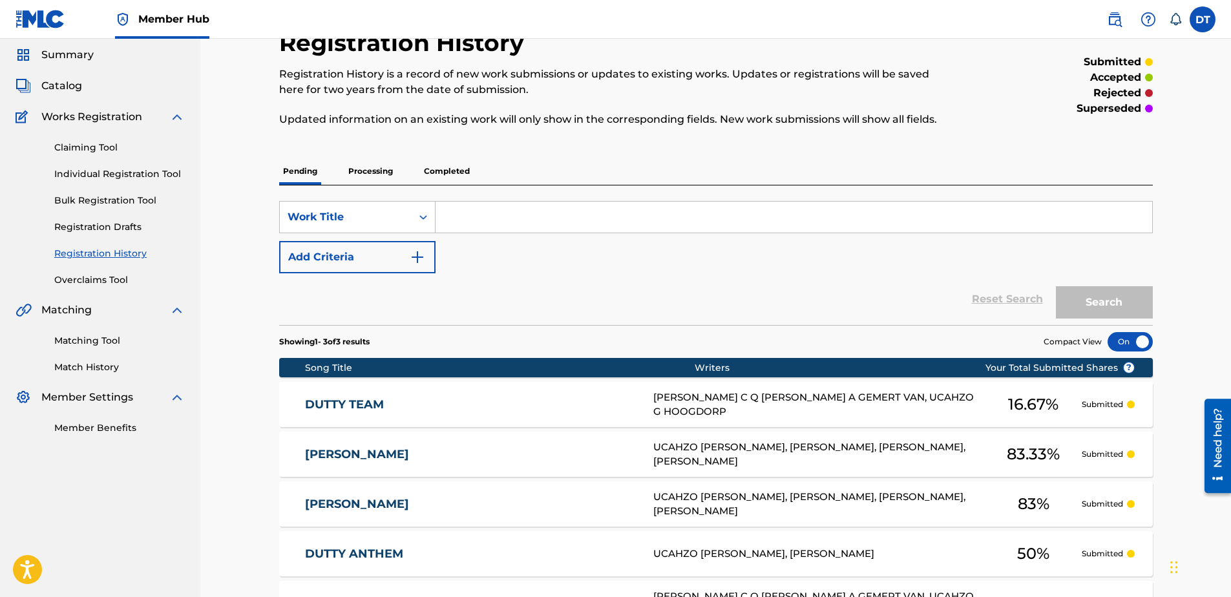
scroll to position [0, 0]
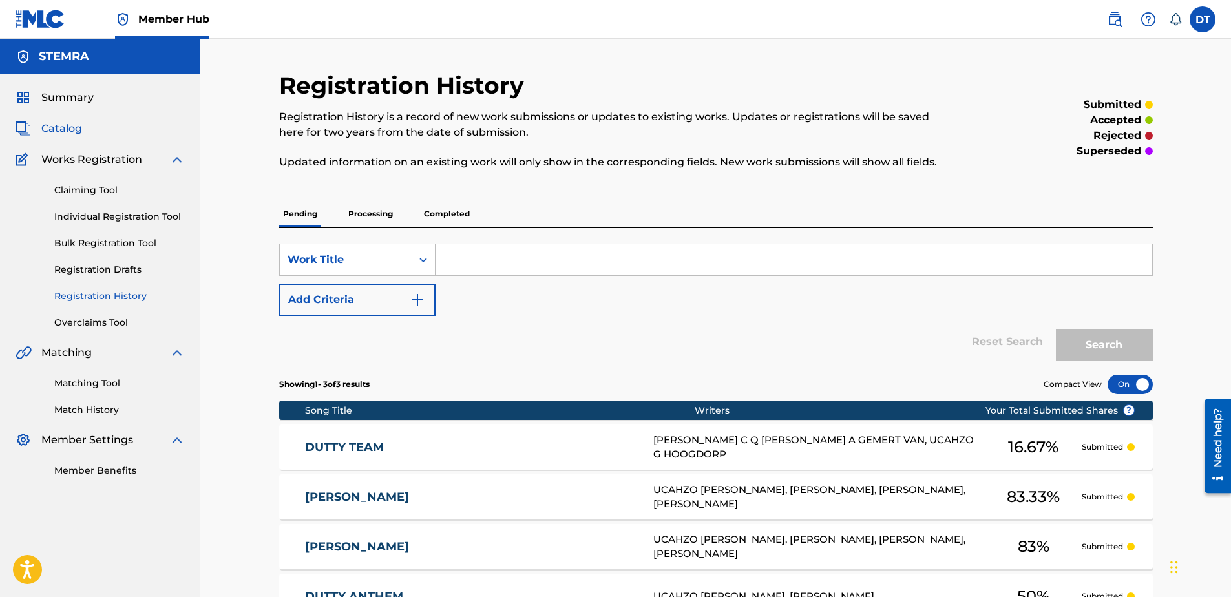
click at [61, 131] on span "Catalog" at bounding box center [61, 129] width 41 height 16
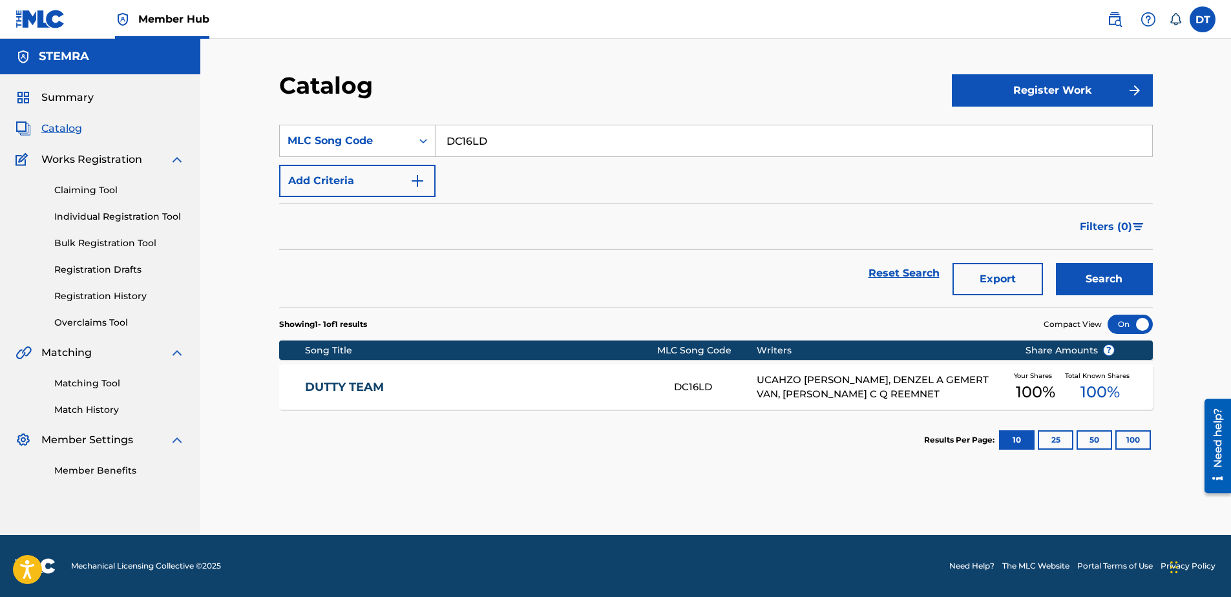
drag, startPoint x: 501, startPoint y: 139, endPoint x: 443, endPoint y: 129, distance: 59.0
click at [443, 129] on input "DC16LD" at bounding box center [793, 140] width 717 height 31
paste input "PJ29XP"
type input "PJ29XP"
click at [895, 273] on button "Search" at bounding box center [1104, 279] width 97 height 32
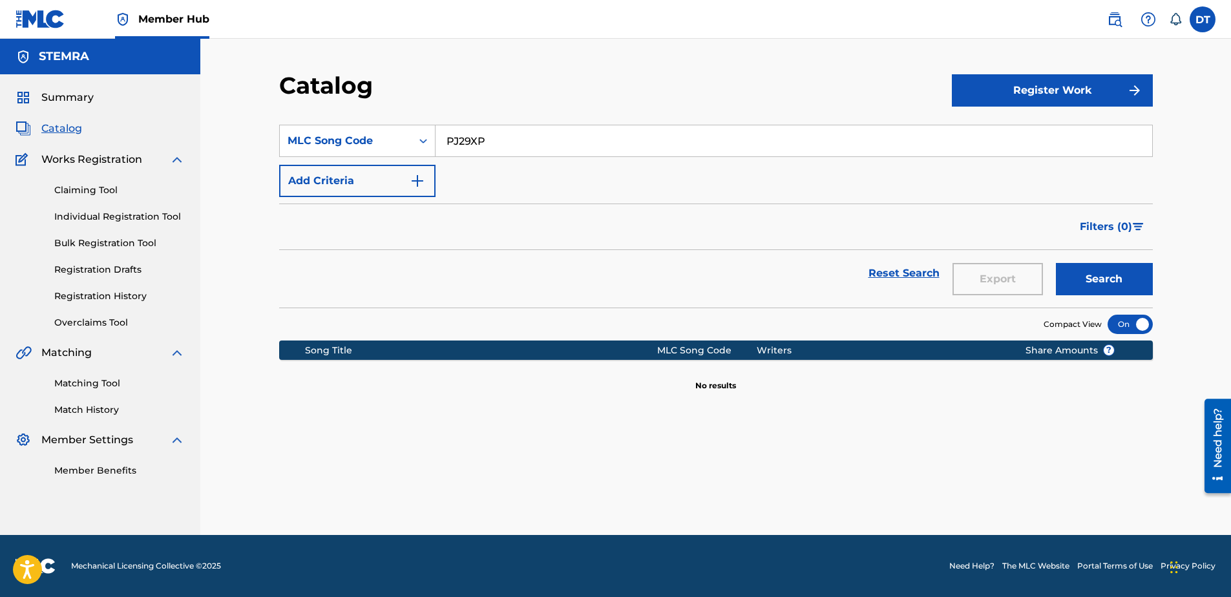
click at [62, 127] on span "Catalog" at bounding box center [61, 129] width 41 height 16
click at [57, 129] on span "Catalog" at bounding box center [61, 129] width 41 height 16
click at [519, 136] on input "PJ29XP" at bounding box center [793, 140] width 717 height 31
click at [895, 278] on button "Search" at bounding box center [1104, 279] width 97 height 32
click at [98, 216] on link "Individual Registration Tool" at bounding box center [119, 217] width 131 height 14
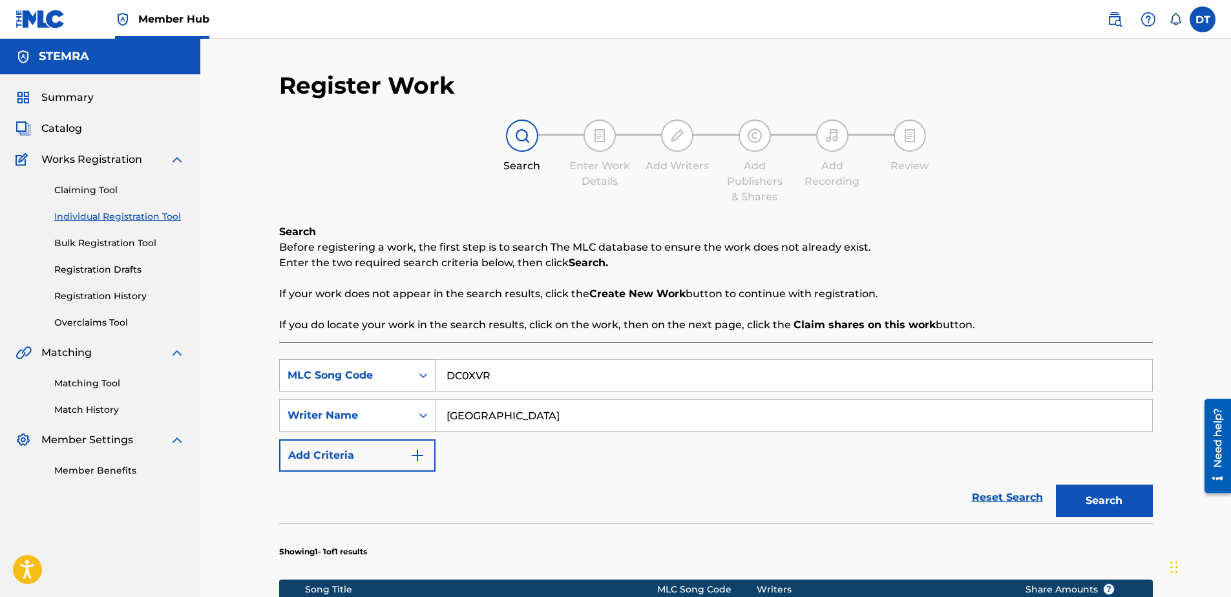
drag, startPoint x: 527, startPoint y: 378, endPoint x: 430, endPoint y: 372, distance: 97.1
click at [430, 372] on div "SearchWithCriteriafb842d49-0ac8-4abb-9f0a-0c3ac454010e MLC Song Code DC0XVR" at bounding box center [716, 375] width 874 height 32
paste input "PJ29XP"
type input "PJ29XP"
drag, startPoint x: 510, startPoint y: 406, endPoint x: 438, endPoint y: 411, distance: 72.5
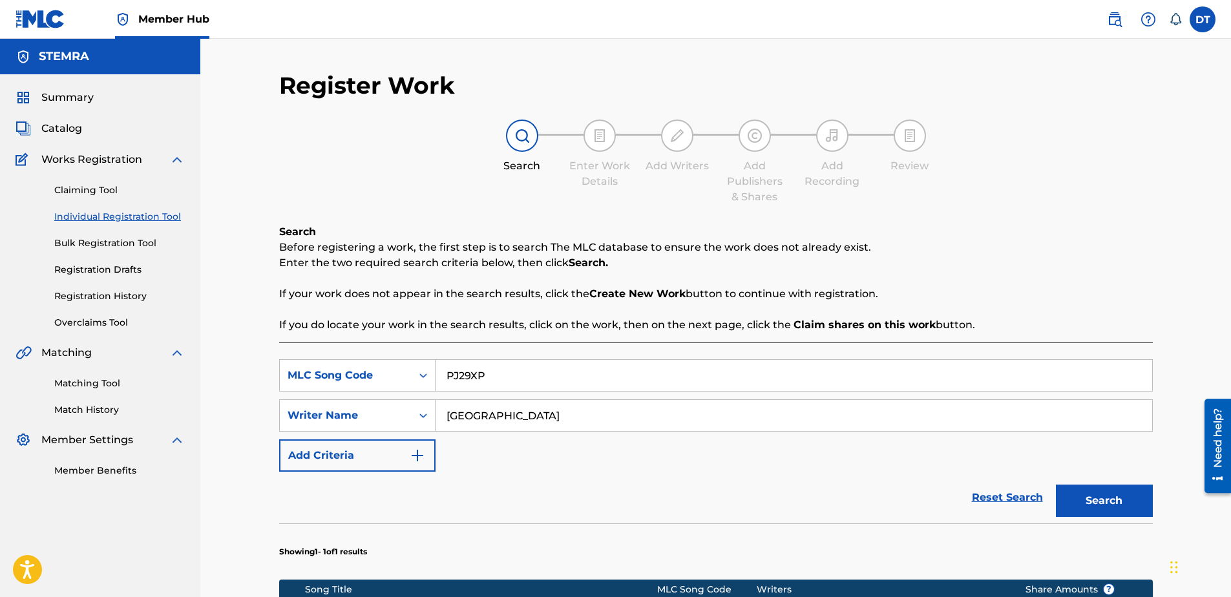
click at [438, 411] on input "[GEOGRAPHIC_DATA]" at bounding box center [793, 415] width 717 height 31
drag, startPoint x: 1199, startPoint y: 169, endPoint x: 1124, endPoint y: 114, distance: 92.9
click at [895, 169] on div "Register Work Search Enter Work Details Add Writers Add Publishers & Shares Add…" at bounding box center [715, 423] width 1031 height 768
click at [496, 416] on input "Search Form" at bounding box center [793, 415] width 717 height 31
paste input "[PERSON_NAME]"
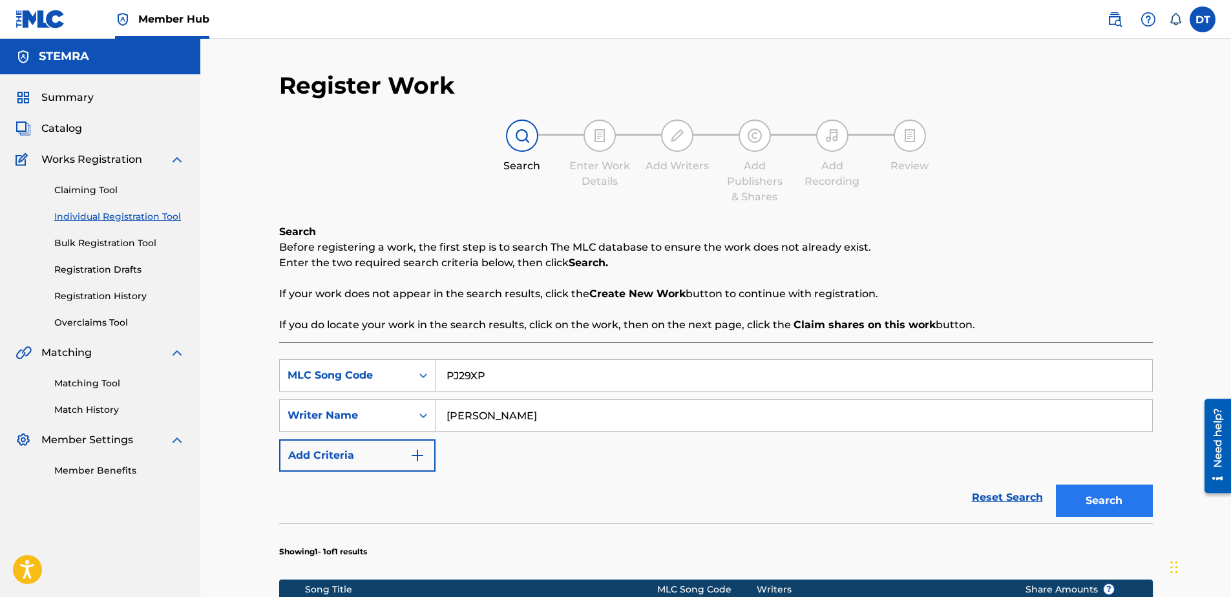
type input "[PERSON_NAME]"
click at [895, 443] on button "Search" at bounding box center [1104, 501] width 97 height 32
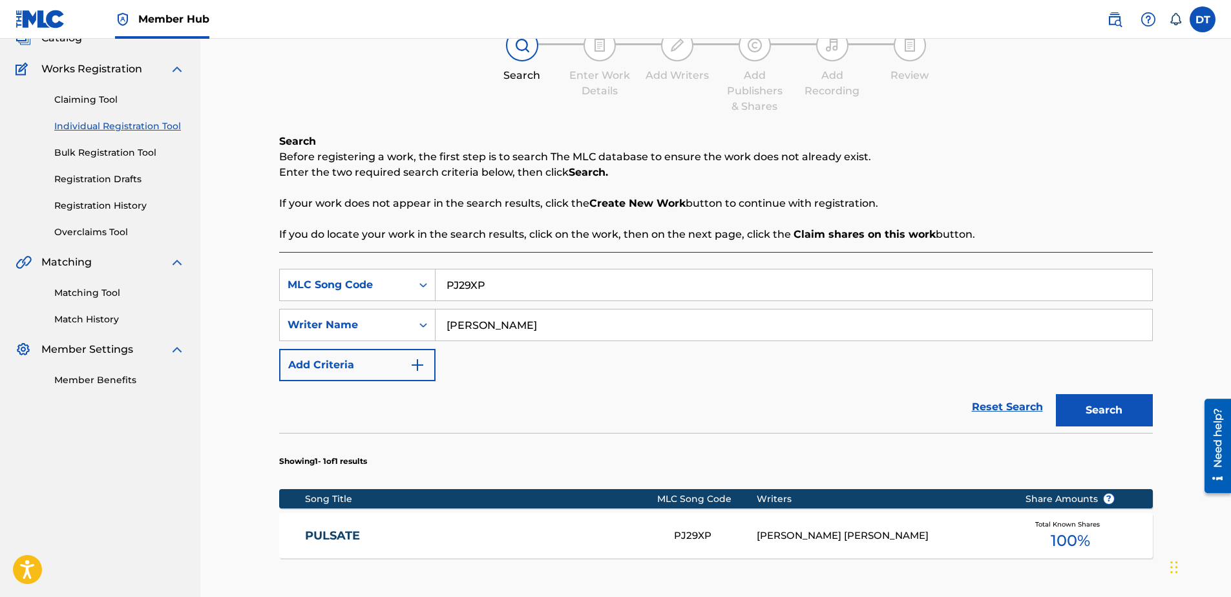
scroll to position [129, 0]
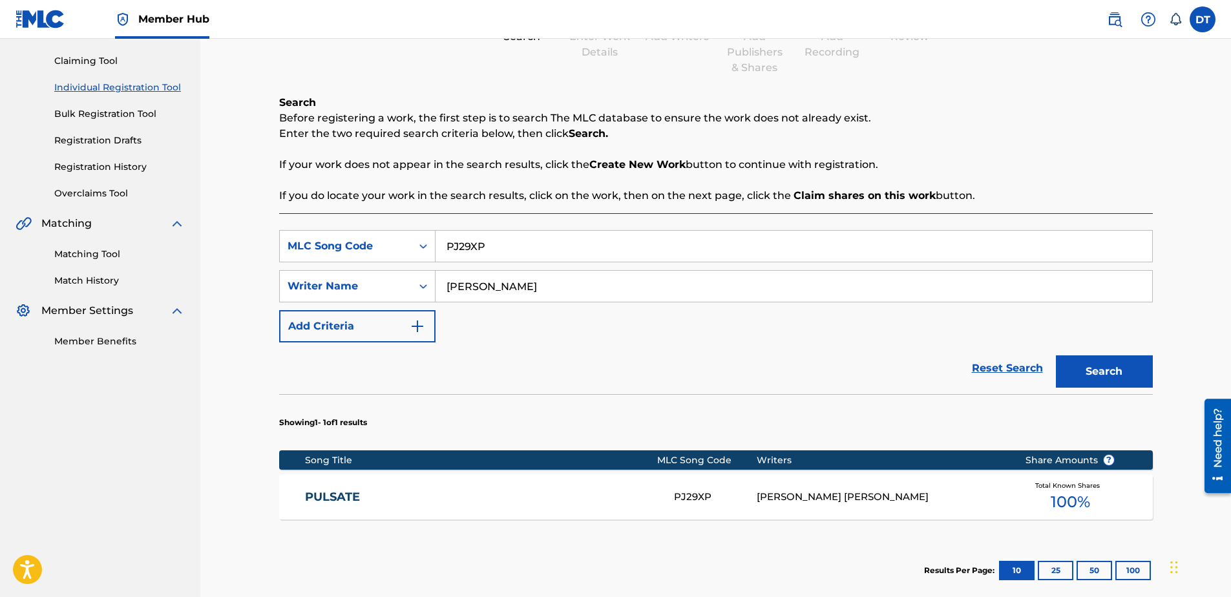
click at [327, 443] on link "PULSATE" at bounding box center [480, 497] width 351 height 15
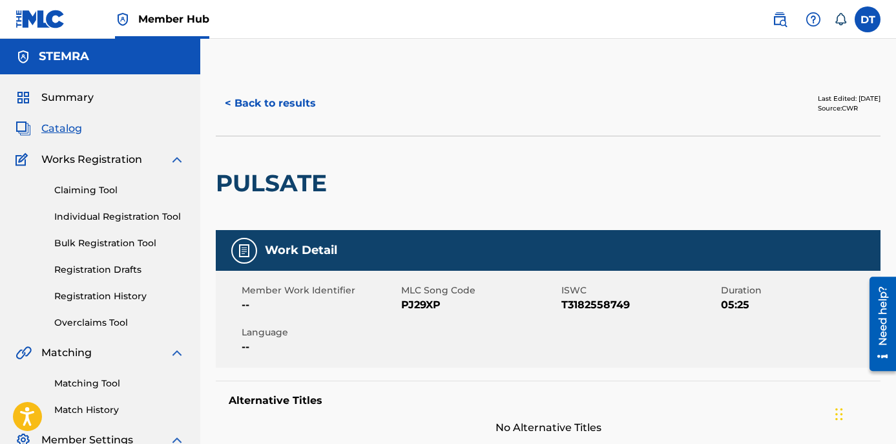
click at [65, 132] on span "Catalog" at bounding box center [61, 129] width 41 height 16
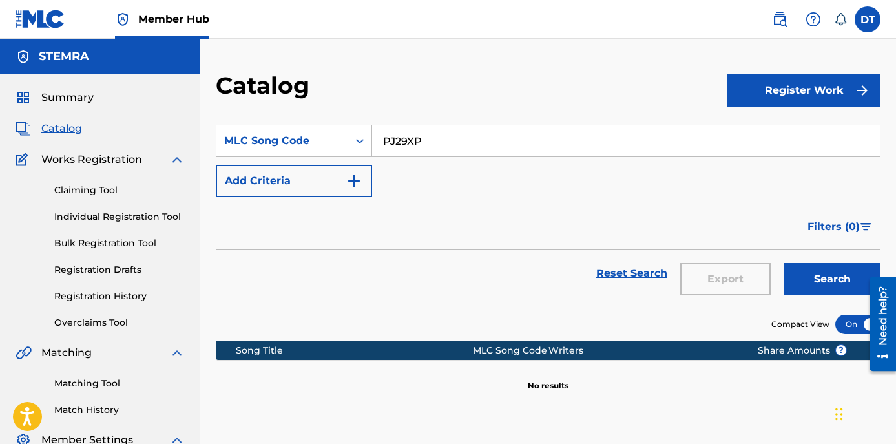
drag, startPoint x: 426, startPoint y: 138, endPoint x: 379, endPoint y: 135, distance: 46.6
click at [379, 135] on input "PJ29XP" at bounding box center [626, 140] width 508 height 31
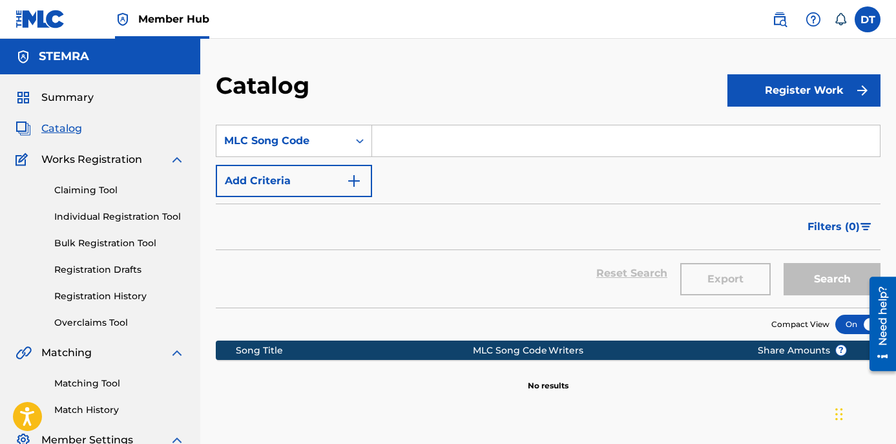
paste input "EQ15Z4"
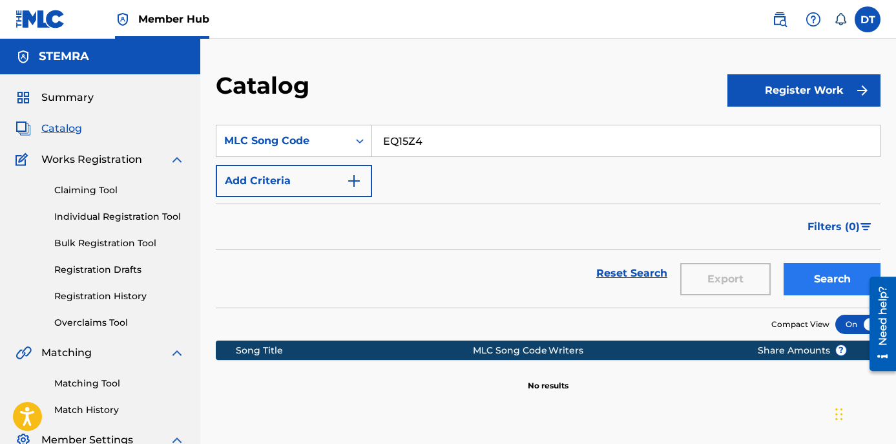
type input "EQ15Z4"
click at [811, 271] on button "Search" at bounding box center [832, 279] width 97 height 32
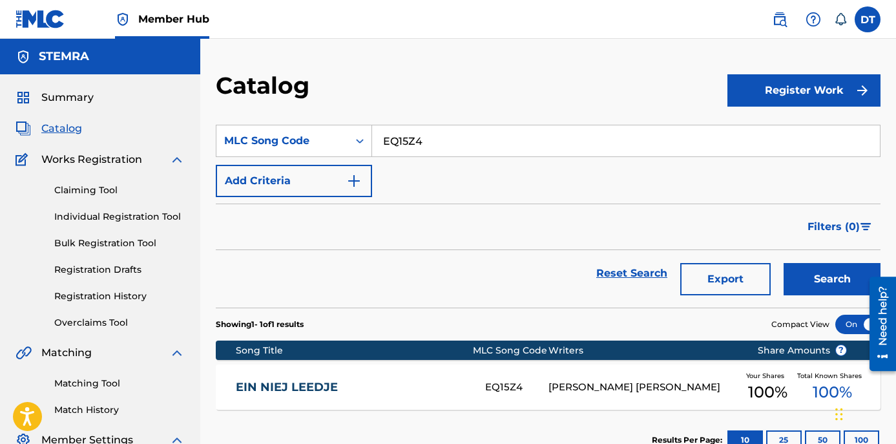
click at [293, 392] on link "EIN NIEJ LEEDJE" at bounding box center [352, 387] width 233 height 15
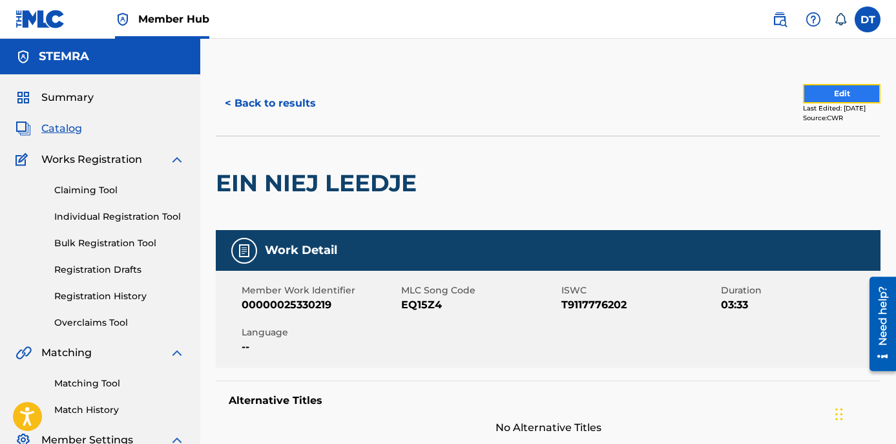
click at [842, 89] on button "Edit" at bounding box center [842, 93] width 78 height 19
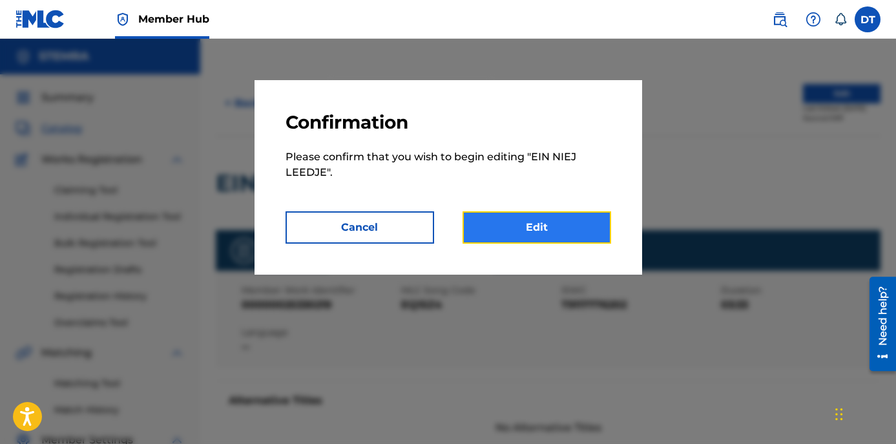
click at [506, 228] on link "Edit" at bounding box center [537, 227] width 149 height 32
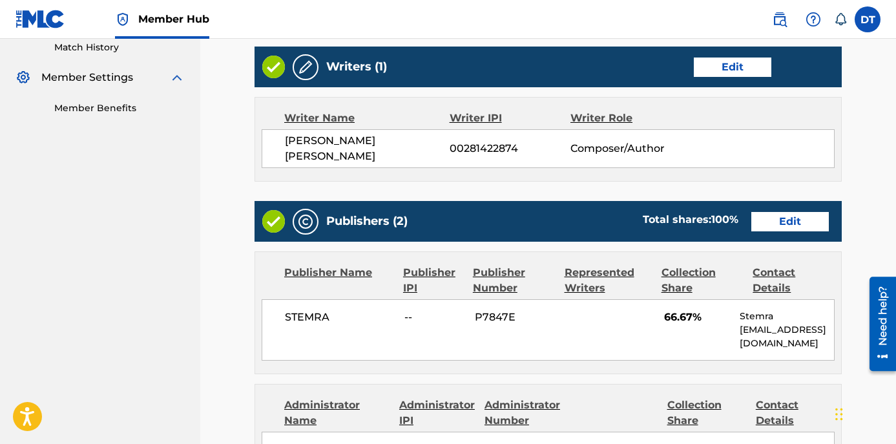
scroll to position [388, 0]
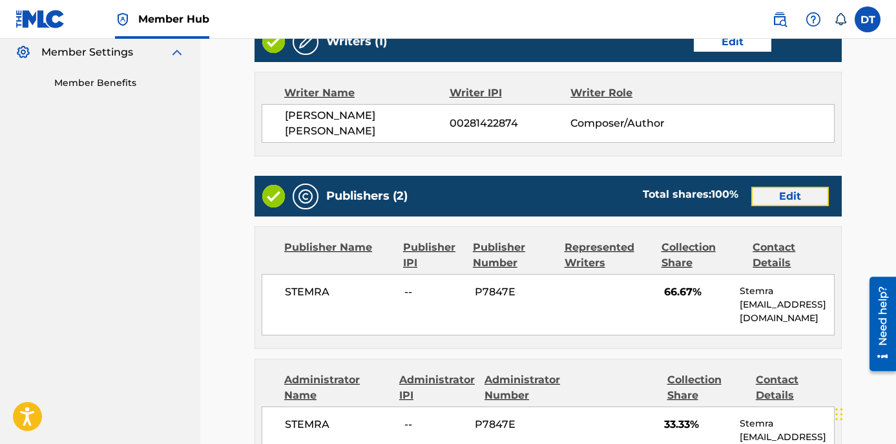
click at [803, 189] on link "Edit" at bounding box center [790, 196] width 78 height 19
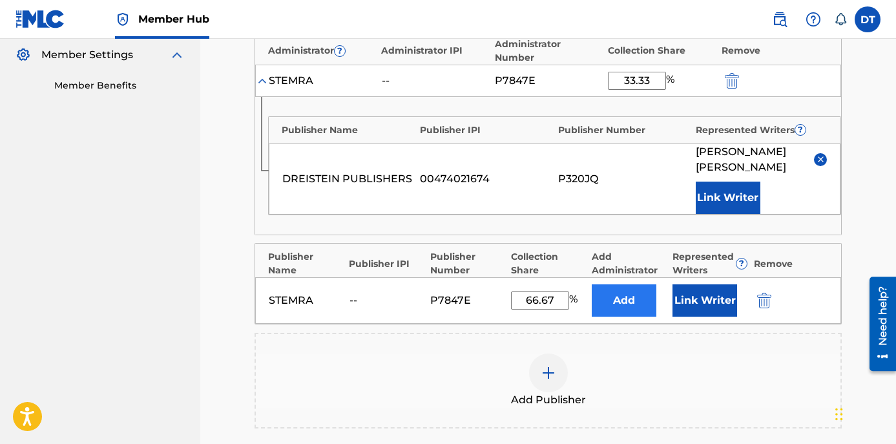
scroll to position [388, 0]
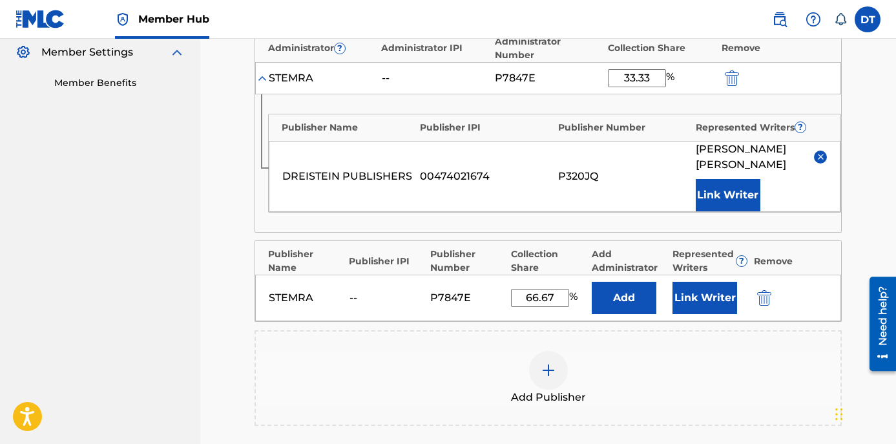
drag, startPoint x: 555, startPoint y: 298, endPoint x: 512, endPoint y: 293, distance: 42.9
click at [512, 293] on input "66.67" at bounding box center [540, 298] width 58 height 18
type input "33.33"
click at [654, 76] on input "33.33" at bounding box center [637, 78] width 58 height 18
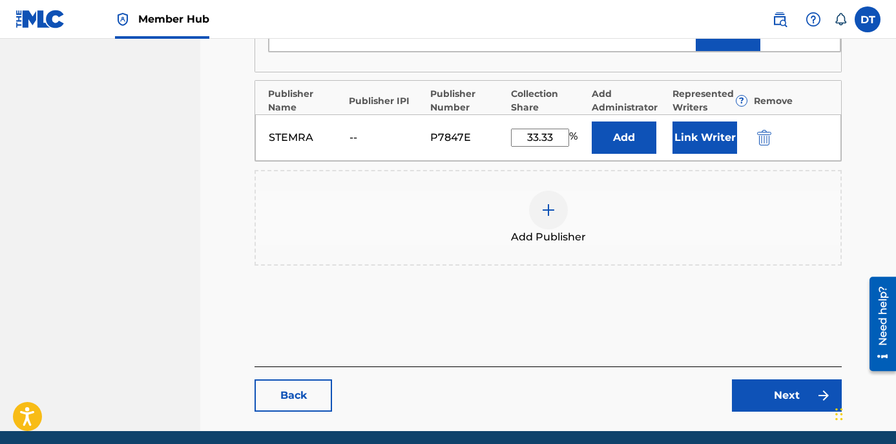
scroll to position [581, 0]
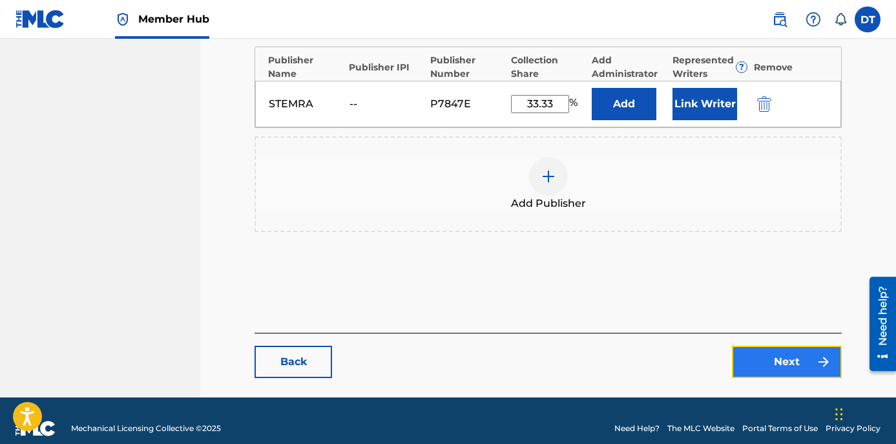
click at [760, 358] on link "Next" at bounding box center [787, 362] width 110 height 32
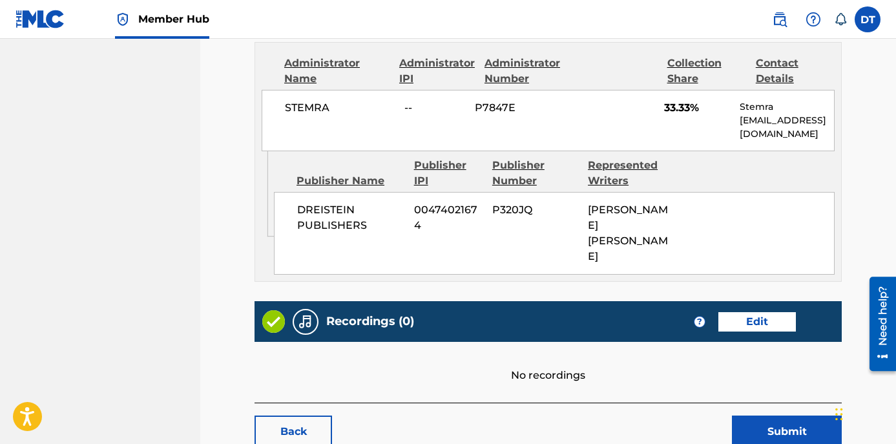
scroll to position [711, 0]
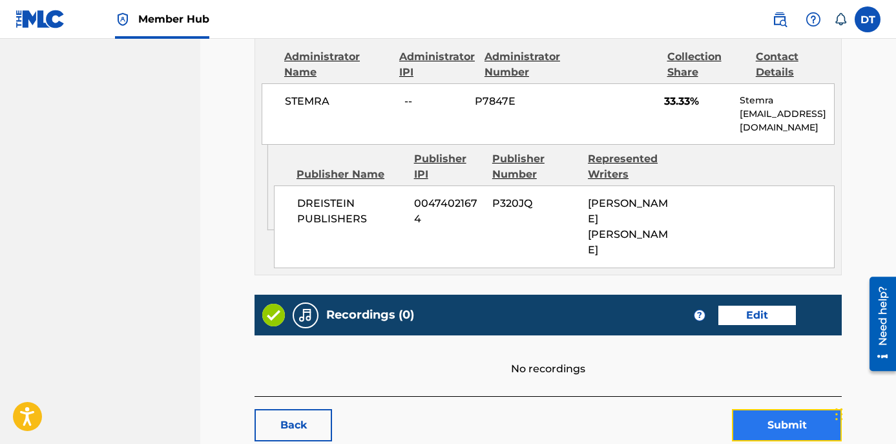
click at [769, 409] on button "Submit" at bounding box center [787, 425] width 110 height 32
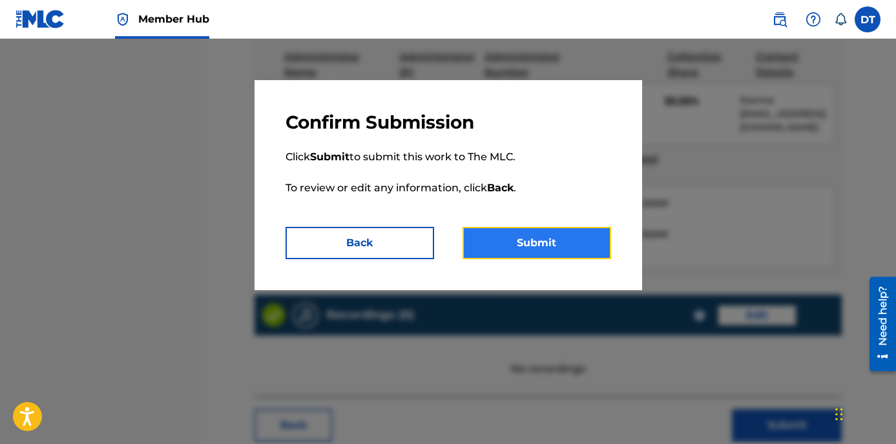
click at [520, 239] on button "Submit" at bounding box center [537, 243] width 149 height 32
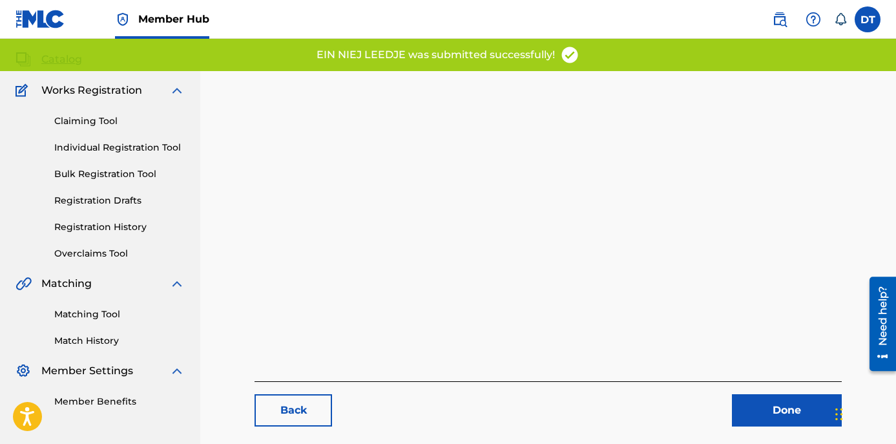
scroll to position [133, 0]
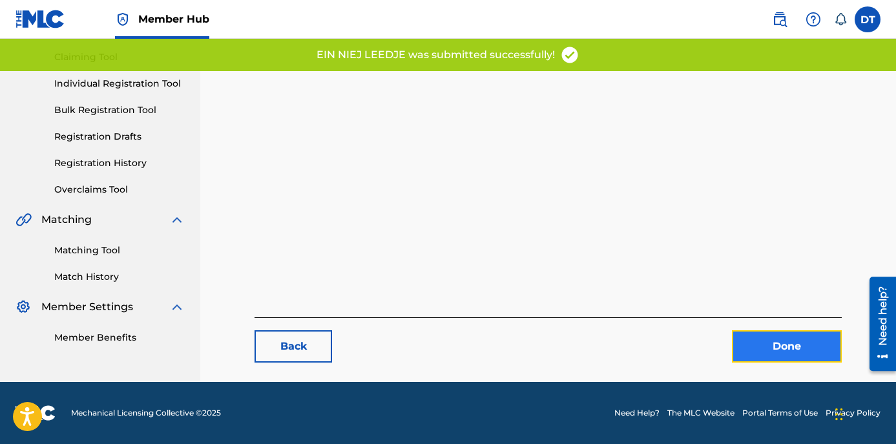
click at [773, 346] on link "Done" at bounding box center [787, 346] width 110 height 32
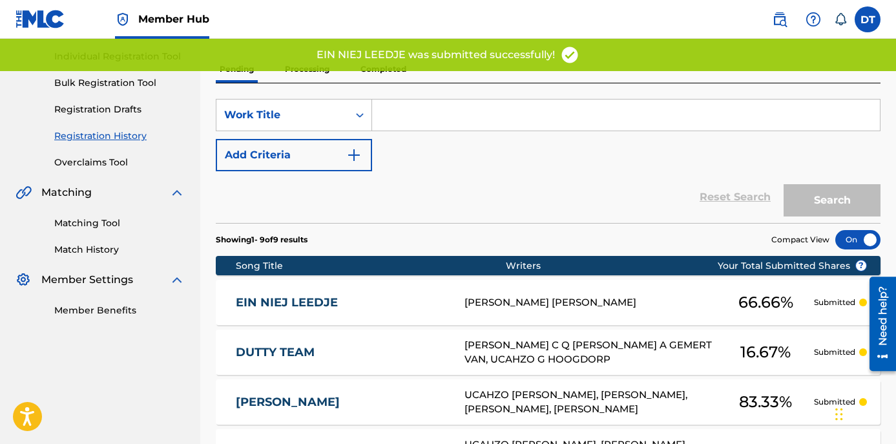
scroll to position [194, 0]
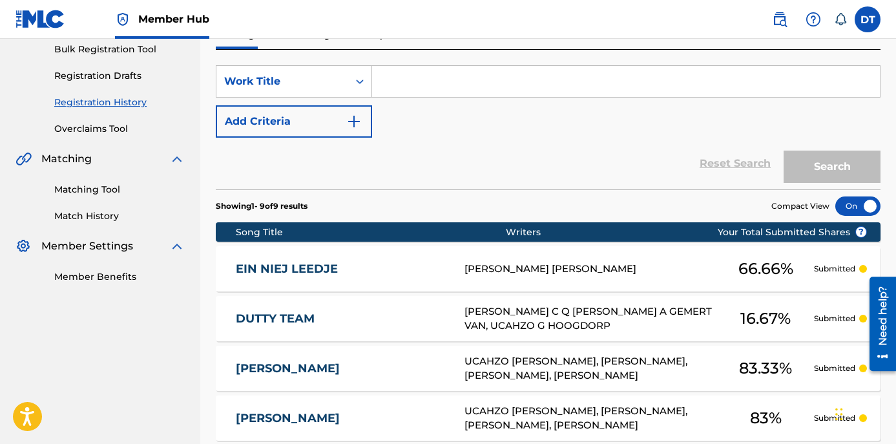
click at [288, 266] on link "EIN NIEJ LEEDJE" at bounding box center [342, 269] width 212 height 15
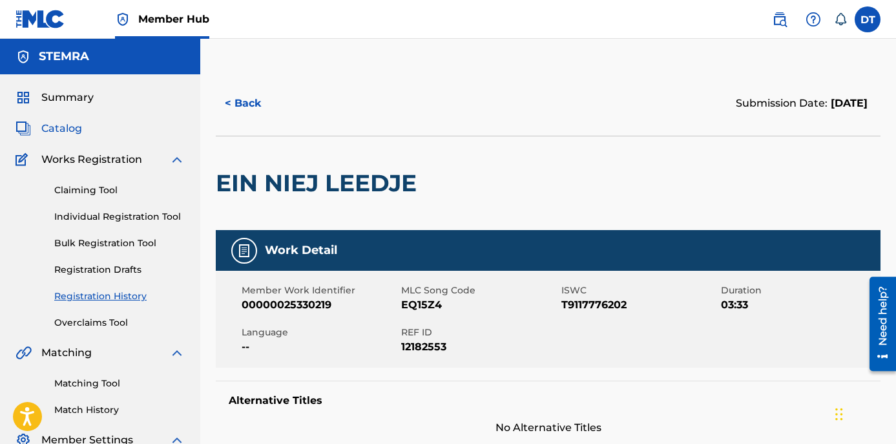
click at [68, 121] on span "Catalog" at bounding box center [61, 129] width 41 height 16
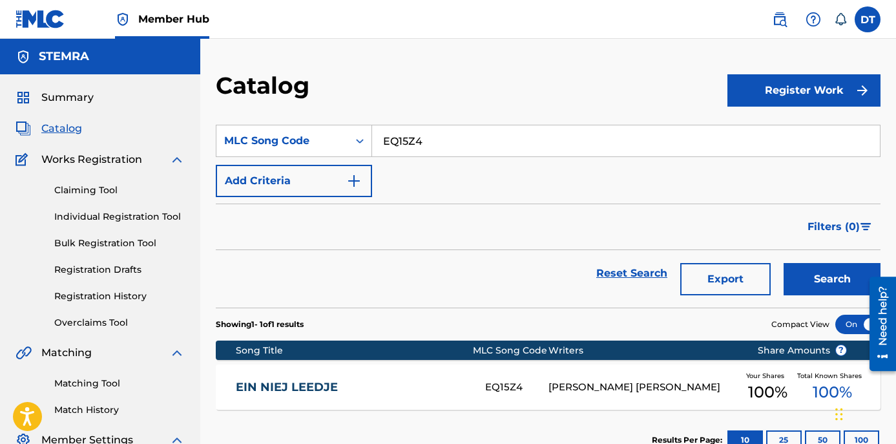
click at [295, 384] on link "EIN NIEJ LEEDJE" at bounding box center [352, 387] width 233 height 15
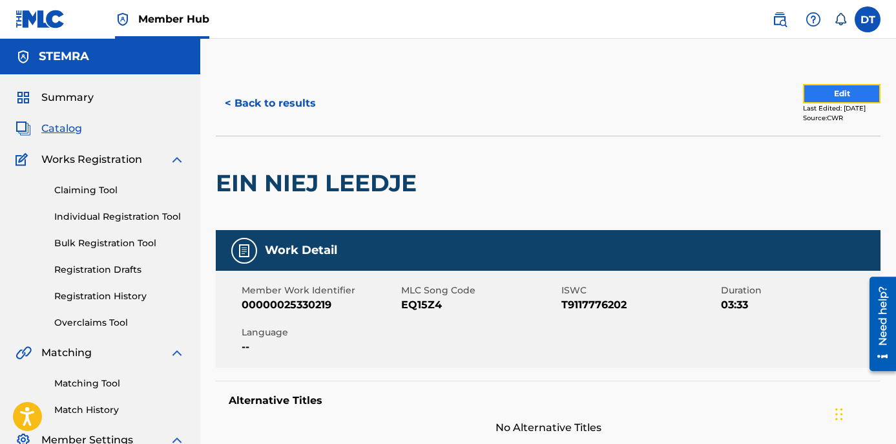
click at [837, 92] on button "Edit" at bounding box center [842, 93] width 78 height 19
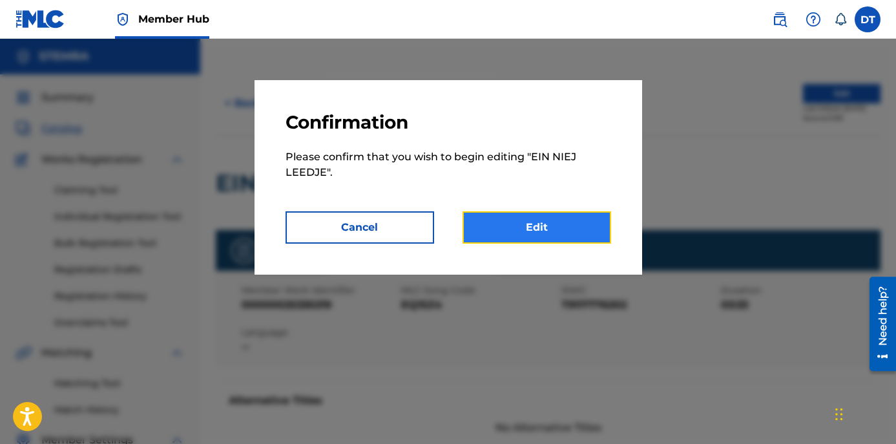
click at [505, 216] on link "Edit" at bounding box center [537, 227] width 149 height 32
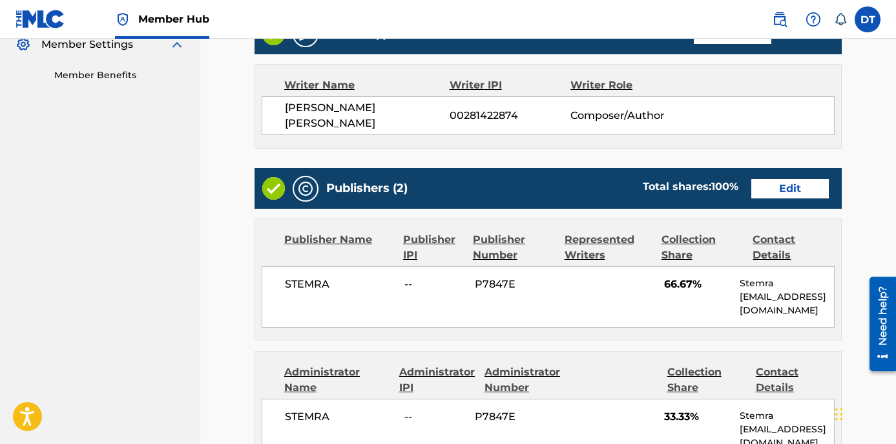
scroll to position [388, 0]
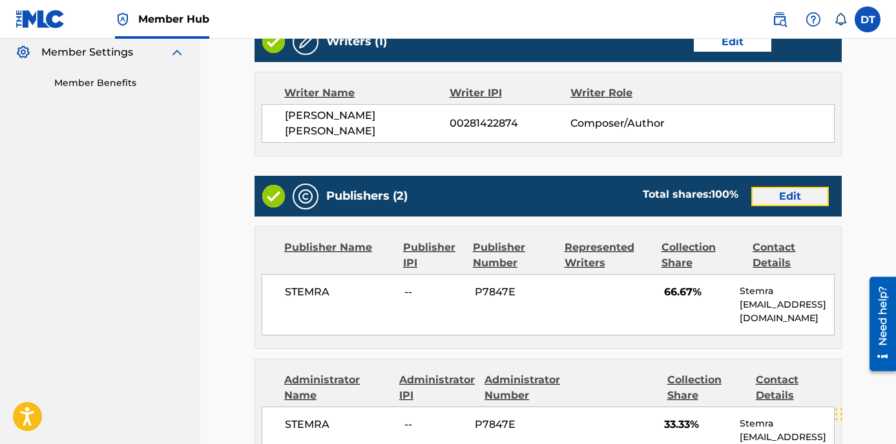
click at [776, 187] on link "Edit" at bounding box center [790, 196] width 78 height 19
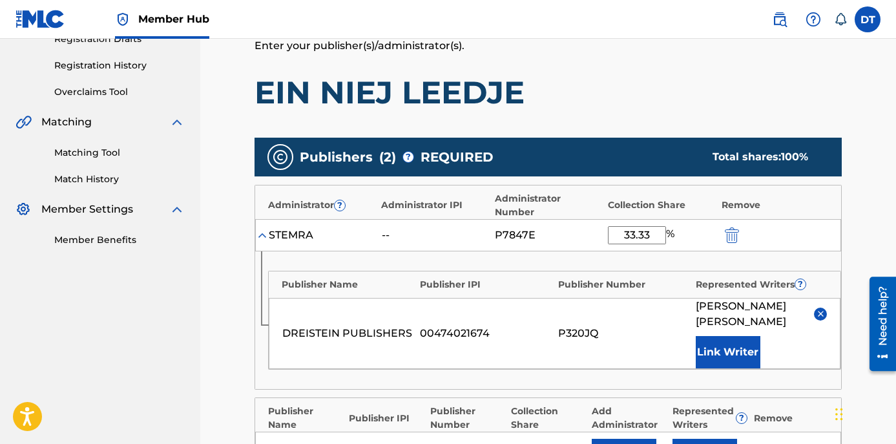
scroll to position [258, 0]
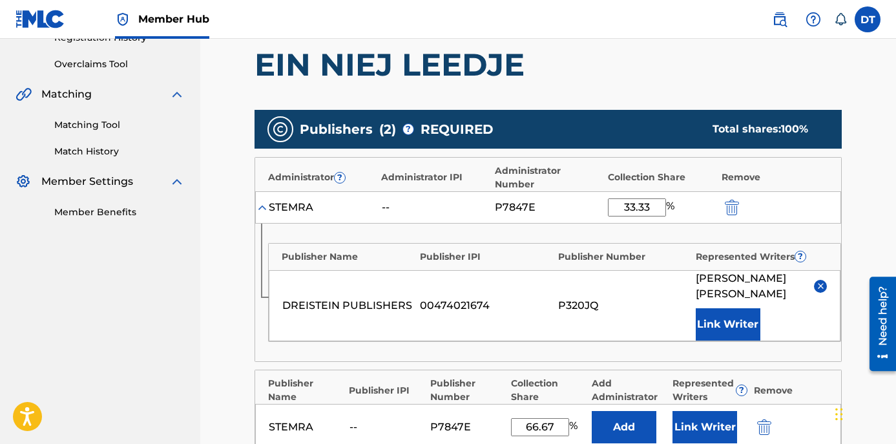
drag, startPoint x: 650, startPoint y: 203, endPoint x: 607, endPoint y: 205, distance: 42.7
click at [607, 205] on div "STEMRA -- P7847E 33.33 %" at bounding box center [548, 207] width 586 height 32
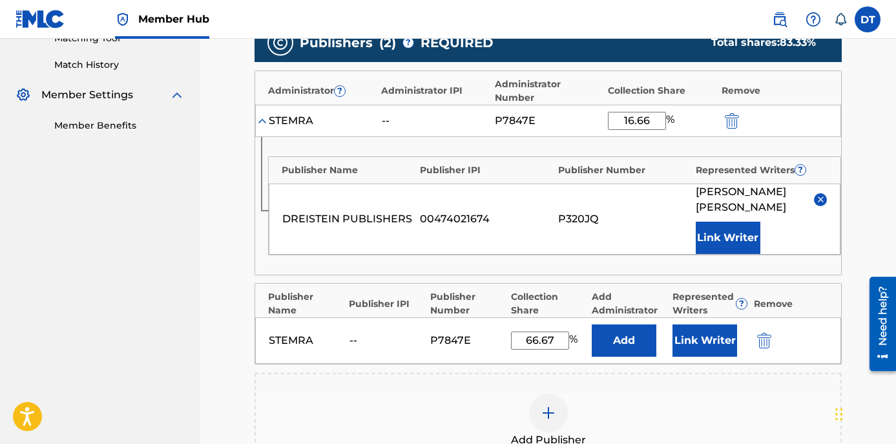
scroll to position [388, 0]
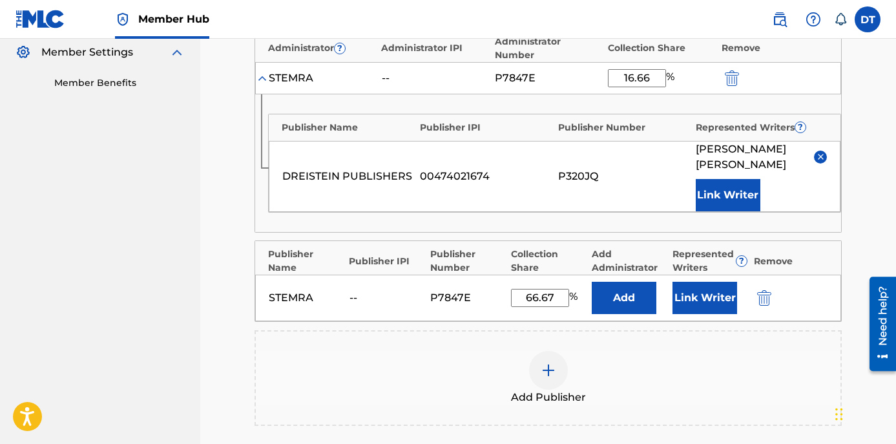
type input "16.66"
drag, startPoint x: 560, startPoint y: 295, endPoint x: 523, endPoint y: 293, distance: 36.9
click at [524, 293] on input "66.67" at bounding box center [540, 298] width 58 height 18
type input "16.66"
click at [446, 365] on div "Add Publisher" at bounding box center [548, 378] width 585 height 54
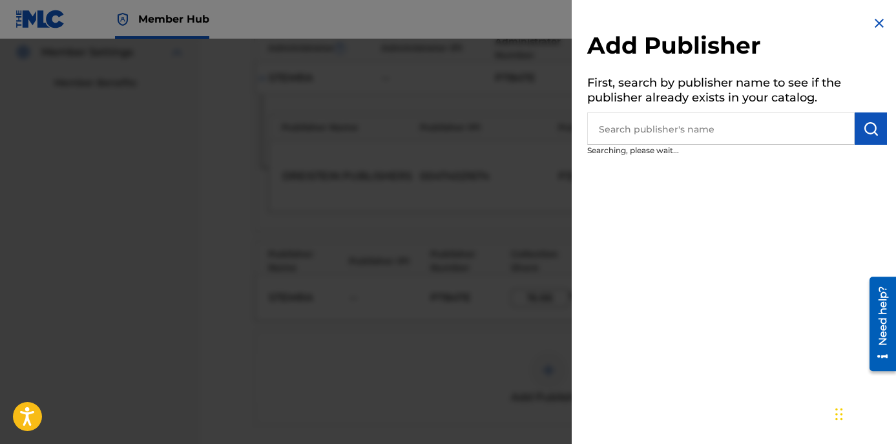
click at [875, 22] on img at bounding box center [880, 24] width 16 height 16
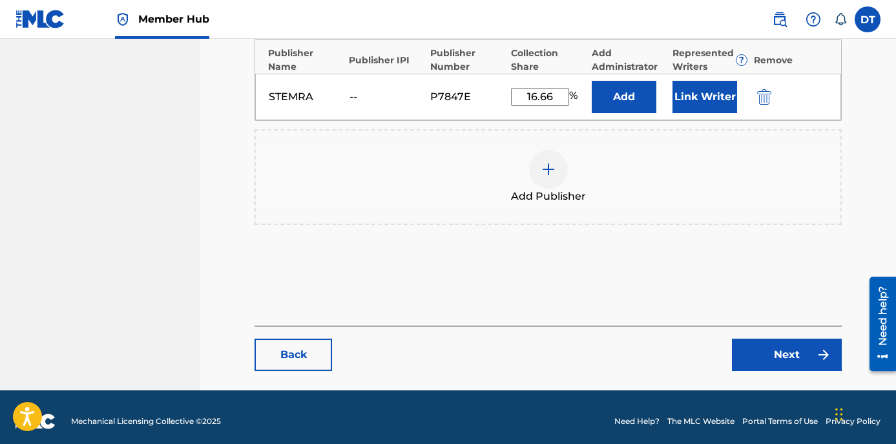
scroll to position [597, 0]
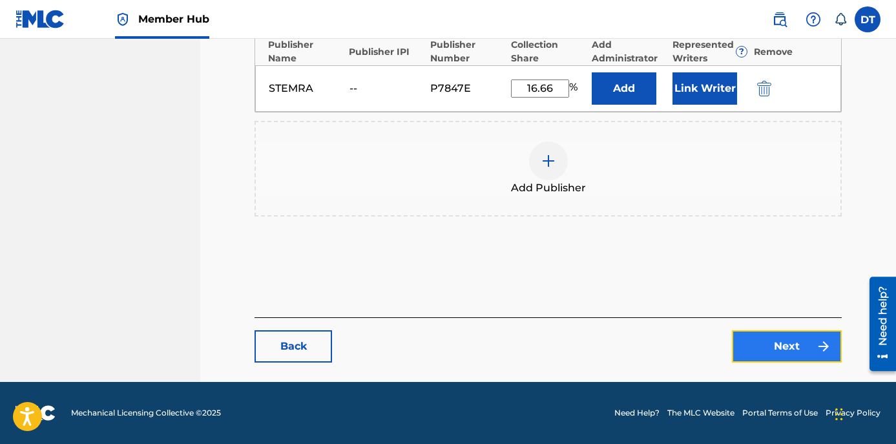
click at [781, 344] on link "Next" at bounding box center [787, 346] width 110 height 32
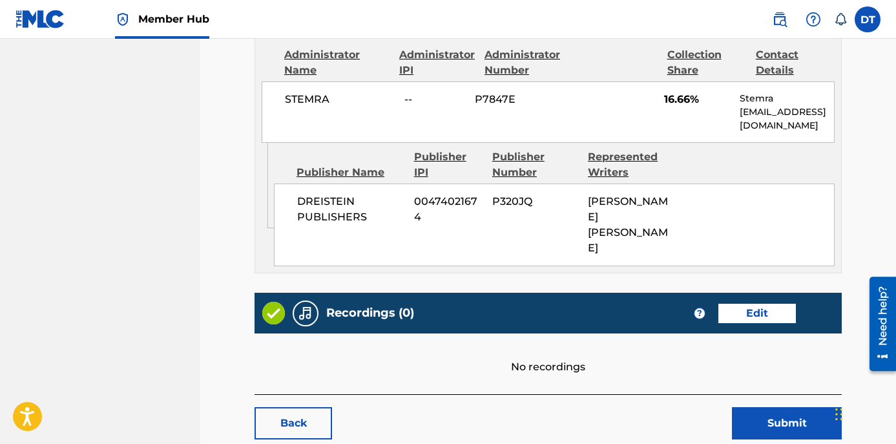
scroll to position [752, 0]
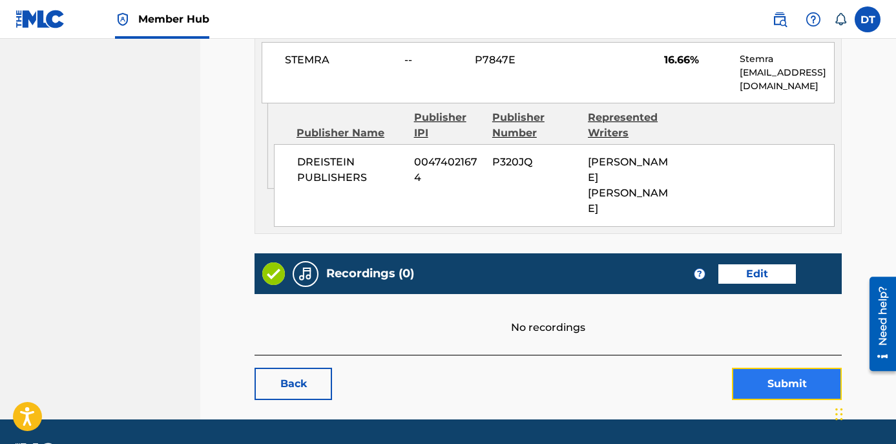
click at [778, 368] on button "Submit" at bounding box center [787, 384] width 110 height 32
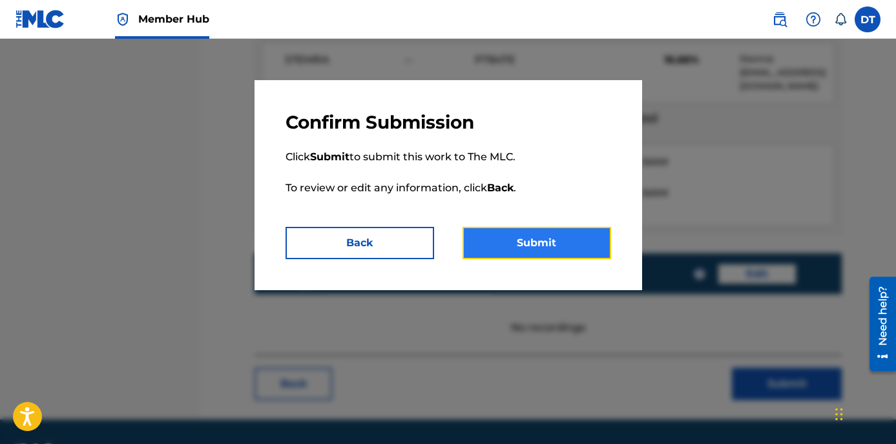
click at [507, 235] on button "Submit" at bounding box center [537, 243] width 149 height 32
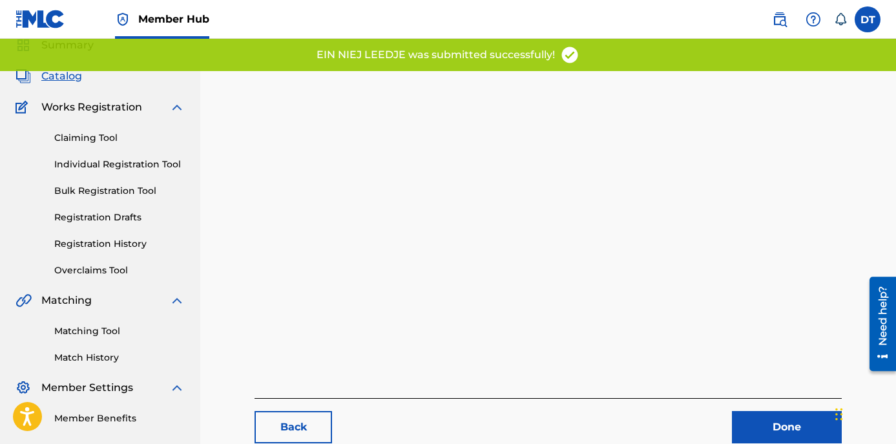
scroll to position [133, 0]
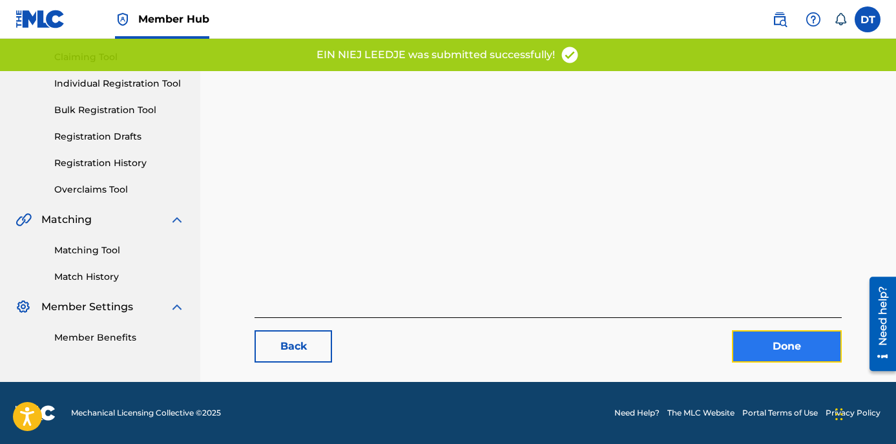
click at [777, 337] on link "Done" at bounding box center [787, 346] width 110 height 32
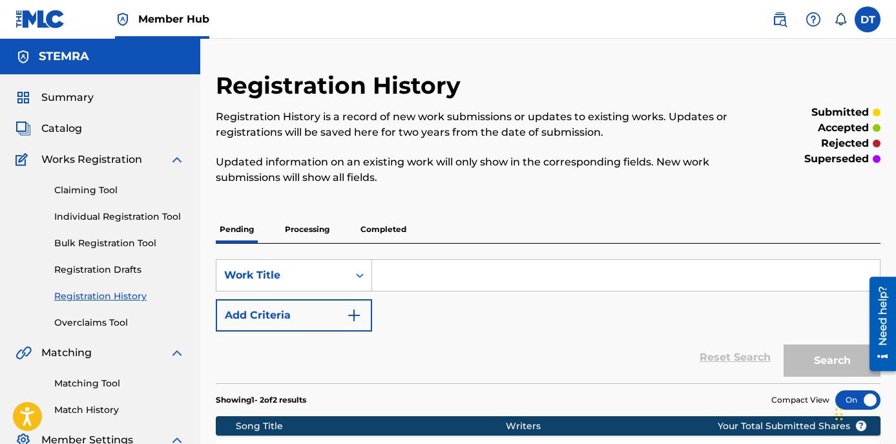
click at [63, 118] on div "Summary Catalog Works Registration Claiming Tool Individual Registration Tool B…" at bounding box center [100, 283] width 200 height 419
click at [63, 127] on span "Catalog" at bounding box center [61, 129] width 41 height 16
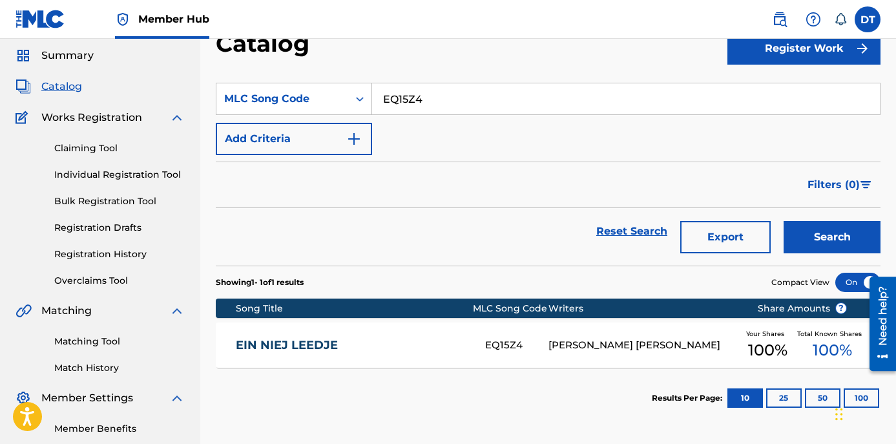
scroll to position [65, 0]
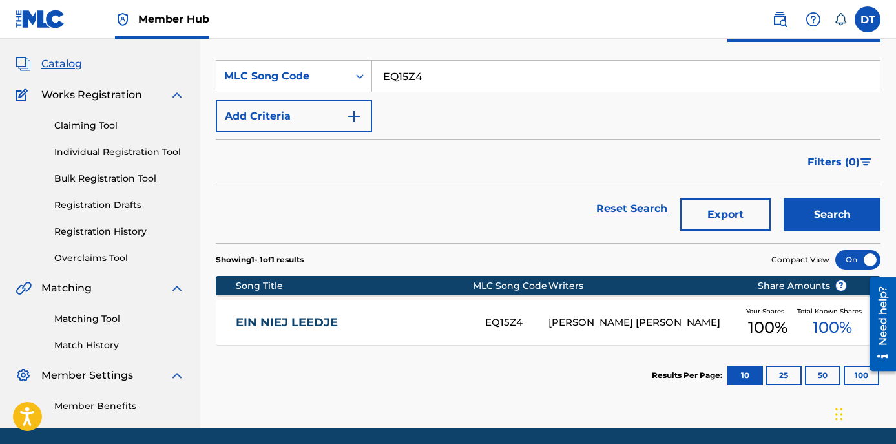
click at [282, 313] on div "EIN NIEJ LEEDJE EQ15Z4 [PERSON_NAME] [PERSON_NAME] Your Shares 100 % Total Know…" at bounding box center [548, 322] width 665 height 45
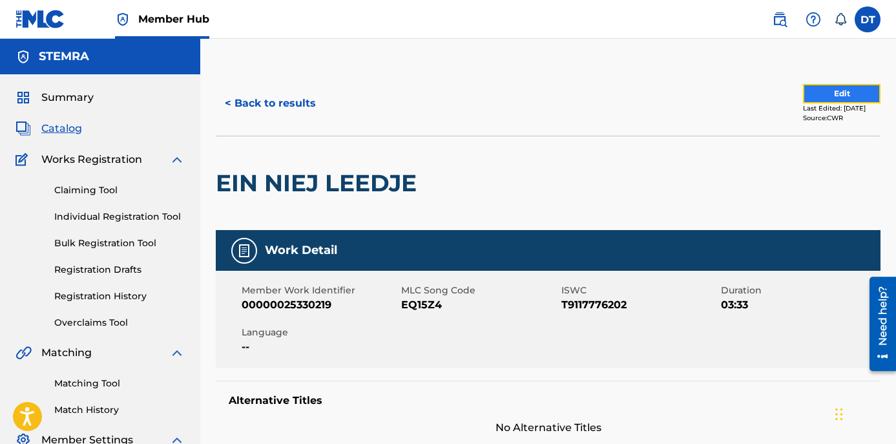
click at [839, 96] on button "Edit" at bounding box center [842, 93] width 78 height 19
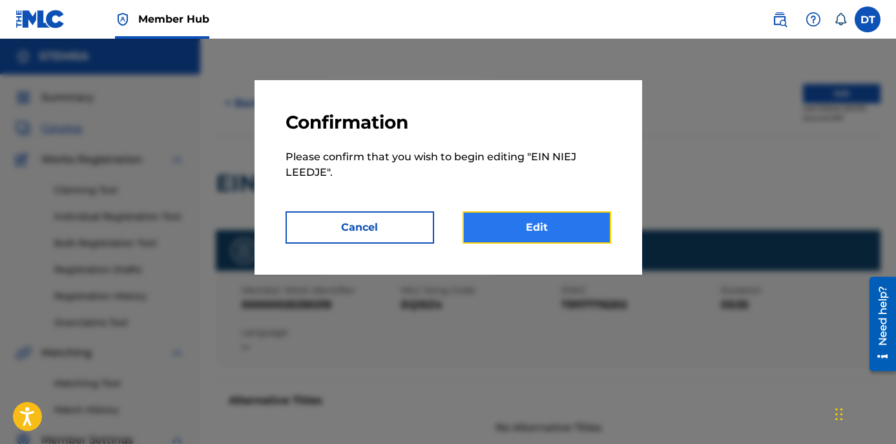
click at [527, 224] on link "Edit" at bounding box center [537, 227] width 149 height 32
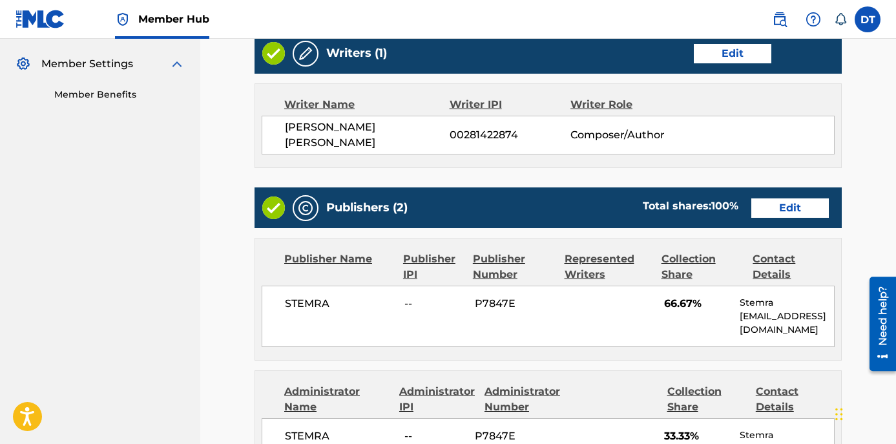
scroll to position [452, 0]
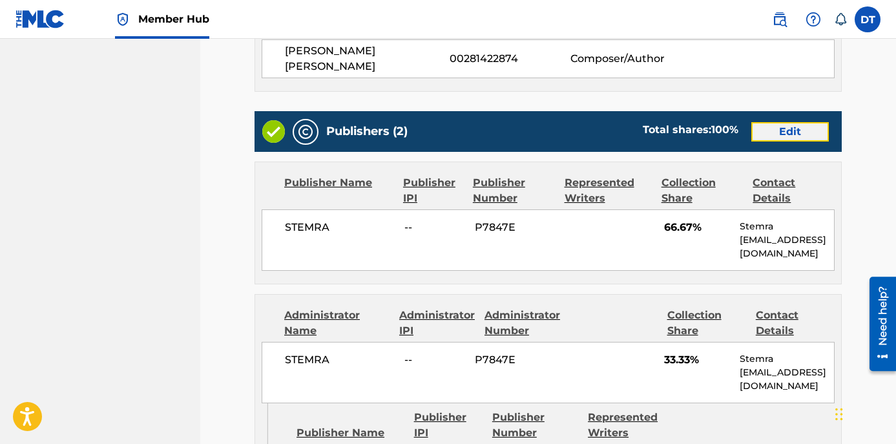
click at [784, 128] on link "Edit" at bounding box center [790, 131] width 78 height 19
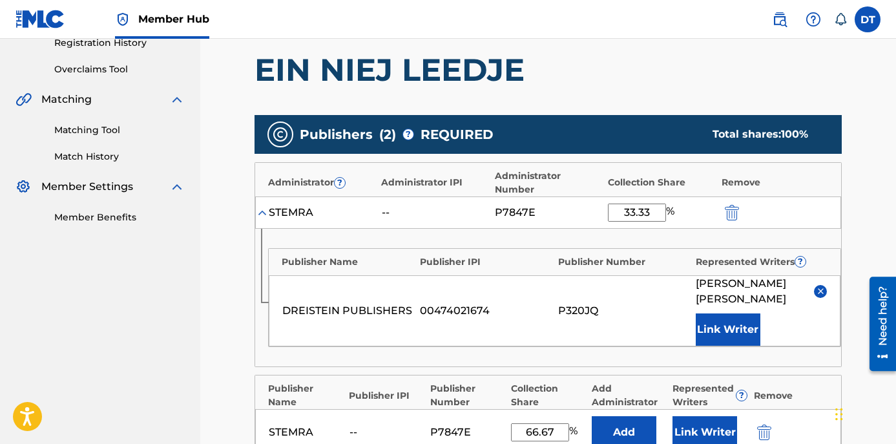
scroll to position [258, 0]
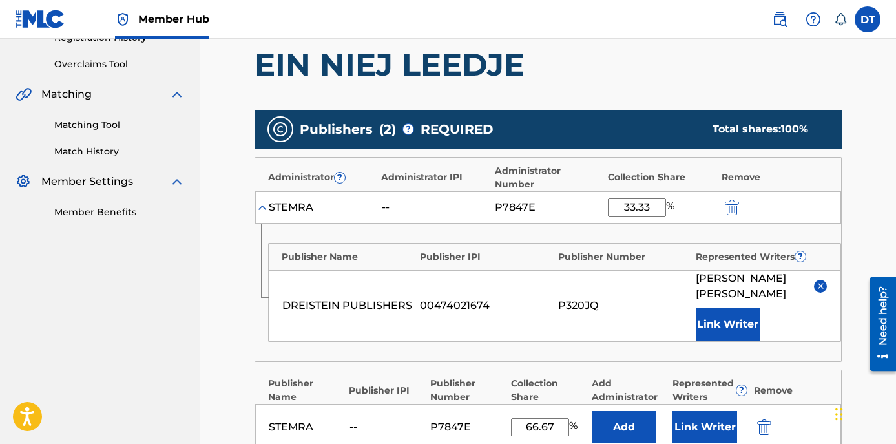
click at [654, 204] on input "33.33" at bounding box center [637, 207] width 58 height 18
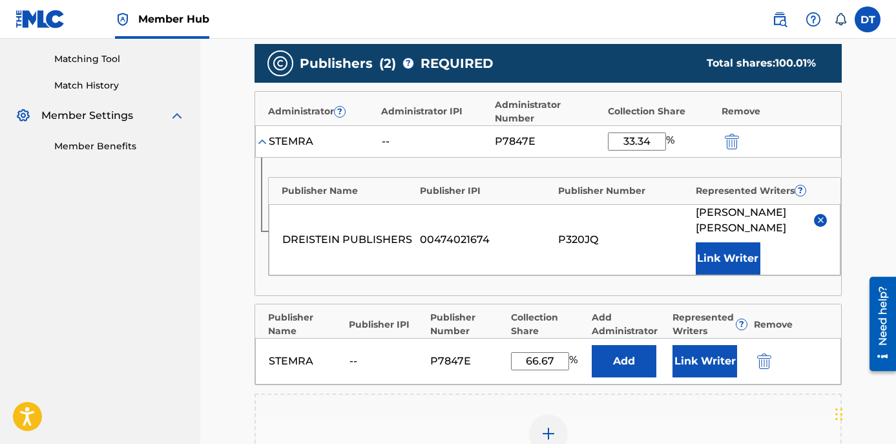
scroll to position [323, 0]
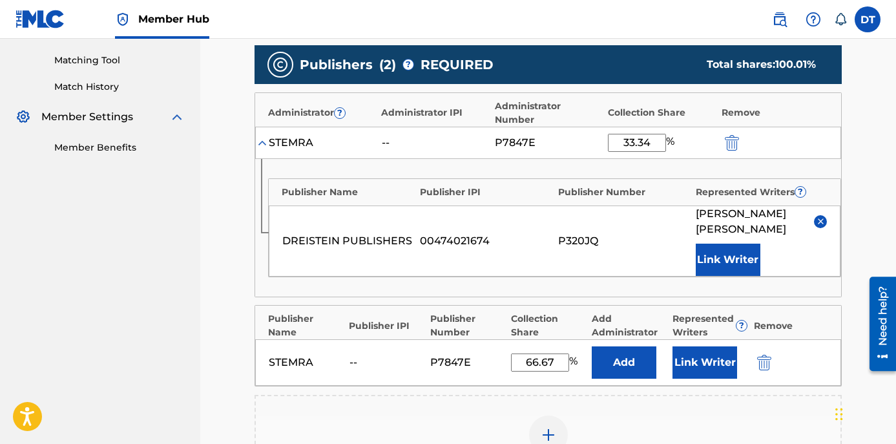
click at [635, 145] on input "33.34" at bounding box center [637, 143] width 58 height 18
click at [643, 141] on input "16.34" at bounding box center [637, 143] width 58 height 18
type input "16.64"
click at [552, 361] on input "66.67" at bounding box center [540, 362] width 58 height 18
type input "6"
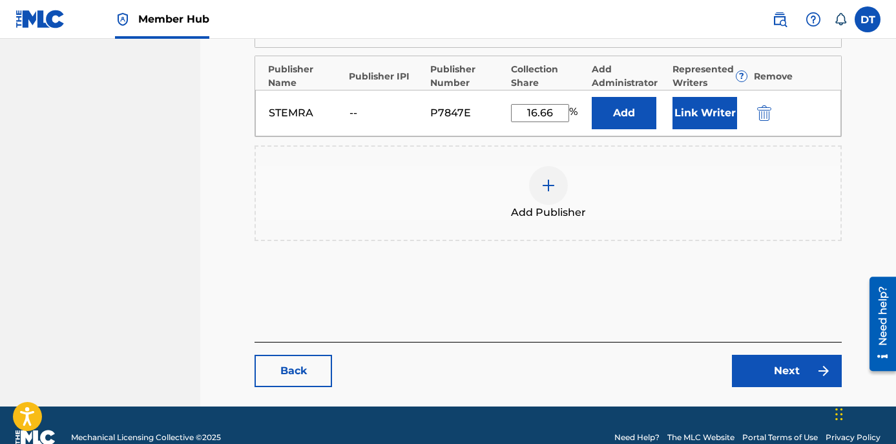
scroll to position [581, 0]
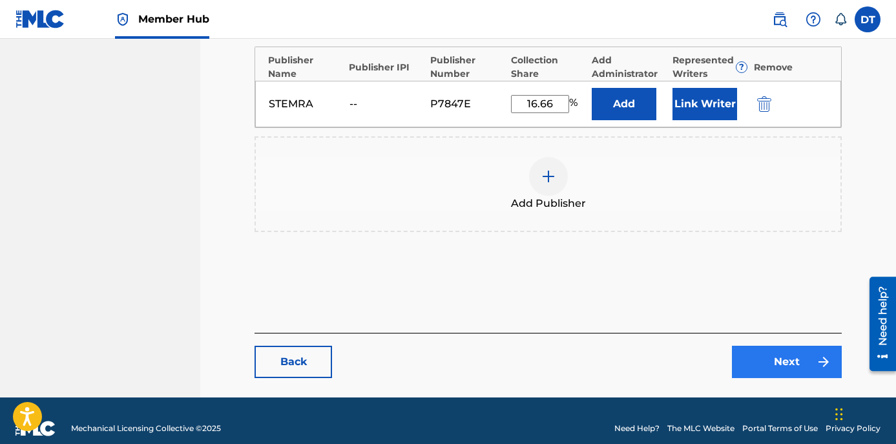
type input "16.66"
click at [763, 357] on link "Next" at bounding box center [787, 362] width 110 height 32
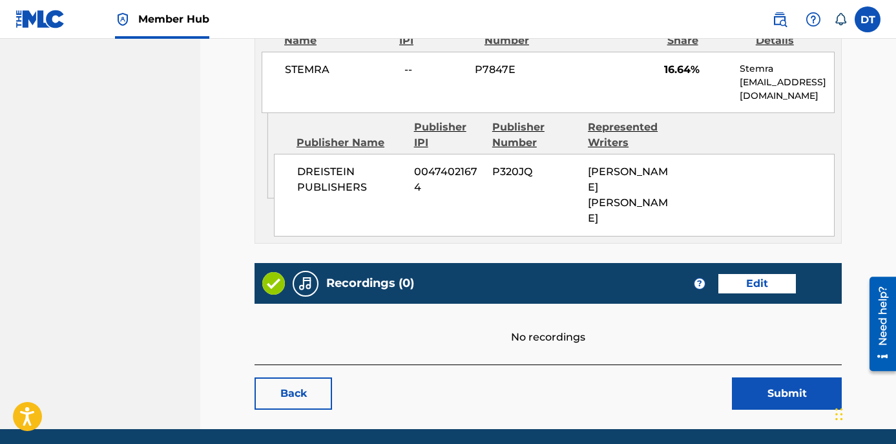
scroll to position [752, 0]
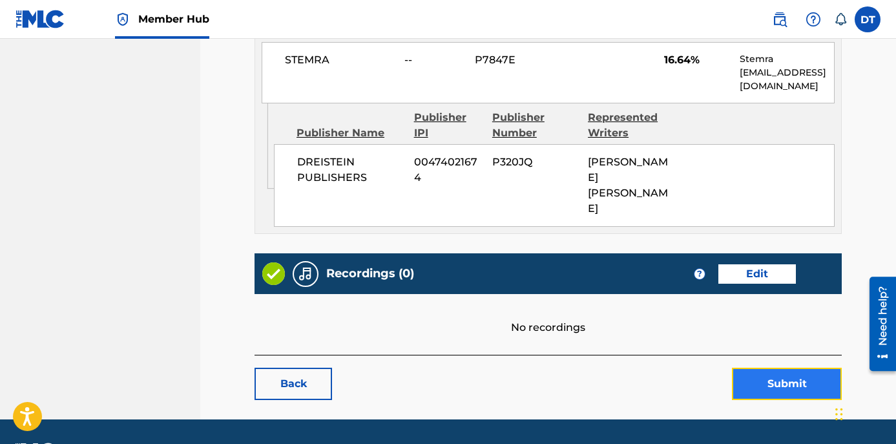
click at [772, 368] on button "Submit" at bounding box center [787, 384] width 110 height 32
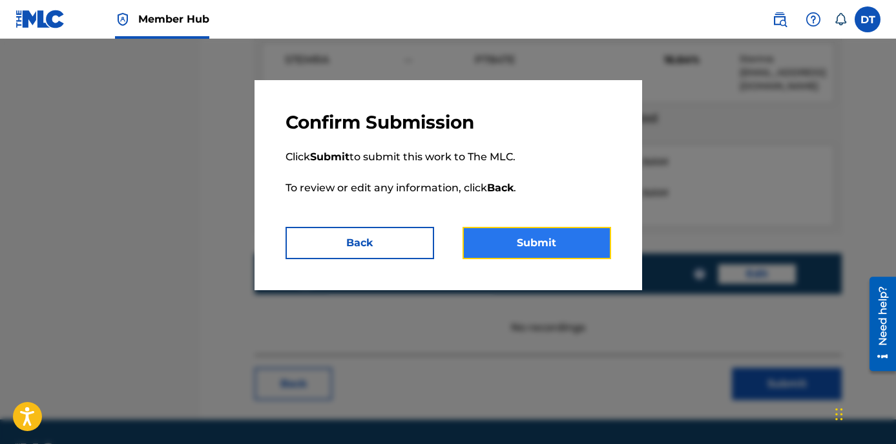
click at [483, 243] on button "Submit" at bounding box center [537, 243] width 149 height 32
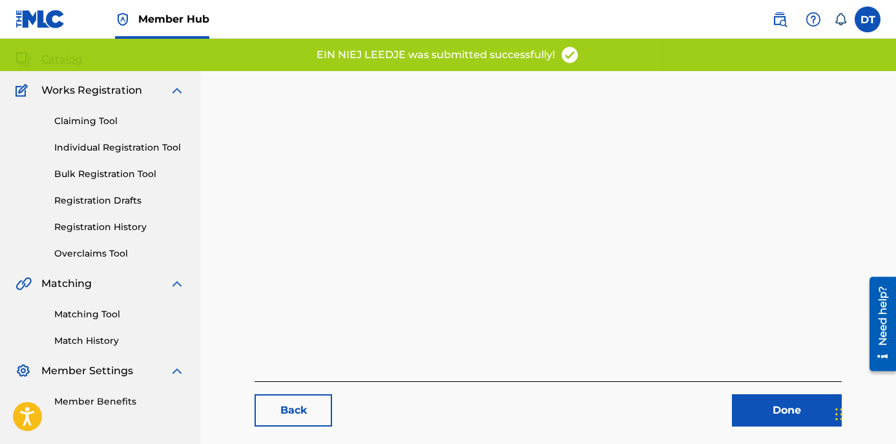
scroll to position [133, 0]
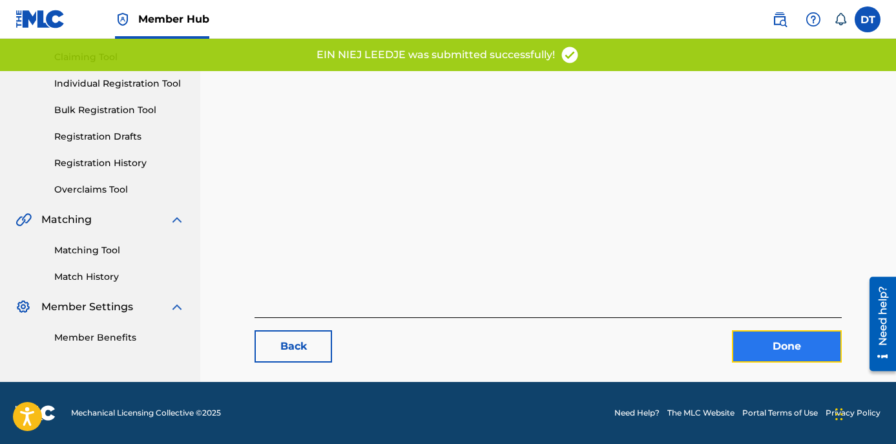
click at [768, 337] on link "Done" at bounding box center [787, 346] width 110 height 32
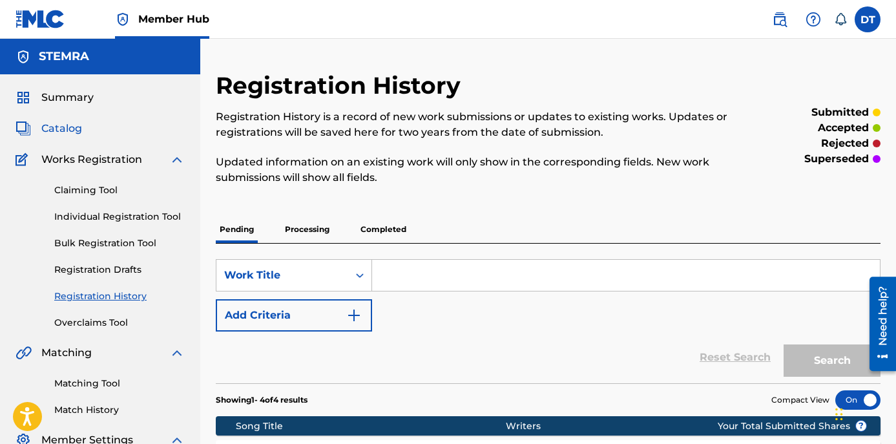
click at [57, 131] on span "Catalog" at bounding box center [61, 129] width 41 height 16
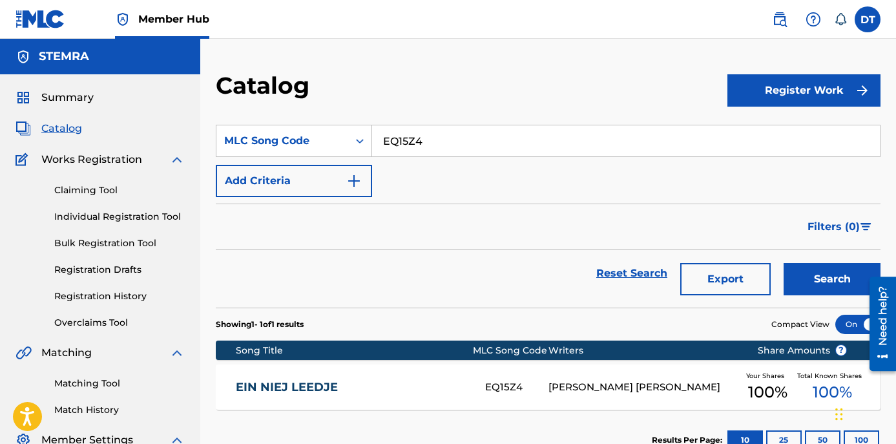
click at [311, 385] on link "EIN NIEJ LEEDJE" at bounding box center [352, 387] width 233 height 15
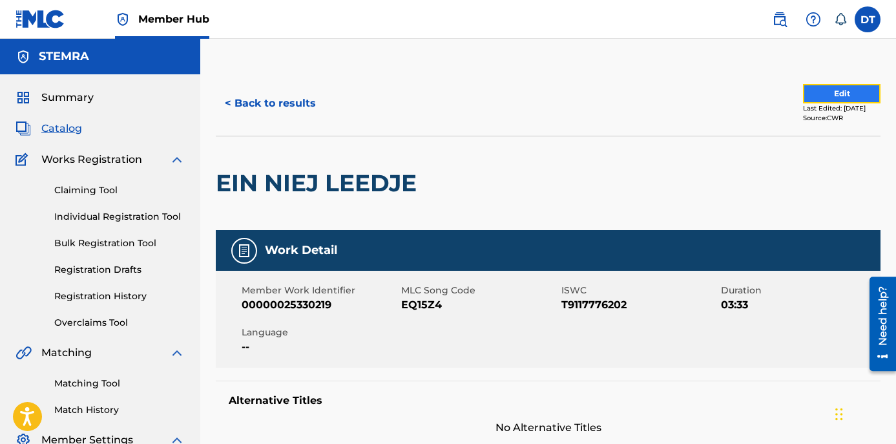
click at [826, 93] on button "Edit" at bounding box center [842, 93] width 78 height 19
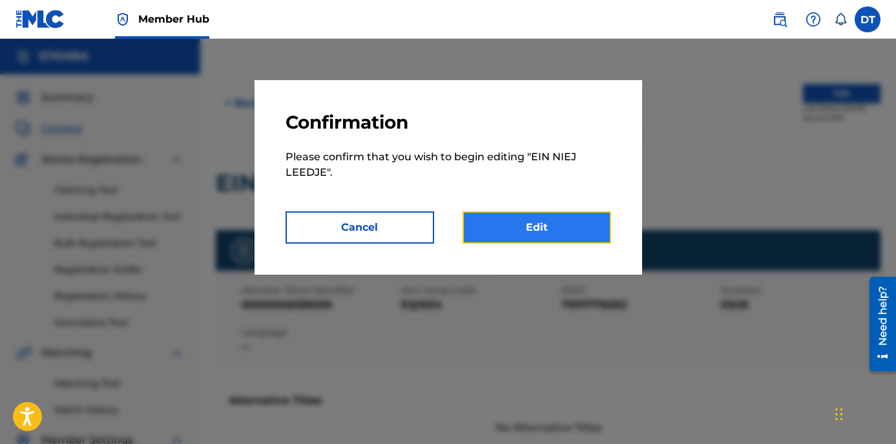
click at [503, 232] on link "Edit" at bounding box center [537, 227] width 149 height 32
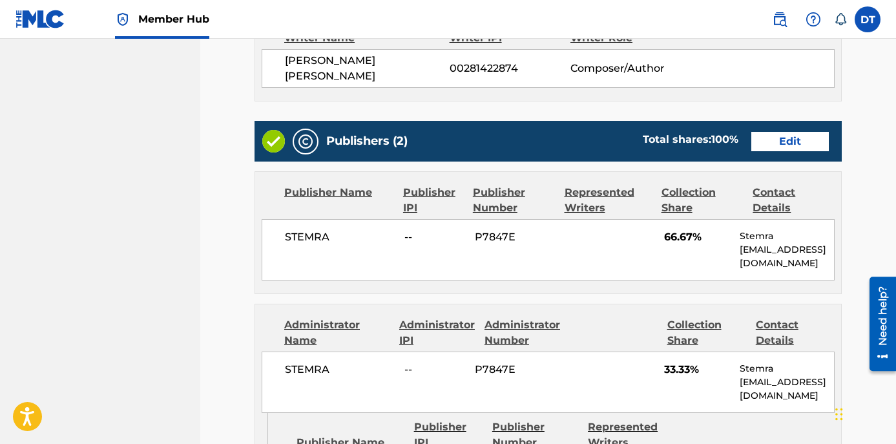
scroll to position [452, 0]
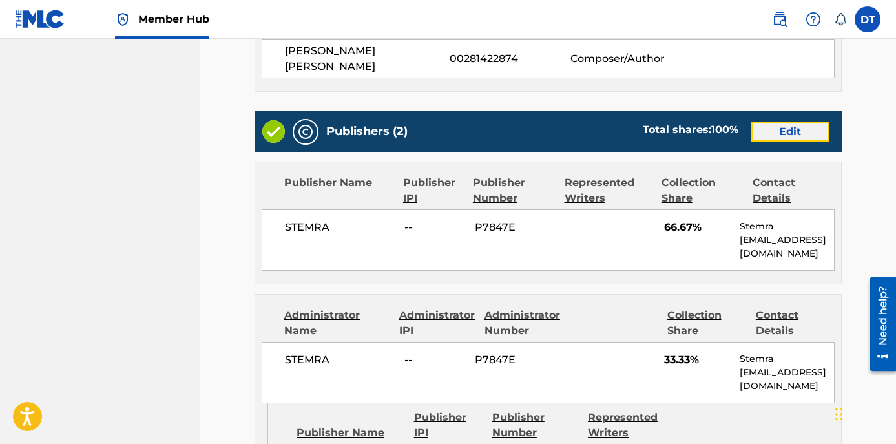
click at [787, 123] on link "Edit" at bounding box center [790, 131] width 78 height 19
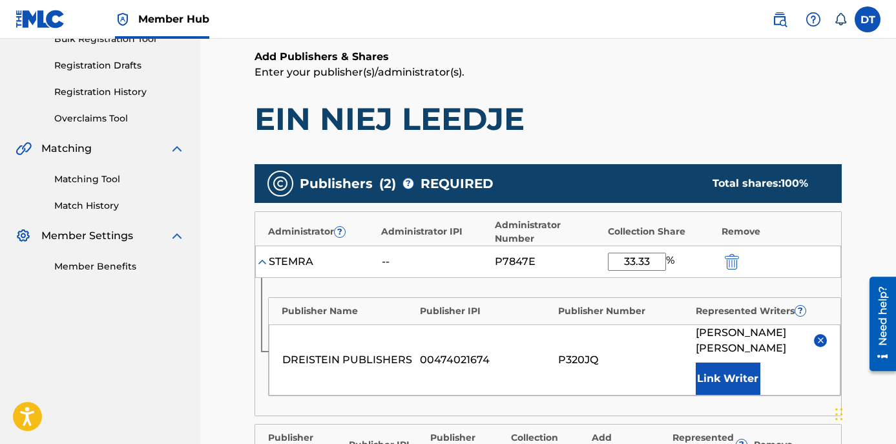
scroll to position [258, 0]
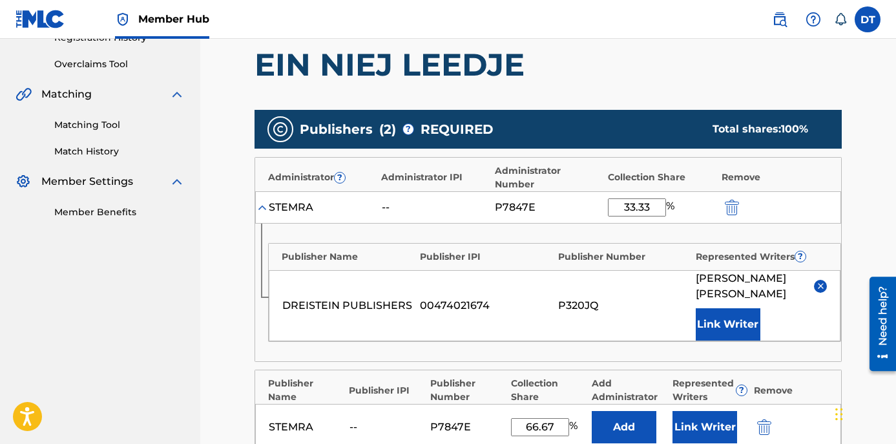
drag, startPoint x: 650, startPoint y: 202, endPoint x: 603, endPoint y: 205, distance: 47.3
click at [603, 205] on div "STEMRA -- P7847E 33.33 %" at bounding box center [548, 207] width 586 height 32
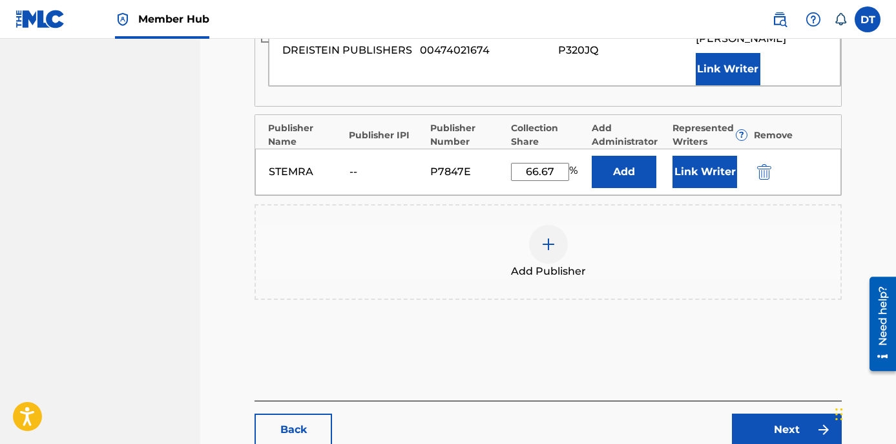
scroll to position [517, 0]
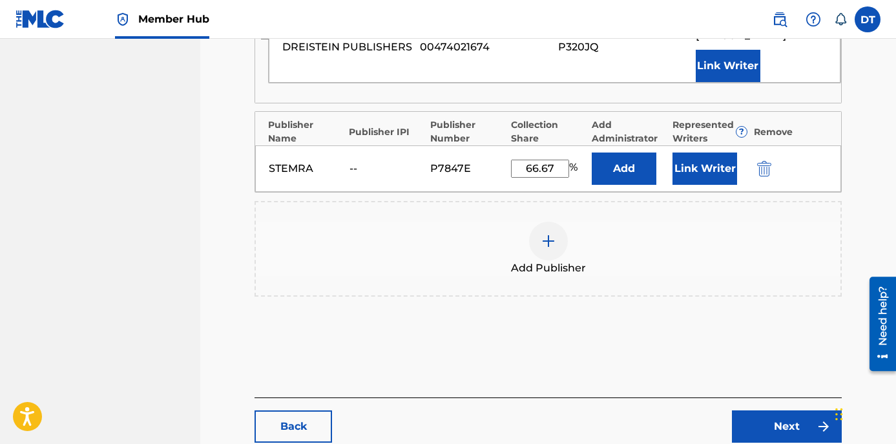
type input "16.67"
drag, startPoint x: 560, startPoint y: 166, endPoint x: 523, endPoint y: 167, distance: 37.5
click at [523, 167] on input "66.67" at bounding box center [540, 169] width 58 height 18
type input "16.66"
click at [799, 339] on div "Publishers ( 2 ) ? REQUIRED Total shares: 33.33 % Administrator ? Administrator…" at bounding box center [548, 93] width 587 height 496
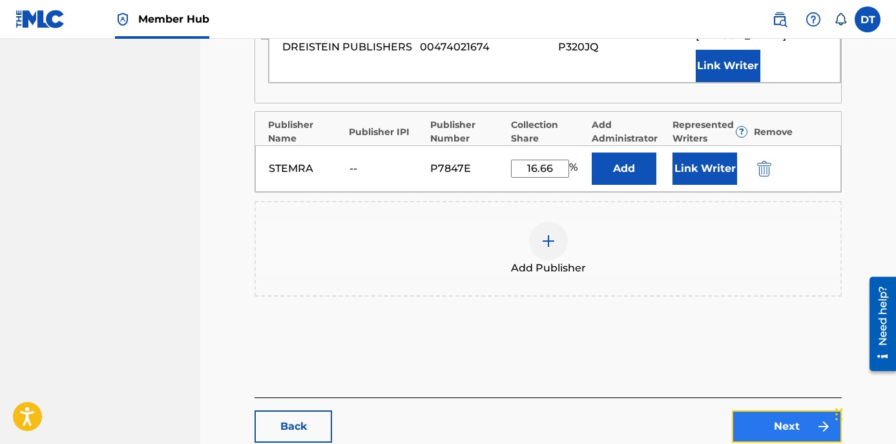
click at [770, 423] on link "Next" at bounding box center [787, 426] width 110 height 32
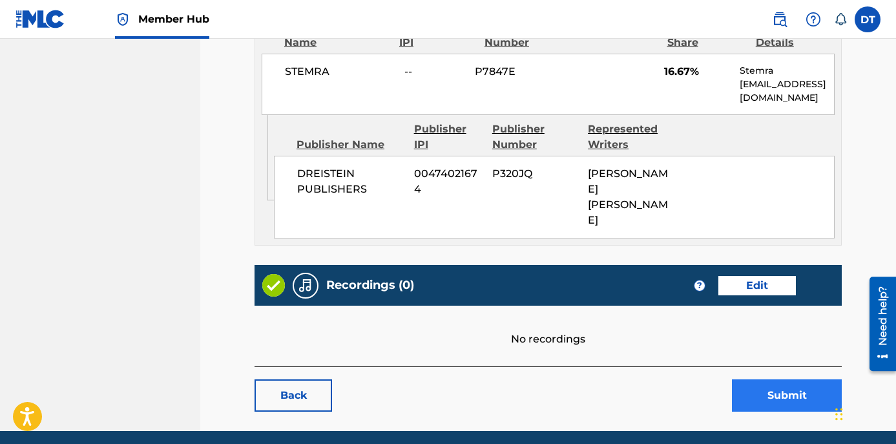
scroll to position [752, 0]
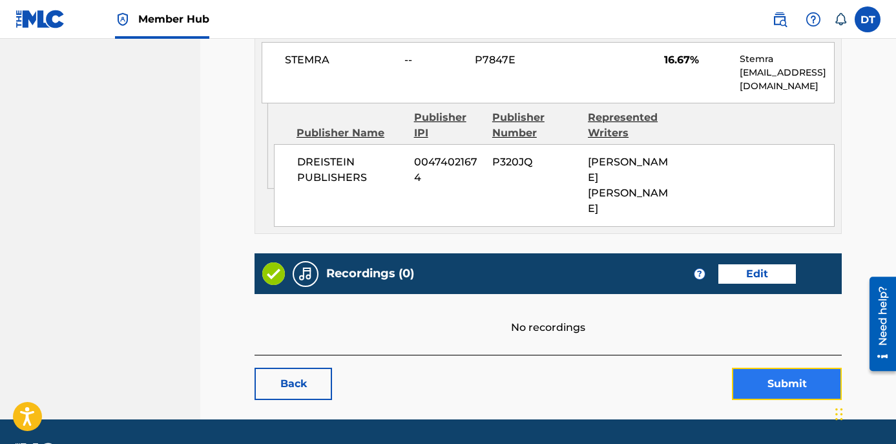
click at [766, 368] on button "Submit" at bounding box center [787, 384] width 110 height 32
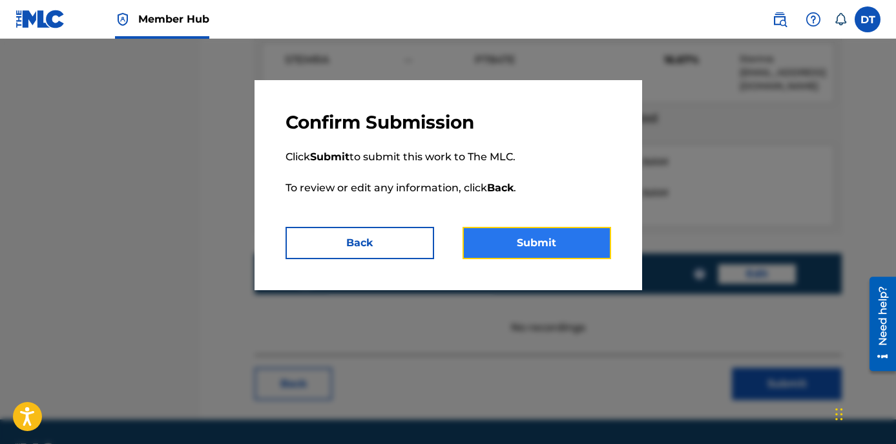
click at [521, 242] on button "Submit" at bounding box center [537, 243] width 149 height 32
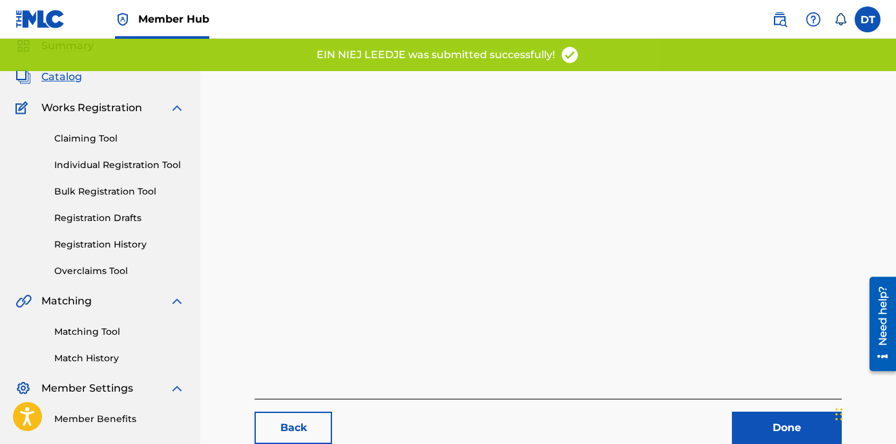
scroll to position [133, 0]
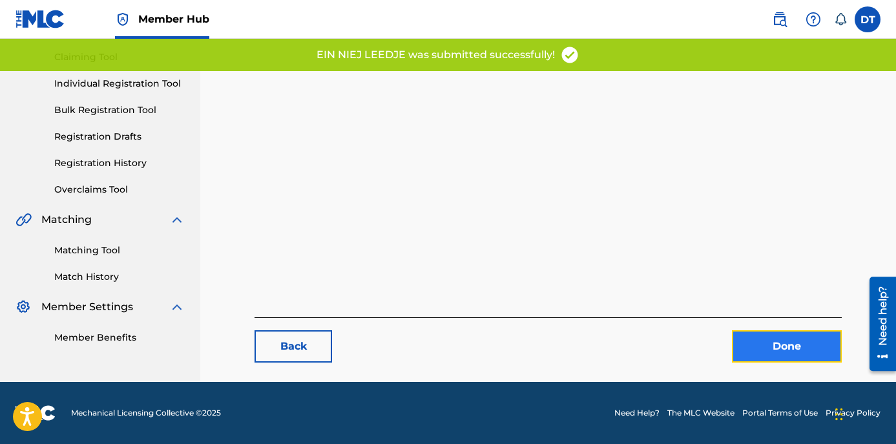
click at [772, 334] on link "Done" at bounding box center [787, 346] width 110 height 32
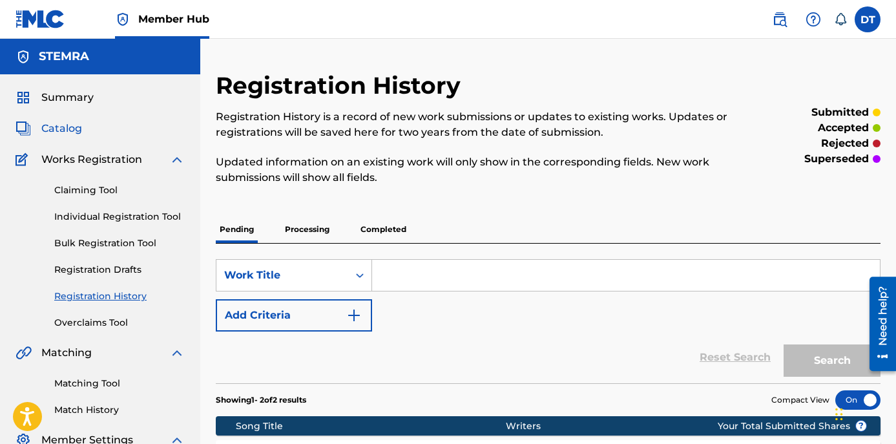
click at [55, 125] on span "Catalog" at bounding box center [61, 129] width 41 height 16
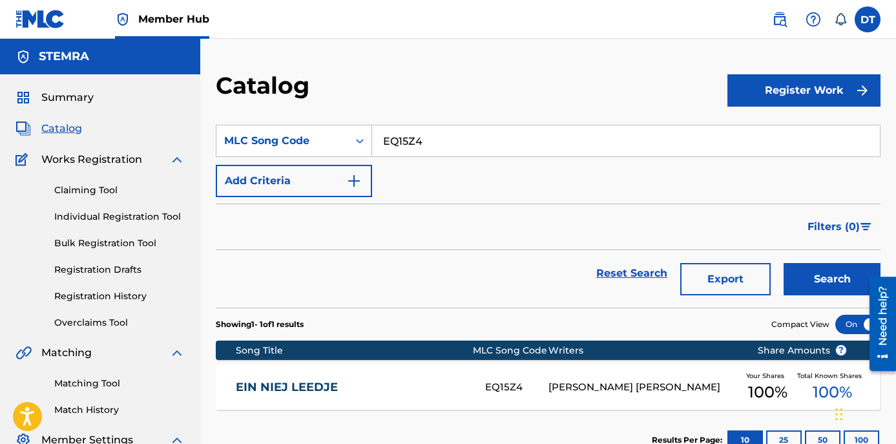
click at [317, 379] on div "EIN NIEJ LEEDJE EQ15Z4 [PERSON_NAME] [PERSON_NAME] Your Shares 100 % Total Know…" at bounding box center [548, 386] width 665 height 45
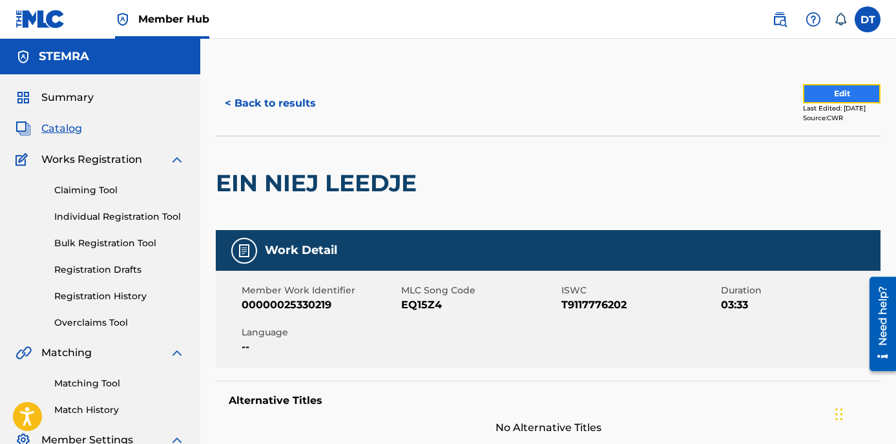
click at [835, 93] on button "Edit" at bounding box center [842, 93] width 78 height 19
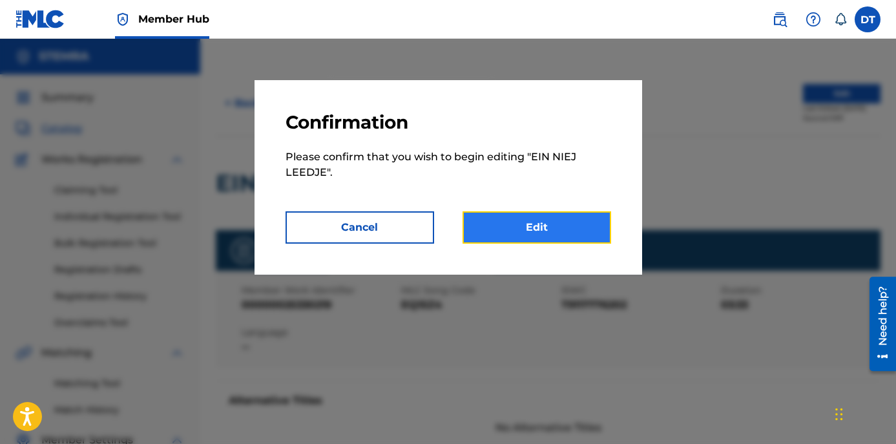
click at [543, 224] on link "Edit" at bounding box center [537, 227] width 149 height 32
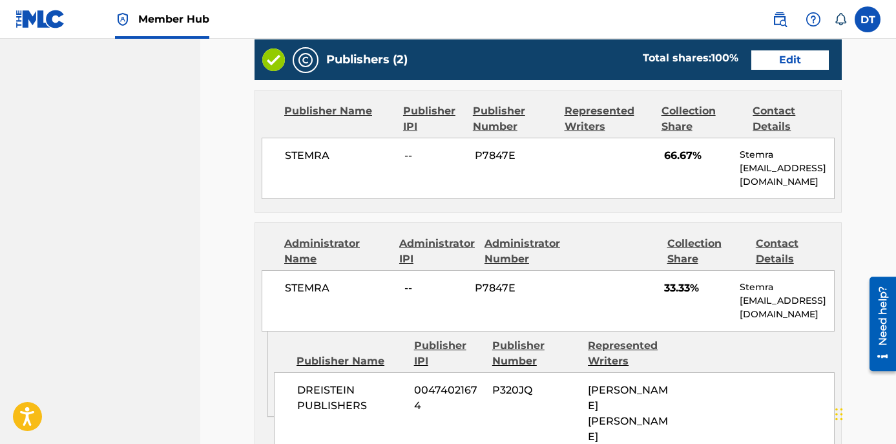
scroll to position [517, 0]
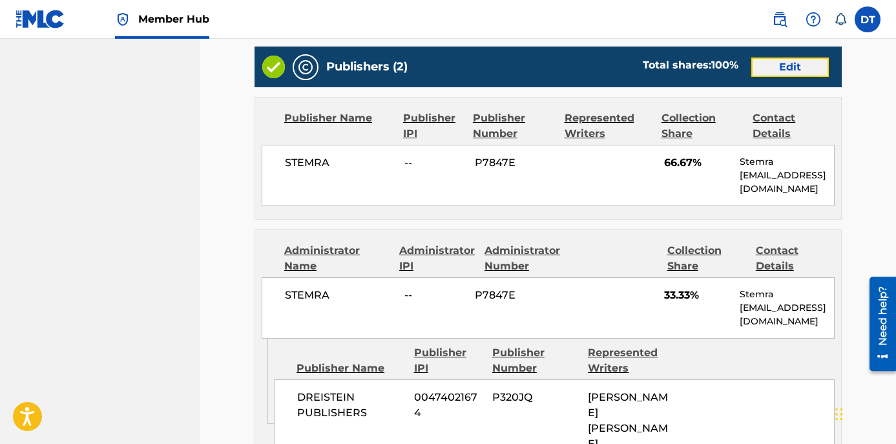
click at [793, 61] on link "Edit" at bounding box center [790, 67] width 78 height 19
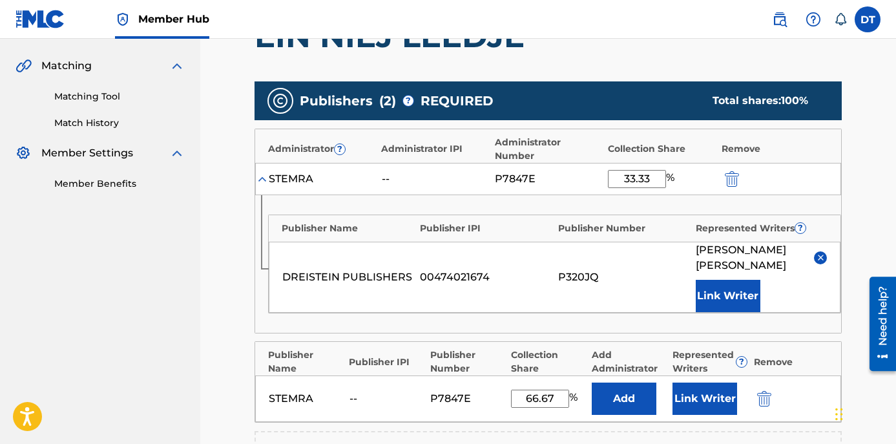
scroll to position [323, 0]
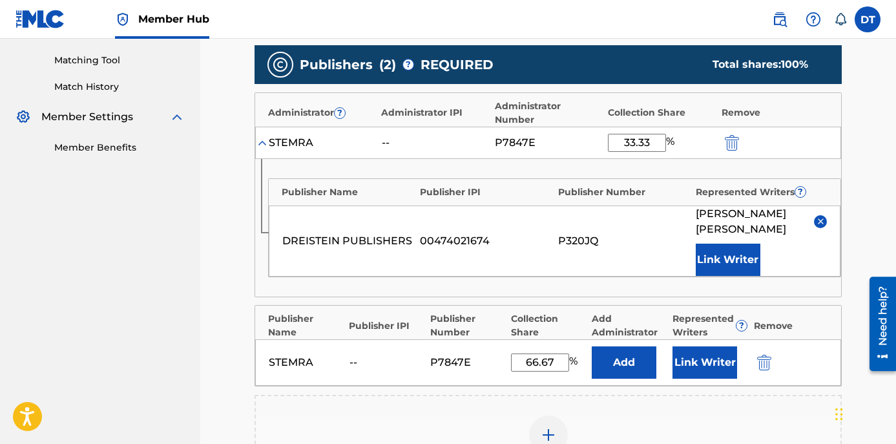
drag, startPoint x: 656, startPoint y: 141, endPoint x: 618, endPoint y: 143, distance: 37.5
click at [618, 143] on input "33.33" at bounding box center [637, 143] width 58 height 18
type input "25.00"
drag, startPoint x: 556, startPoint y: 365, endPoint x: 521, endPoint y: 367, distance: 34.9
click at [521, 367] on input "66.67" at bounding box center [540, 362] width 58 height 18
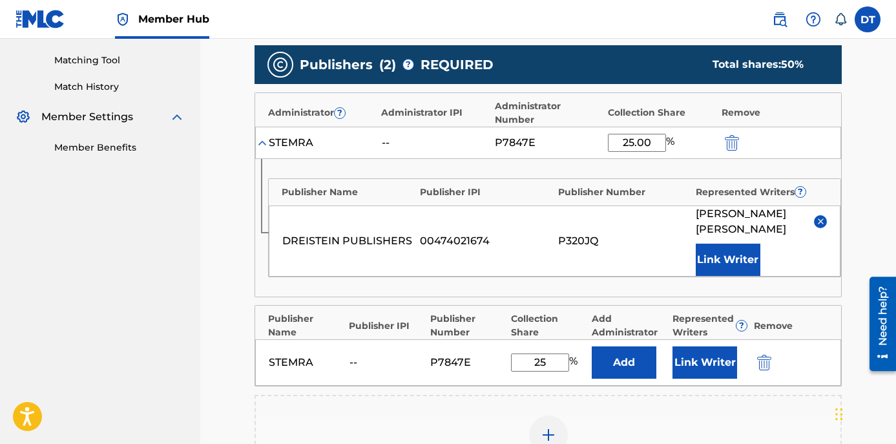
type input "25.00"
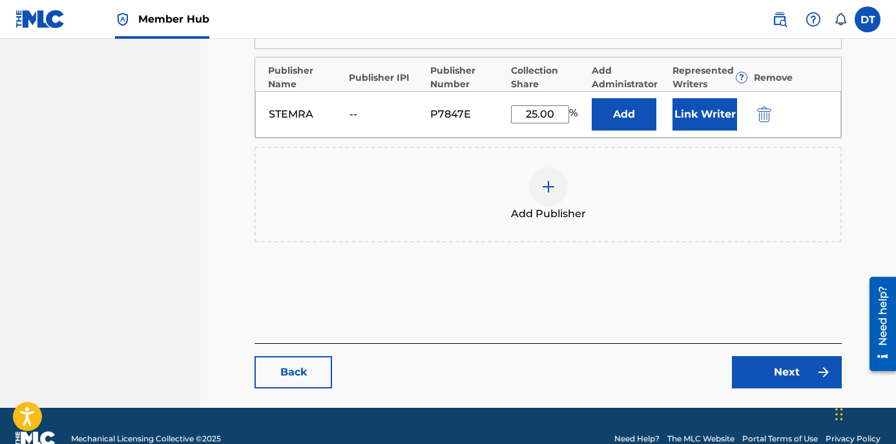
scroll to position [581, 0]
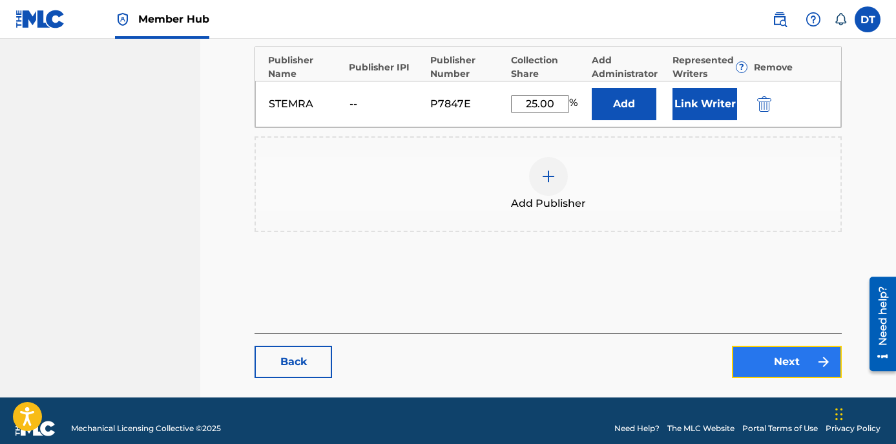
click at [797, 352] on link "Next" at bounding box center [787, 362] width 110 height 32
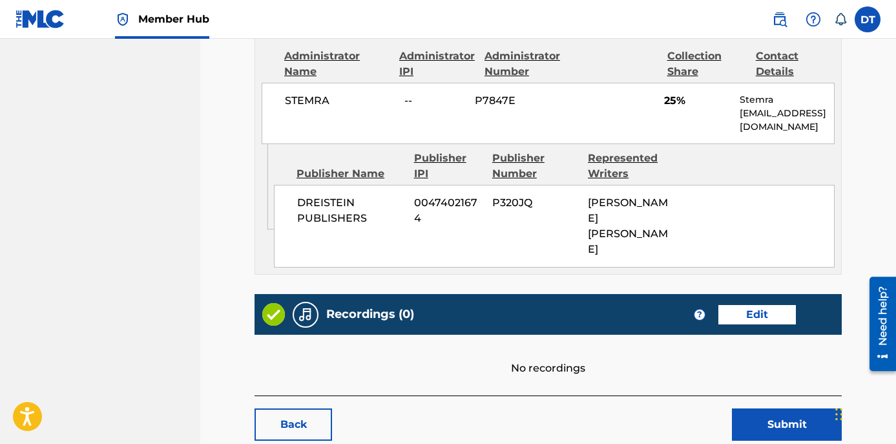
scroll to position [752, 0]
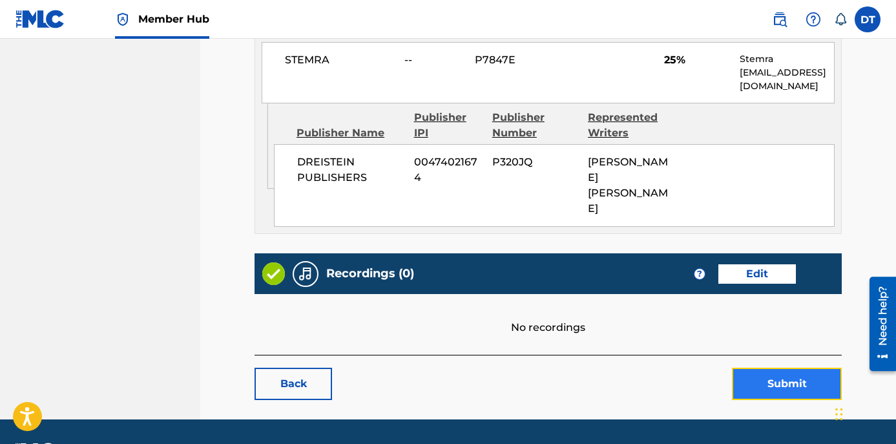
click at [779, 368] on button "Submit" at bounding box center [787, 384] width 110 height 32
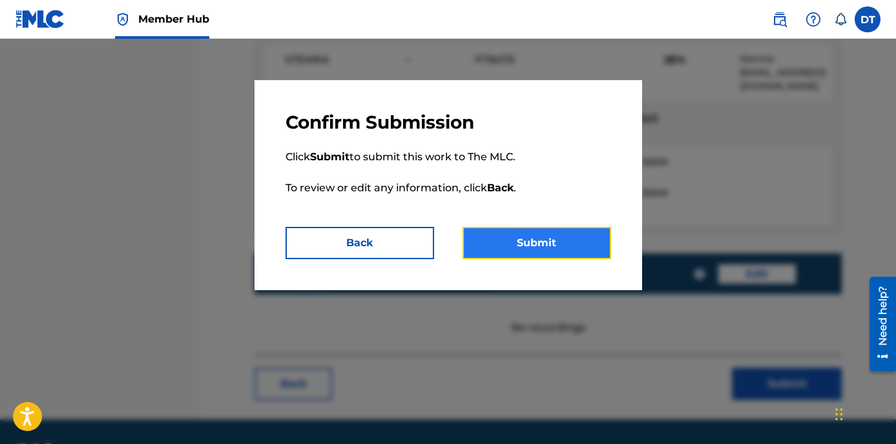
click at [533, 236] on button "Submit" at bounding box center [537, 243] width 149 height 32
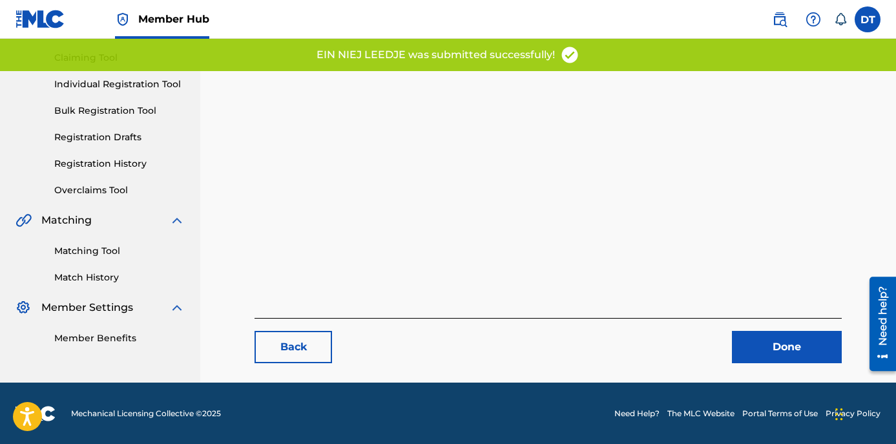
scroll to position [133, 0]
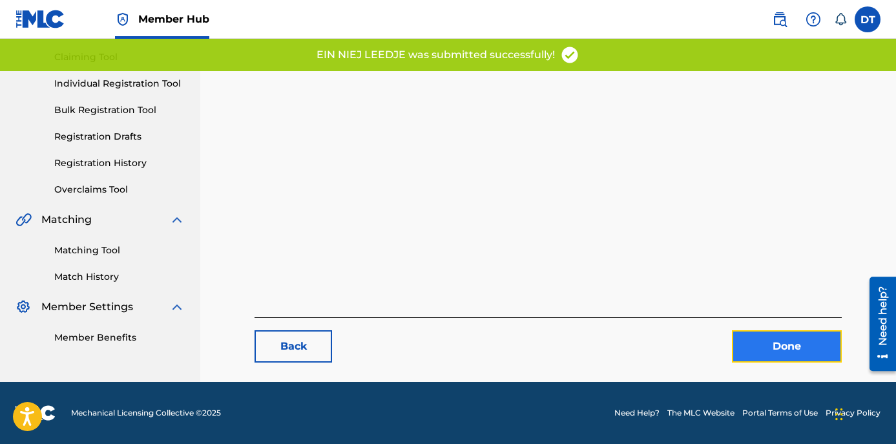
click at [764, 349] on link "Done" at bounding box center [787, 346] width 110 height 32
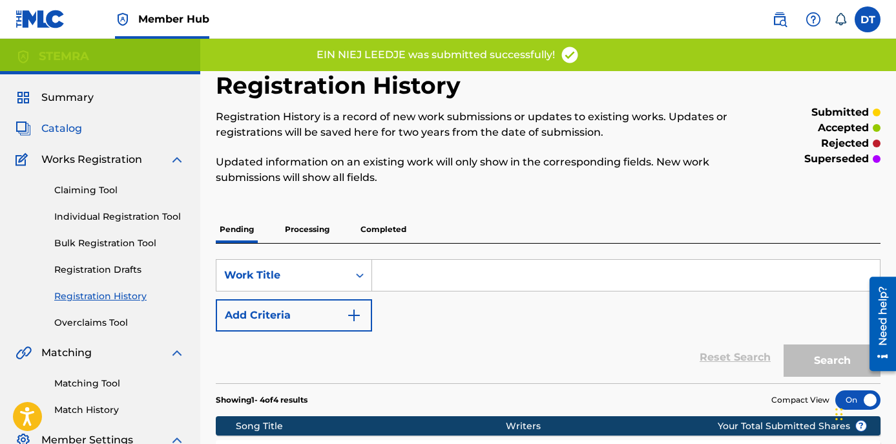
click at [57, 129] on span "Catalog" at bounding box center [61, 129] width 41 height 16
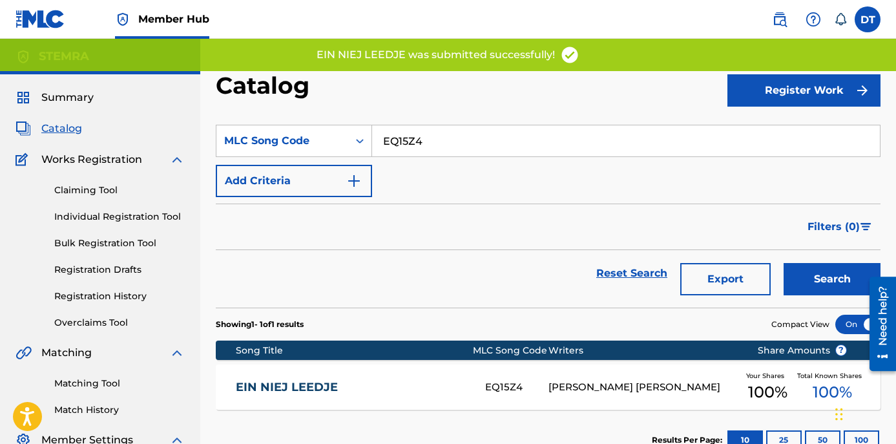
drag, startPoint x: 451, startPoint y: 146, endPoint x: 385, endPoint y: 149, distance: 66.0
click at [385, 149] on input "EQ15Z4" at bounding box center [626, 140] width 508 height 31
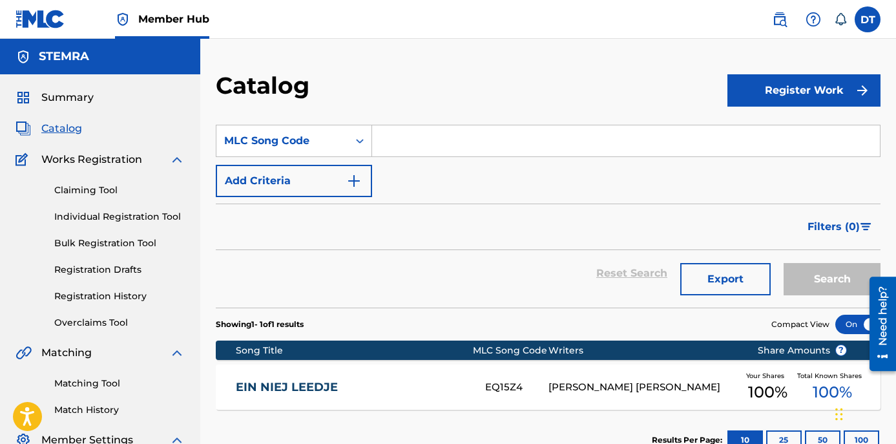
paste input "RC3UXC"
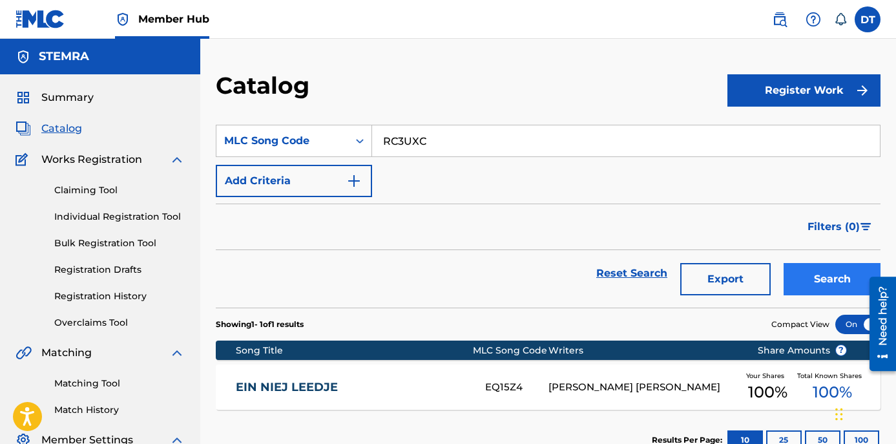
type input "RC3UXC"
click at [813, 279] on button "Search" at bounding box center [832, 279] width 97 height 32
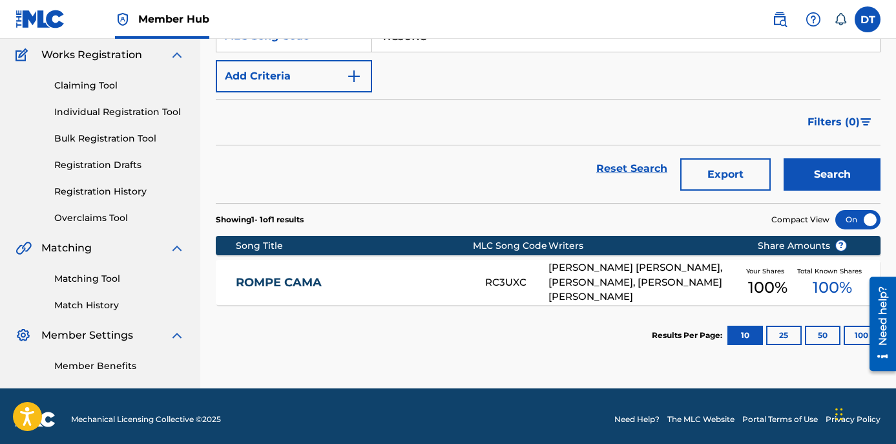
scroll to position [111, 0]
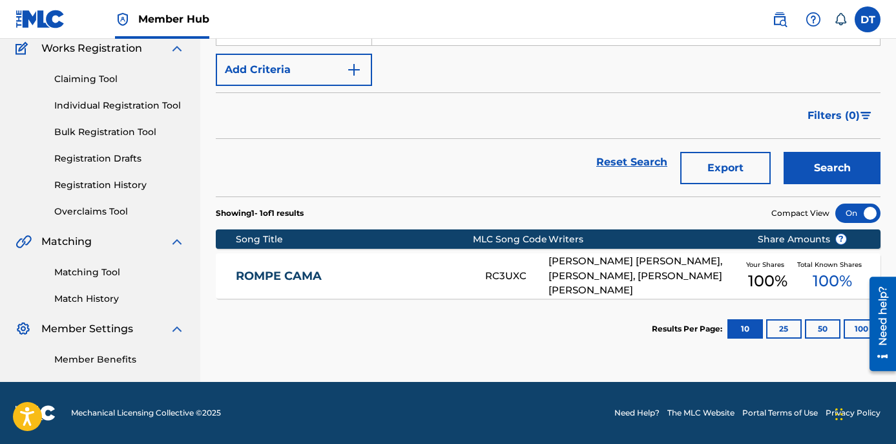
click at [280, 274] on link "ROMPE CAMA" at bounding box center [352, 276] width 233 height 15
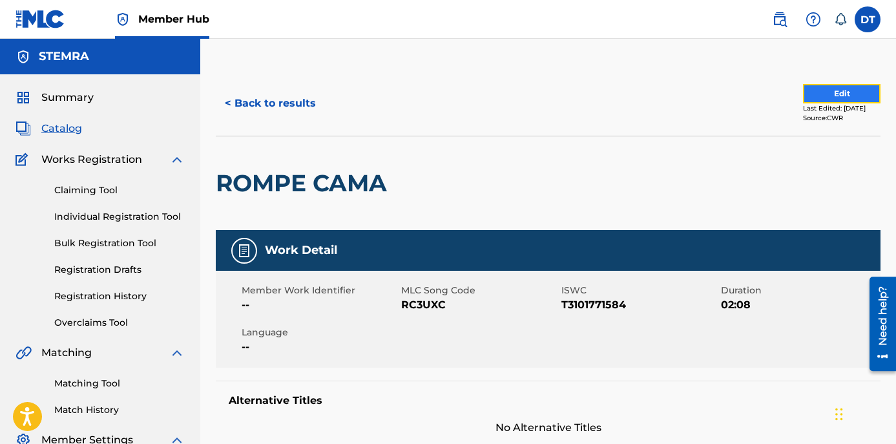
click at [811, 86] on button "Edit" at bounding box center [842, 93] width 78 height 19
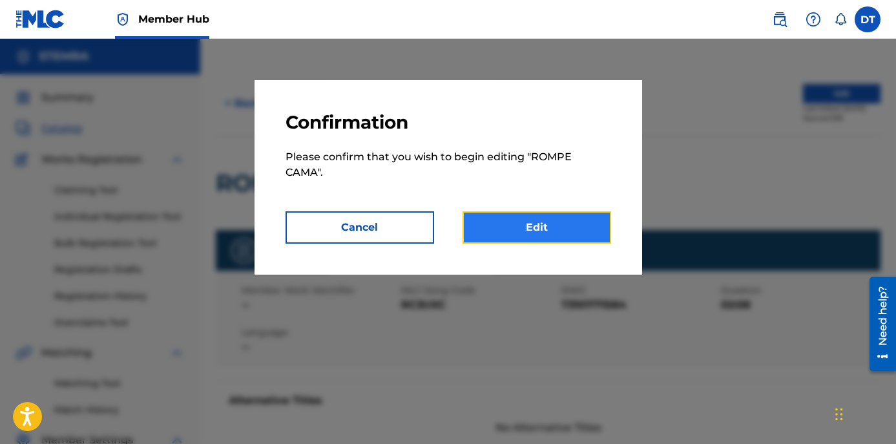
click at [529, 233] on link "Edit" at bounding box center [537, 227] width 149 height 32
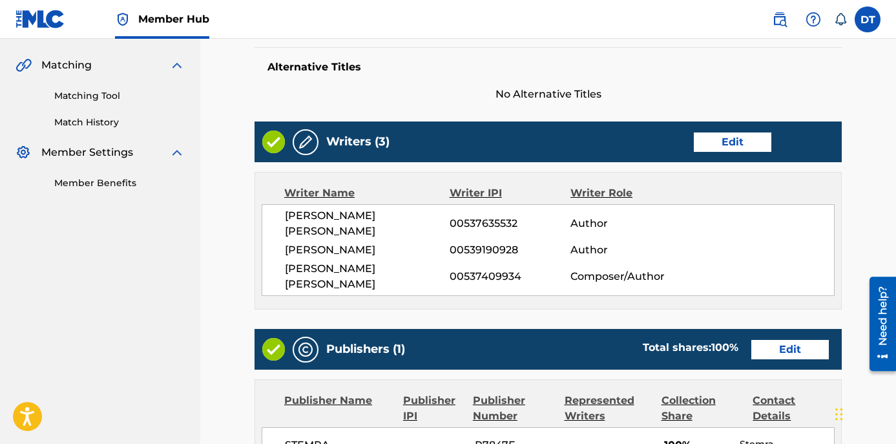
scroll to position [258, 0]
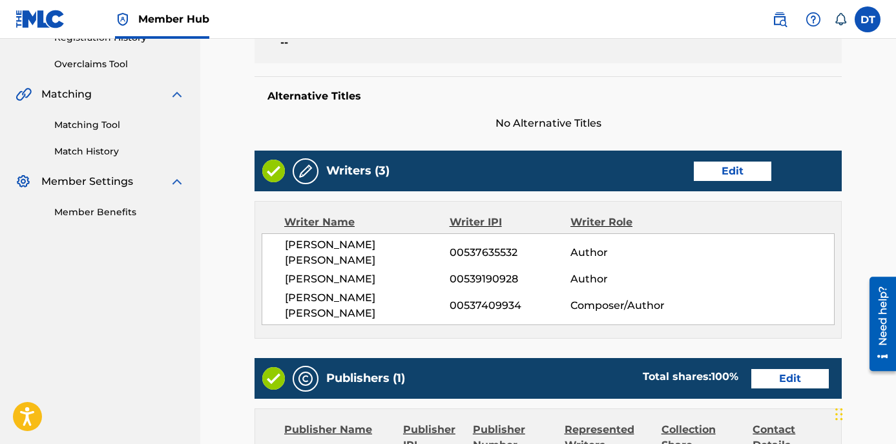
click at [746, 160] on div "Writers (3) Edit" at bounding box center [548, 171] width 587 height 41
click at [749, 165] on link "Edit" at bounding box center [733, 171] width 78 height 19
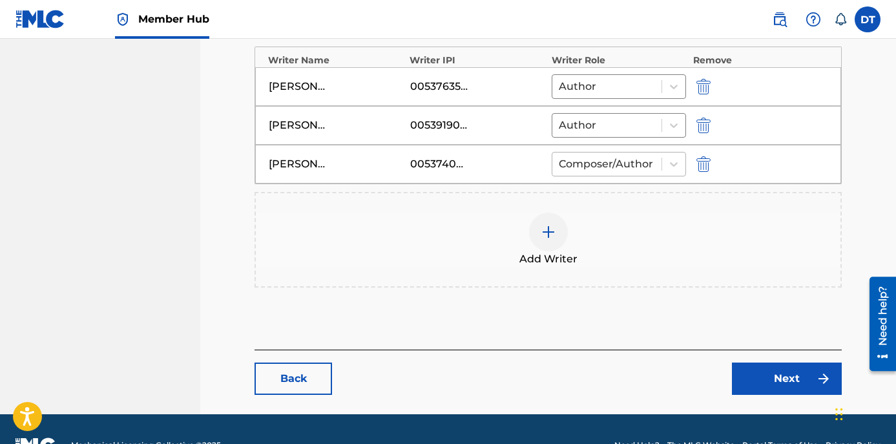
scroll to position [452, 0]
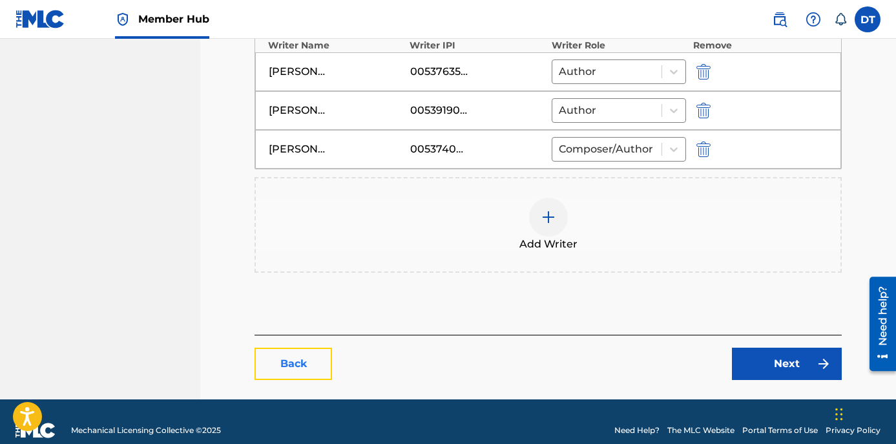
click at [292, 370] on link "Back" at bounding box center [294, 364] width 78 height 32
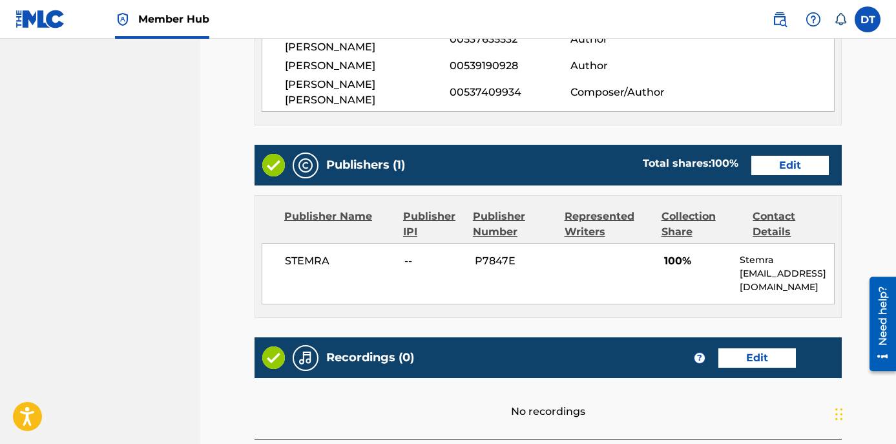
scroll to position [517, 0]
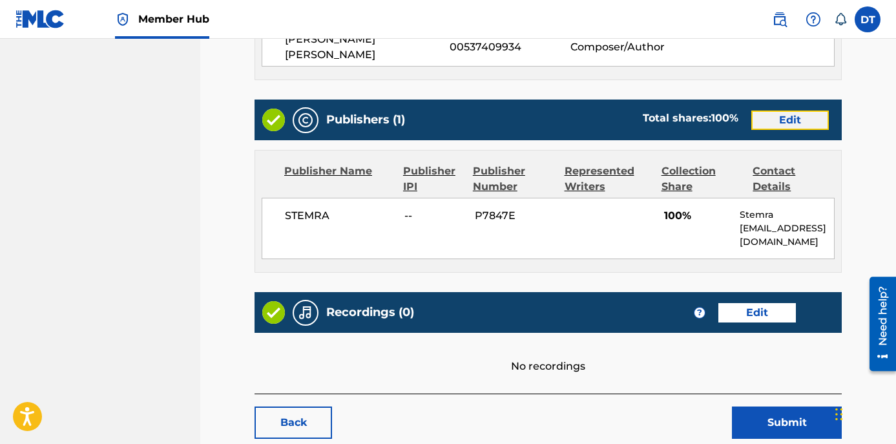
click at [790, 110] on link "Edit" at bounding box center [790, 119] width 78 height 19
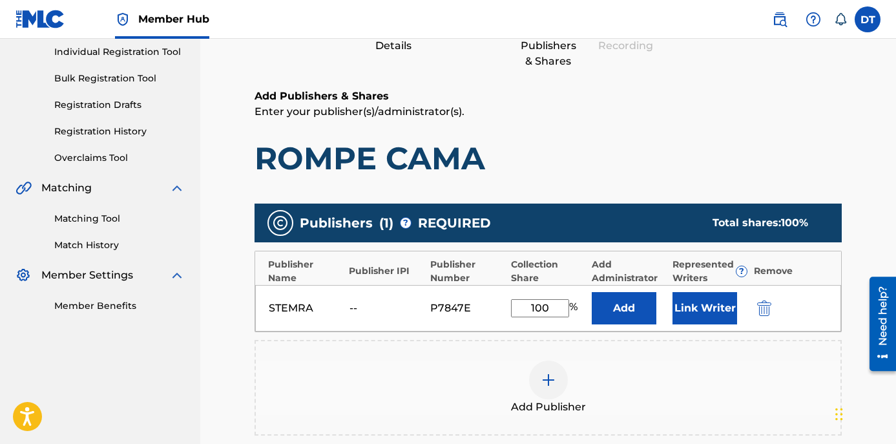
scroll to position [258, 0]
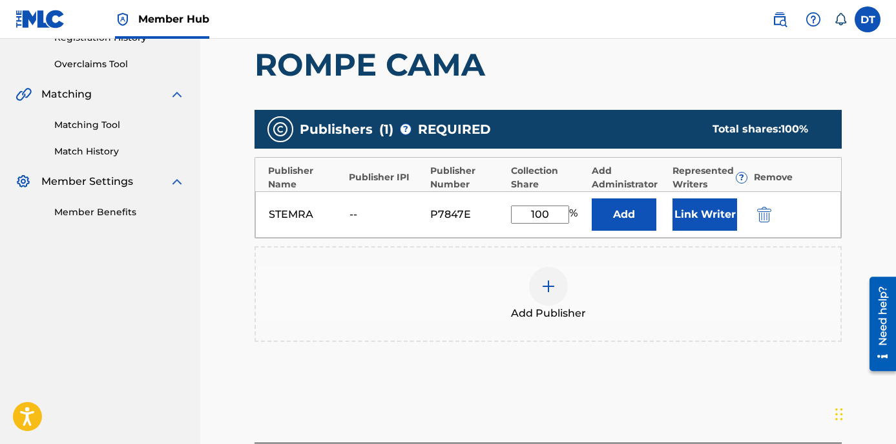
drag, startPoint x: 562, startPoint y: 213, endPoint x: 529, endPoint y: 210, distance: 33.8
click at [529, 210] on input "100" at bounding box center [540, 214] width 58 height 18
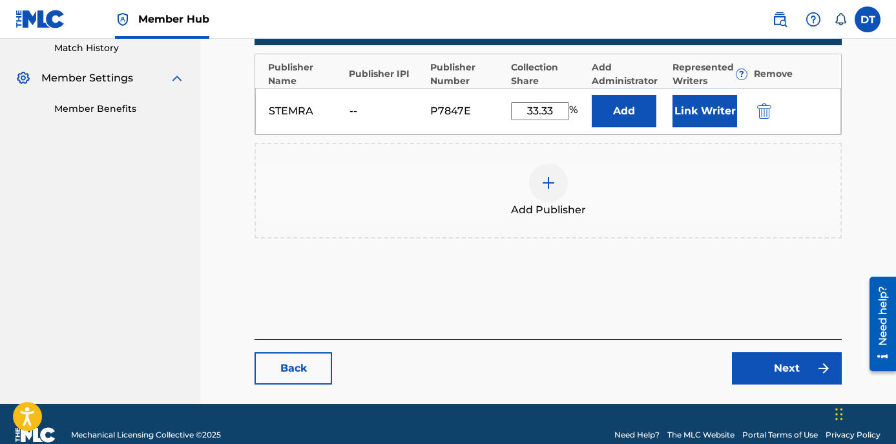
scroll to position [384, 0]
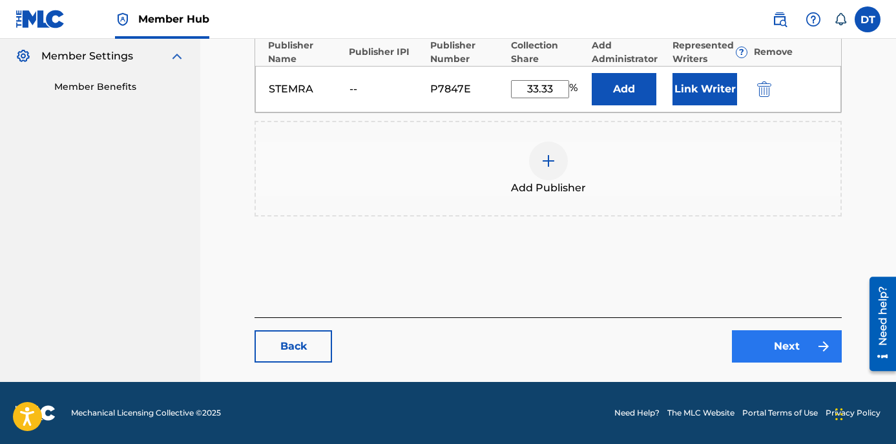
type input "33.33"
click at [763, 351] on link "Next" at bounding box center [787, 346] width 110 height 32
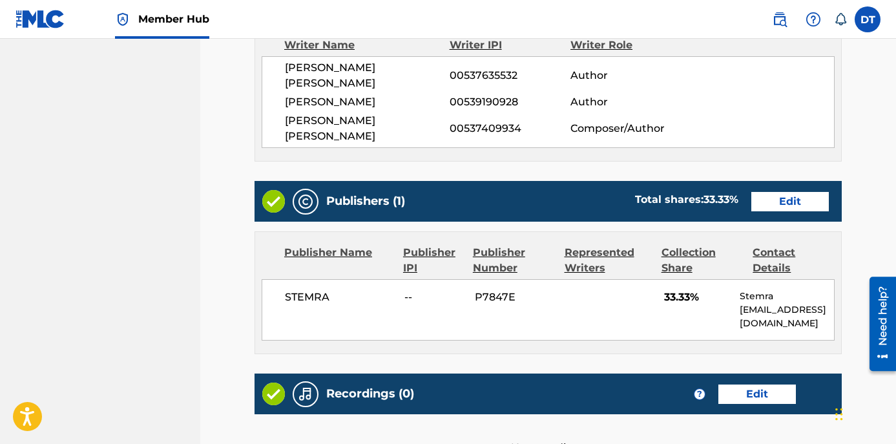
scroll to position [578, 0]
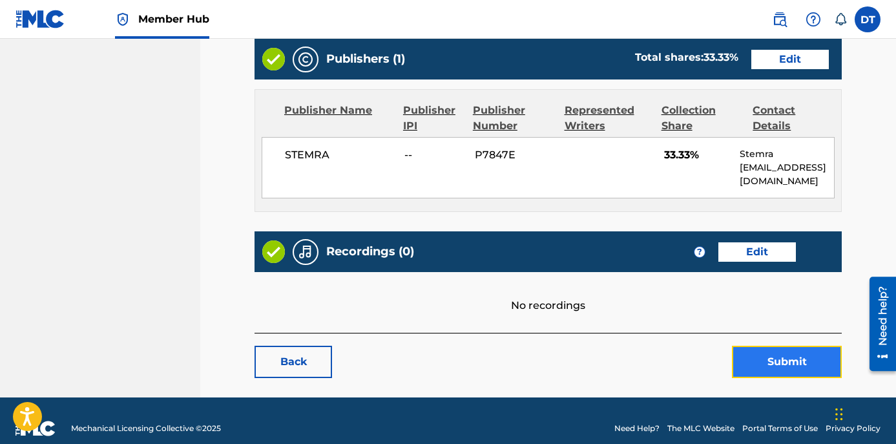
click at [775, 346] on button "Submit" at bounding box center [787, 362] width 110 height 32
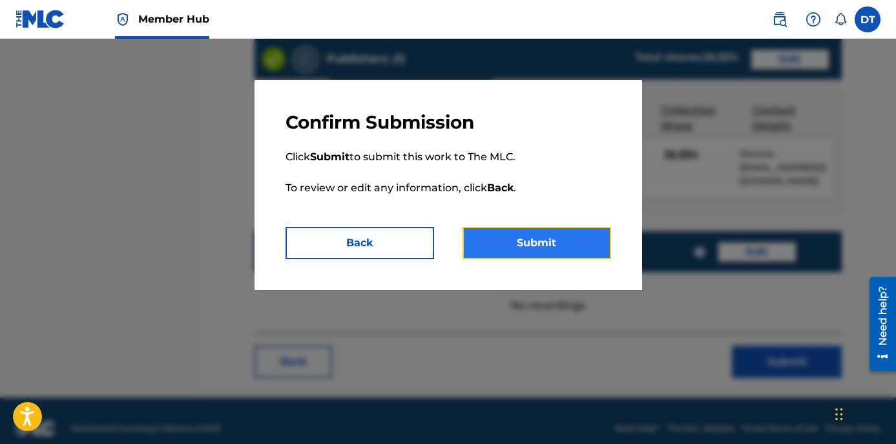
click at [554, 231] on button "Submit" at bounding box center [537, 243] width 149 height 32
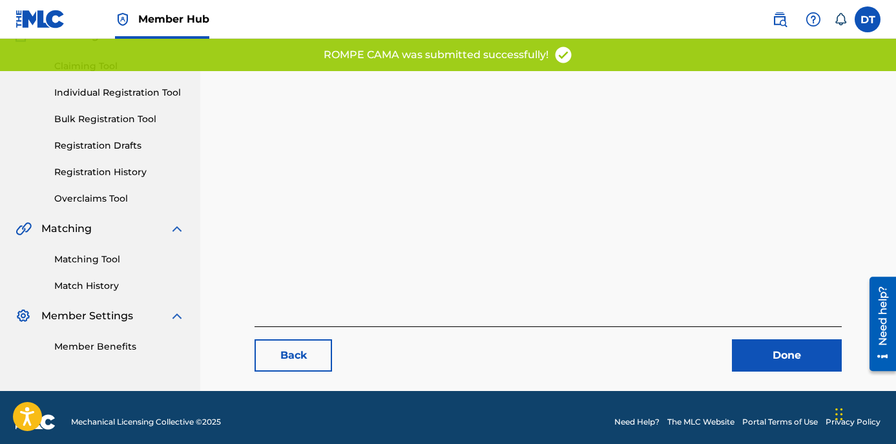
scroll to position [133, 0]
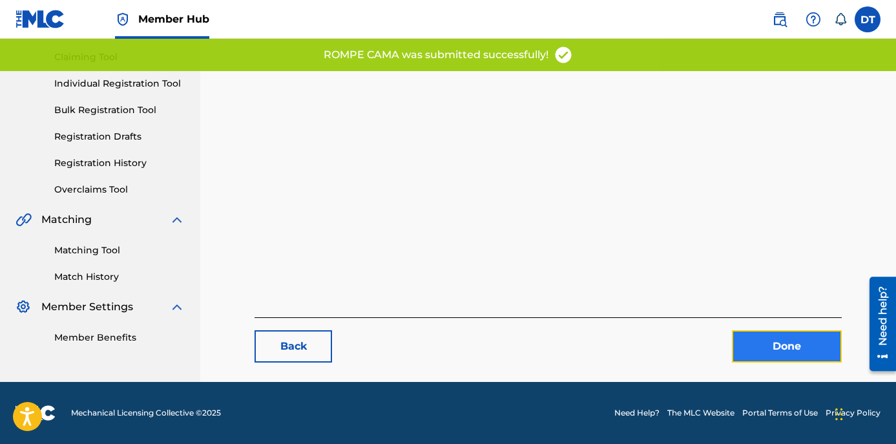
click at [748, 343] on link "Done" at bounding box center [787, 346] width 110 height 32
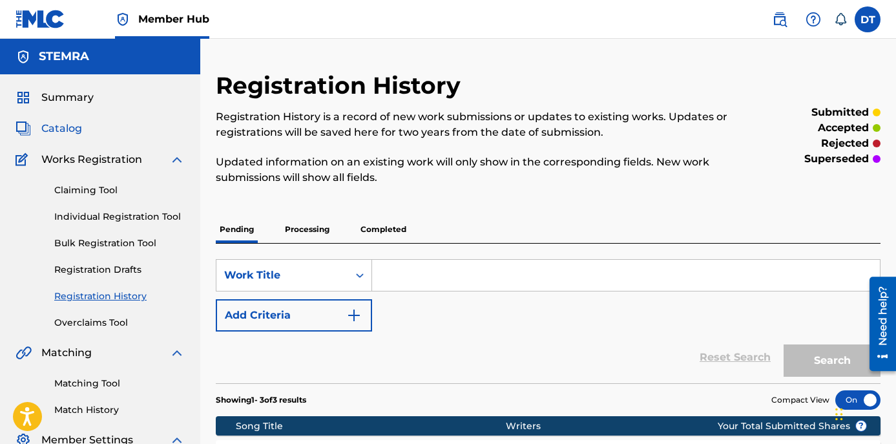
click at [58, 127] on span "Catalog" at bounding box center [61, 129] width 41 height 16
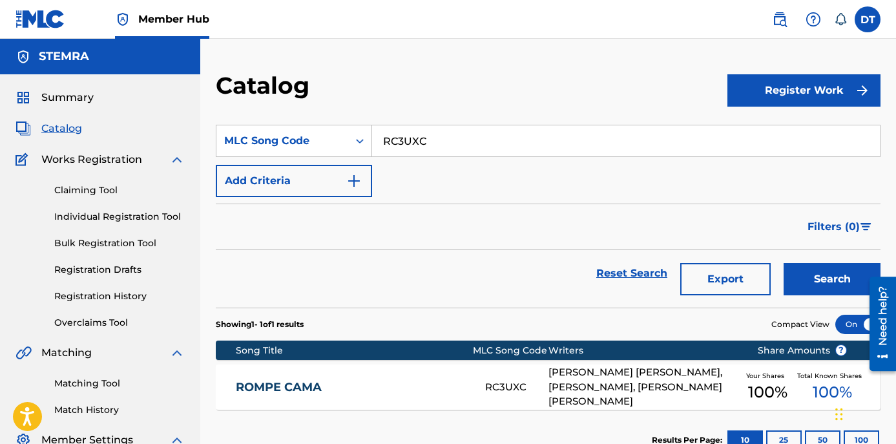
drag, startPoint x: 448, startPoint y: 141, endPoint x: 382, endPoint y: 139, distance: 66.0
click at [382, 139] on input "RC3UXC" at bounding box center [626, 140] width 508 height 31
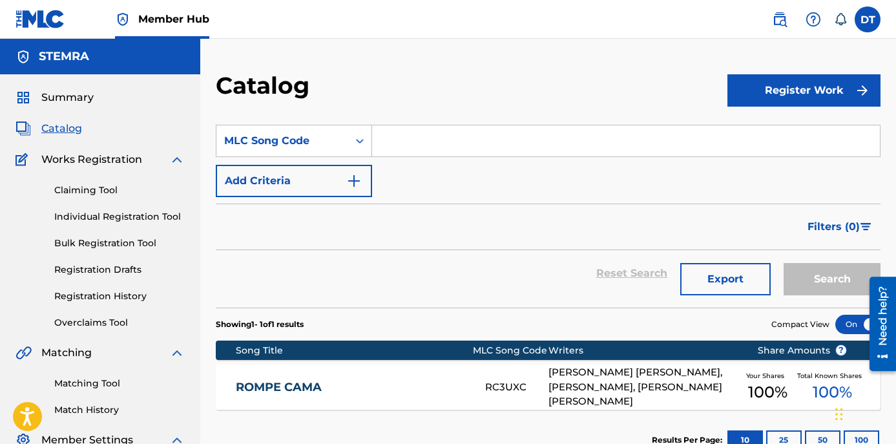
paste input "OC3P8J"
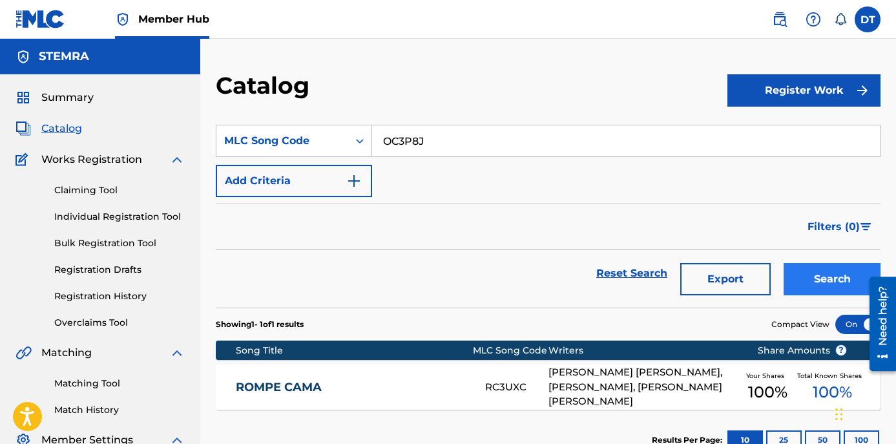
type input "OC3P8J"
click at [826, 275] on button "Search" at bounding box center [832, 279] width 97 height 32
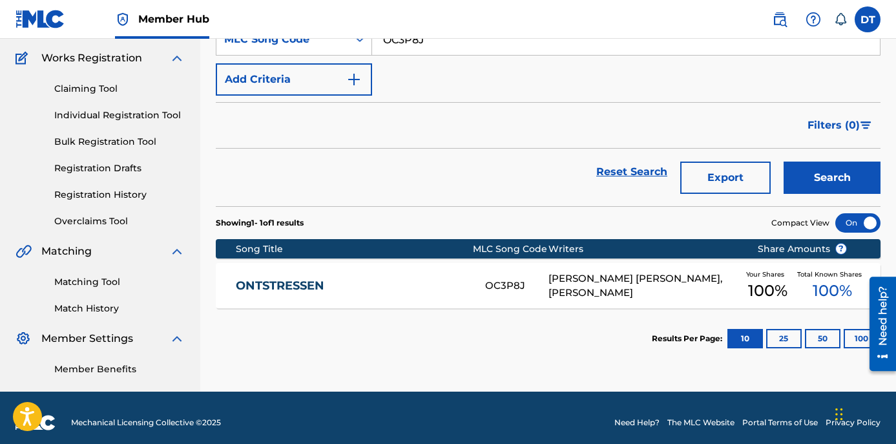
scroll to position [111, 0]
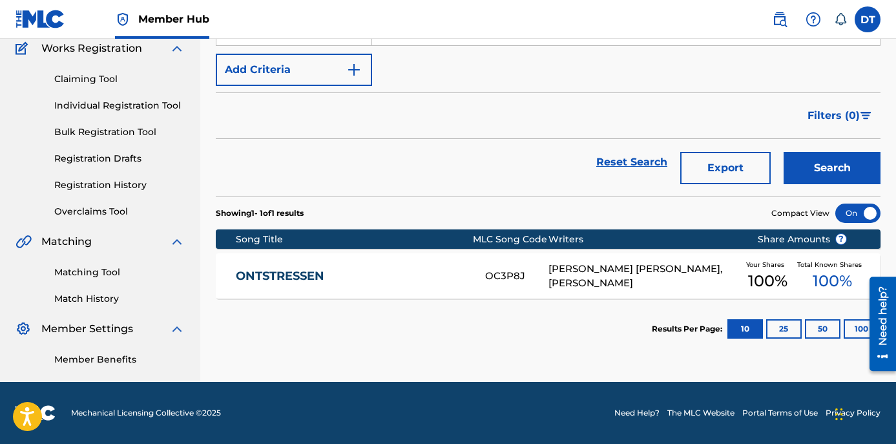
click at [275, 271] on link "ONTSTRESSEN" at bounding box center [352, 276] width 233 height 15
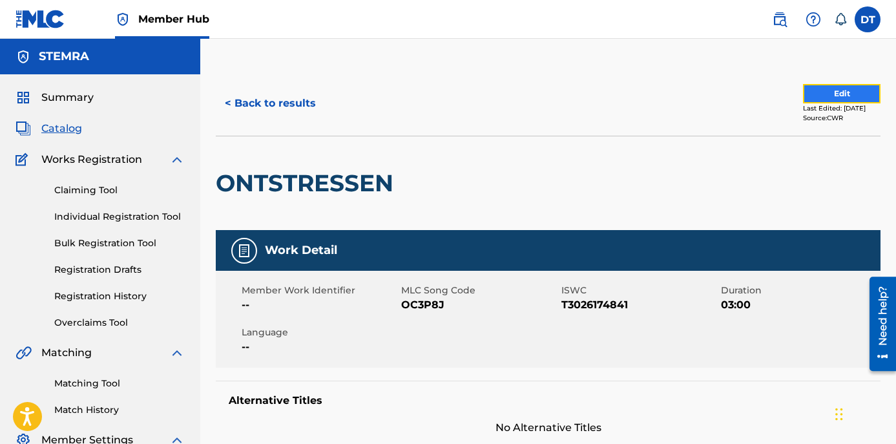
click at [834, 96] on button "Edit" at bounding box center [842, 93] width 78 height 19
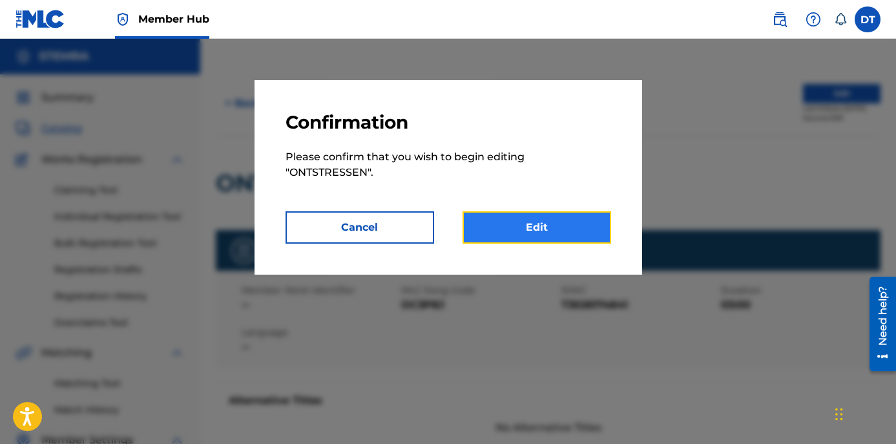
click at [540, 232] on link "Edit" at bounding box center [537, 227] width 149 height 32
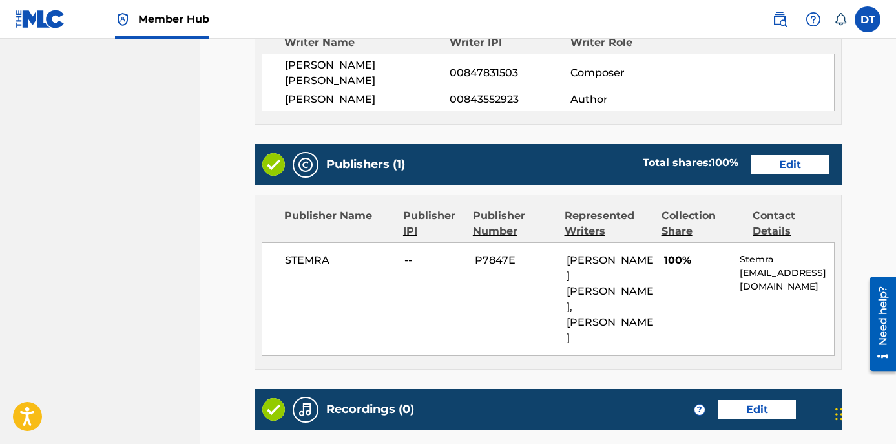
scroll to position [517, 0]
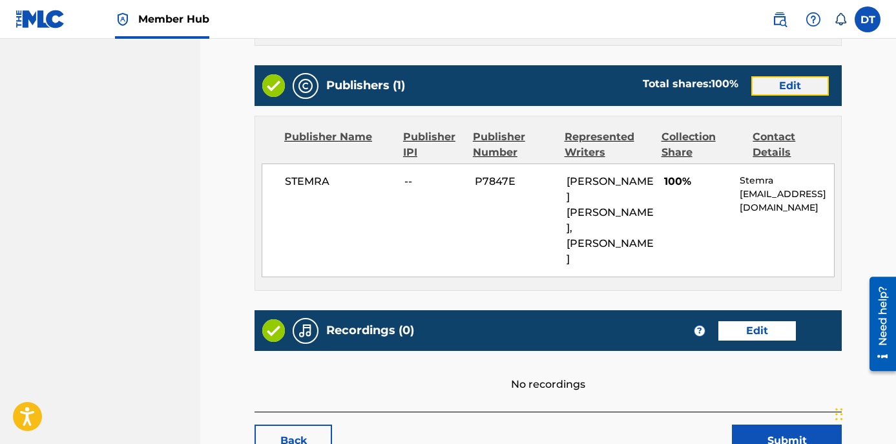
click at [771, 76] on link "Edit" at bounding box center [790, 85] width 78 height 19
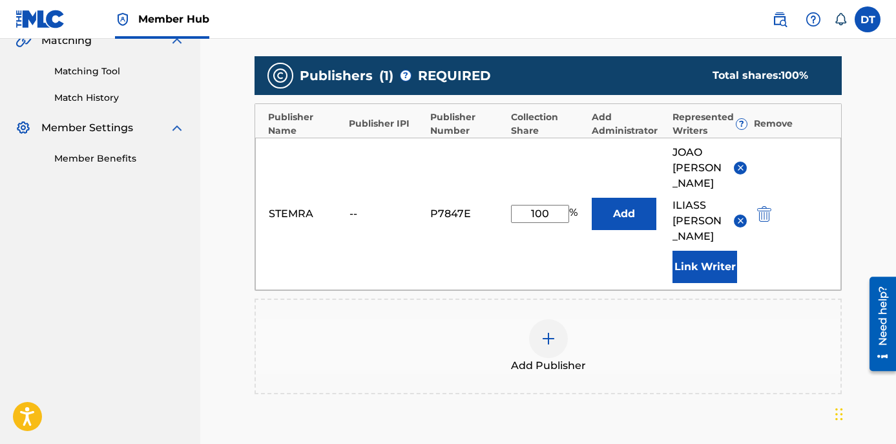
scroll to position [323, 0]
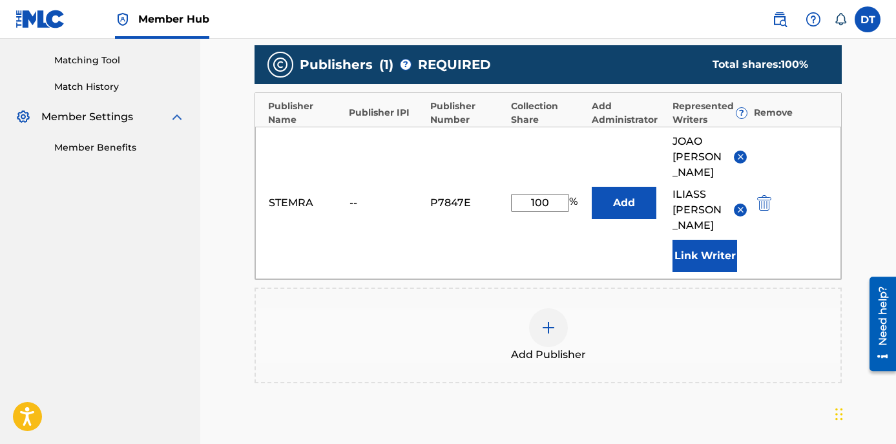
drag, startPoint x: 556, startPoint y: 198, endPoint x: 518, endPoint y: 192, distance: 39.2
click at [518, 195] on input "100" at bounding box center [540, 203] width 58 height 18
type input "50.00"
click at [853, 337] on main "Catalog Enter Work Details Add Writers Add Publishers & Shares Add Recording Re…" at bounding box center [548, 148] width 665 height 801
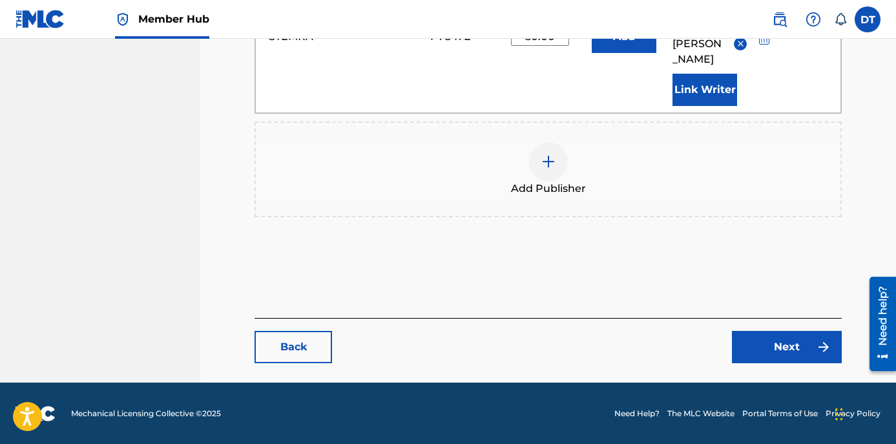
scroll to position [490, 0]
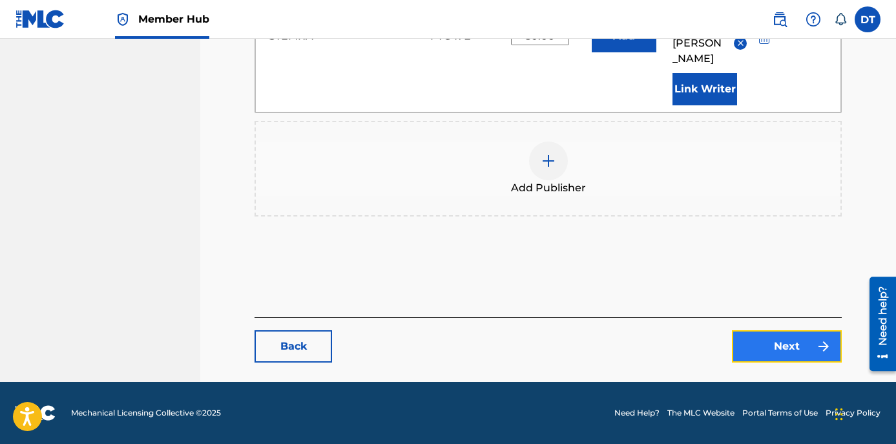
click at [790, 337] on link "Next" at bounding box center [787, 346] width 110 height 32
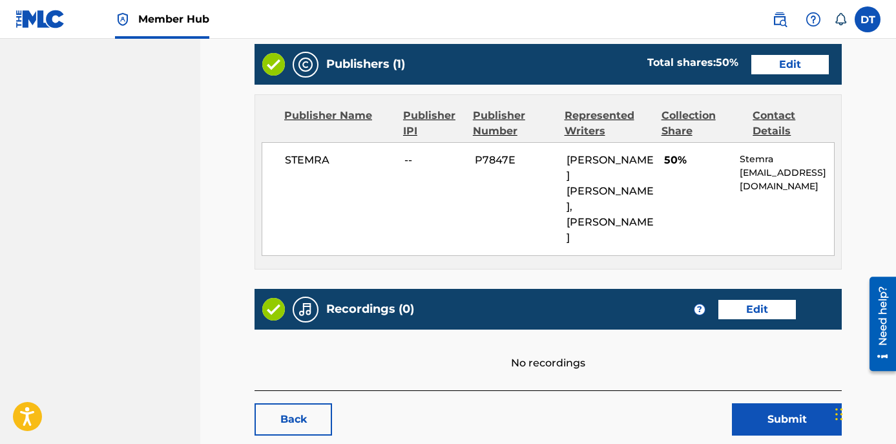
scroll to position [549, 0]
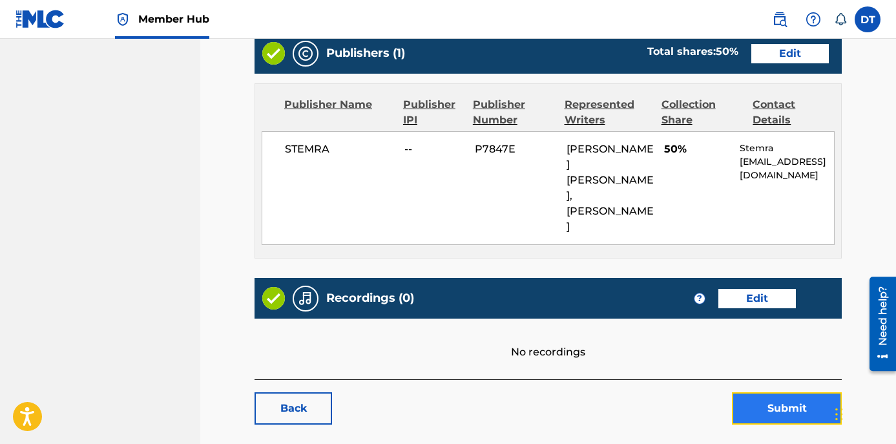
click at [780, 392] on button "Submit" at bounding box center [787, 408] width 110 height 32
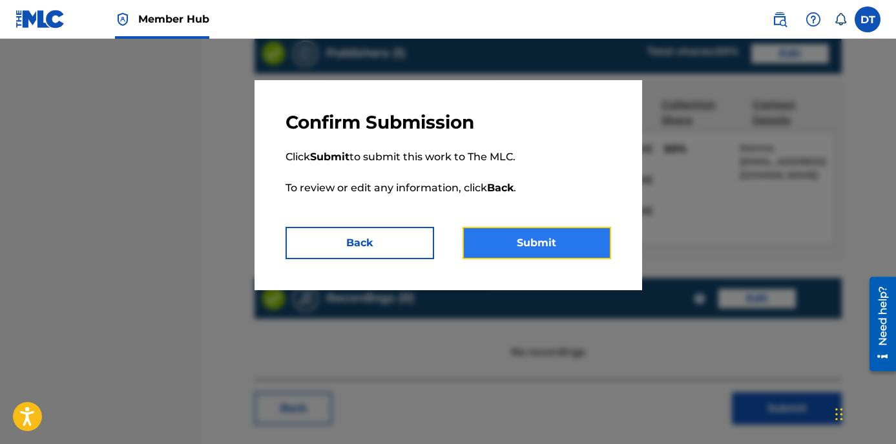
click at [556, 241] on button "Submit" at bounding box center [537, 243] width 149 height 32
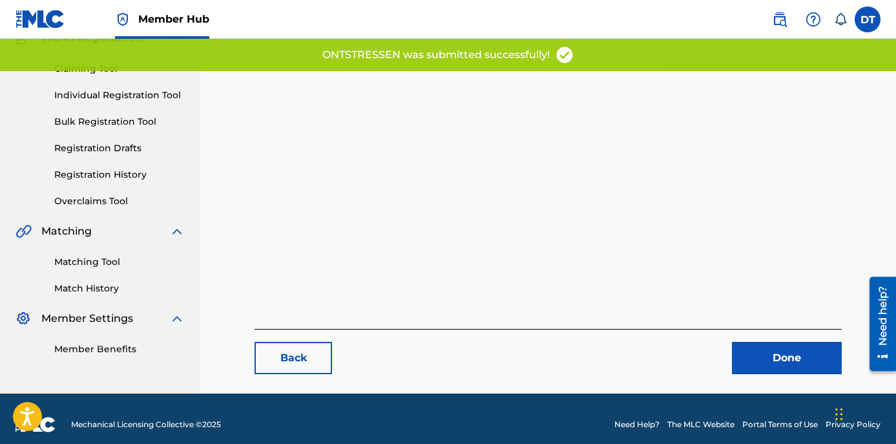
scroll to position [133, 0]
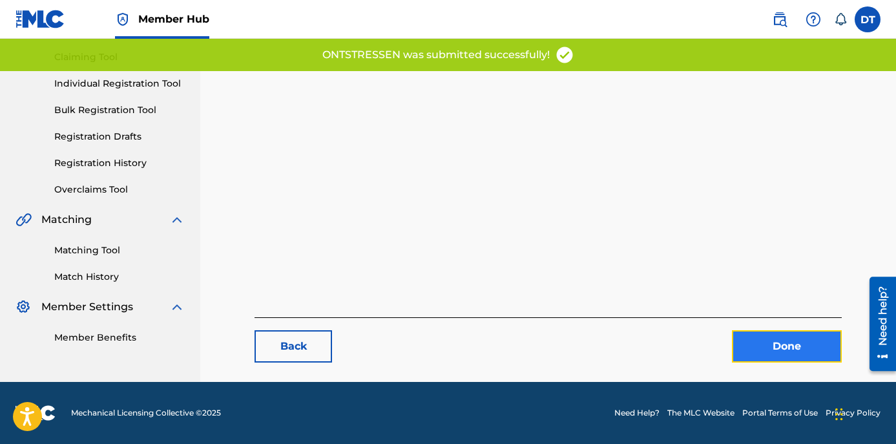
click at [799, 344] on link "Done" at bounding box center [787, 346] width 110 height 32
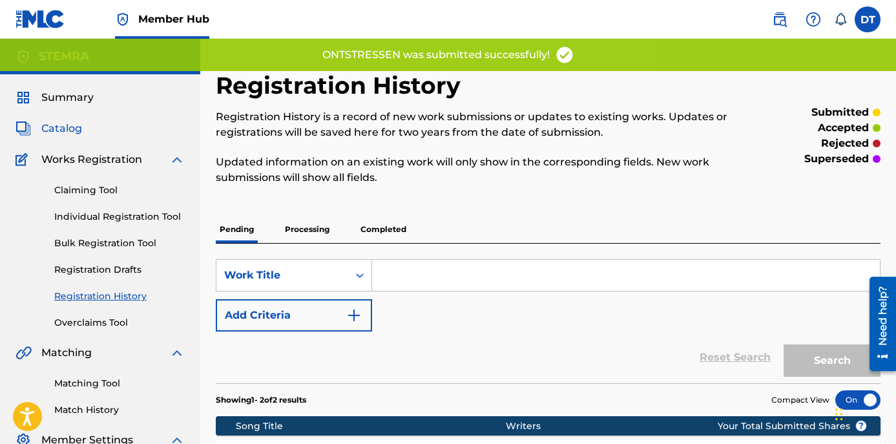
click at [70, 129] on span "Catalog" at bounding box center [61, 129] width 41 height 16
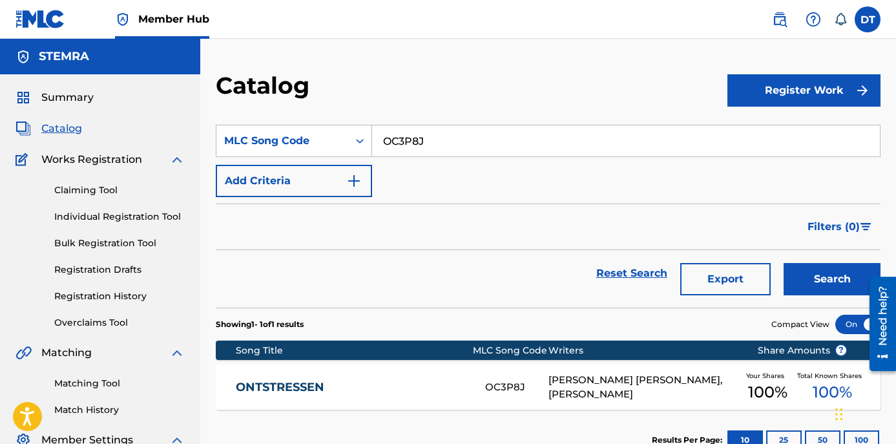
drag, startPoint x: 450, startPoint y: 139, endPoint x: 377, endPoint y: 132, distance: 73.4
click at [377, 132] on input "OC3P8J" at bounding box center [626, 140] width 508 height 31
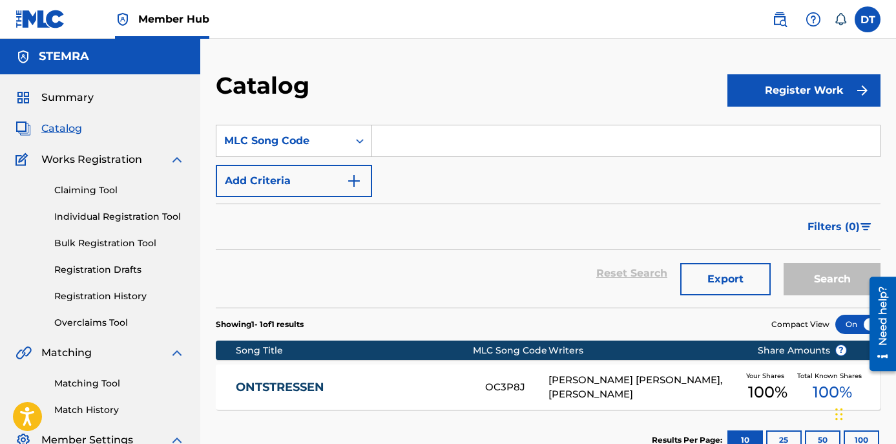
paste input "SI2PHC"
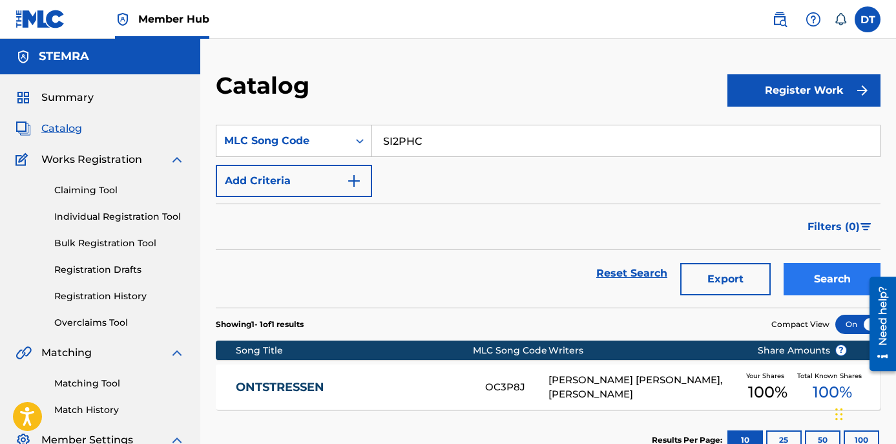
type input "SI2PHC"
click at [798, 277] on button "Search" at bounding box center [832, 279] width 97 height 32
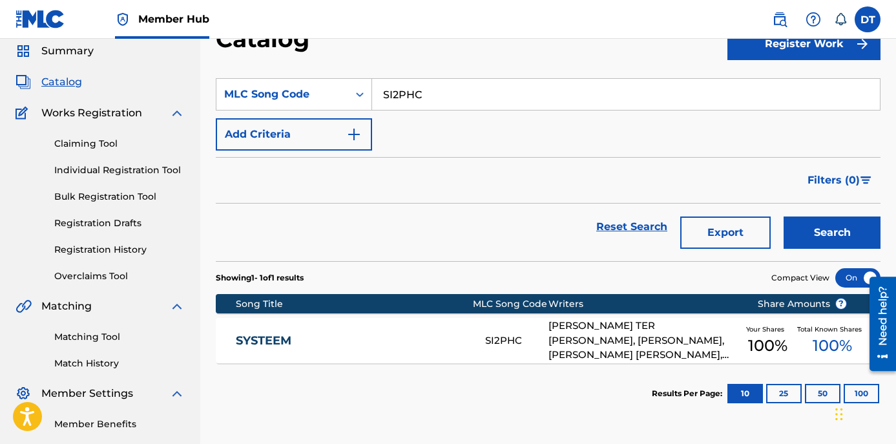
scroll to position [111, 0]
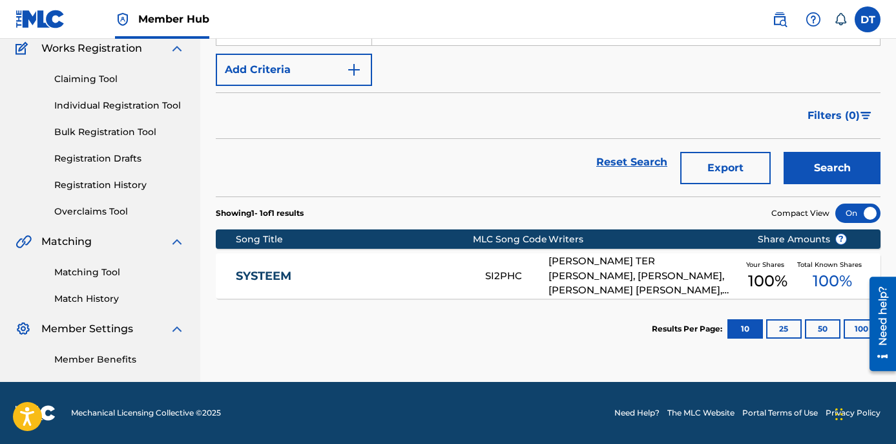
click at [276, 275] on link "SYSTEEM" at bounding box center [352, 276] width 233 height 15
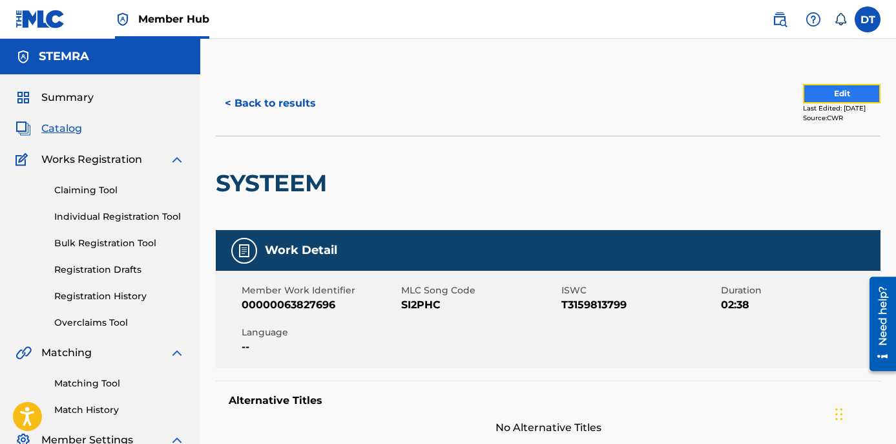
click at [833, 93] on button "Edit" at bounding box center [842, 93] width 78 height 19
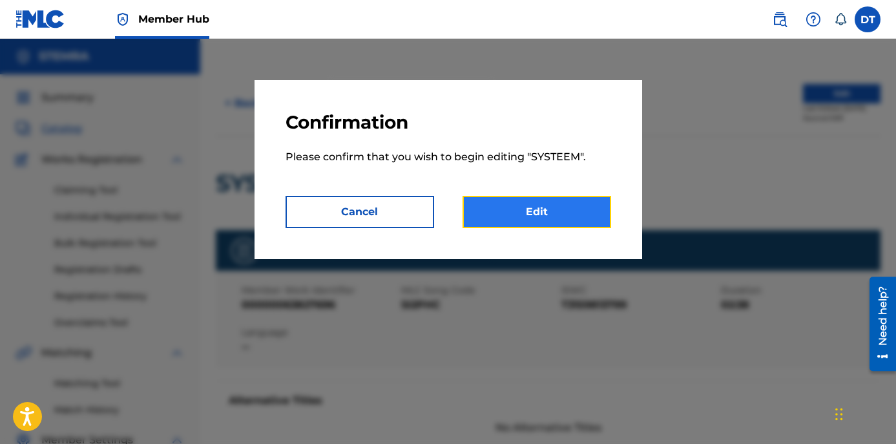
click at [543, 208] on link "Edit" at bounding box center [537, 212] width 149 height 32
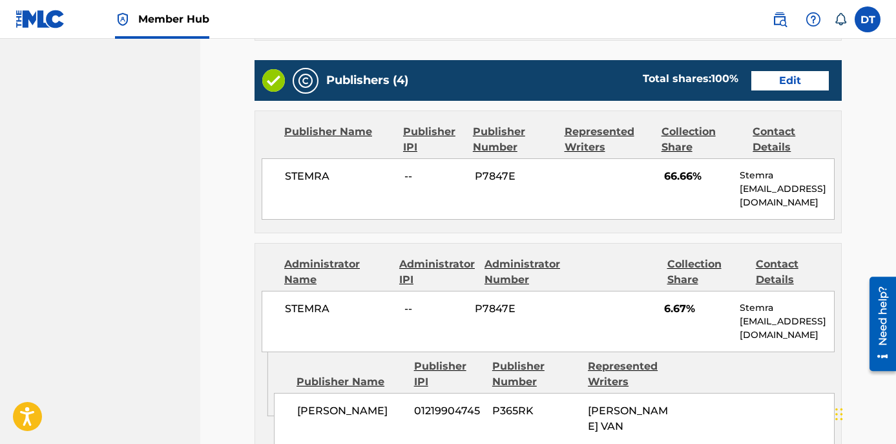
scroll to position [581, 0]
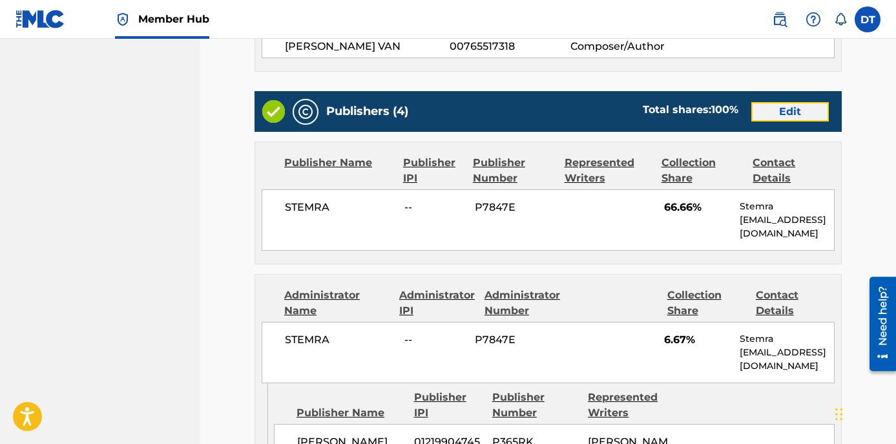
click at [792, 102] on link "Edit" at bounding box center [790, 111] width 78 height 19
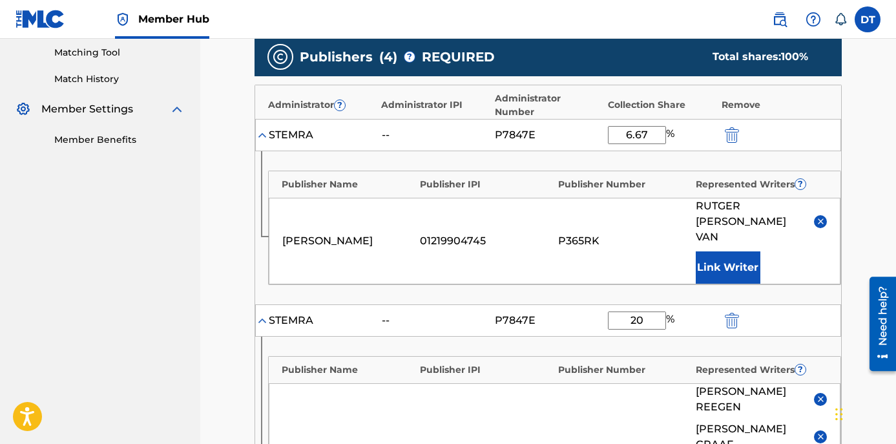
scroll to position [323, 0]
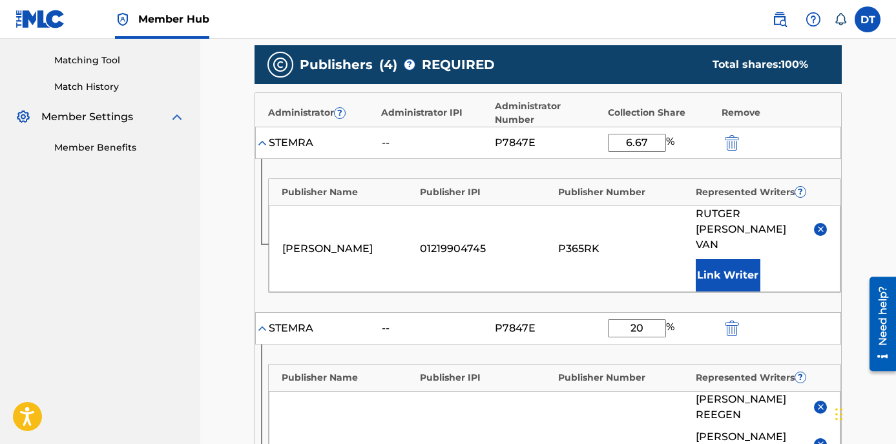
drag, startPoint x: 655, startPoint y: 142, endPoint x: 607, endPoint y: 140, distance: 48.5
click at [607, 140] on div "STEMRA -- P7847E 6.67 %" at bounding box center [548, 143] width 586 height 32
type input "40"
drag, startPoint x: 651, startPoint y: 294, endPoint x: 623, endPoint y: 293, distance: 27.1
click at [623, 319] on input "20" at bounding box center [637, 328] width 58 height 18
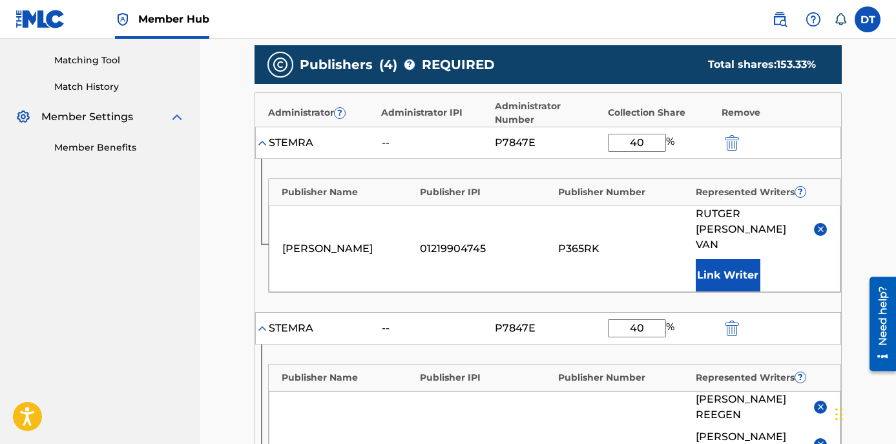
type input "40"
drag, startPoint x: 647, startPoint y: 143, endPoint x: 618, endPoint y: 141, distance: 29.1
click at [618, 141] on input "40" at bounding box center [637, 143] width 58 height 18
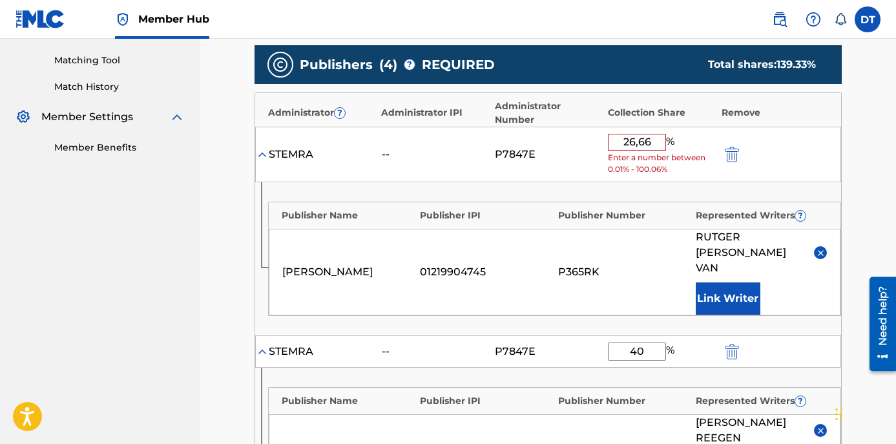
click at [642, 142] on input "26,66" at bounding box center [637, 142] width 58 height 17
click at [639, 138] on input "26,66" at bounding box center [637, 142] width 58 height 17
type input "26,66."
click at [650, 342] on input "40" at bounding box center [637, 351] width 58 height 18
type input "4"
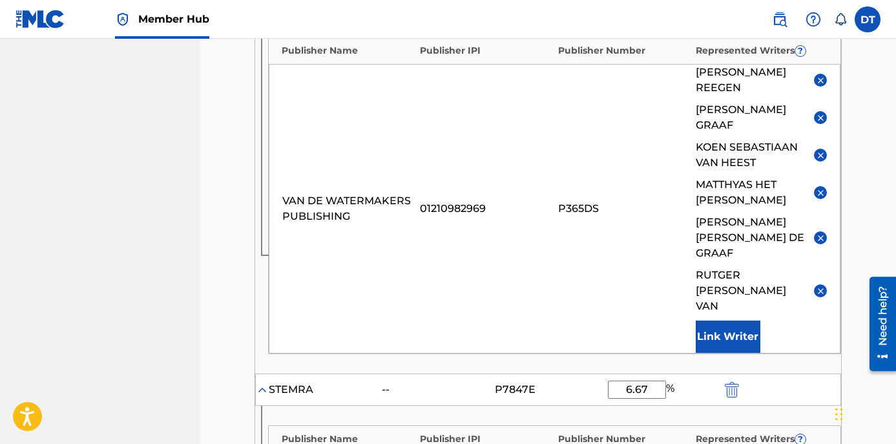
scroll to position [711, 0]
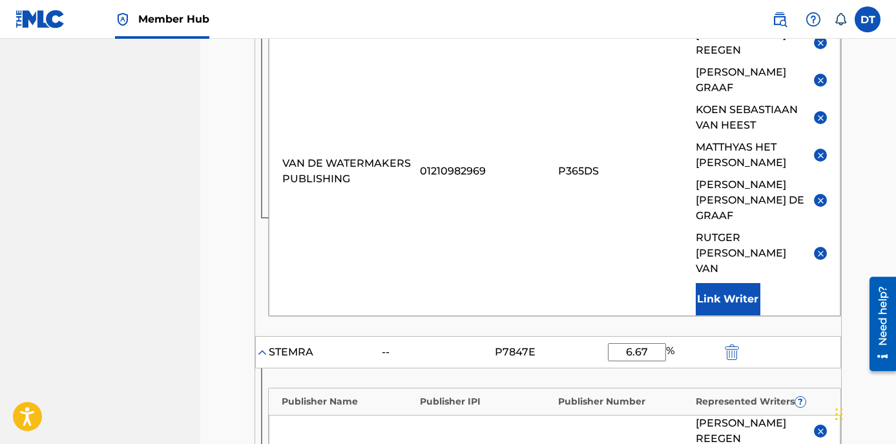
type input "26.66"
drag, startPoint x: 645, startPoint y: 244, endPoint x: 618, endPoint y: 250, distance: 27.1
click at [618, 343] on input "6.67" at bounding box center [637, 352] width 58 height 18
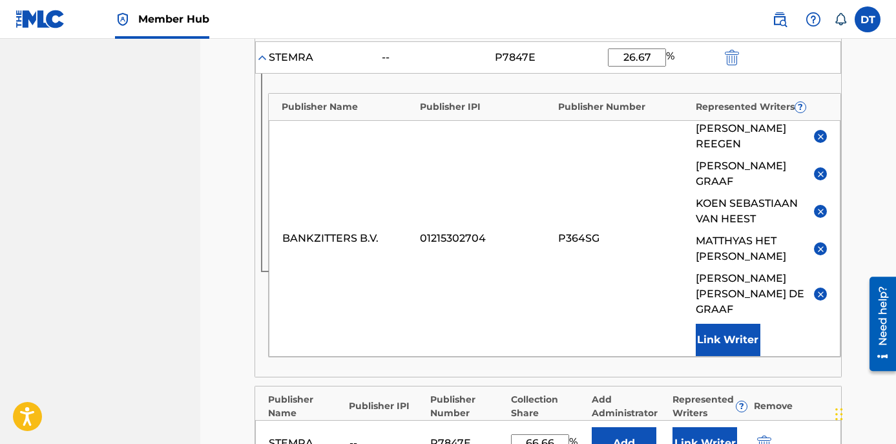
scroll to position [1034, 0]
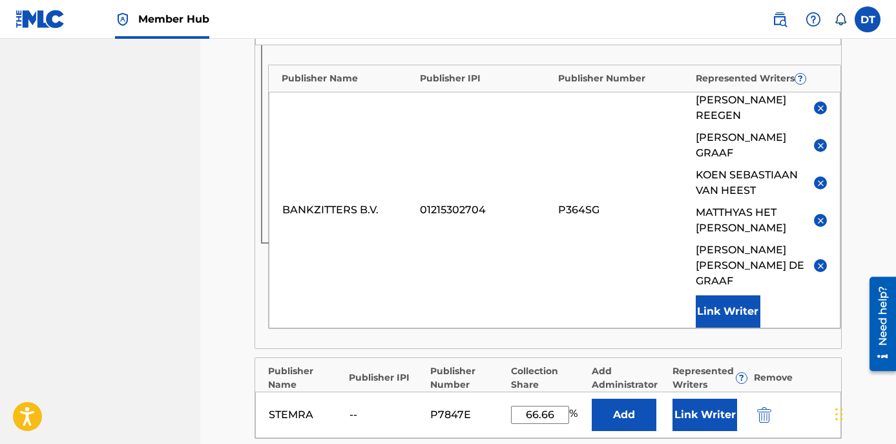
type input "26.67"
drag, startPoint x: 561, startPoint y: 262, endPoint x: 516, endPoint y: 268, distance: 45.0
click at [516, 406] on input "66.66" at bounding box center [540, 415] width 58 height 18
type input "20.00"
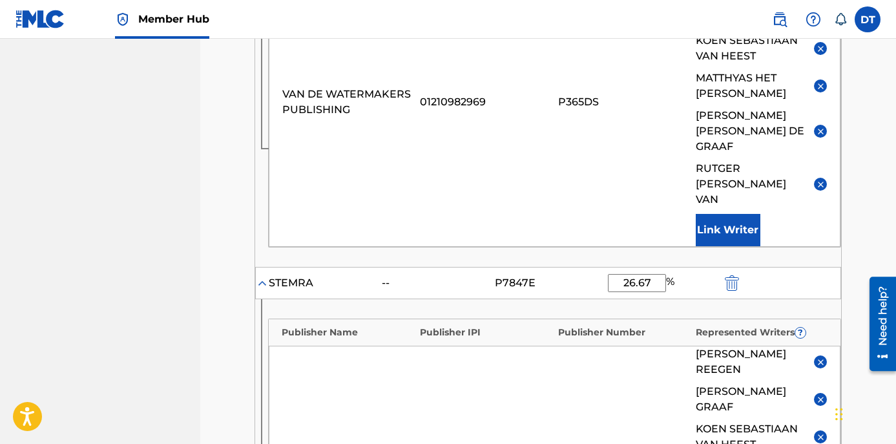
scroll to position [775, 0]
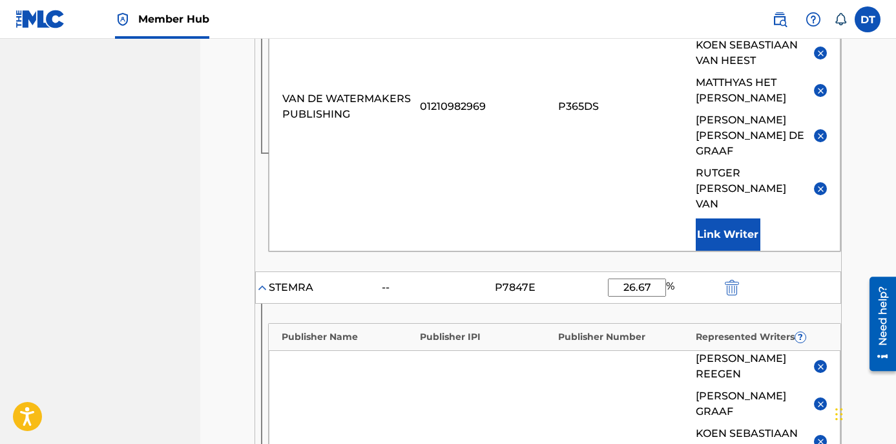
drag, startPoint x: 649, startPoint y: 179, endPoint x: 616, endPoint y: 174, distance: 34.0
click at [616, 278] on input "26.67" at bounding box center [637, 287] width 58 height 18
type input "20.00"
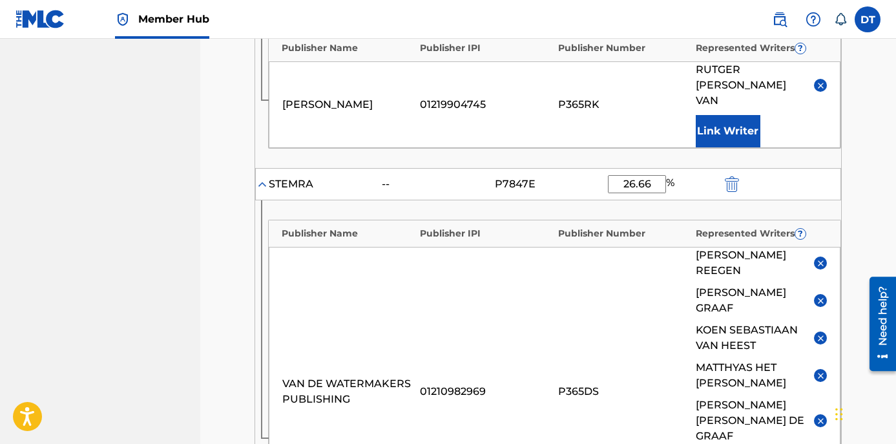
scroll to position [452, 0]
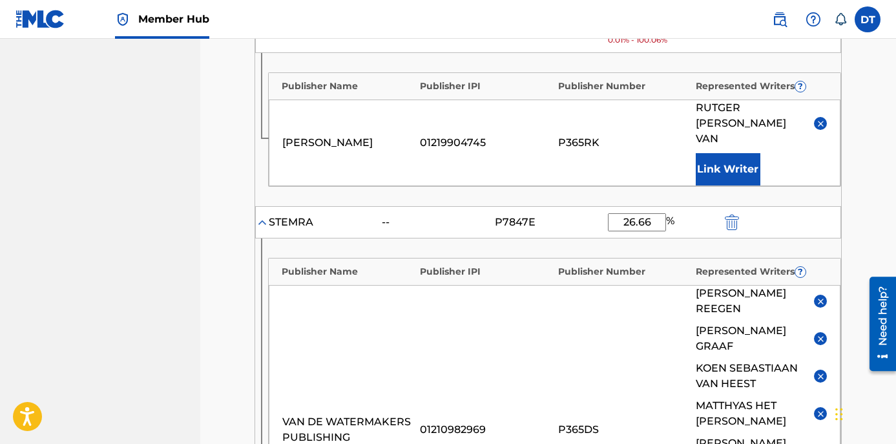
click at [659, 213] on input "26.66" at bounding box center [637, 222] width 58 height 18
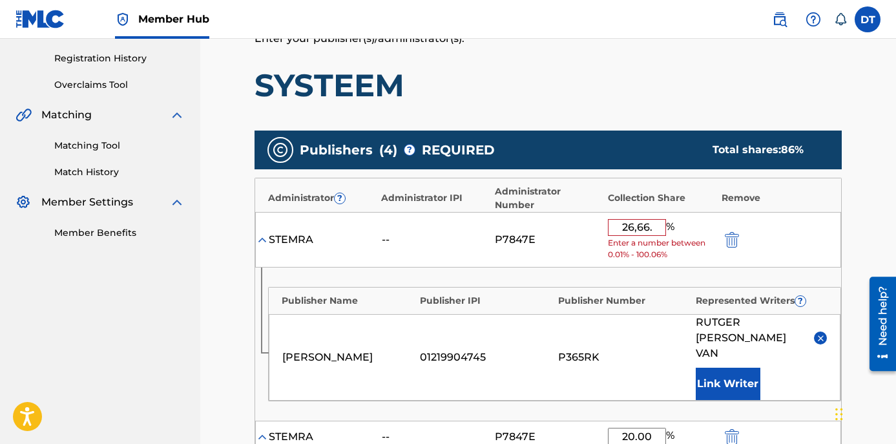
scroll to position [194, 0]
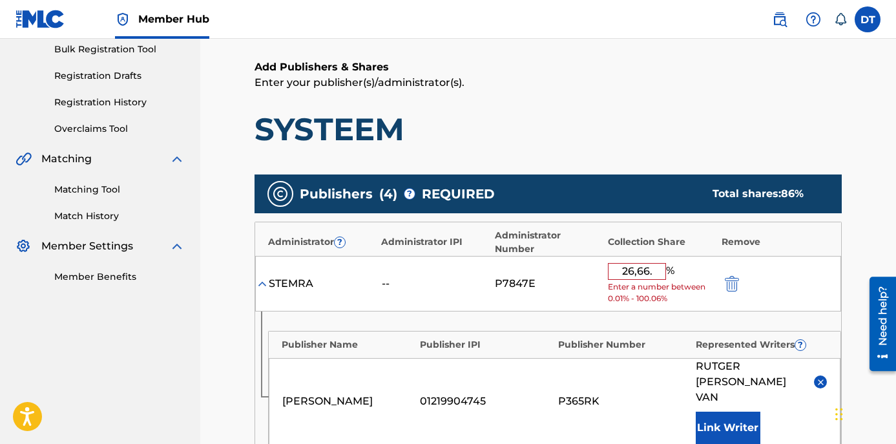
type input "20.00"
drag, startPoint x: 634, startPoint y: 277, endPoint x: 613, endPoint y: 271, distance: 22.7
click at [613, 271] on input "26,66." at bounding box center [637, 271] width 58 height 17
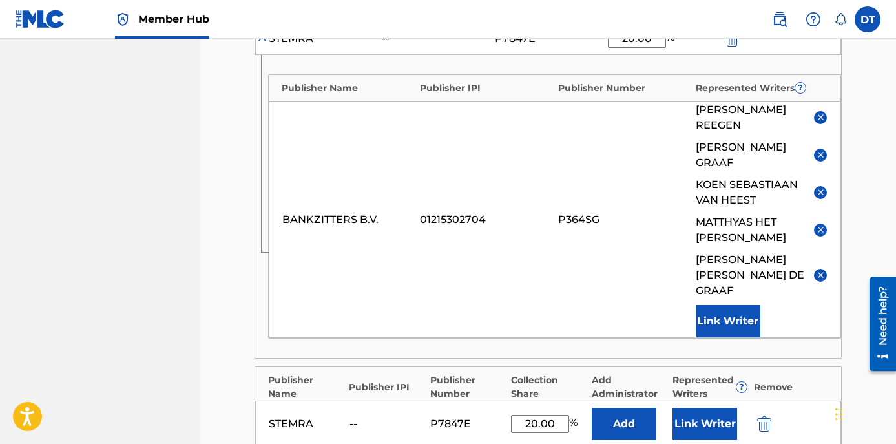
scroll to position [1163, 0]
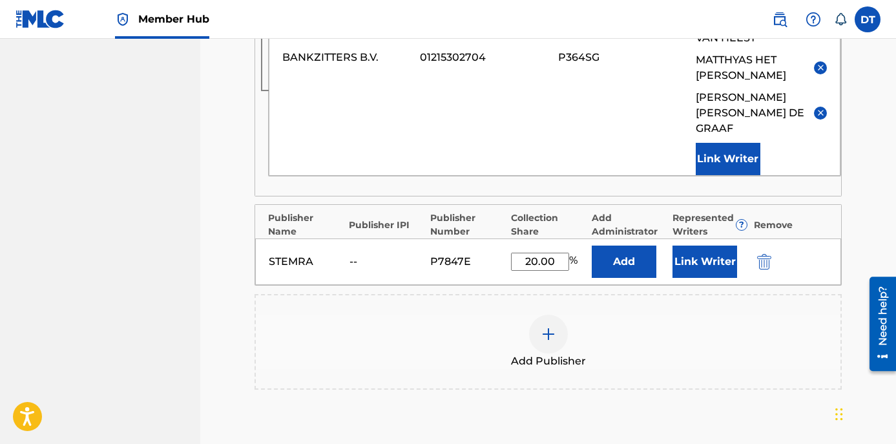
type input "20.00"
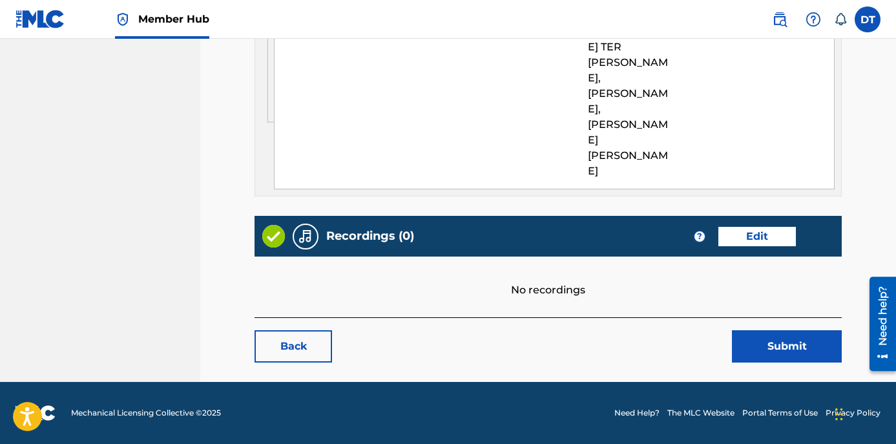
scroll to position [1599, 0]
click at [768, 345] on button "Submit" at bounding box center [787, 346] width 110 height 32
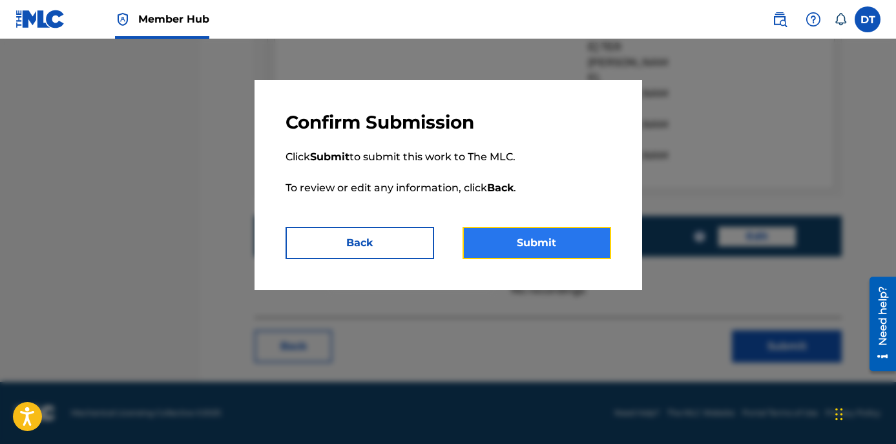
click at [534, 240] on button "Submit" at bounding box center [537, 243] width 149 height 32
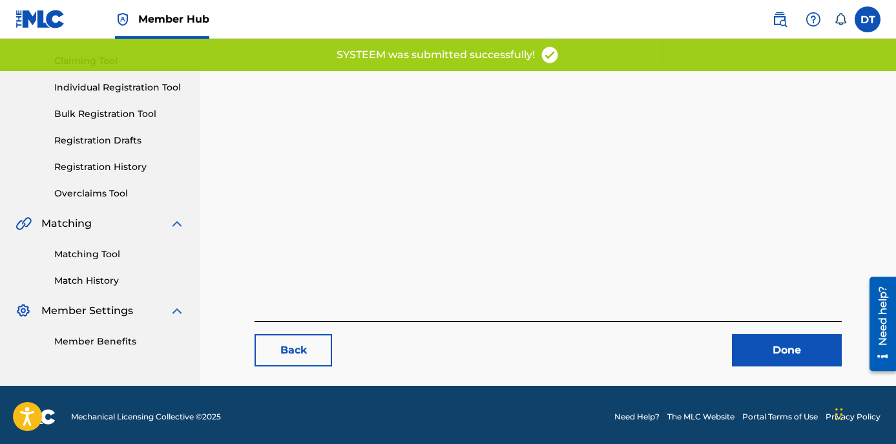
scroll to position [133, 0]
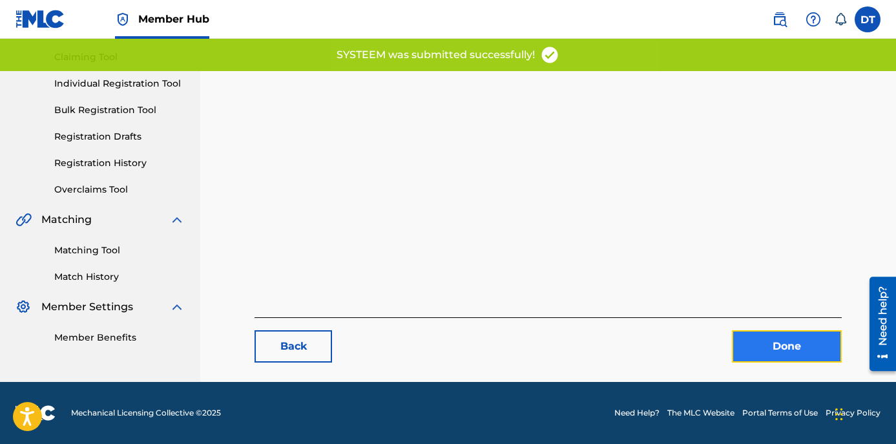
click at [755, 340] on link "Done" at bounding box center [787, 346] width 110 height 32
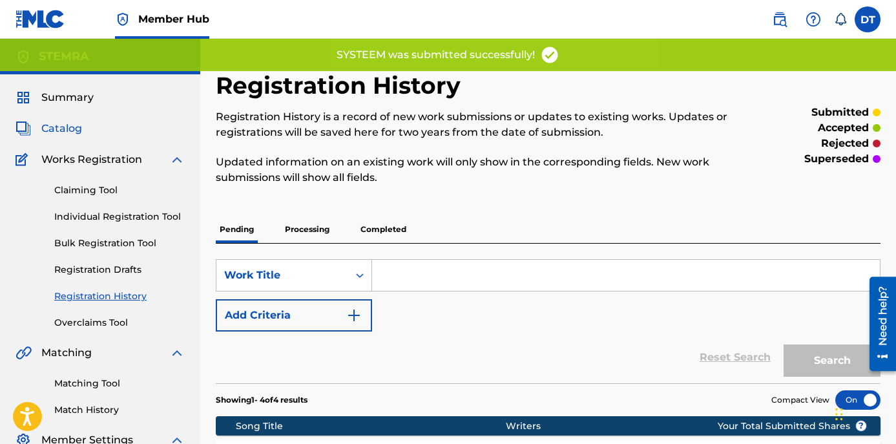
click at [74, 127] on span "Catalog" at bounding box center [61, 129] width 41 height 16
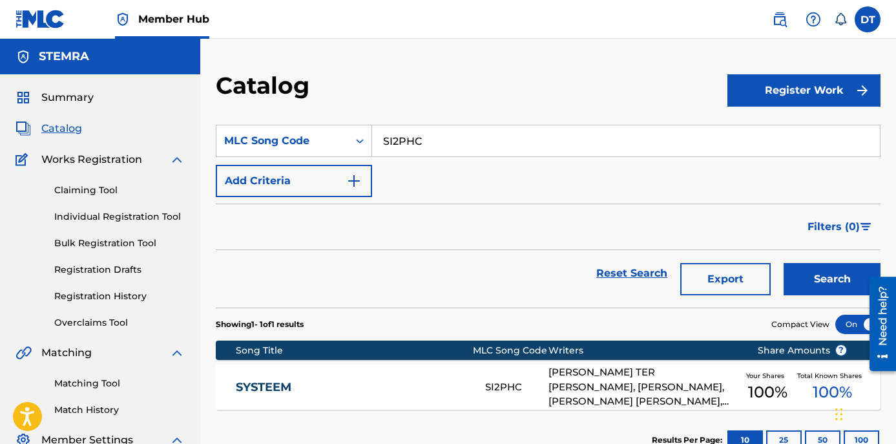
drag, startPoint x: 423, startPoint y: 136, endPoint x: 375, endPoint y: 134, distance: 47.9
click at [375, 134] on input "SI2PHC" at bounding box center [626, 140] width 508 height 31
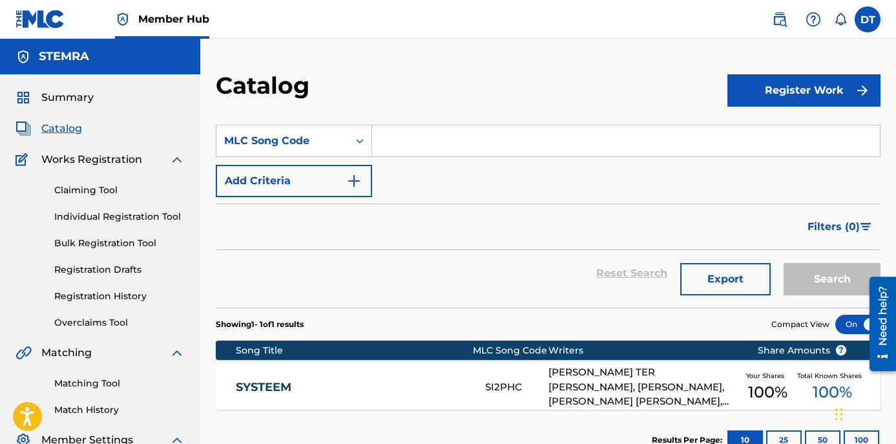
paste input "HG7SP4"
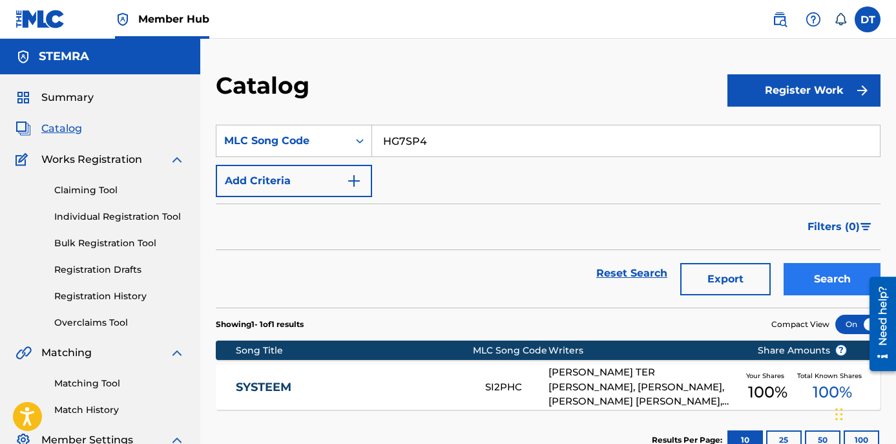
type input "HG7SP4"
click at [806, 275] on button "Search" at bounding box center [832, 279] width 97 height 32
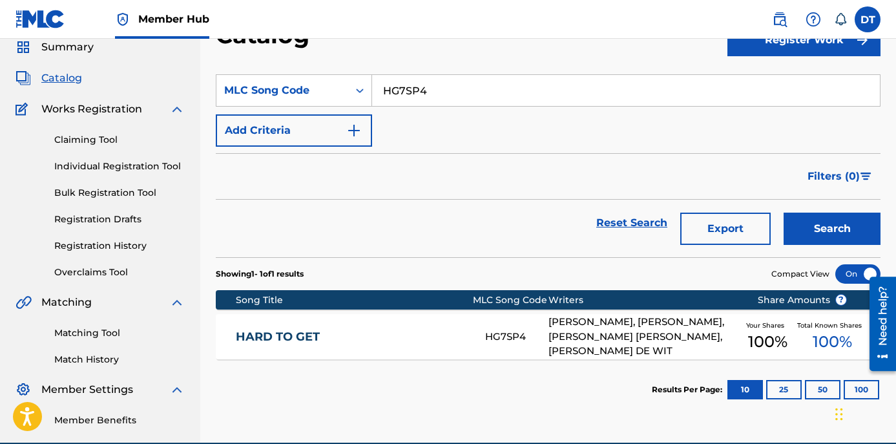
scroll to position [65, 0]
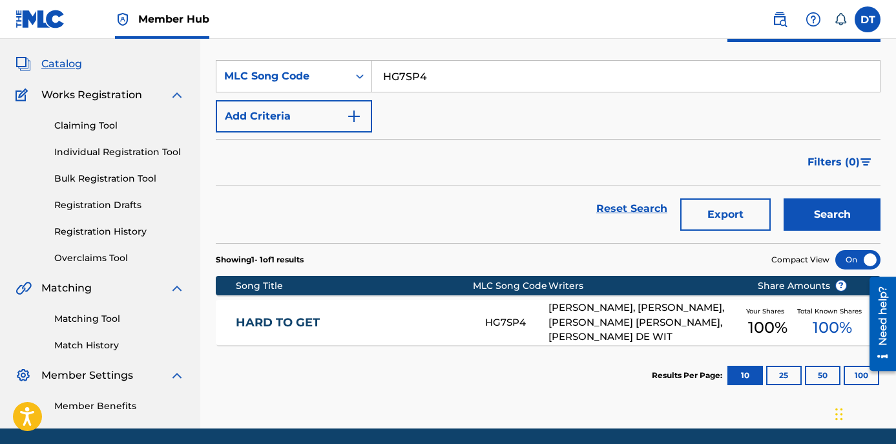
click at [283, 324] on link "HARD TO GET" at bounding box center [352, 322] width 233 height 15
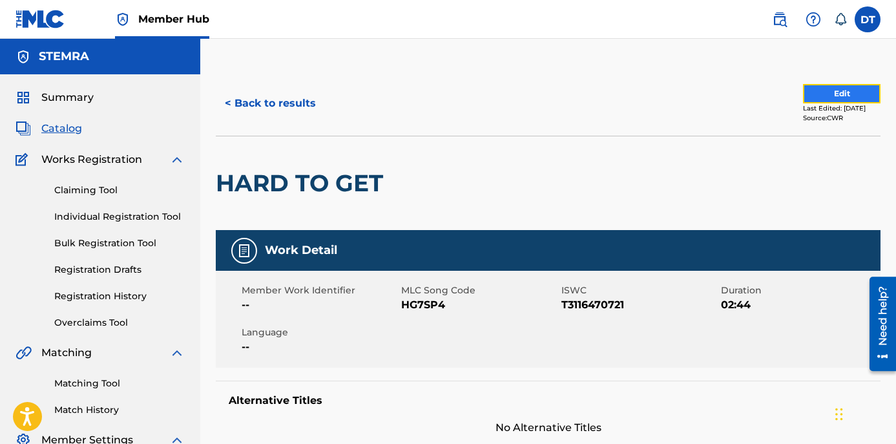
click at [806, 89] on button "Edit" at bounding box center [842, 93] width 78 height 19
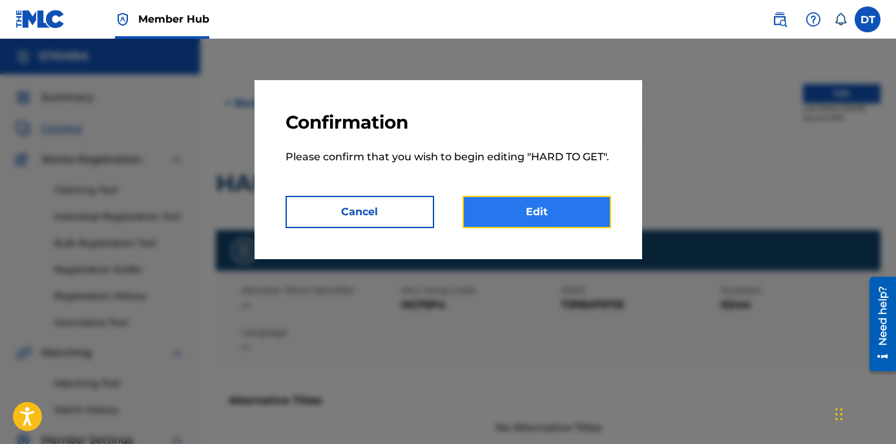
click at [533, 215] on link "Edit" at bounding box center [537, 212] width 149 height 32
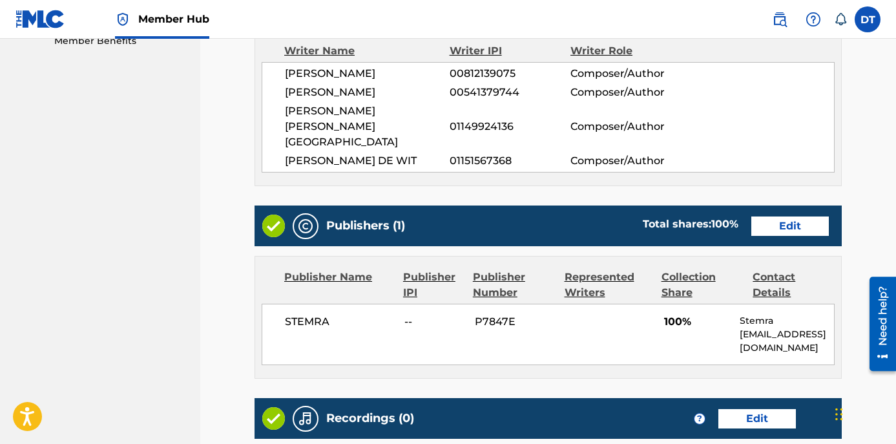
scroll to position [452, 0]
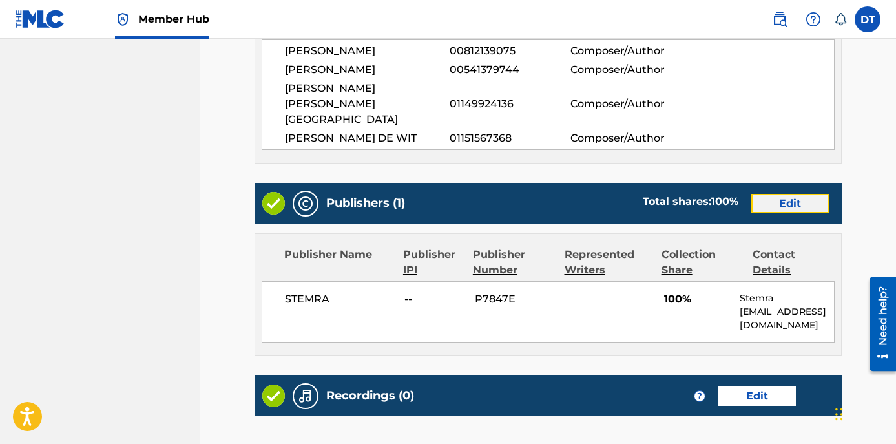
click at [780, 194] on link "Edit" at bounding box center [790, 203] width 78 height 19
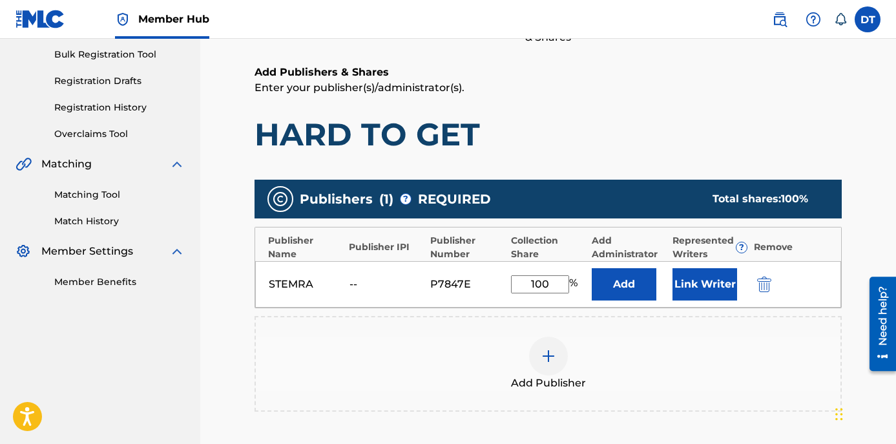
scroll to position [258, 0]
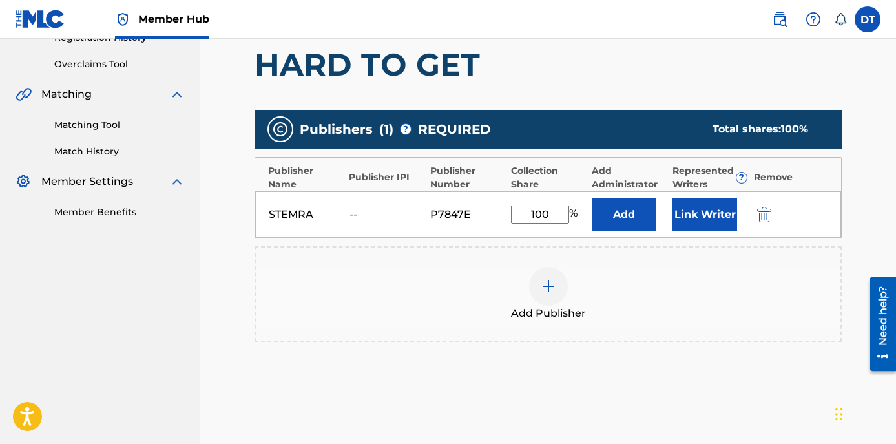
drag, startPoint x: 558, startPoint y: 220, endPoint x: 532, endPoint y: 213, distance: 26.0
click at [532, 213] on input "100" at bounding box center [540, 214] width 58 height 18
type input "50.00"
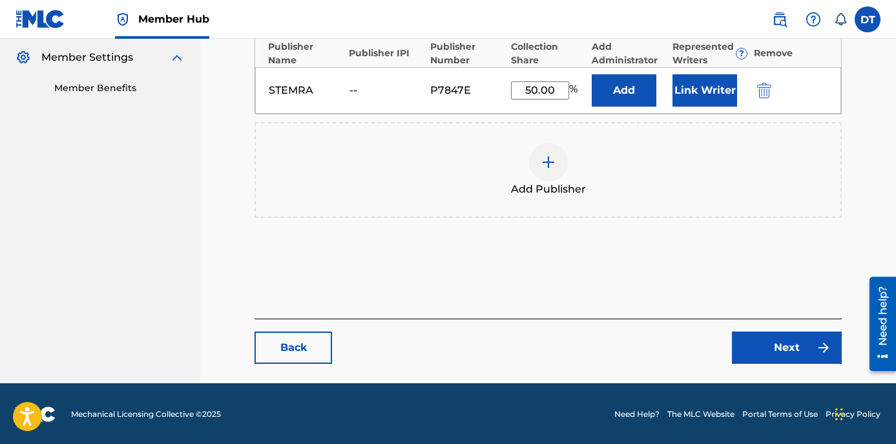
scroll to position [384, 0]
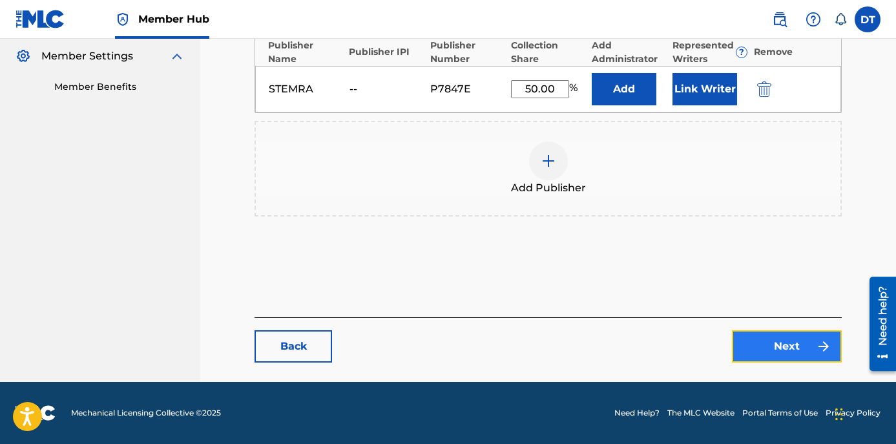
click at [787, 347] on link "Next" at bounding box center [787, 346] width 110 height 32
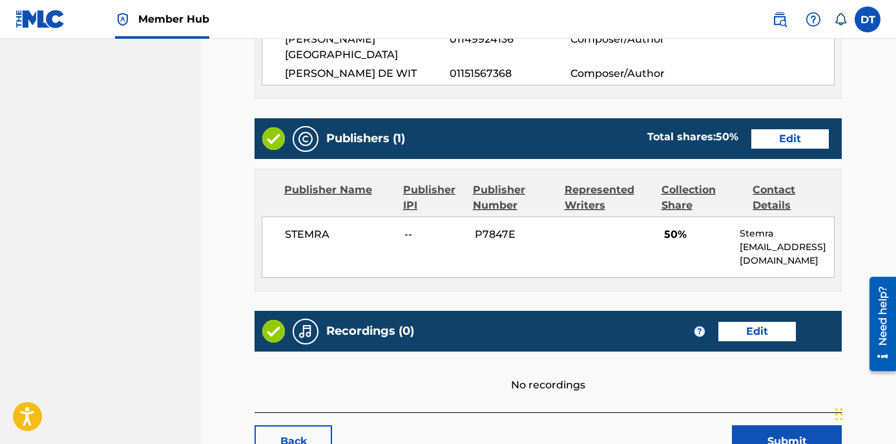
scroll to position [581, 0]
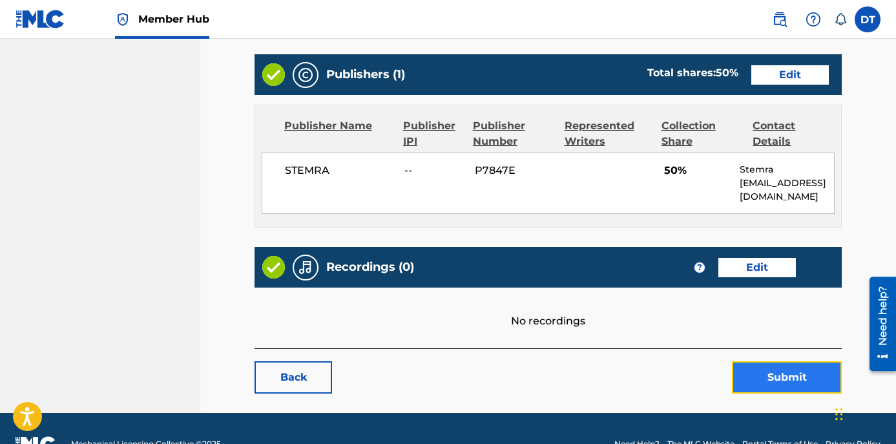
click at [784, 361] on button "Submit" at bounding box center [787, 377] width 110 height 32
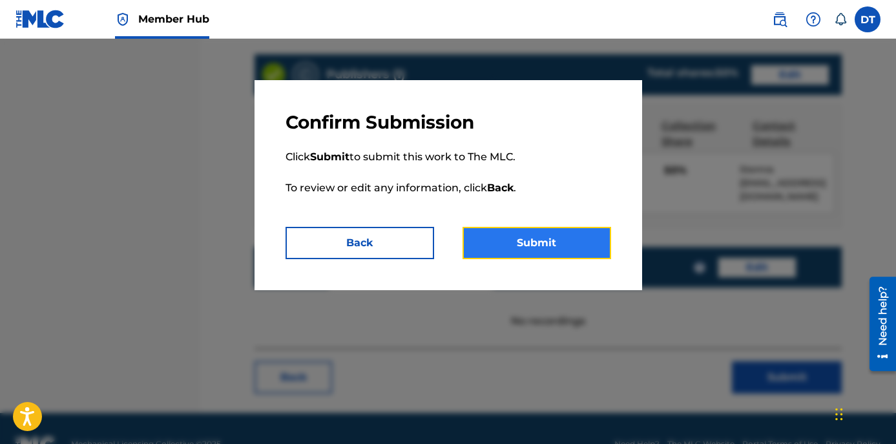
click at [505, 246] on button "Submit" at bounding box center [537, 243] width 149 height 32
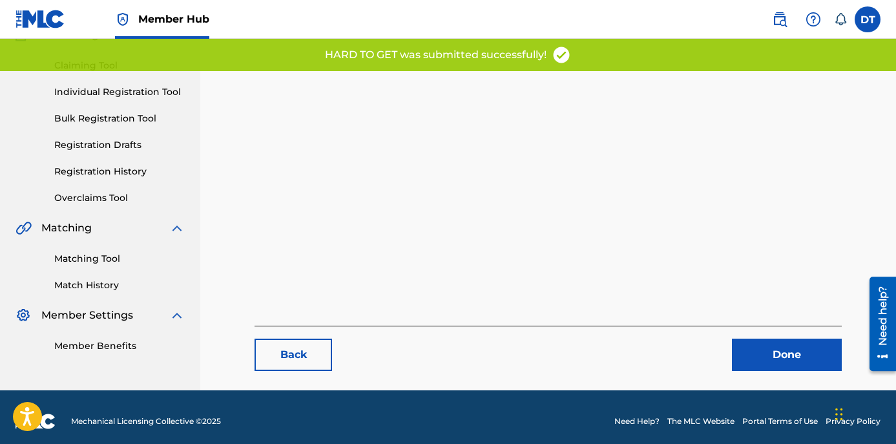
scroll to position [133, 0]
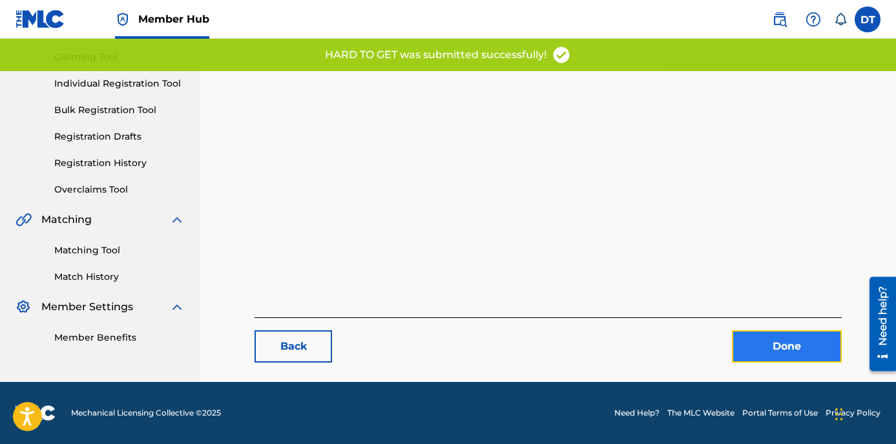
click at [780, 336] on link "Done" at bounding box center [787, 346] width 110 height 32
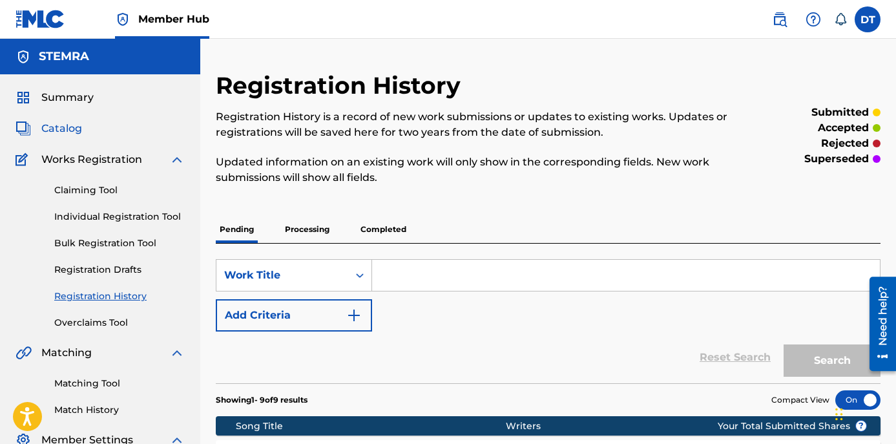
click at [72, 127] on span "Catalog" at bounding box center [61, 129] width 41 height 16
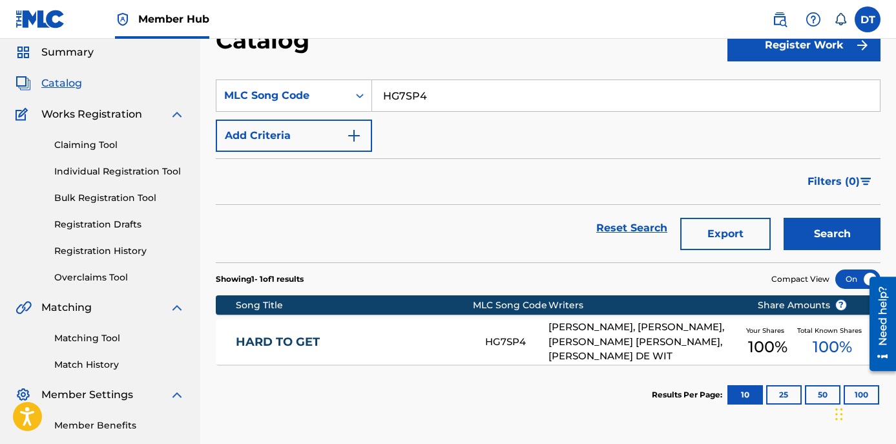
scroll to position [65, 0]
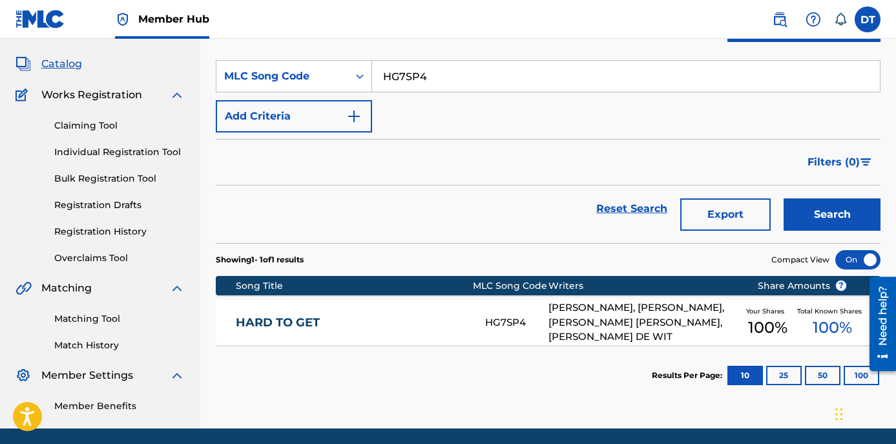
drag, startPoint x: 429, startPoint y: 78, endPoint x: 381, endPoint y: 76, distance: 47.9
click at [381, 76] on input "HG7SP4" at bounding box center [626, 76] width 508 height 31
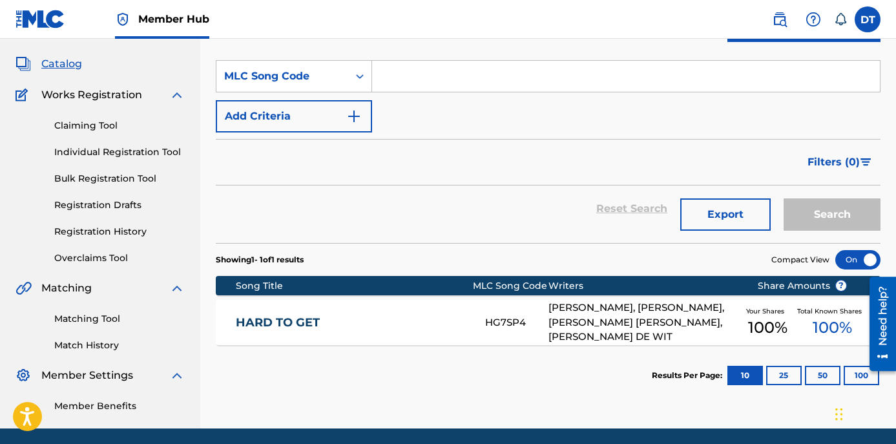
paste input "N3064M"
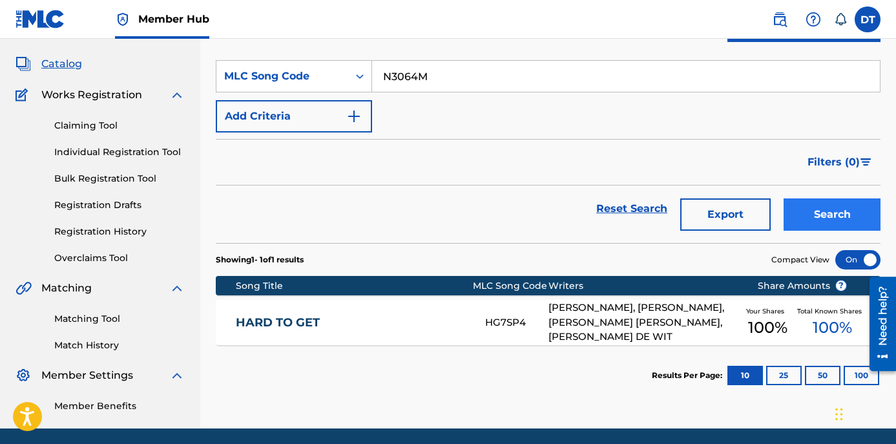
type input "N3064M"
click at [799, 218] on button "Search" at bounding box center [832, 214] width 97 height 32
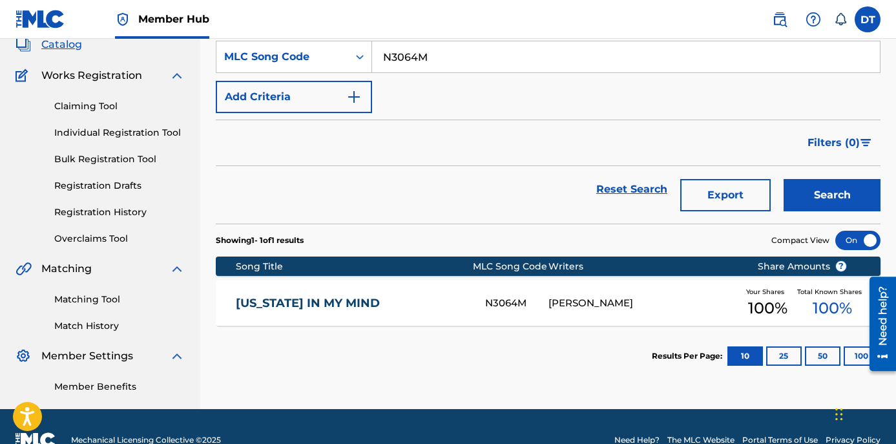
scroll to position [111, 0]
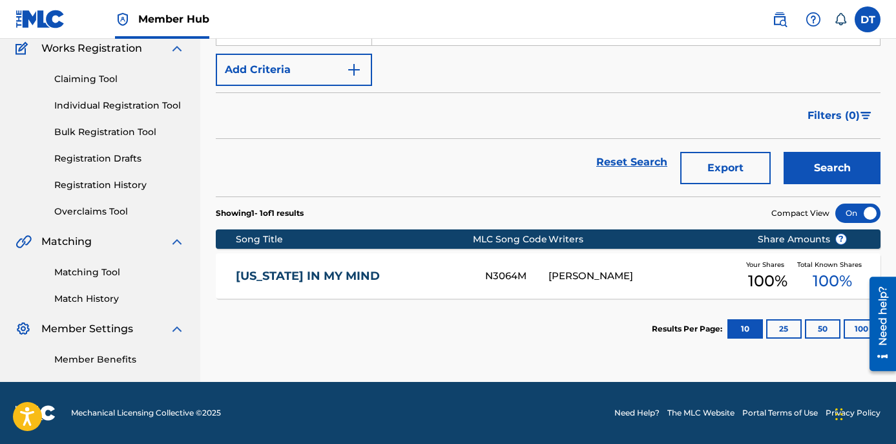
click at [319, 273] on link "[US_STATE] IN MY MIND" at bounding box center [352, 276] width 233 height 15
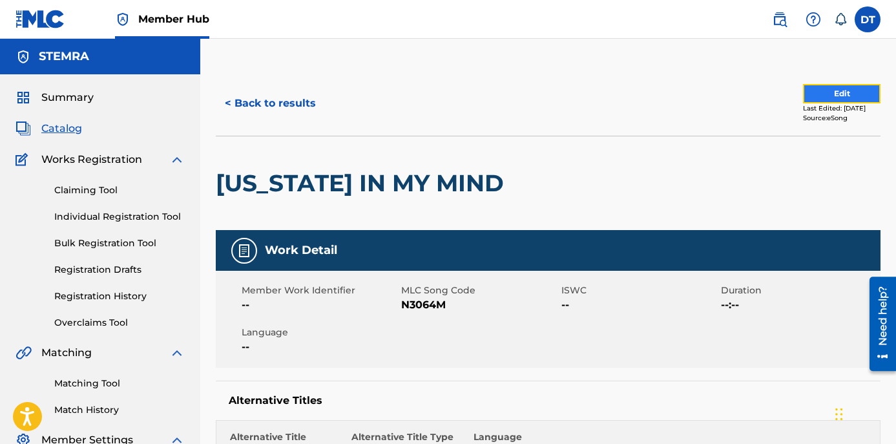
click at [838, 92] on button "Edit" at bounding box center [842, 93] width 78 height 19
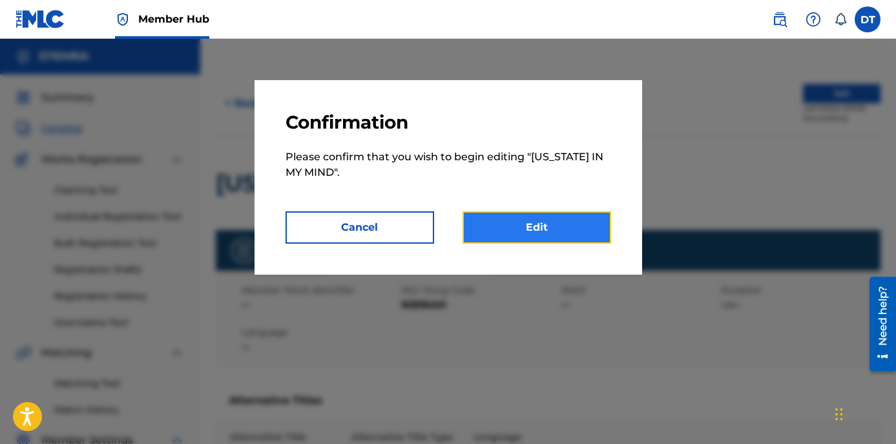
click at [564, 219] on link "Edit" at bounding box center [537, 227] width 149 height 32
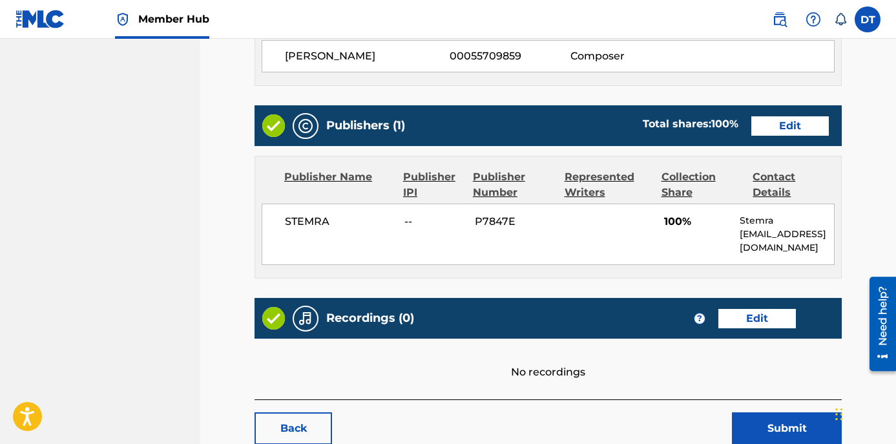
scroll to position [452, 0]
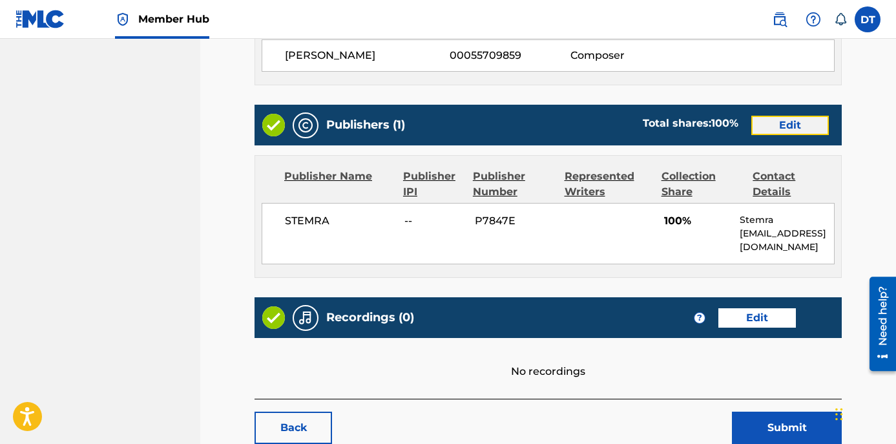
click at [778, 118] on link "Edit" at bounding box center [790, 125] width 78 height 19
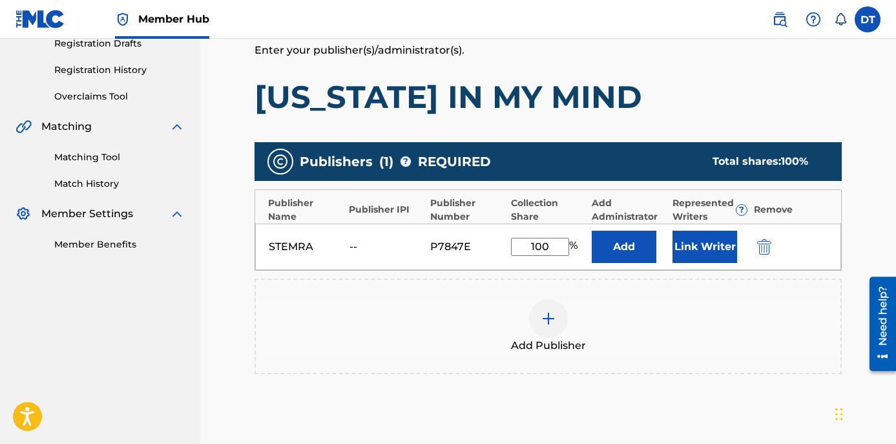
scroll to position [258, 0]
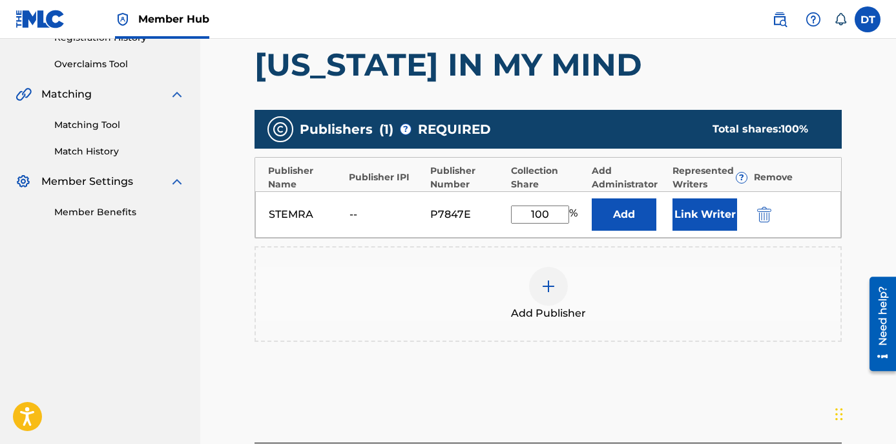
drag, startPoint x: 555, startPoint y: 215, endPoint x: 512, endPoint y: 212, distance: 42.8
click at [512, 212] on input "100" at bounding box center [540, 214] width 58 height 18
type input "50.00"
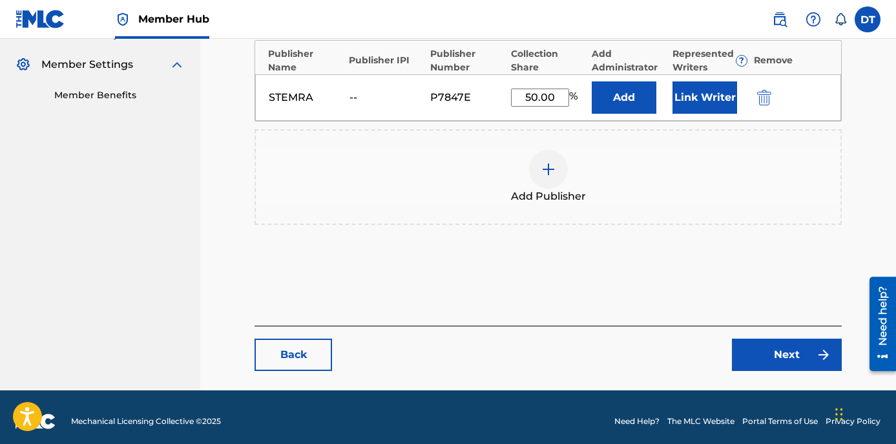
scroll to position [384, 0]
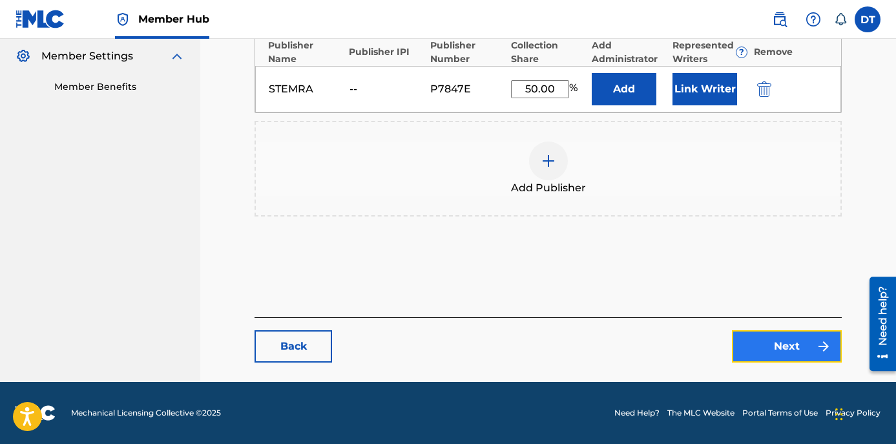
click at [772, 343] on link "Next" at bounding box center [787, 346] width 110 height 32
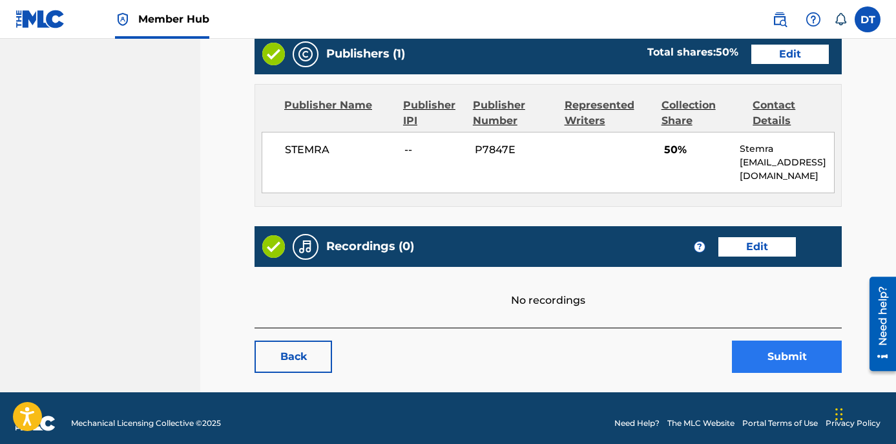
scroll to position [665, 0]
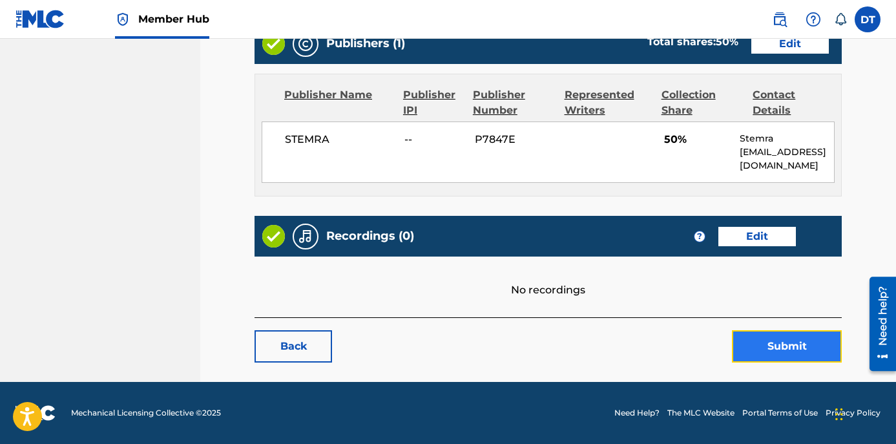
click at [755, 349] on button "Submit" at bounding box center [787, 346] width 110 height 32
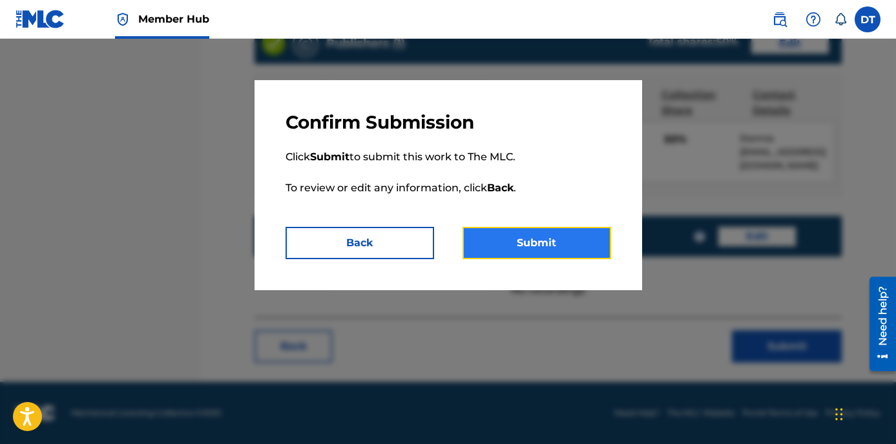
click at [529, 246] on button "Submit" at bounding box center [537, 243] width 149 height 32
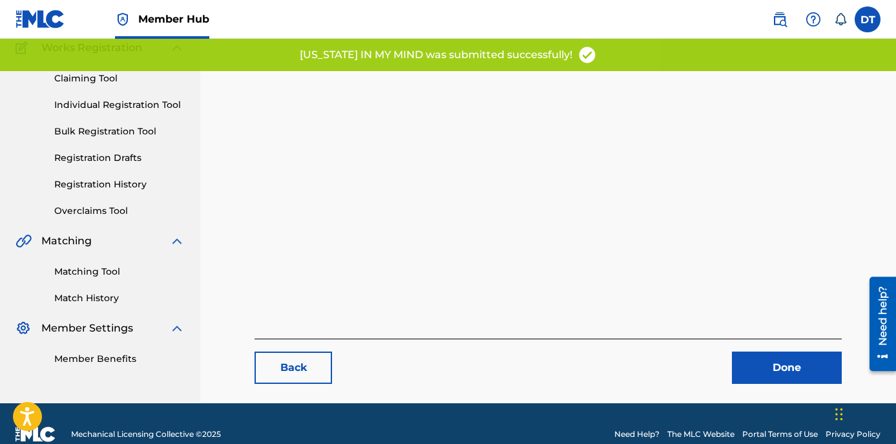
scroll to position [133, 0]
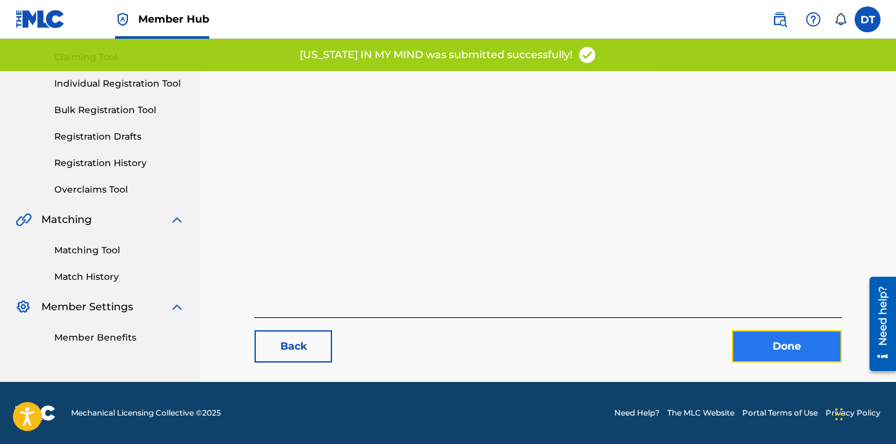
click at [776, 341] on link "Done" at bounding box center [787, 346] width 110 height 32
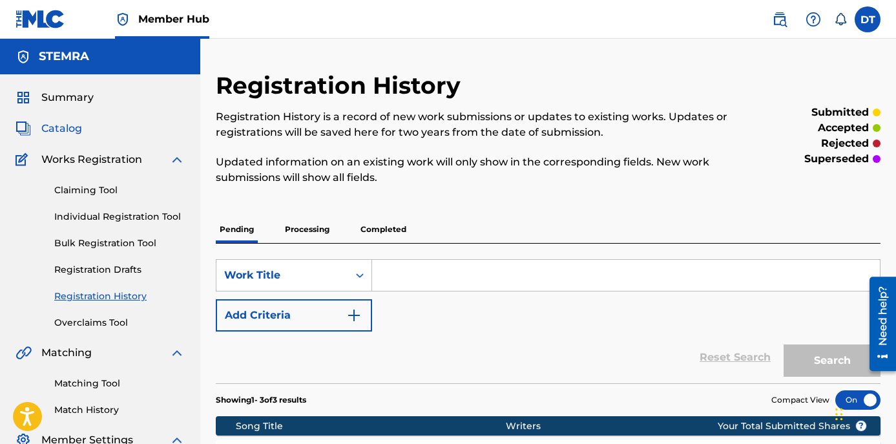
click at [74, 129] on span "Catalog" at bounding box center [61, 129] width 41 height 16
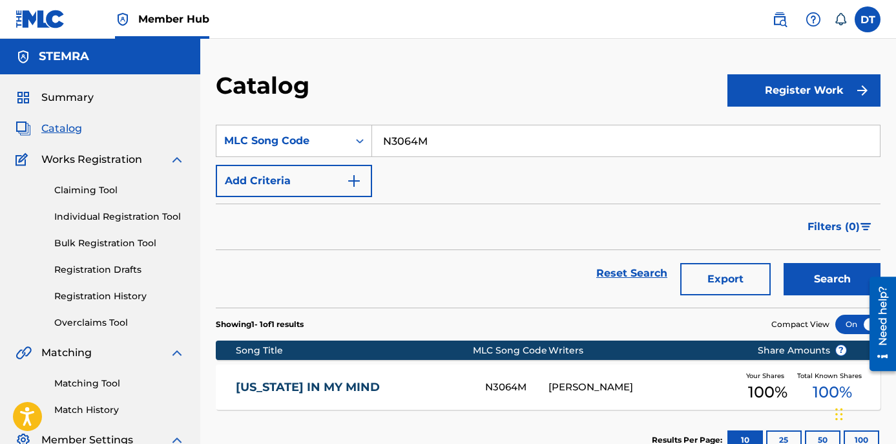
drag, startPoint x: 458, startPoint y: 140, endPoint x: 380, endPoint y: 133, distance: 78.5
click at [380, 133] on input "N3064M" at bounding box center [626, 140] width 508 height 31
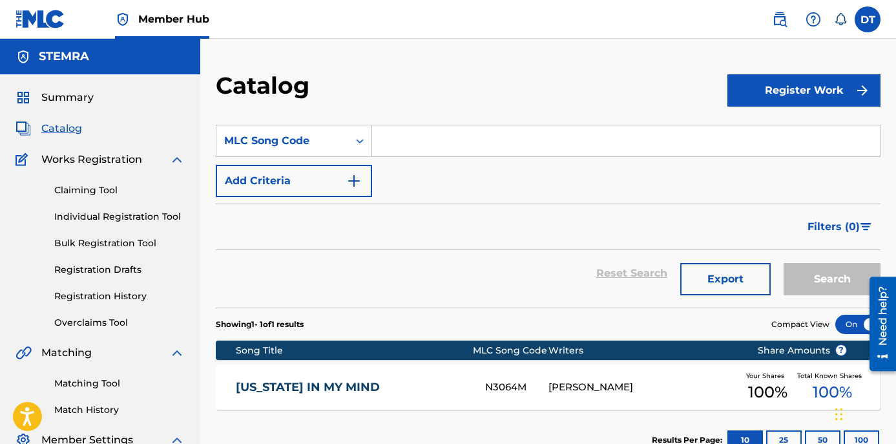
paste input "DC0KSY"
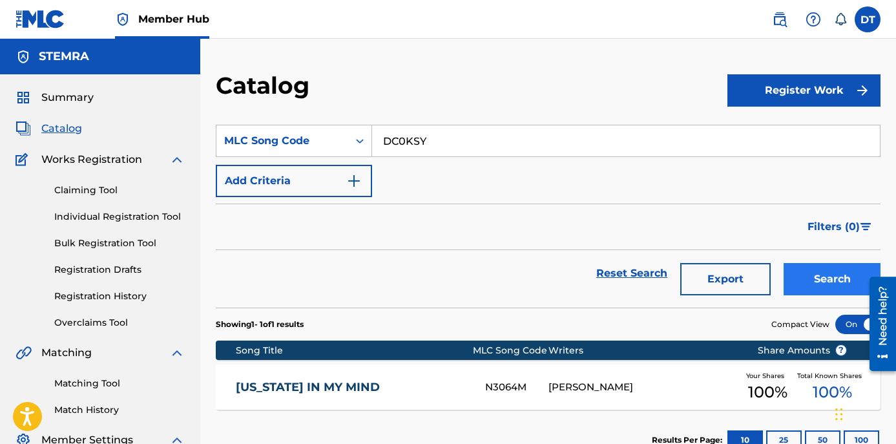
type input "DC0KSY"
click at [850, 273] on button "Search" at bounding box center [832, 279] width 97 height 32
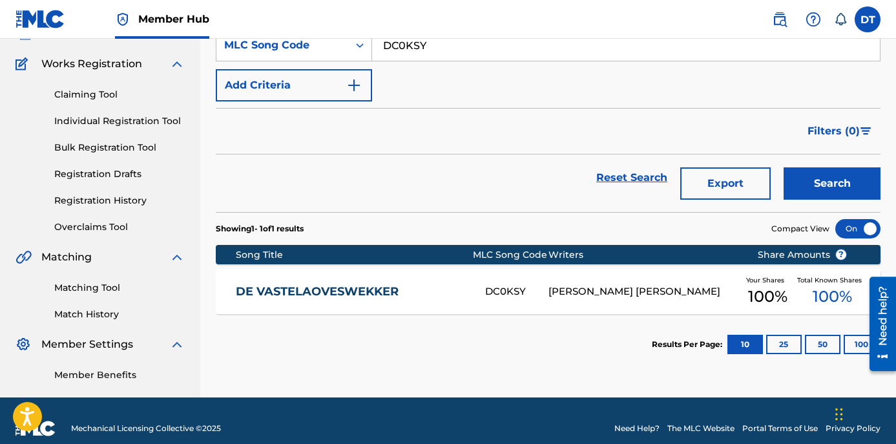
scroll to position [111, 0]
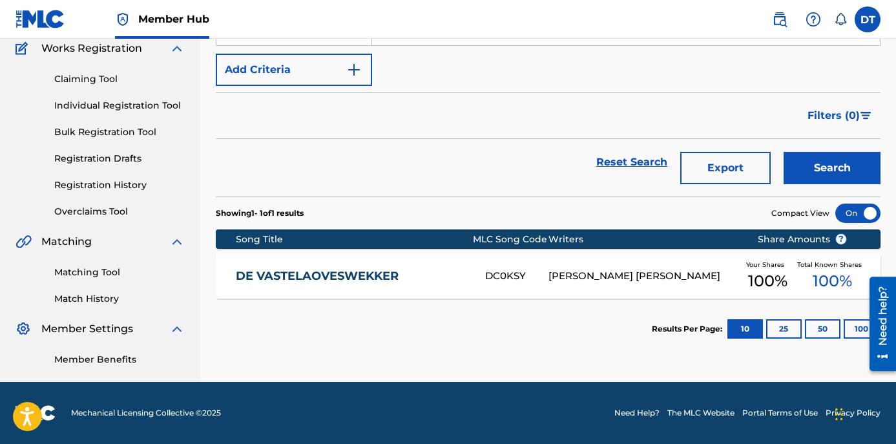
click at [373, 270] on link "DE VASTELAOVESWEKKER" at bounding box center [352, 276] width 233 height 15
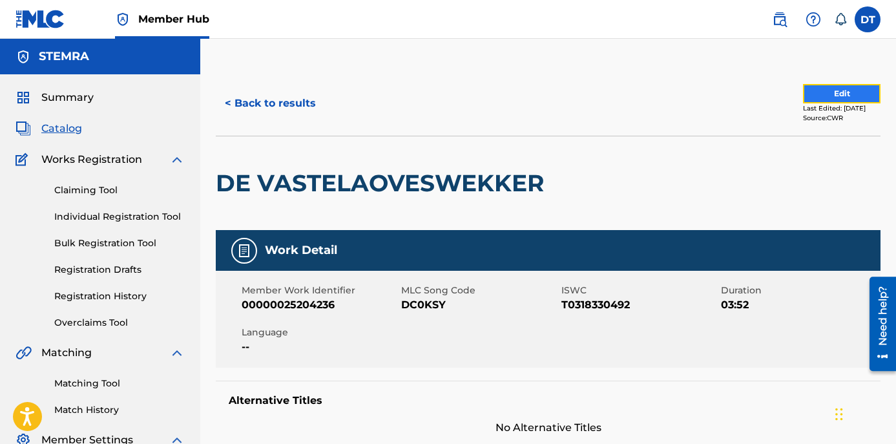
click at [842, 94] on button "Edit" at bounding box center [842, 93] width 78 height 19
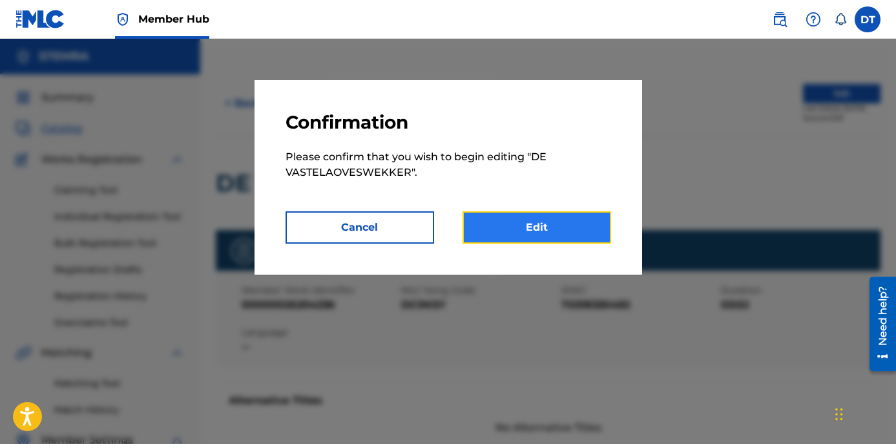
click at [582, 230] on link "Edit" at bounding box center [537, 227] width 149 height 32
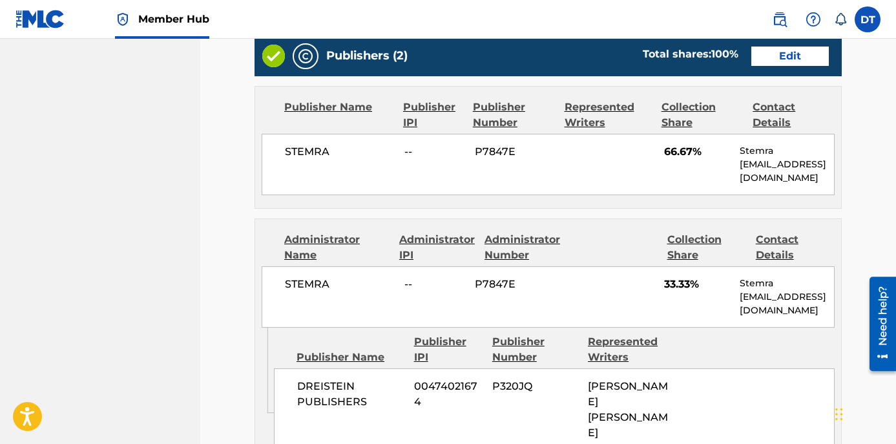
scroll to position [517, 0]
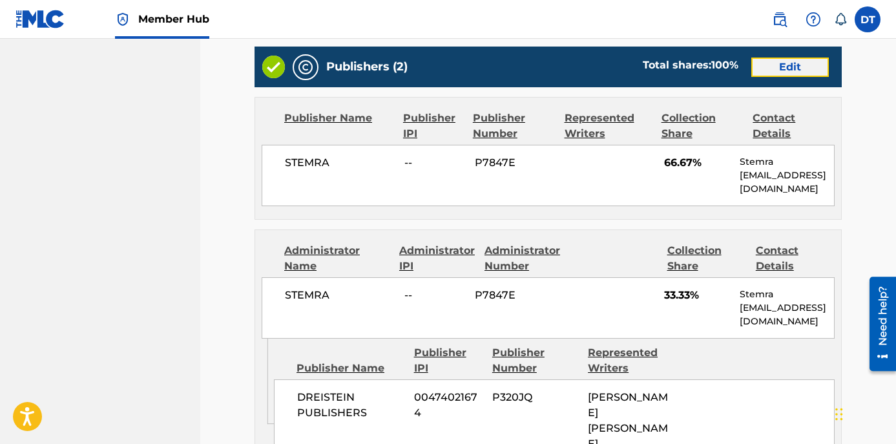
click at [791, 64] on link "Edit" at bounding box center [790, 67] width 78 height 19
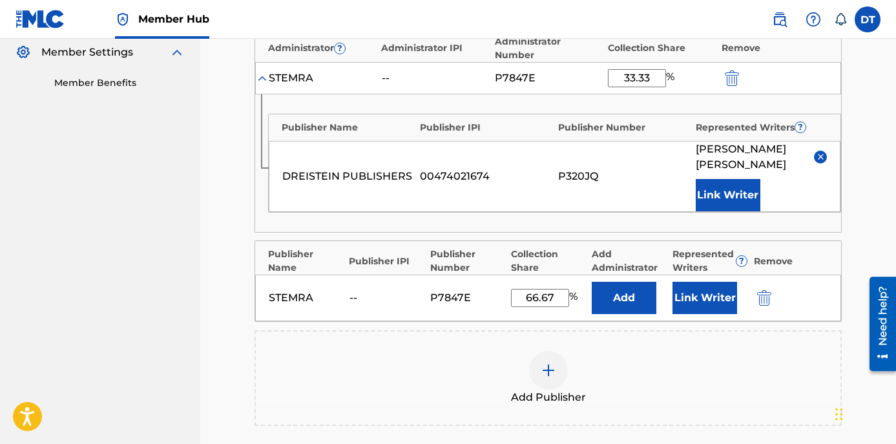
scroll to position [323, 0]
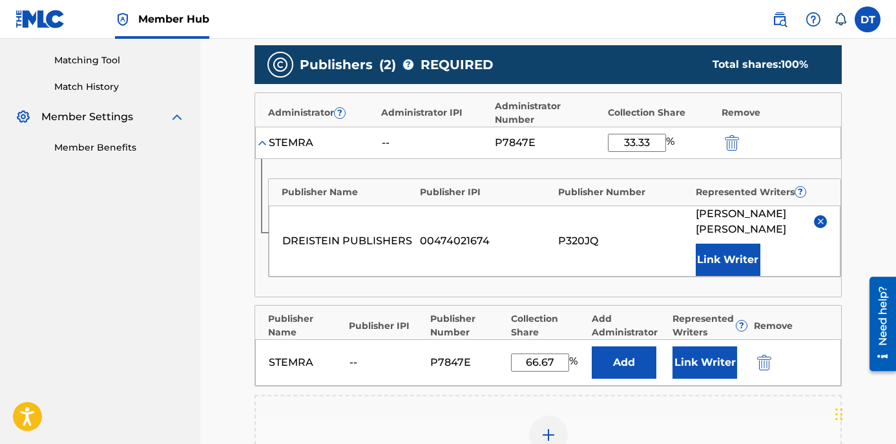
drag, startPoint x: 652, startPoint y: 141, endPoint x: 618, endPoint y: 141, distance: 33.6
click at [618, 141] on input "33.33" at bounding box center [637, 143] width 58 height 18
type input "25.00"
drag, startPoint x: 552, startPoint y: 366, endPoint x: 517, endPoint y: 359, distance: 35.6
click at [517, 359] on input "66.67" at bounding box center [540, 362] width 58 height 18
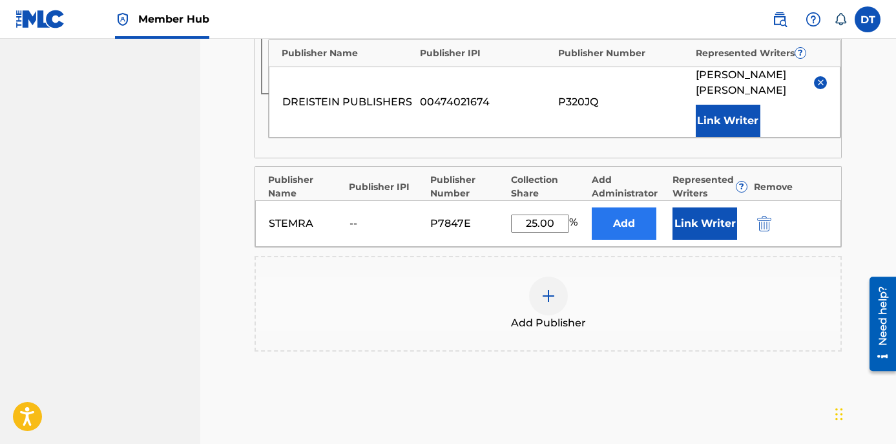
scroll to position [581, 0]
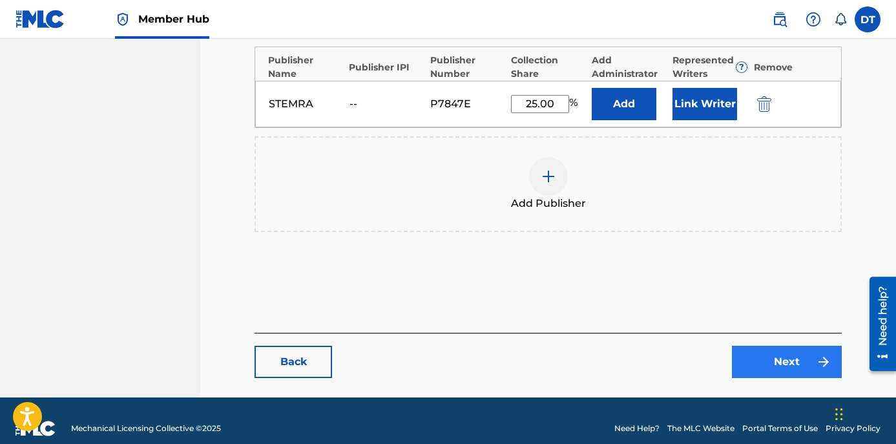
type input "25.00"
click at [797, 351] on link "Next" at bounding box center [787, 362] width 110 height 32
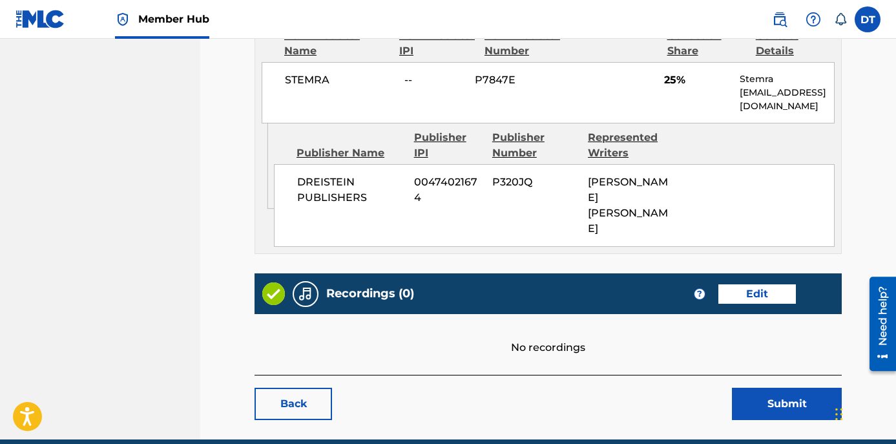
scroll to position [752, 0]
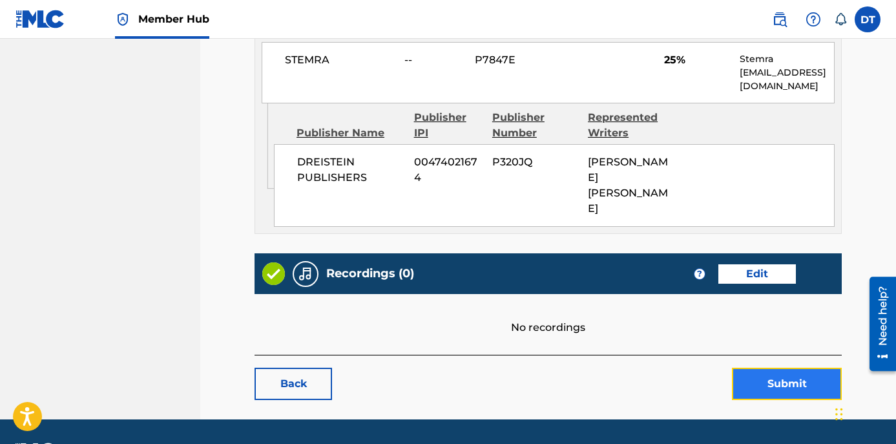
click at [764, 368] on button "Submit" at bounding box center [787, 384] width 110 height 32
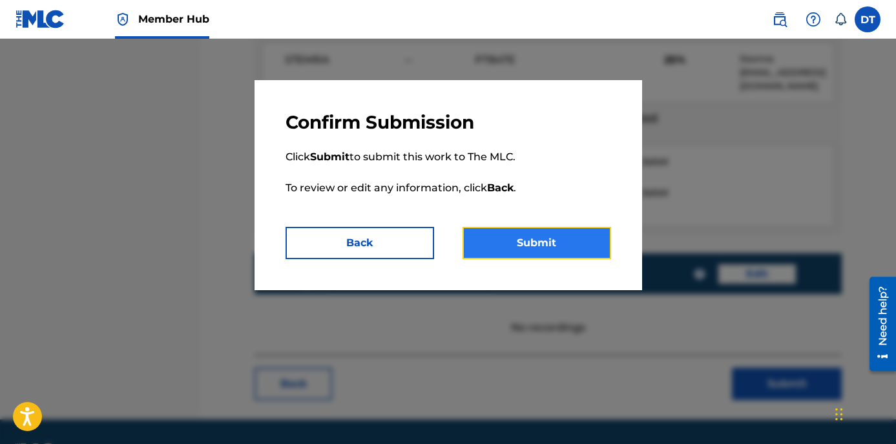
click at [556, 240] on button "Submit" at bounding box center [537, 243] width 149 height 32
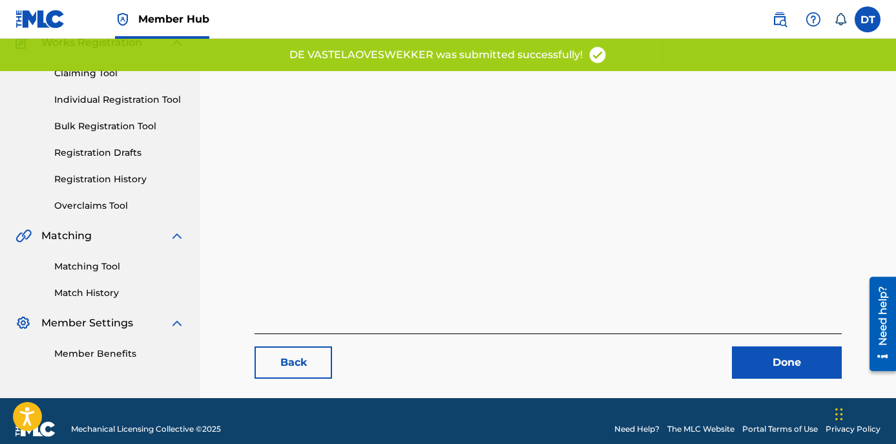
scroll to position [133, 0]
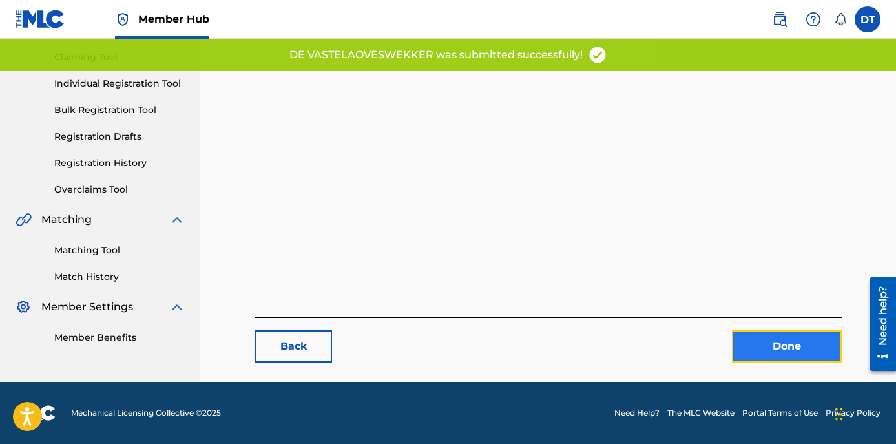
click at [782, 347] on link "Done" at bounding box center [787, 346] width 110 height 32
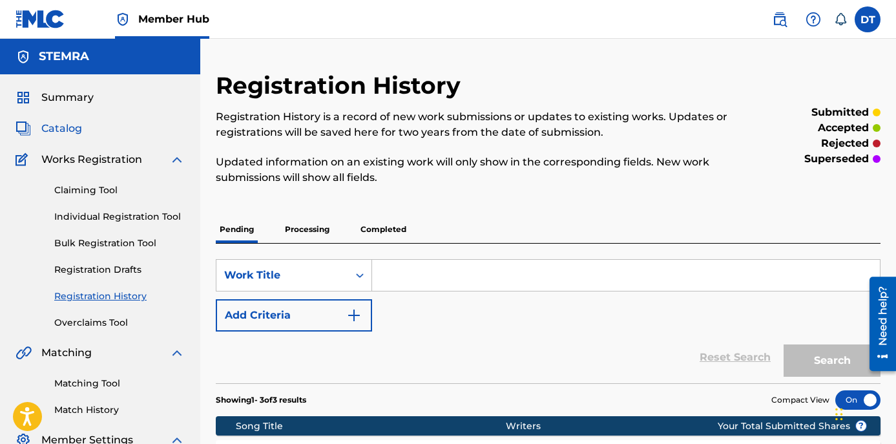
click at [70, 123] on span "Catalog" at bounding box center [61, 129] width 41 height 16
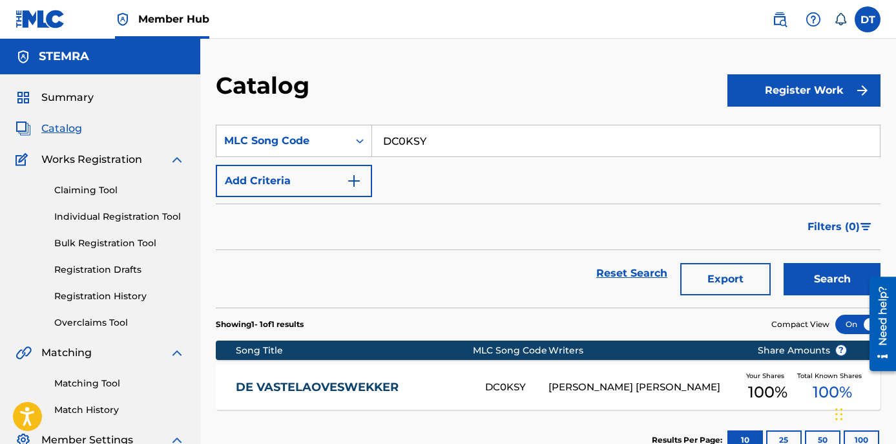
drag, startPoint x: 405, startPoint y: 129, endPoint x: 381, endPoint y: 128, distance: 24.6
click at [381, 128] on input "DC0KSY" at bounding box center [626, 140] width 508 height 31
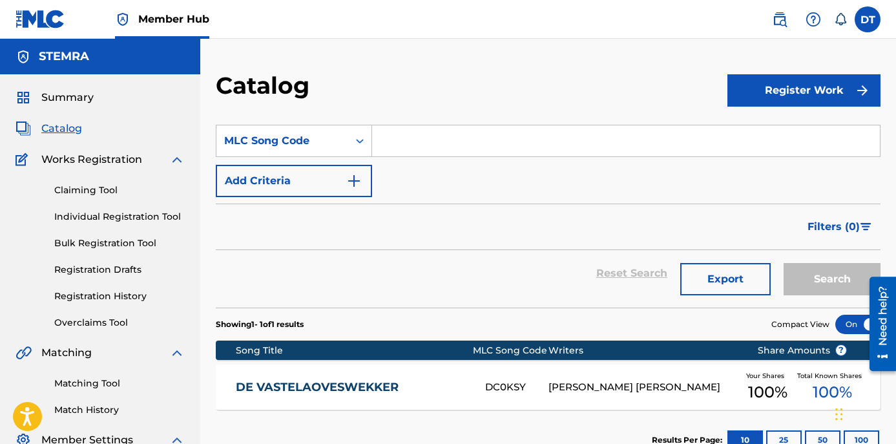
paste input "WC3Y7D"
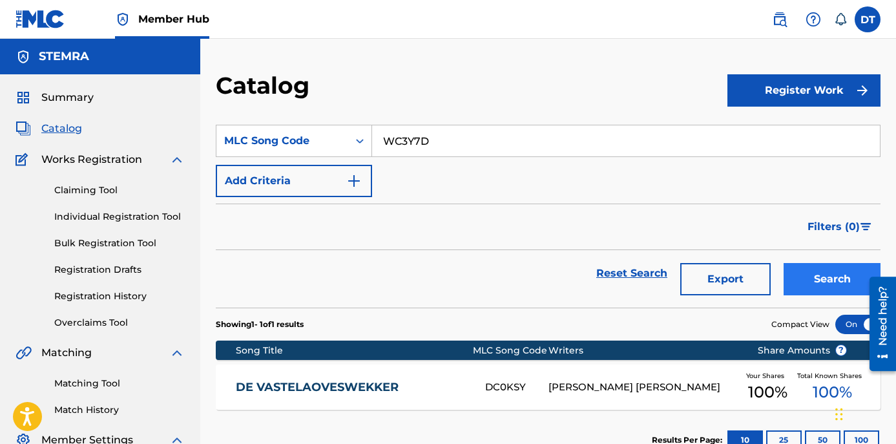
type input "WC3Y7D"
click at [808, 267] on button "Search" at bounding box center [832, 279] width 97 height 32
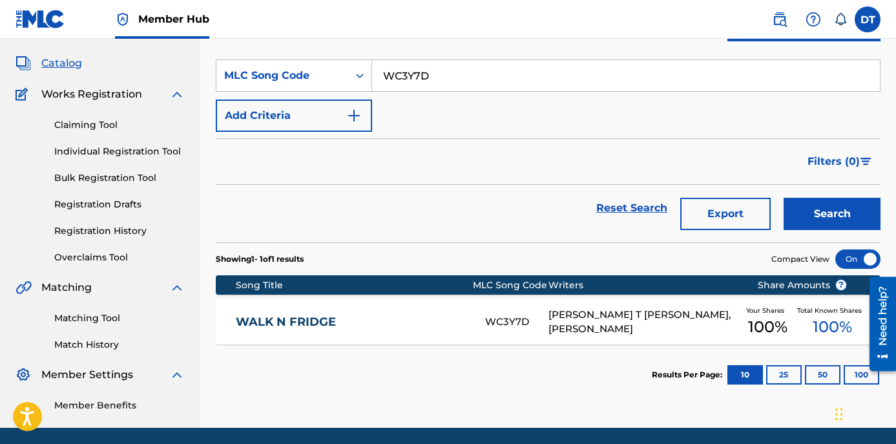
scroll to position [111, 0]
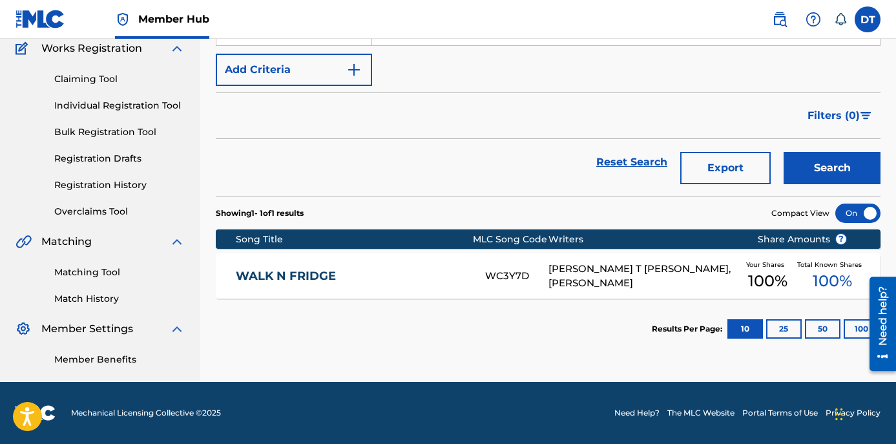
click at [304, 277] on link "WALK N FRIDGE" at bounding box center [352, 276] width 233 height 15
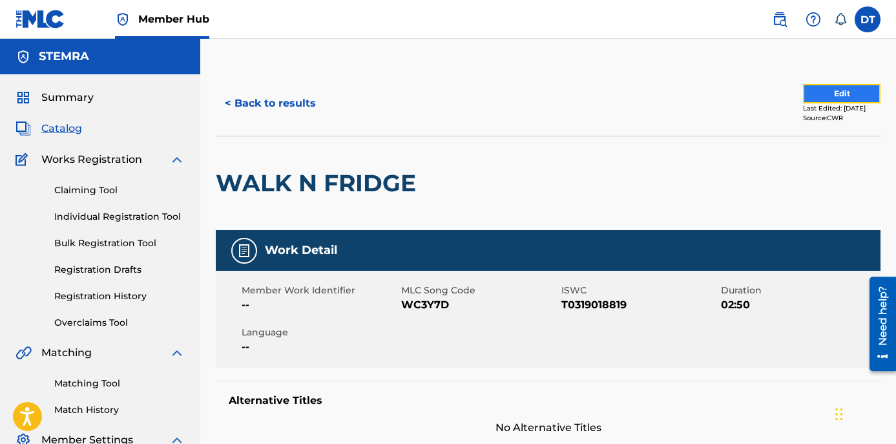
click at [810, 92] on button "Edit" at bounding box center [842, 93] width 78 height 19
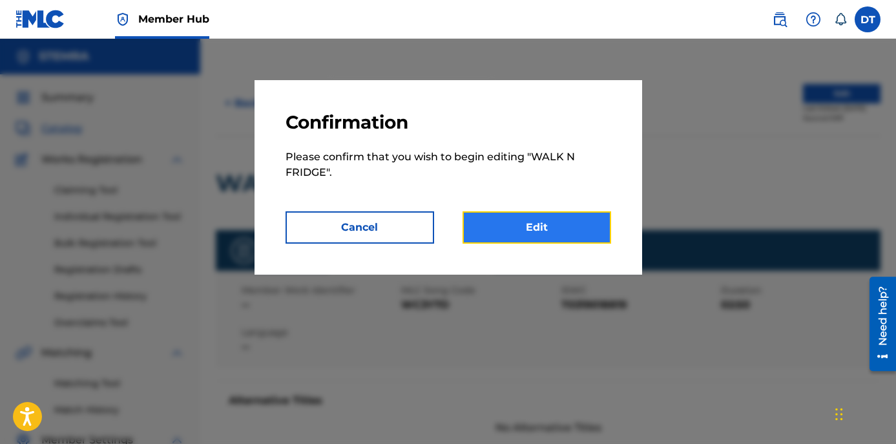
click at [514, 221] on link "Edit" at bounding box center [537, 227] width 149 height 32
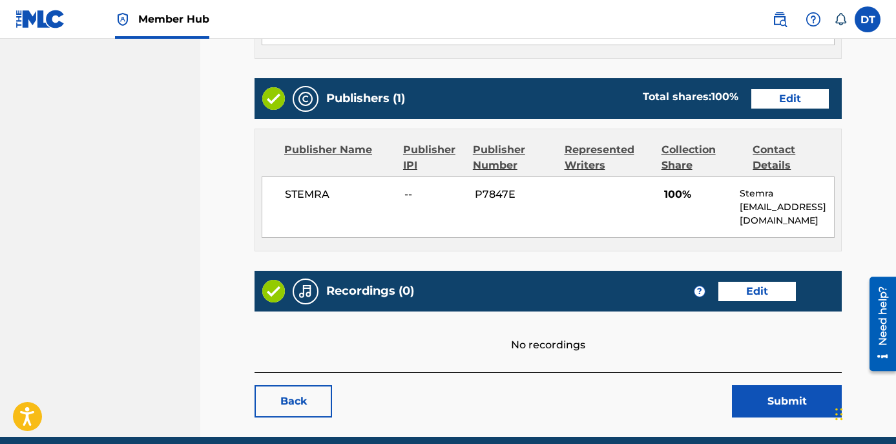
scroll to position [517, 0]
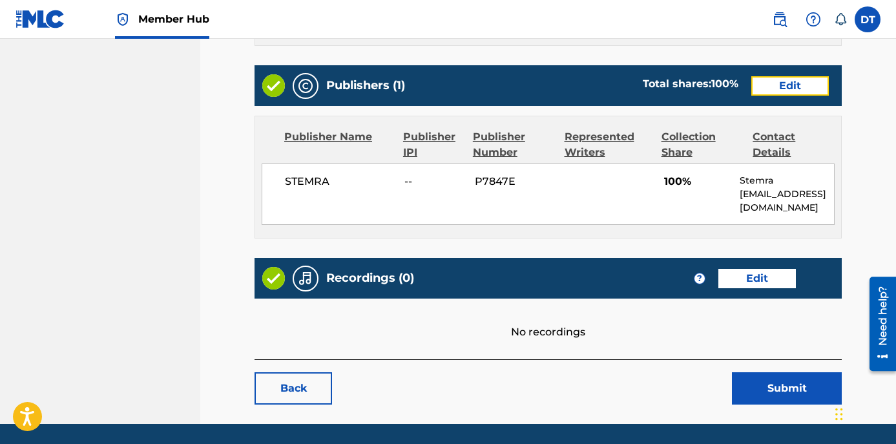
drag, startPoint x: 781, startPoint y: 86, endPoint x: 770, endPoint y: 80, distance: 12.4
click at [781, 86] on link "Edit" at bounding box center [790, 85] width 78 height 19
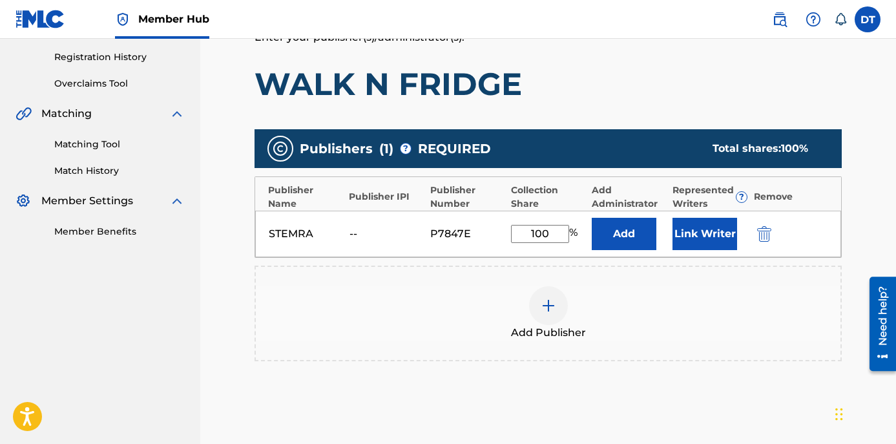
scroll to position [258, 0]
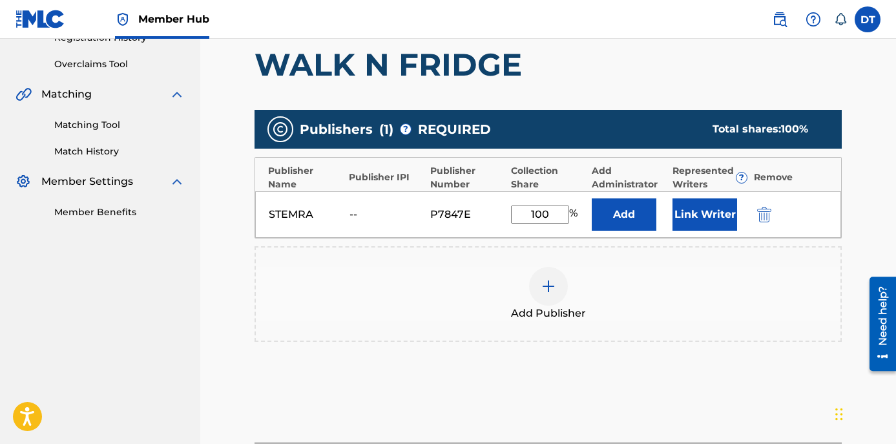
drag, startPoint x: 553, startPoint y: 217, endPoint x: 513, endPoint y: 210, distance: 40.7
click at [513, 210] on input "100" at bounding box center [540, 214] width 58 height 18
type input "50.00"
click at [694, 317] on div "Add Publisher" at bounding box center [548, 294] width 585 height 54
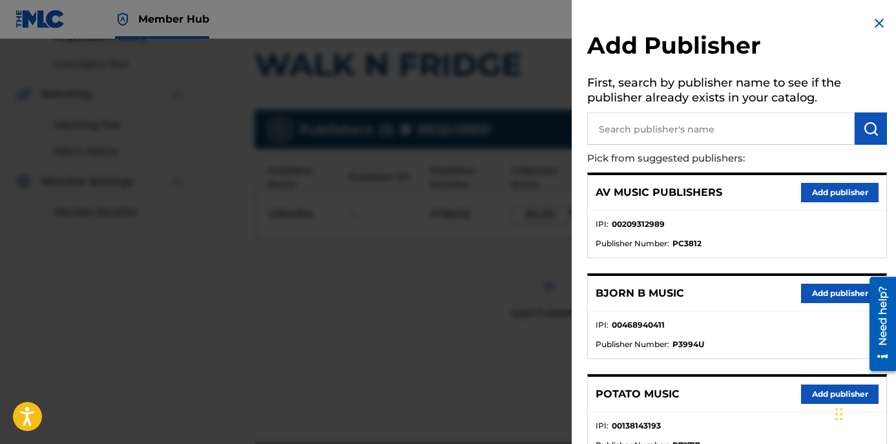
click at [873, 23] on img at bounding box center [880, 24] width 16 height 16
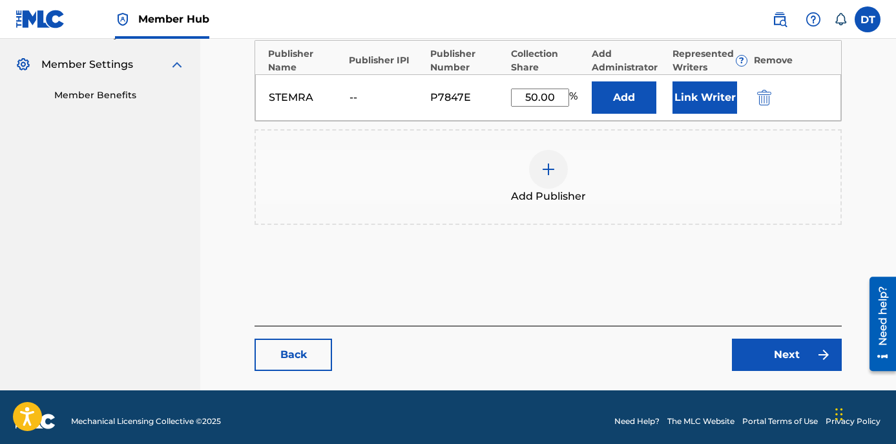
scroll to position [384, 0]
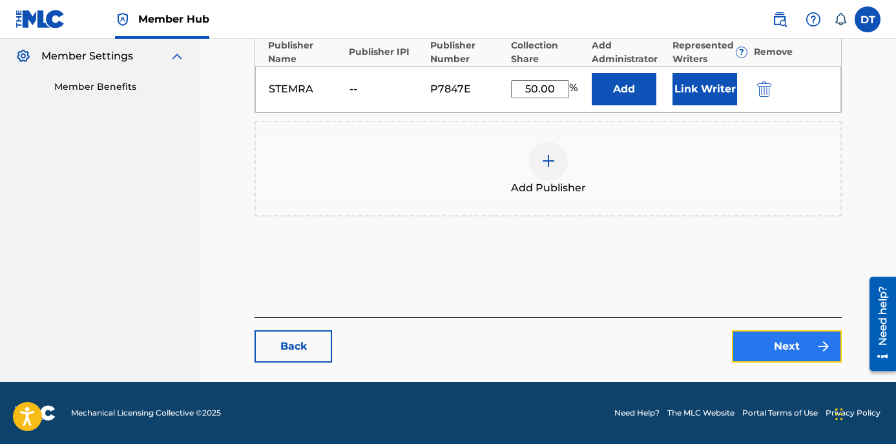
click at [791, 340] on link "Next" at bounding box center [787, 346] width 110 height 32
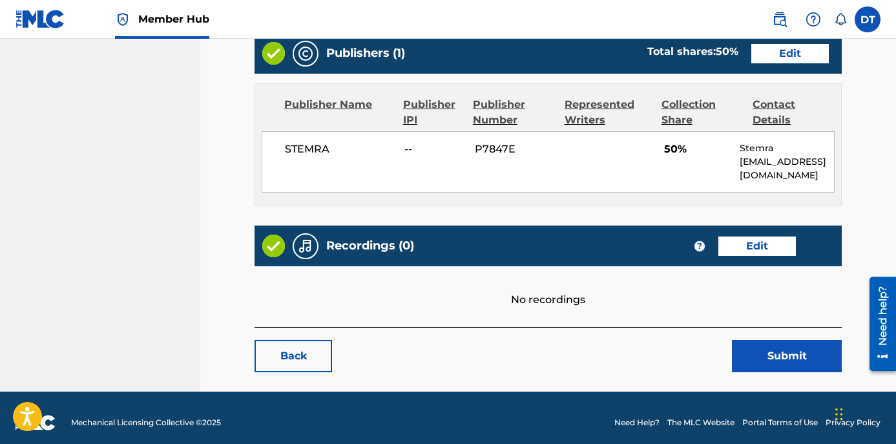
scroll to position [559, 0]
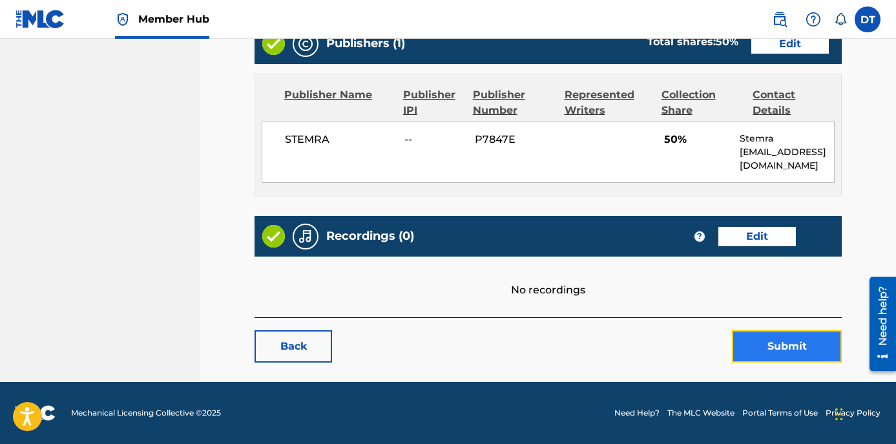
click at [761, 334] on button "Submit" at bounding box center [787, 346] width 110 height 32
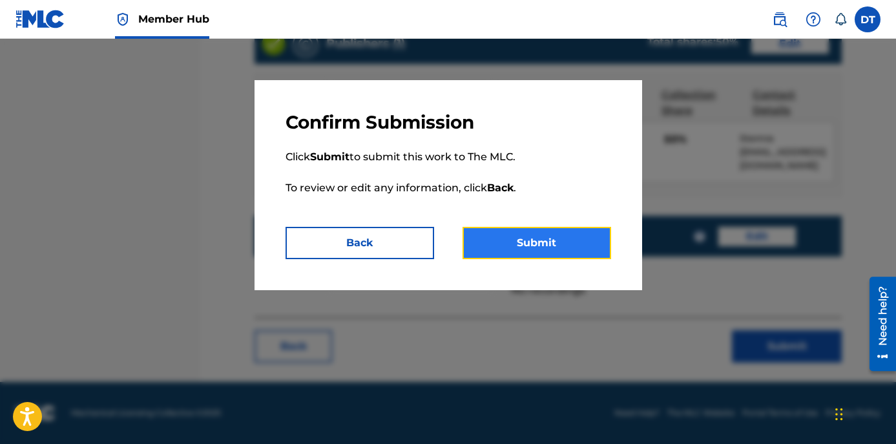
click at [552, 241] on button "Submit" at bounding box center [537, 243] width 149 height 32
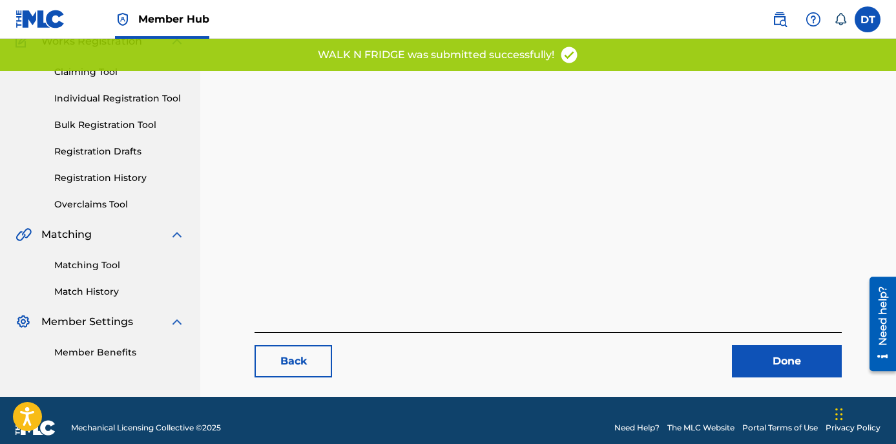
scroll to position [133, 0]
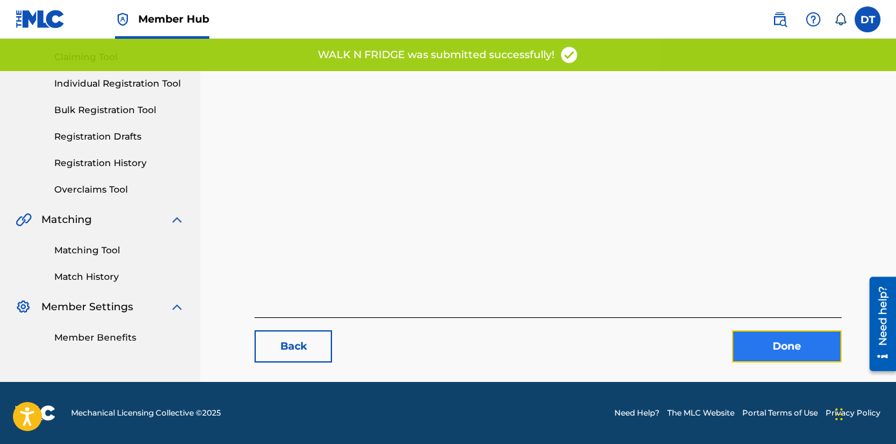
click at [803, 342] on link "Done" at bounding box center [787, 346] width 110 height 32
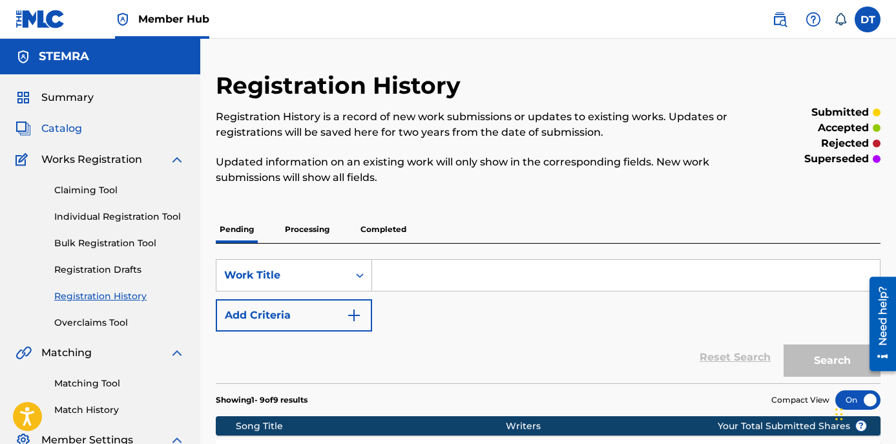
drag, startPoint x: 64, startPoint y: 123, endPoint x: 80, endPoint y: 123, distance: 16.2
click at [64, 123] on span "Catalog" at bounding box center [61, 129] width 41 height 16
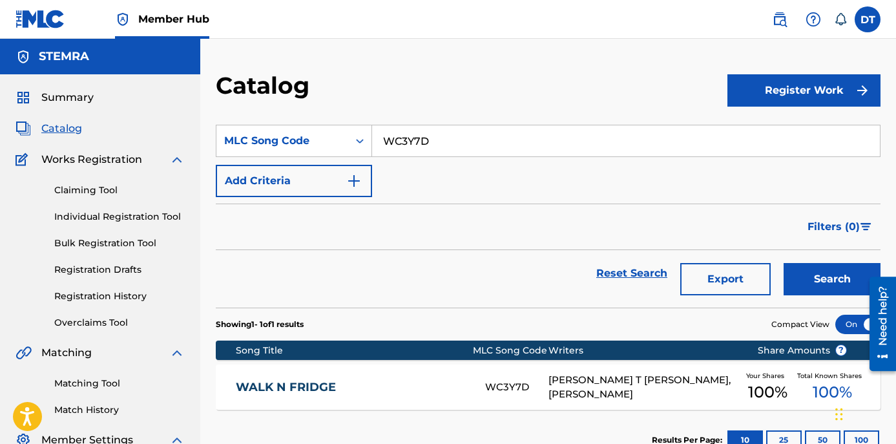
drag, startPoint x: 440, startPoint y: 134, endPoint x: 383, endPoint y: 137, distance: 56.9
click at [383, 137] on input "WC3Y7D" at bounding box center [626, 140] width 508 height 31
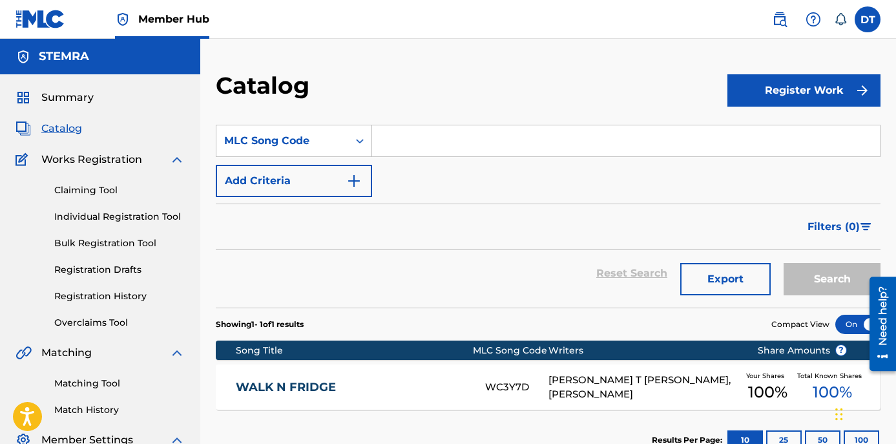
paste input "JC3G40"
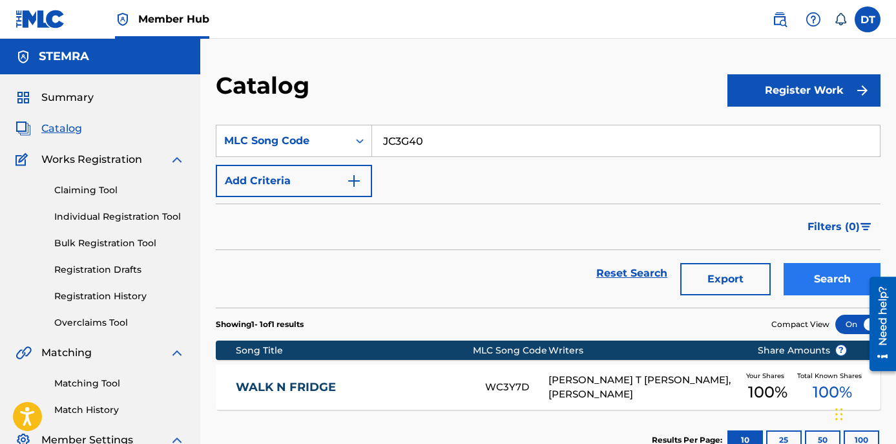
type input "JC3G40"
click at [824, 271] on button "Search" at bounding box center [832, 279] width 97 height 32
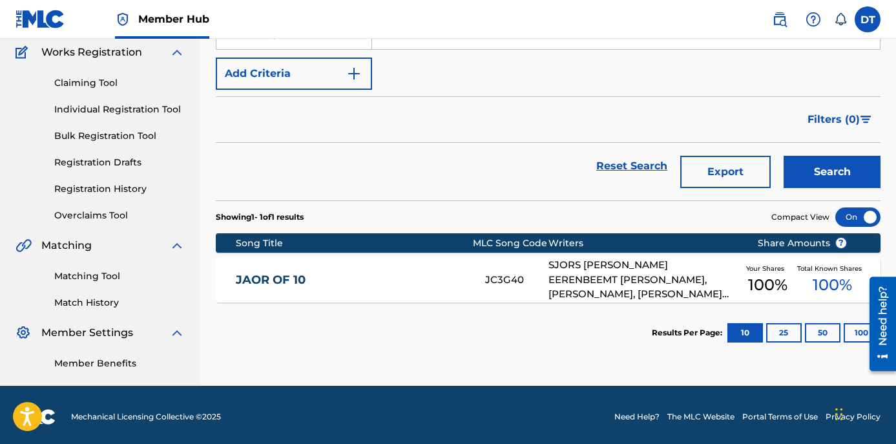
scroll to position [111, 0]
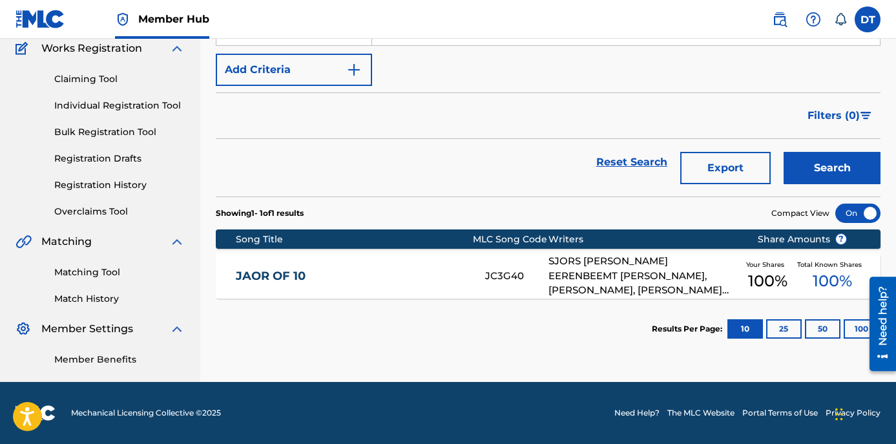
click at [261, 273] on link "JAOR OF 10" at bounding box center [352, 276] width 233 height 15
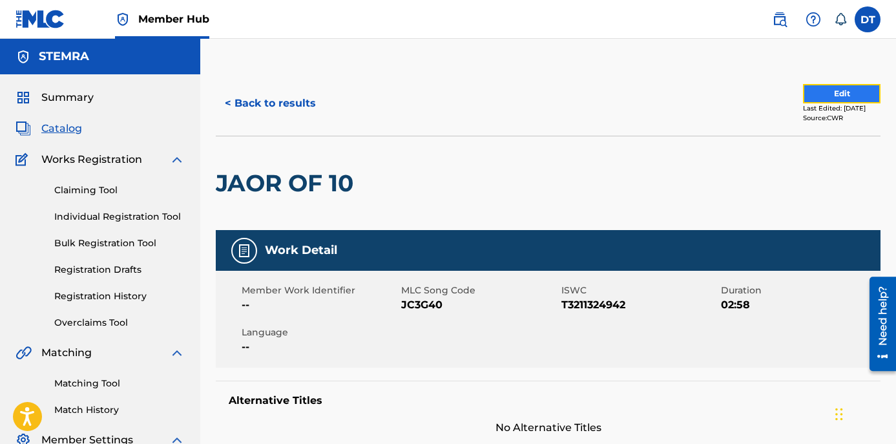
click at [813, 93] on button "Edit" at bounding box center [842, 93] width 78 height 19
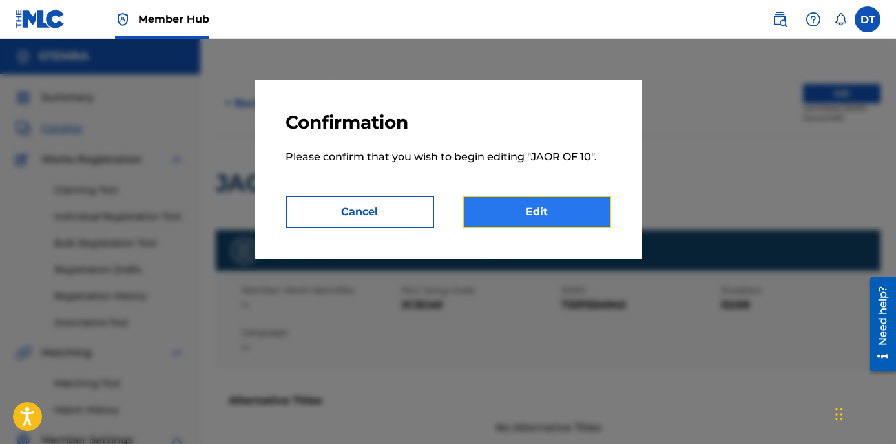
click at [540, 219] on link "Edit" at bounding box center [537, 212] width 149 height 32
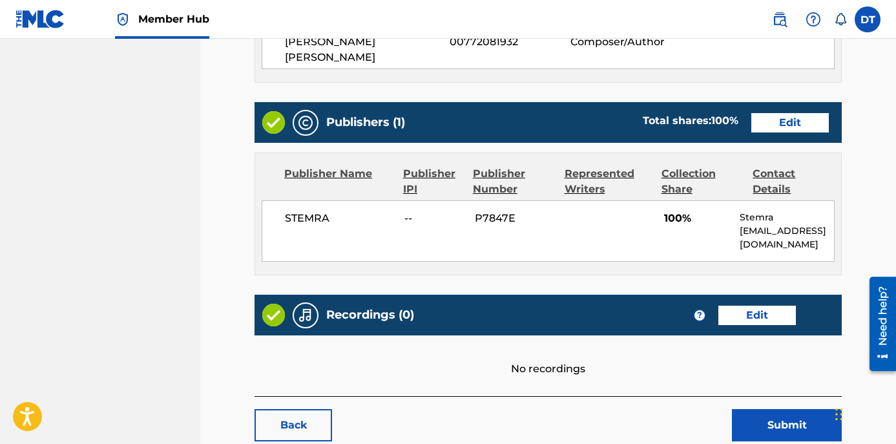
scroll to position [581, 0]
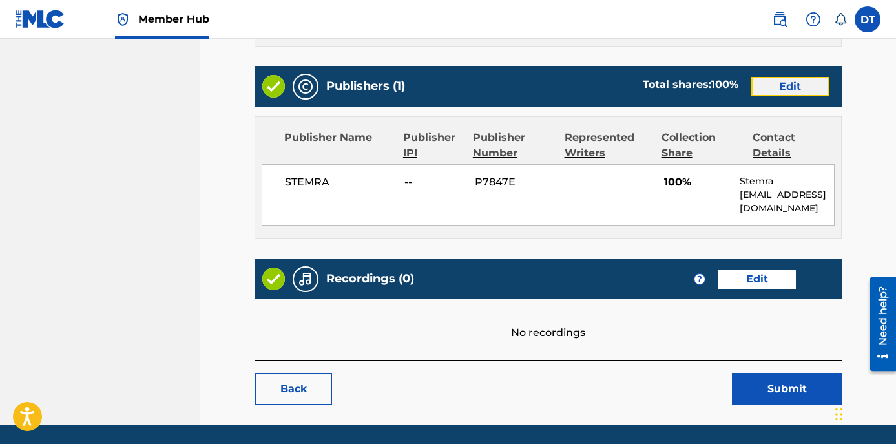
click at [787, 77] on link "Edit" at bounding box center [790, 86] width 78 height 19
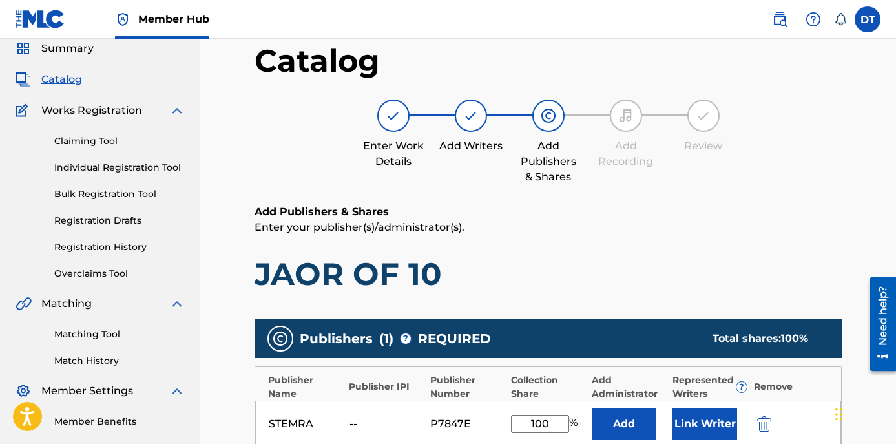
scroll to position [258, 0]
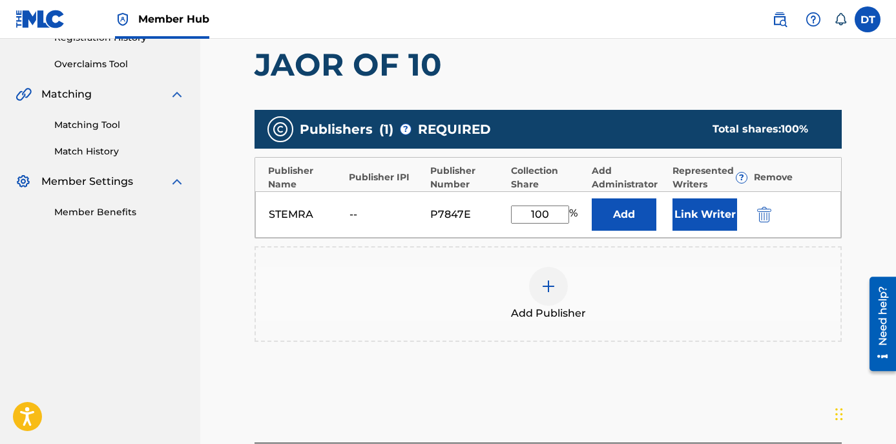
drag, startPoint x: 550, startPoint y: 214, endPoint x: 516, endPoint y: 214, distance: 34.2
click at [516, 214] on input "100" at bounding box center [540, 214] width 58 height 18
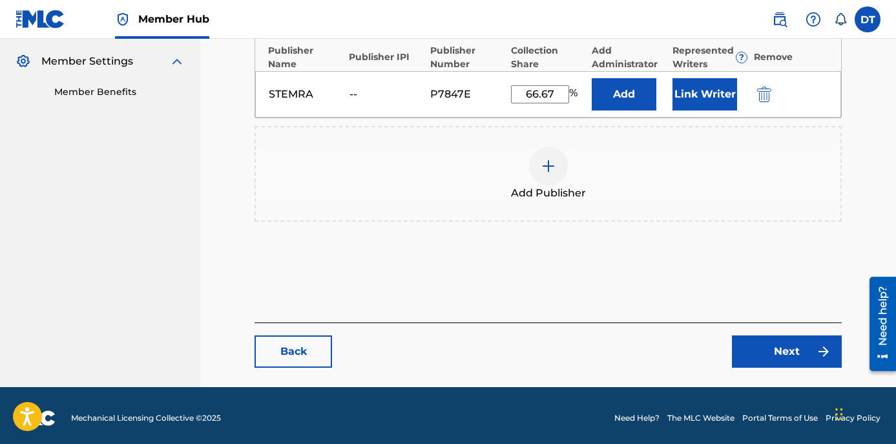
scroll to position [384, 0]
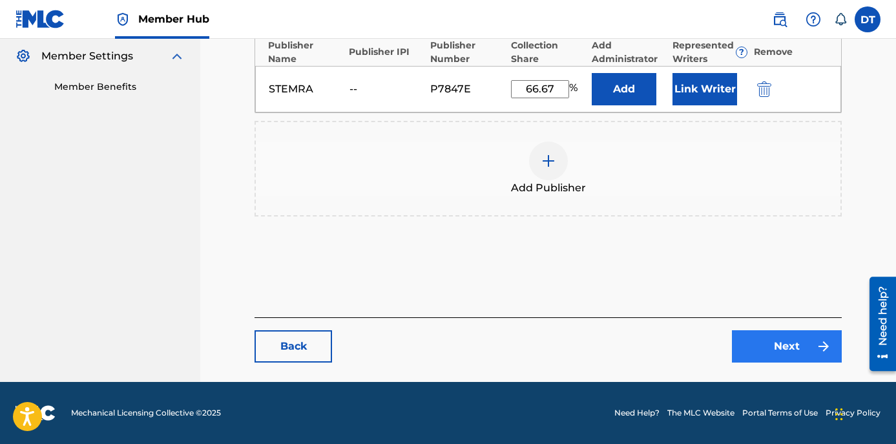
type input "66.67"
click at [759, 348] on link "Next" at bounding box center [787, 346] width 110 height 32
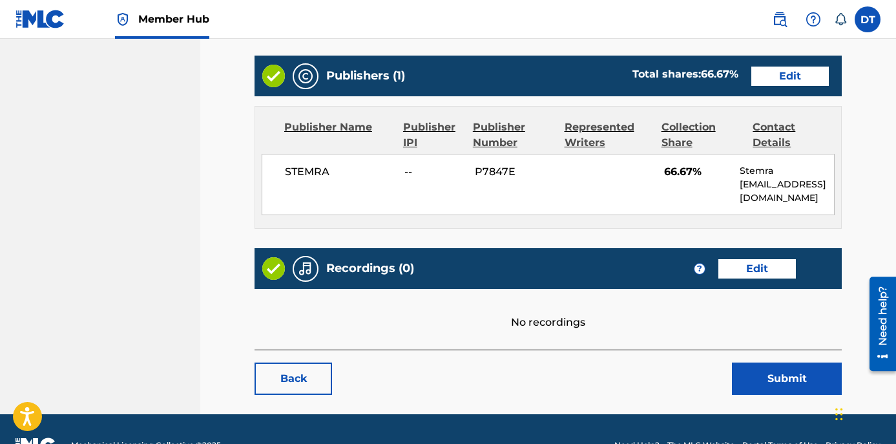
scroll to position [593, 0]
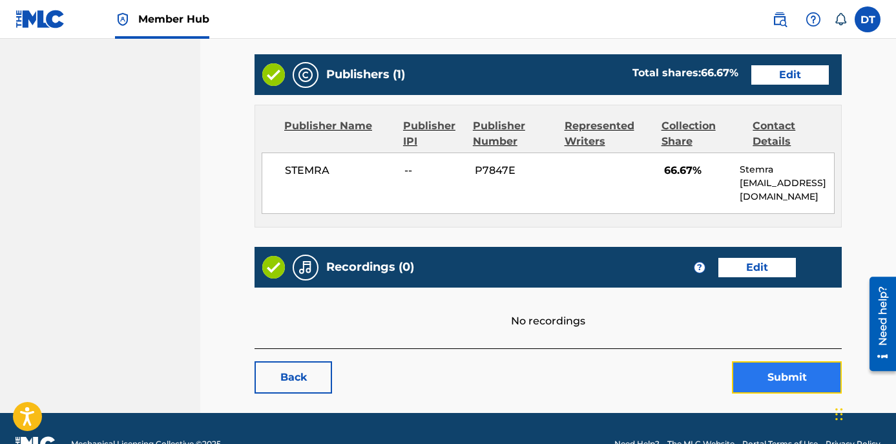
click at [777, 361] on button "Submit" at bounding box center [787, 377] width 110 height 32
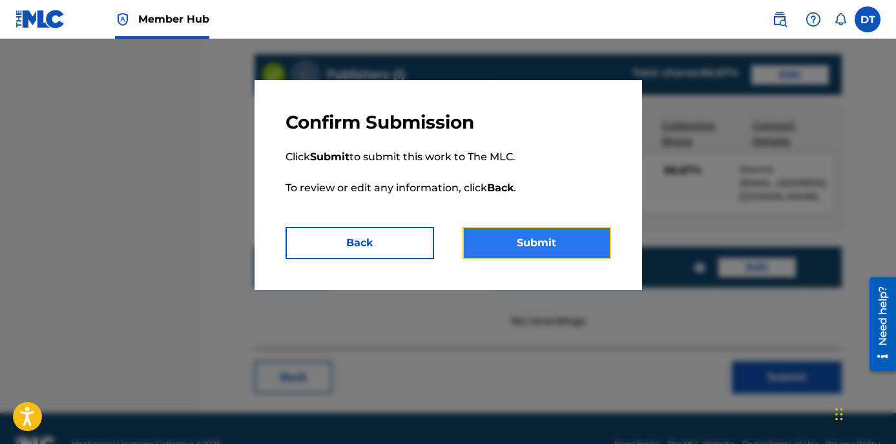
click at [515, 238] on button "Submit" at bounding box center [537, 243] width 149 height 32
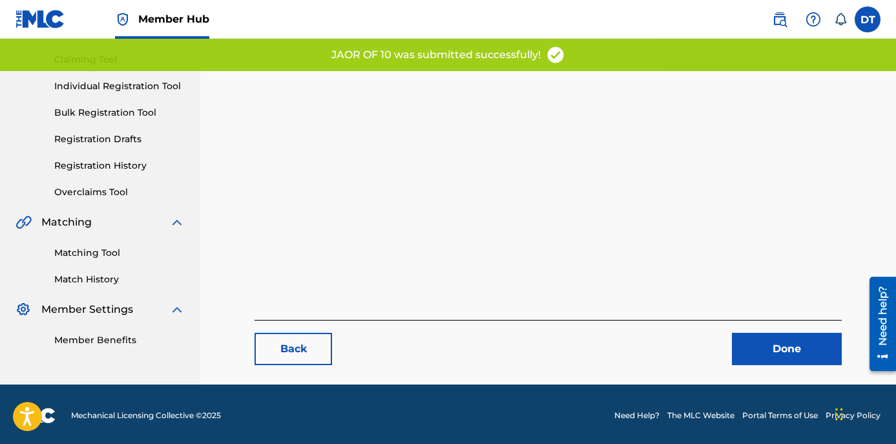
scroll to position [133, 0]
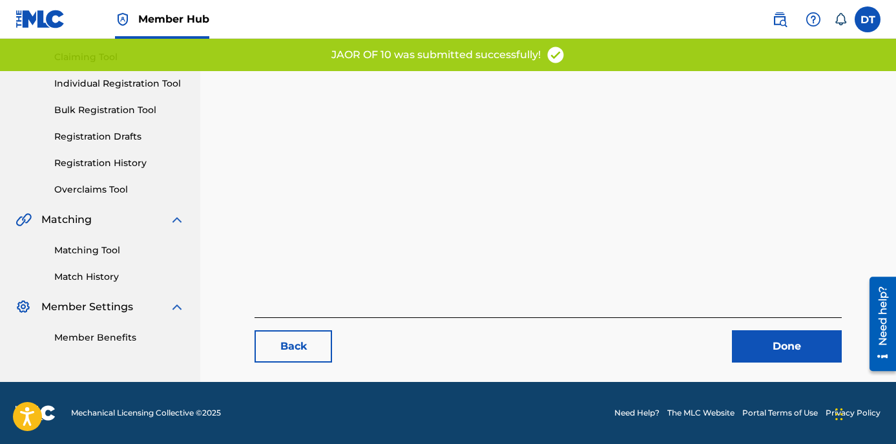
click at [770, 328] on div "Back Done" at bounding box center [548, 339] width 587 height 45
click at [762, 334] on link "Done" at bounding box center [787, 346] width 110 height 32
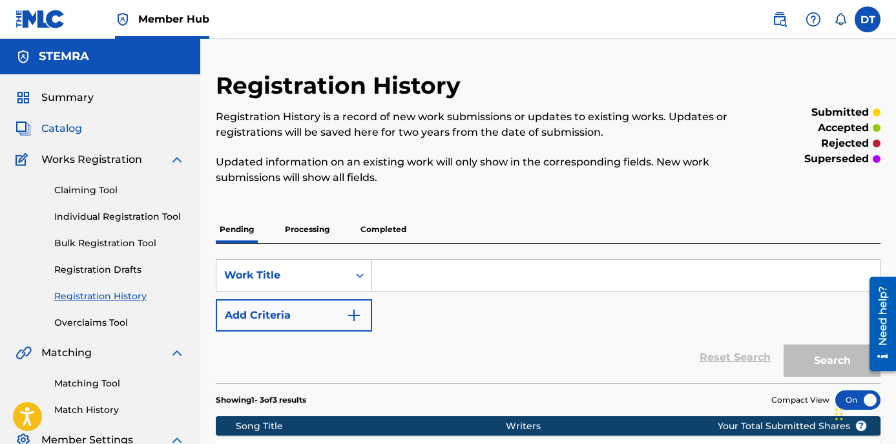
click at [56, 123] on span "Catalog" at bounding box center [61, 129] width 41 height 16
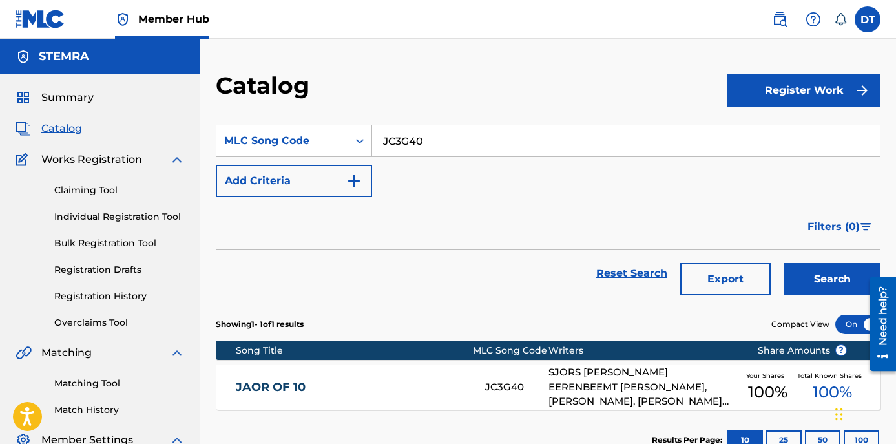
drag, startPoint x: 437, startPoint y: 141, endPoint x: 373, endPoint y: 138, distance: 64.0
click at [373, 138] on input "JC3G40" at bounding box center [626, 140] width 508 height 31
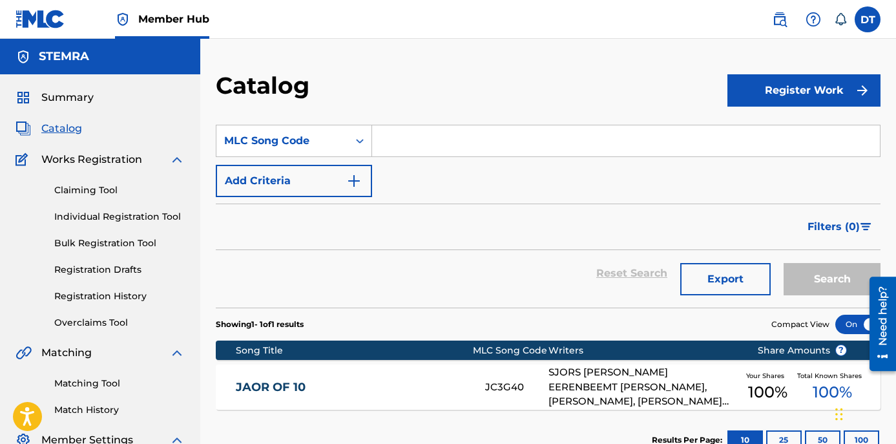
paste input "PJ29RR"
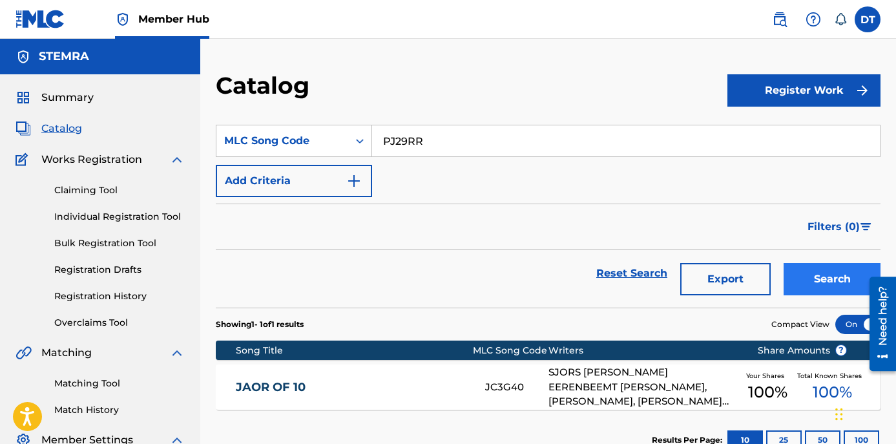
type input "PJ29RR"
click at [822, 273] on button "Search" at bounding box center [832, 279] width 97 height 32
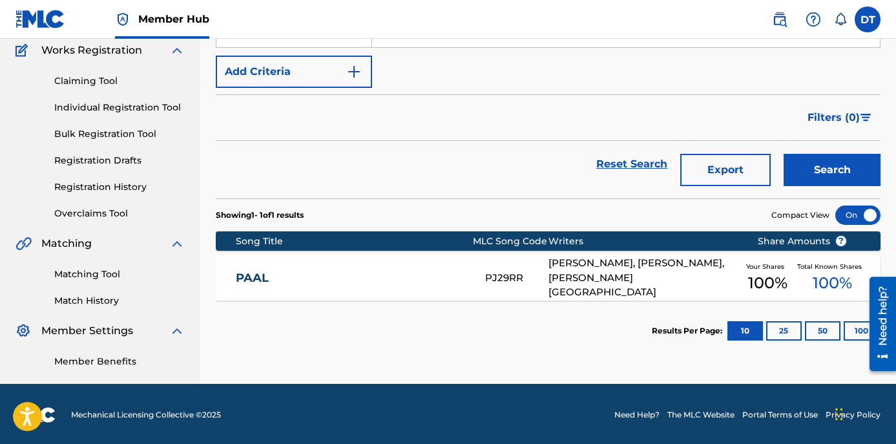
scroll to position [111, 0]
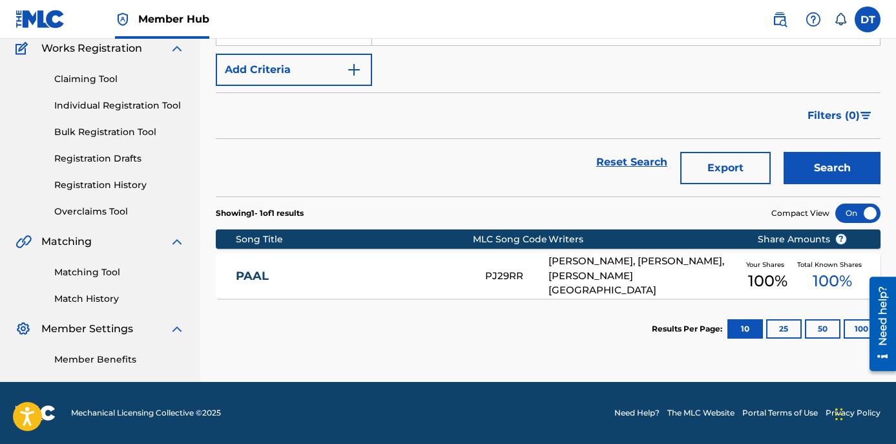
click at [267, 271] on link "PAAL" at bounding box center [352, 276] width 233 height 15
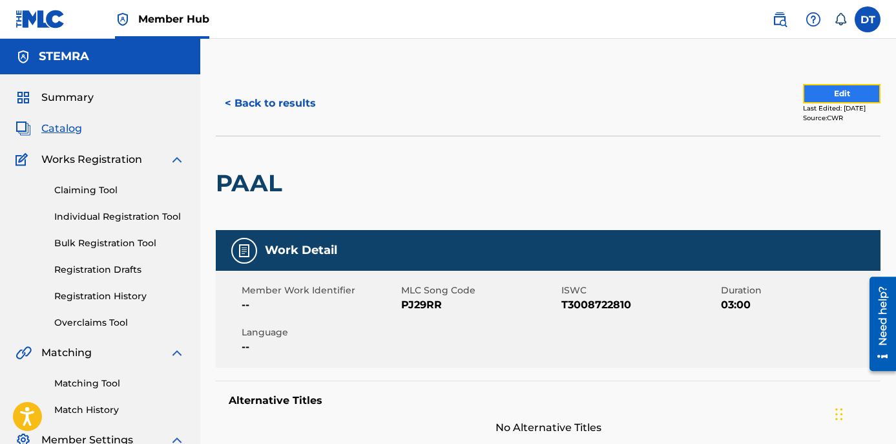
click at [815, 88] on button "Edit" at bounding box center [842, 93] width 78 height 19
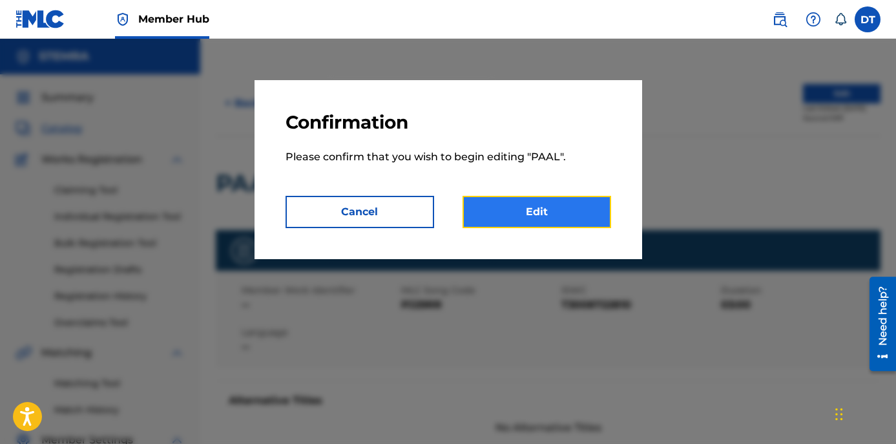
click at [564, 220] on link "Edit" at bounding box center [537, 212] width 149 height 32
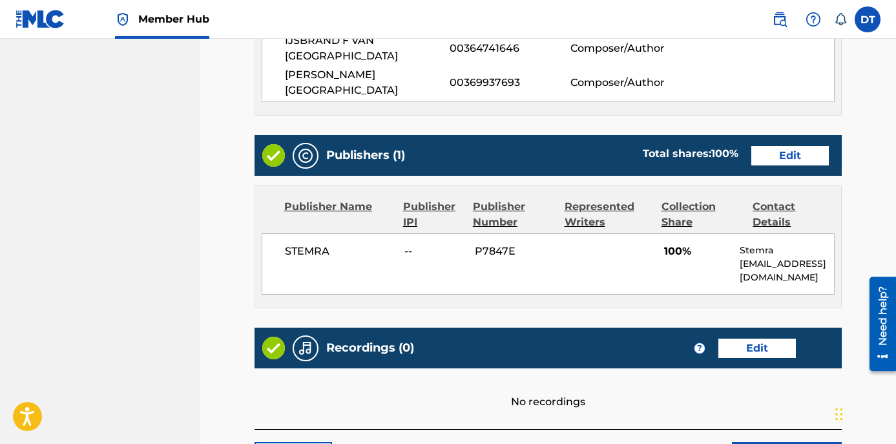
scroll to position [517, 0]
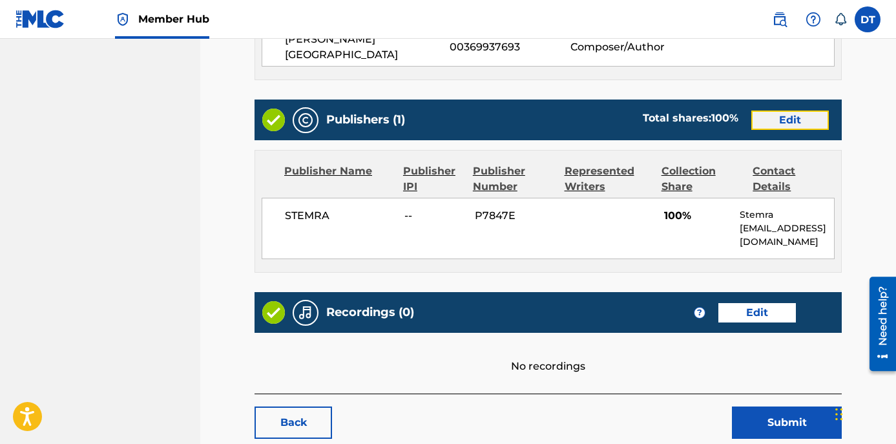
click at [786, 110] on link "Edit" at bounding box center [790, 119] width 78 height 19
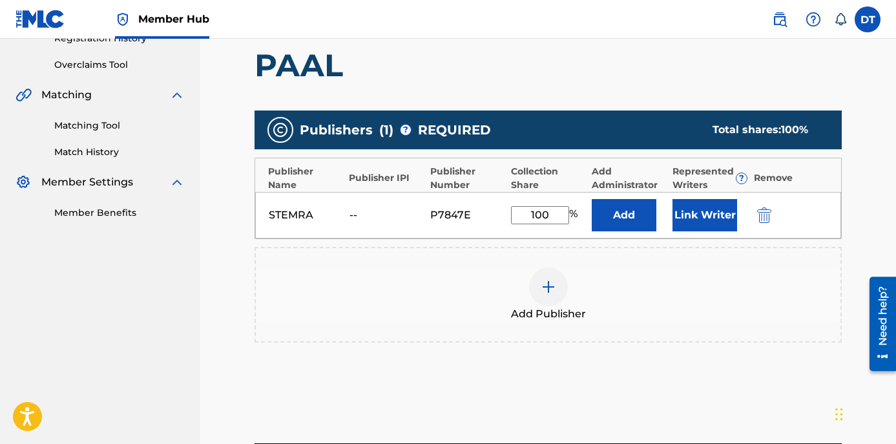
scroll to position [258, 0]
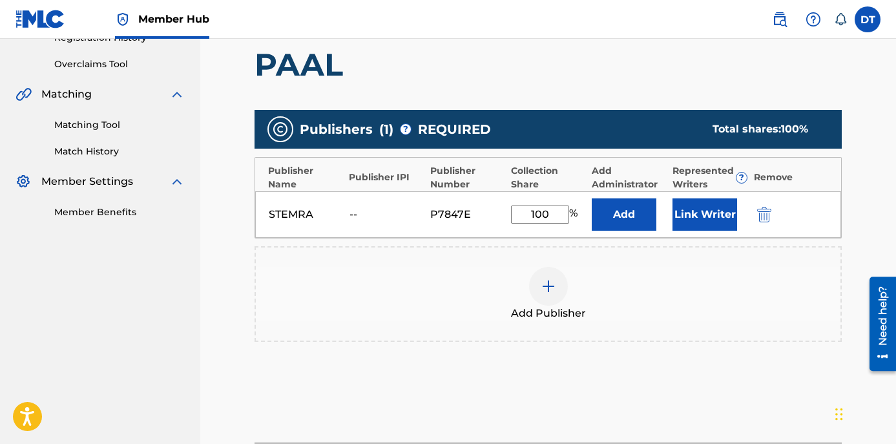
drag, startPoint x: 558, startPoint y: 205, endPoint x: 525, endPoint y: 215, distance: 34.2
click at [525, 215] on input "100" at bounding box center [540, 214] width 58 height 18
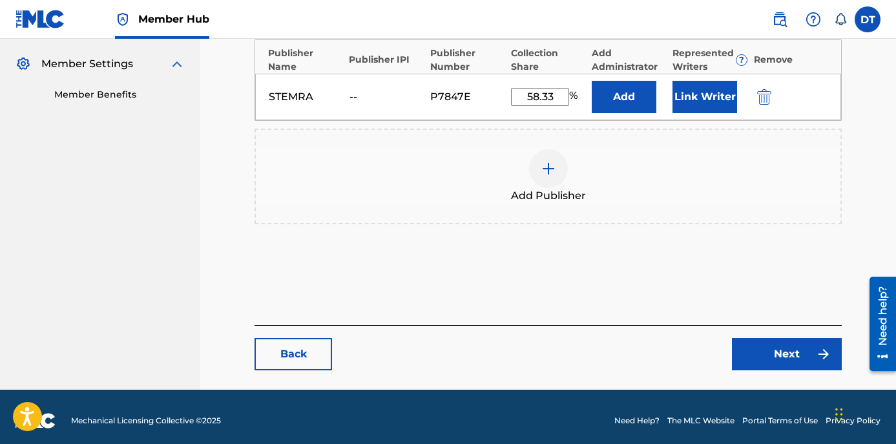
scroll to position [384, 0]
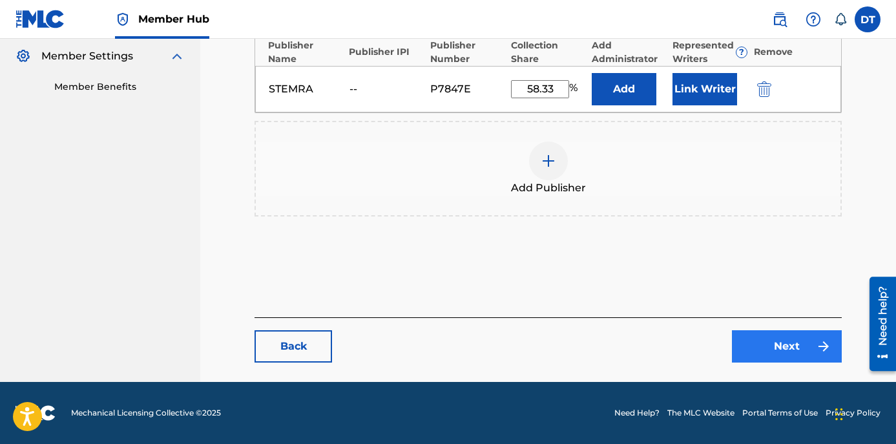
type input "58.33"
click at [783, 338] on link "Next" at bounding box center [787, 346] width 110 height 32
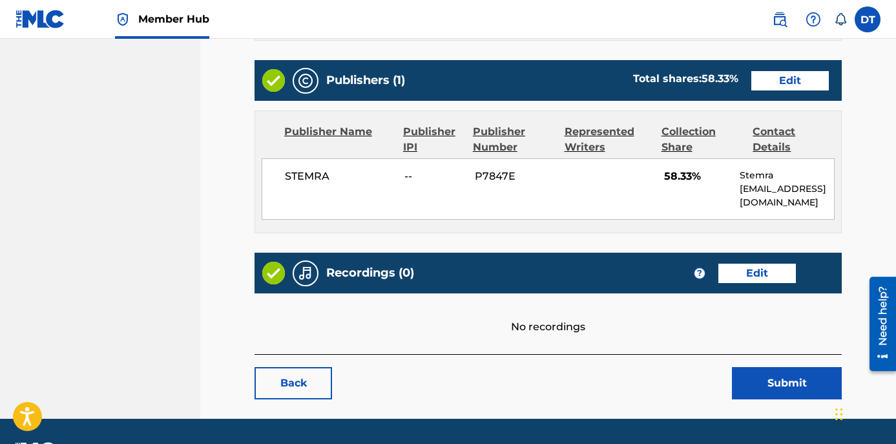
scroll to position [578, 0]
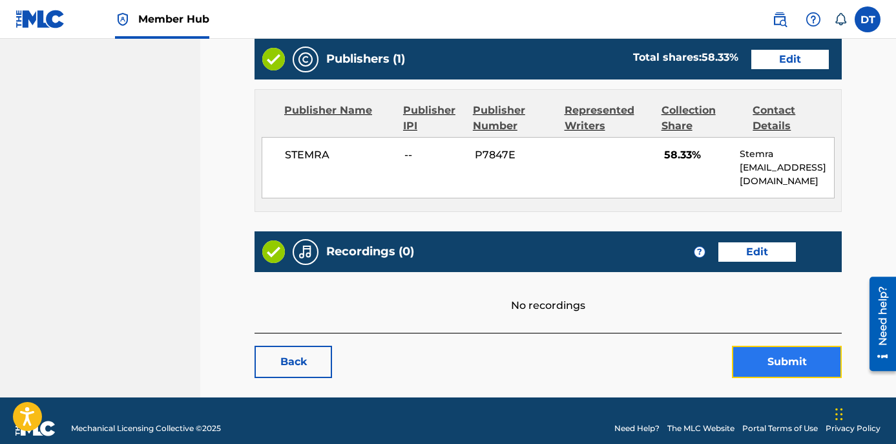
click at [788, 346] on button "Submit" at bounding box center [787, 362] width 110 height 32
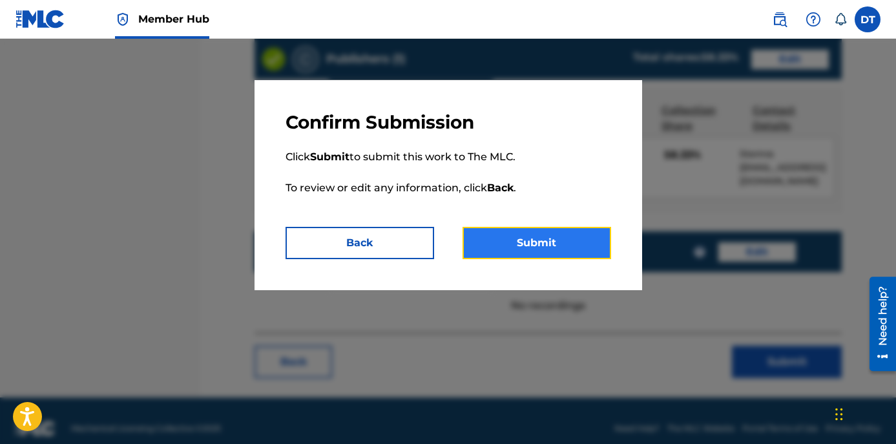
click at [541, 240] on button "Submit" at bounding box center [537, 243] width 149 height 32
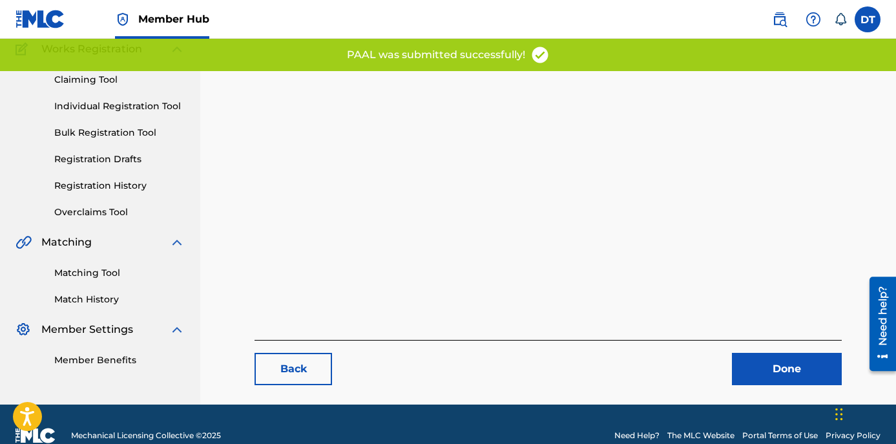
scroll to position [133, 0]
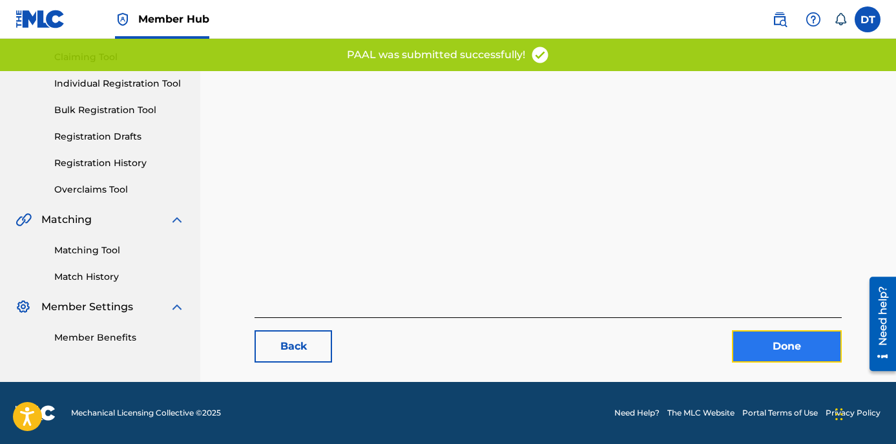
click at [794, 342] on link "Done" at bounding box center [787, 346] width 110 height 32
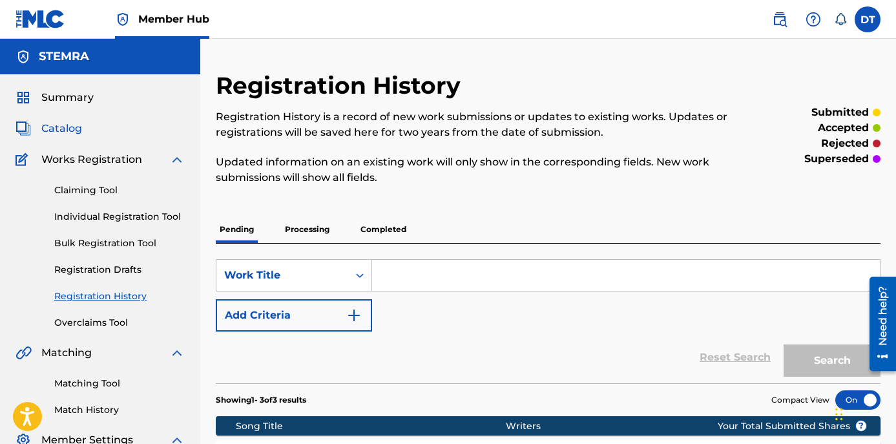
click at [68, 121] on span "Catalog" at bounding box center [61, 129] width 41 height 16
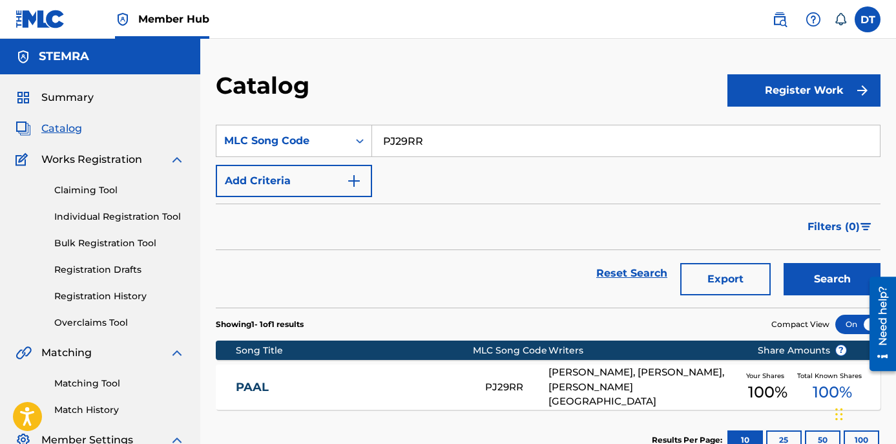
drag, startPoint x: 440, startPoint y: 140, endPoint x: 381, endPoint y: 139, distance: 58.8
click at [381, 139] on input "PJ29RR" at bounding box center [626, 140] width 508 height 31
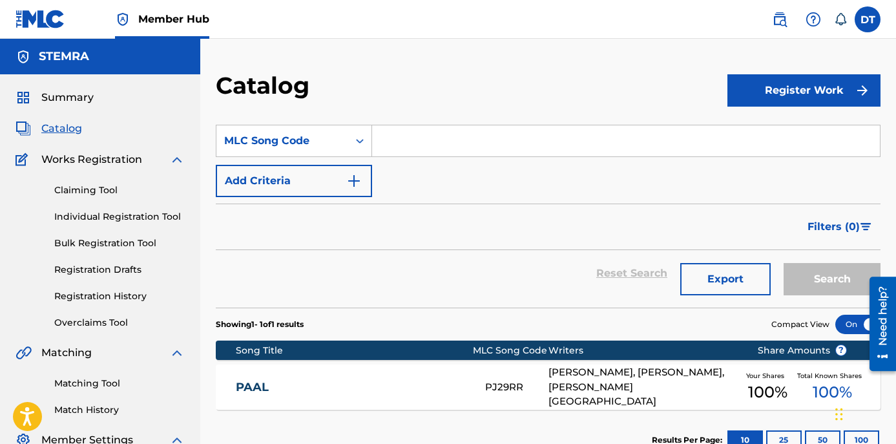
paste input "HG6BM9"
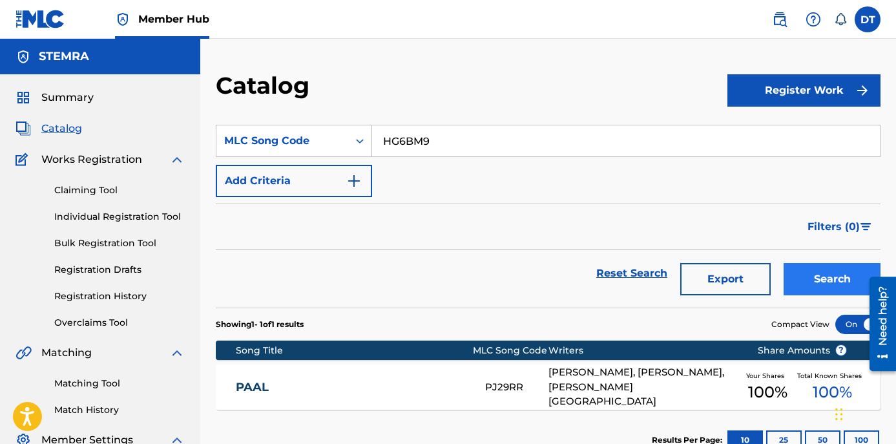
type input "HG6BM9"
click at [811, 269] on button "Search" at bounding box center [832, 279] width 97 height 32
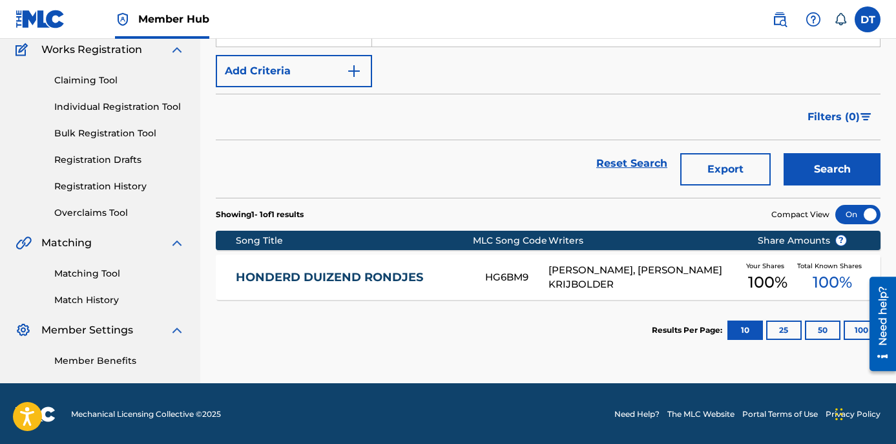
scroll to position [111, 0]
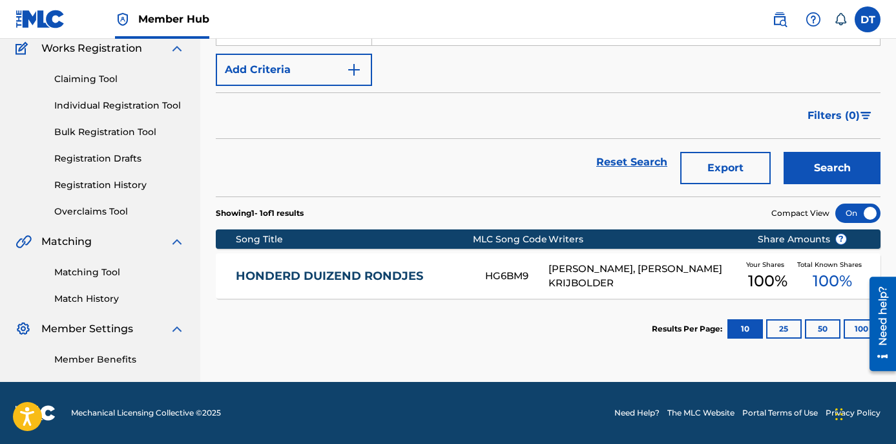
click at [304, 271] on link "HONDERD DUIZEND RONDJES" at bounding box center [352, 276] width 233 height 15
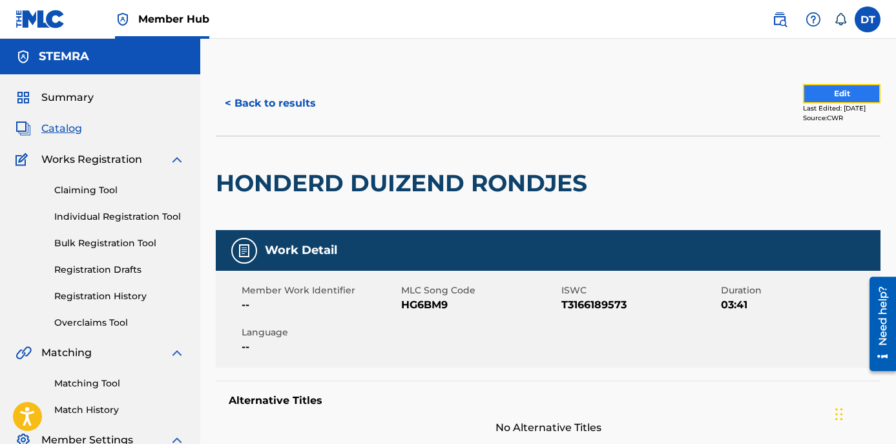
click at [815, 91] on button "Edit" at bounding box center [842, 93] width 78 height 19
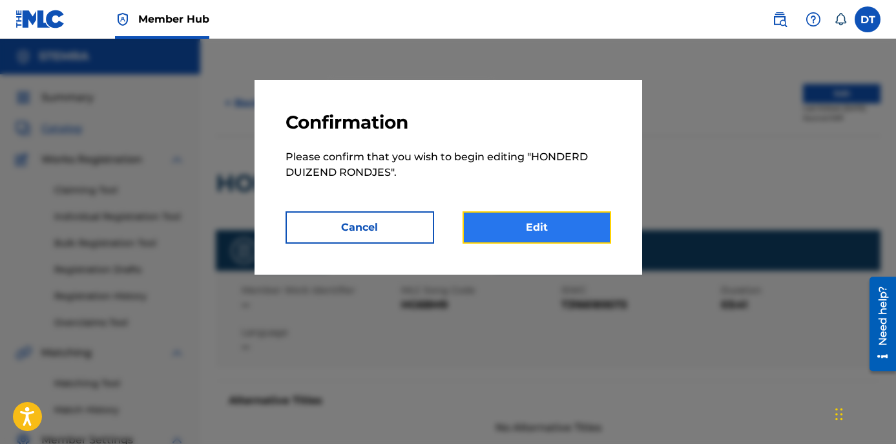
click at [531, 225] on link "Edit" at bounding box center [537, 227] width 149 height 32
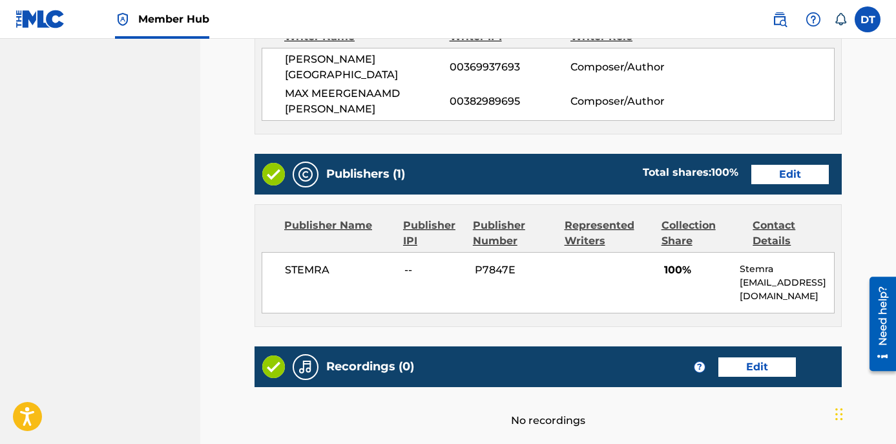
scroll to position [517, 0]
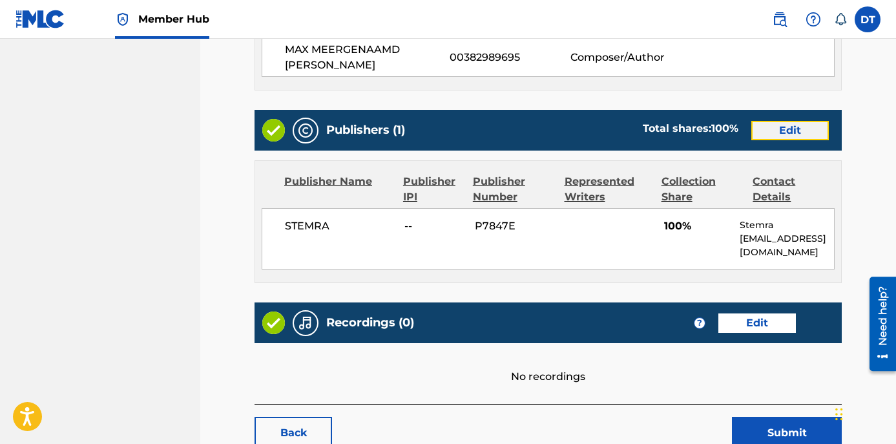
click at [795, 121] on link "Edit" at bounding box center [790, 130] width 78 height 19
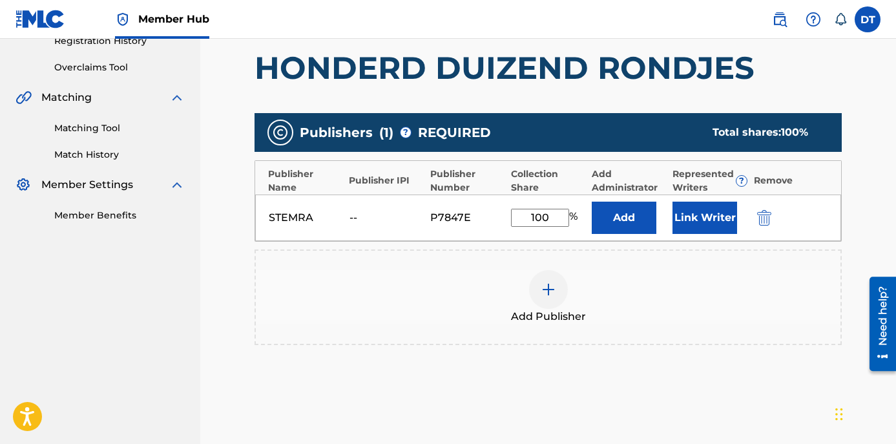
scroll to position [258, 0]
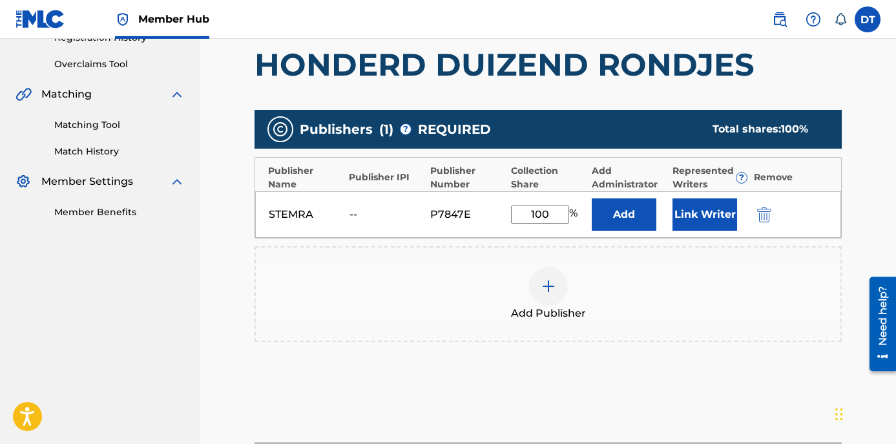
drag, startPoint x: 547, startPoint y: 215, endPoint x: 517, endPoint y: 205, distance: 32.1
click at [517, 205] on input "100" at bounding box center [540, 214] width 58 height 18
type input "50.00"
click at [619, 354] on div "Publishers ( 1 ) ? REQUIRED Total shares: 50 % Publisher Name Publisher IPI Pub…" at bounding box center [548, 244] width 587 height 282
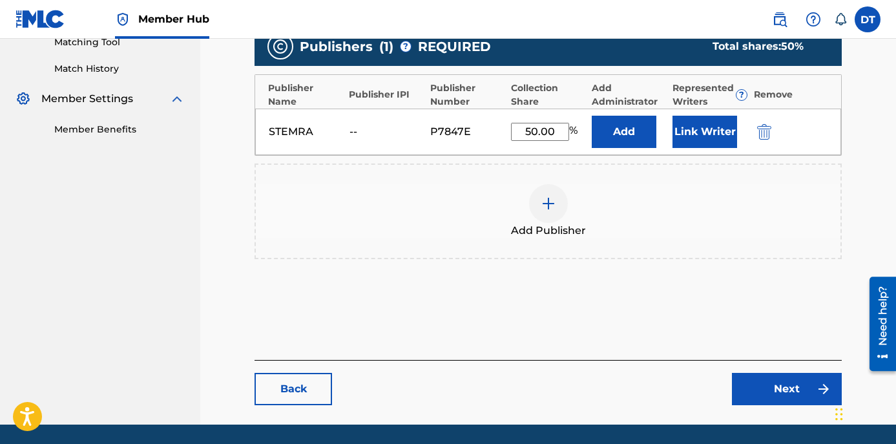
scroll to position [319, 0]
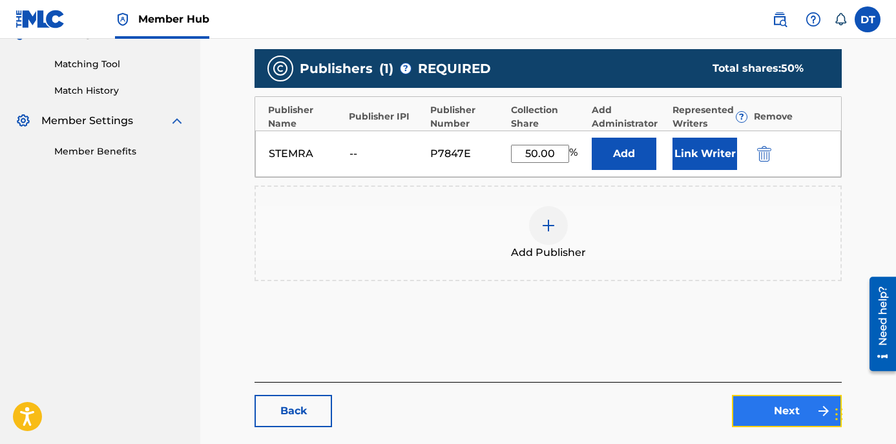
click at [780, 397] on link "Next" at bounding box center [787, 411] width 110 height 32
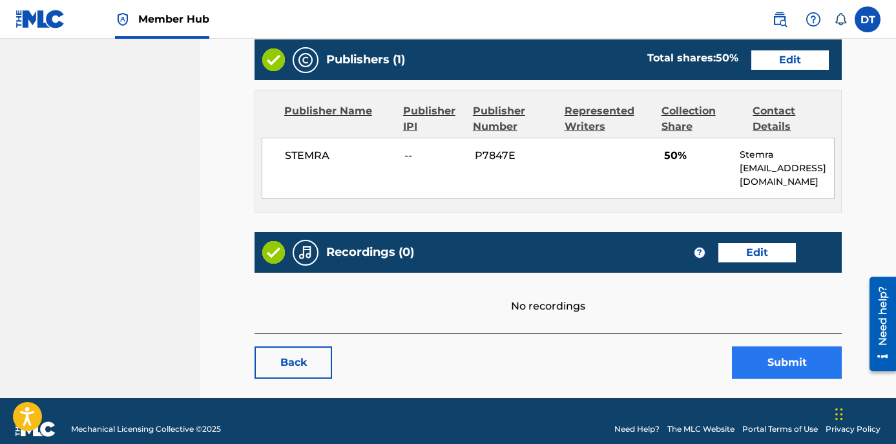
scroll to position [588, 0]
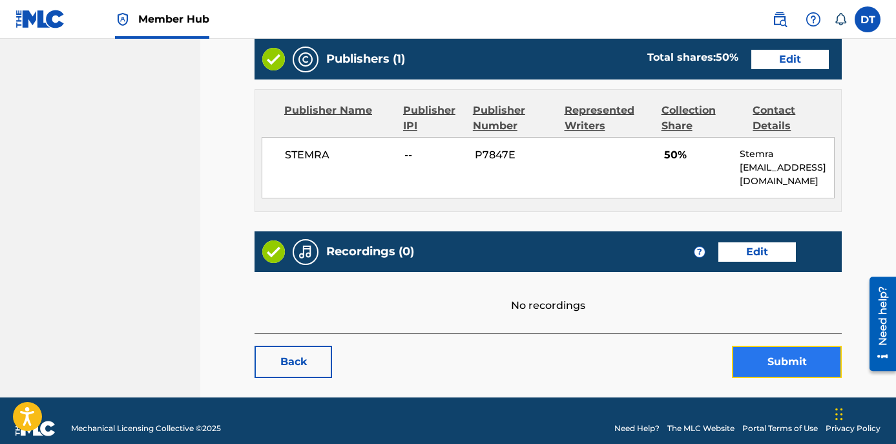
click at [763, 350] on button "Submit" at bounding box center [787, 362] width 110 height 32
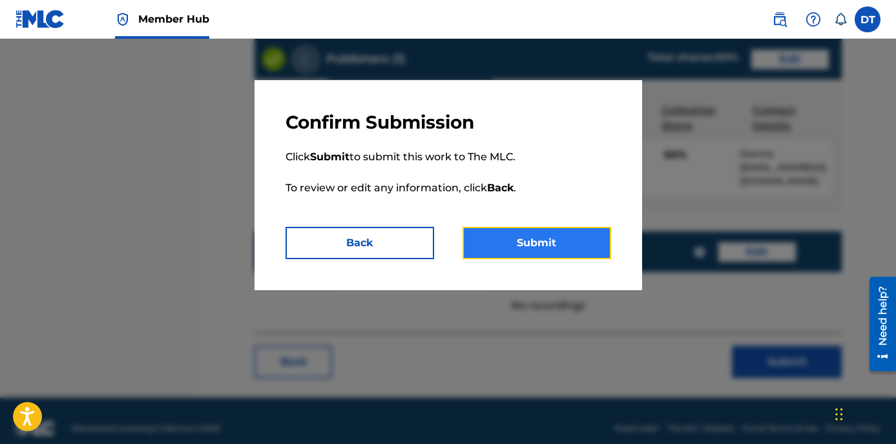
click at [546, 247] on button "Submit" at bounding box center [537, 243] width 149 height 32
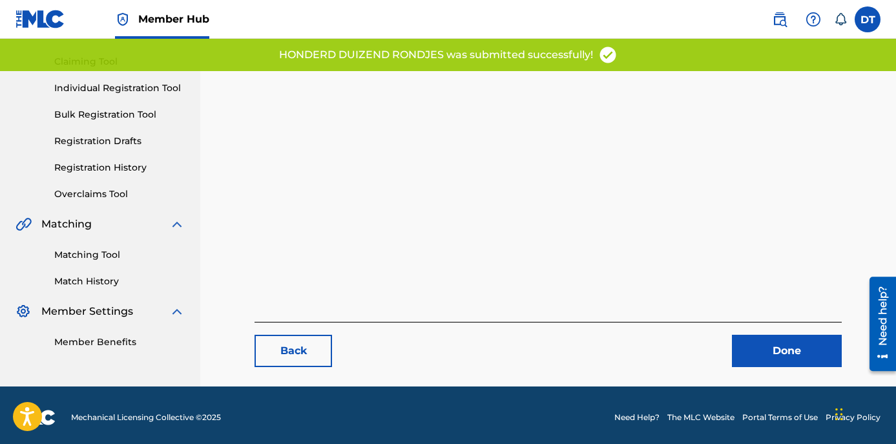
scroll to position [133, 0]
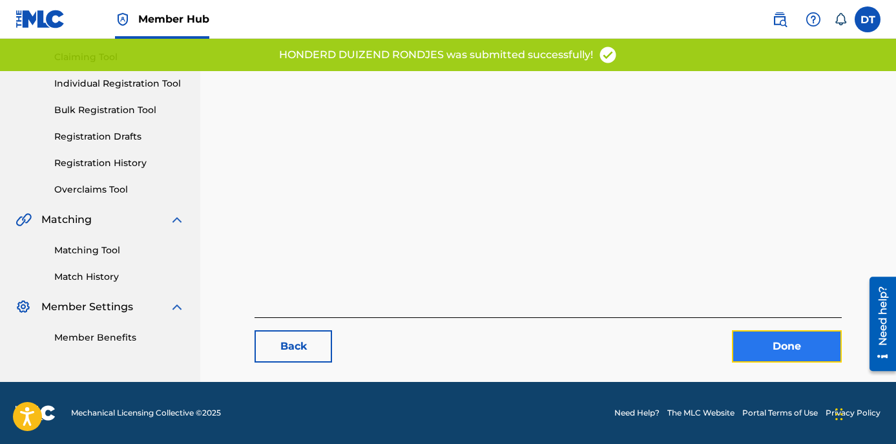
click at [786, 341] on link "Done" at bounding box center [787, 346] width 110 height 32
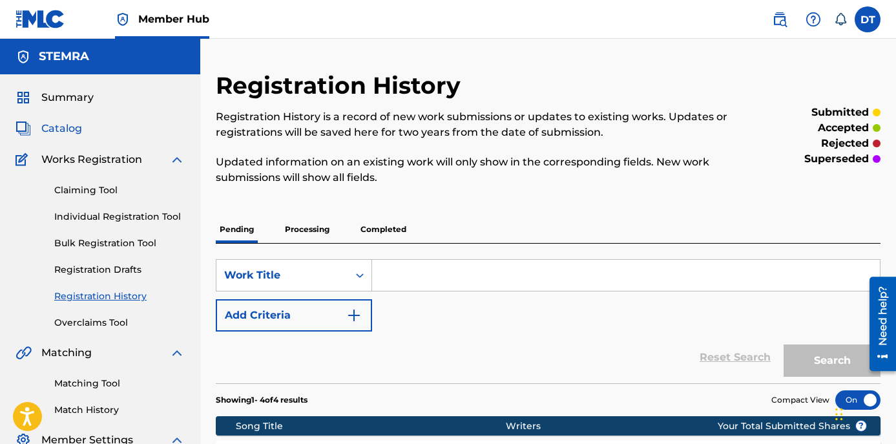
click at [68, 126] on span "Catalog" at bounding box center [61, 129] width 41 height 16
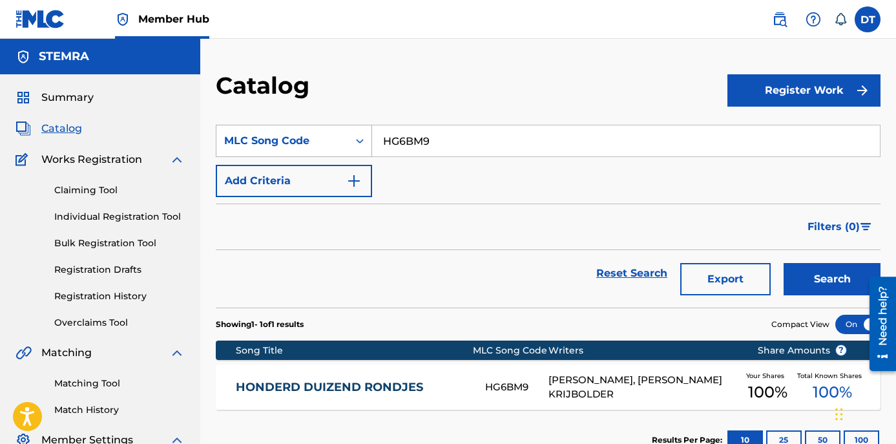
drag, startPoint x: 444, startPoint y: 140, endPoint x: 372, endPoint y: 133, distance: 72.7
click at [372, 133] on div "SearchWithCriteria352a97f6-9839-4944-93da-93c282c019a1 MLC Song Code HG6BM9" at bounding box center [548, 141] width 665 height 32
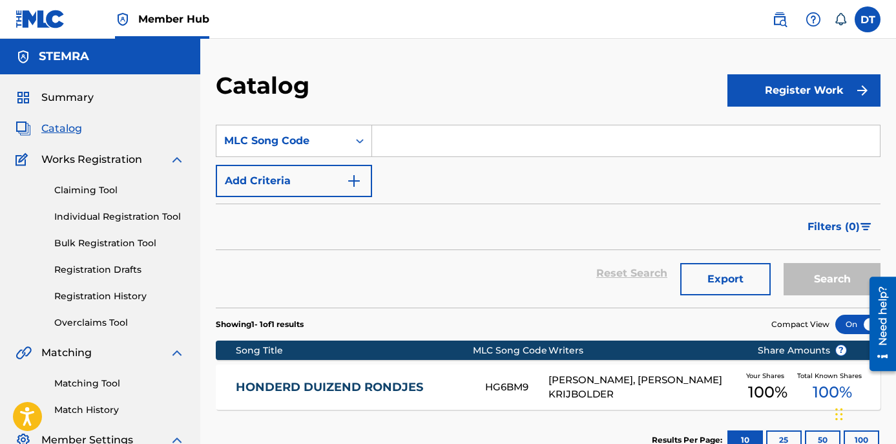
paste input "SI4KMY"
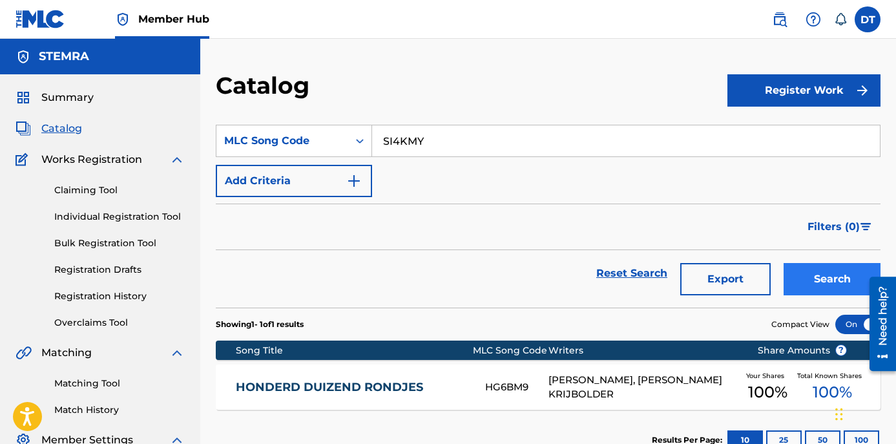
type input "SI4KMY"
click at [806, 277] on button "Search" at bounding box center [832, 279] width 97 height 32
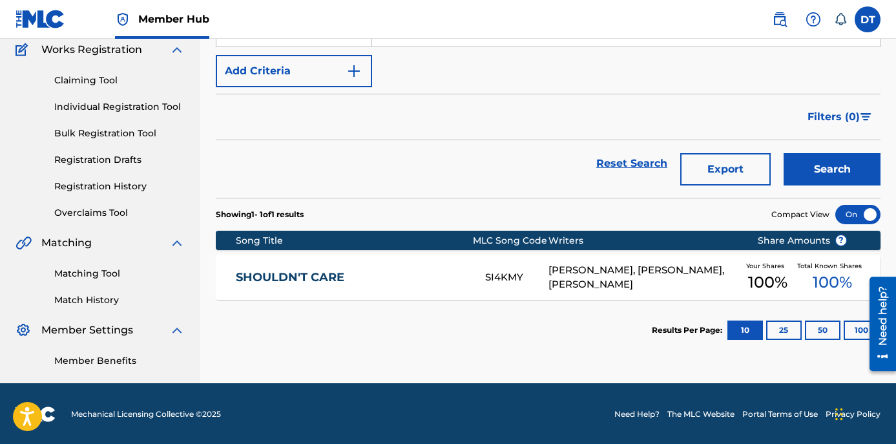
scroll to position [111, 0]
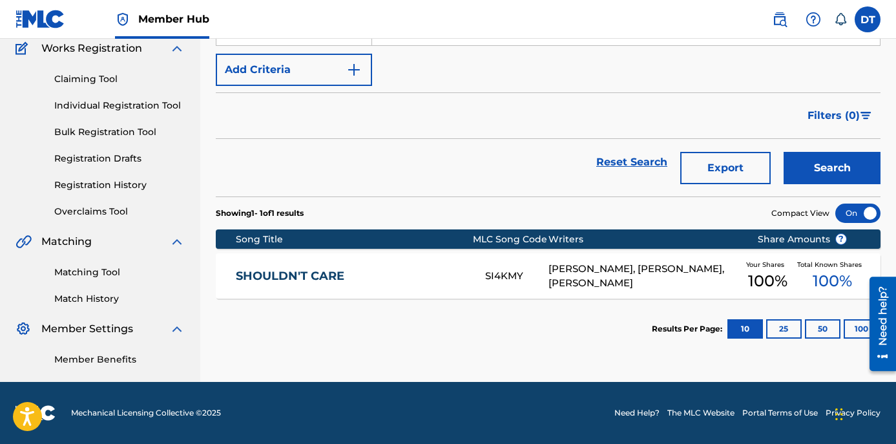
click at [282, 269] on link "SHOULDN'T CARE" at bounding box center [352, 276] width 233 height 15
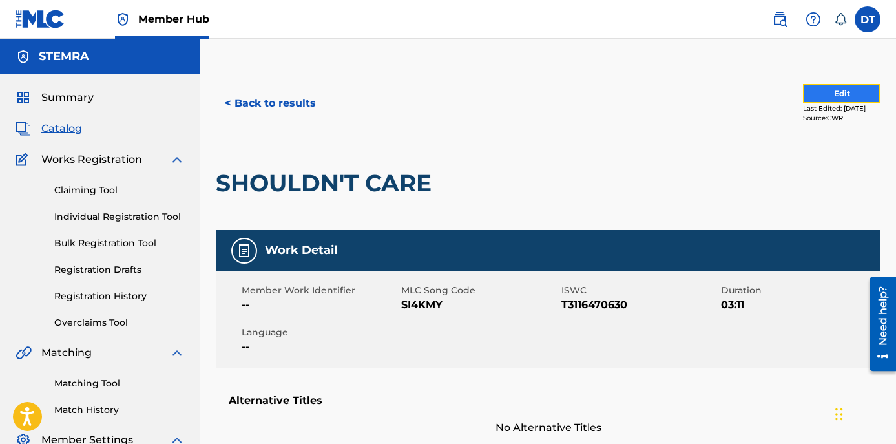
click at [819, 94] on button "Edit" at bounding box center [842, 93] width 78 height 19
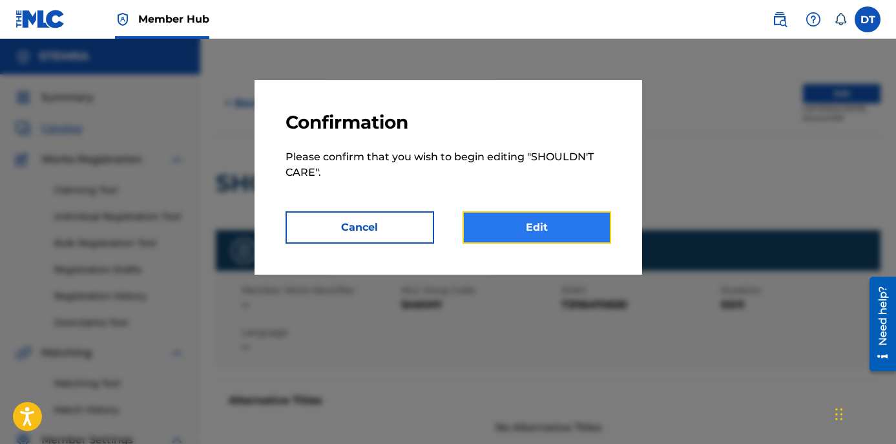
click at [520, 229] on link "Edit" at bounding box center [537, 227] width 149 height 32
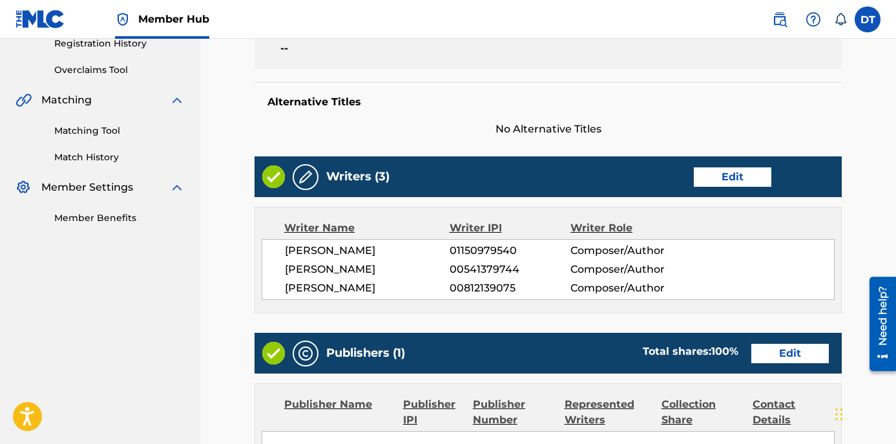
scroll to position [258, 0]
